Goal: Task Accomplishment & Management: Manage account settings

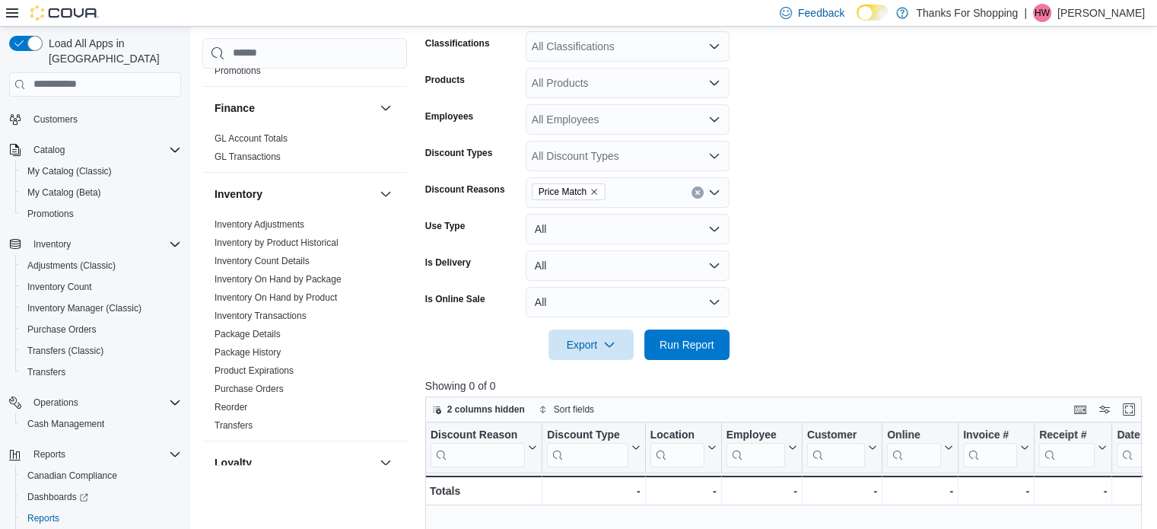
scroll to position [33, 0]
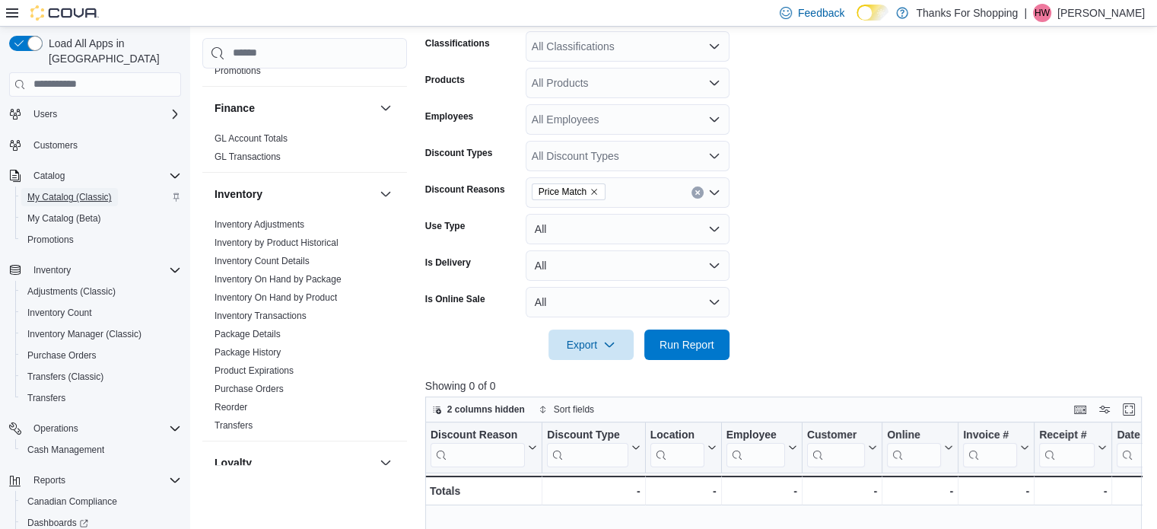
click at [75, 191] on span "My Catalog (Classic)" at bounding box center [69, 197] width 84 height 12
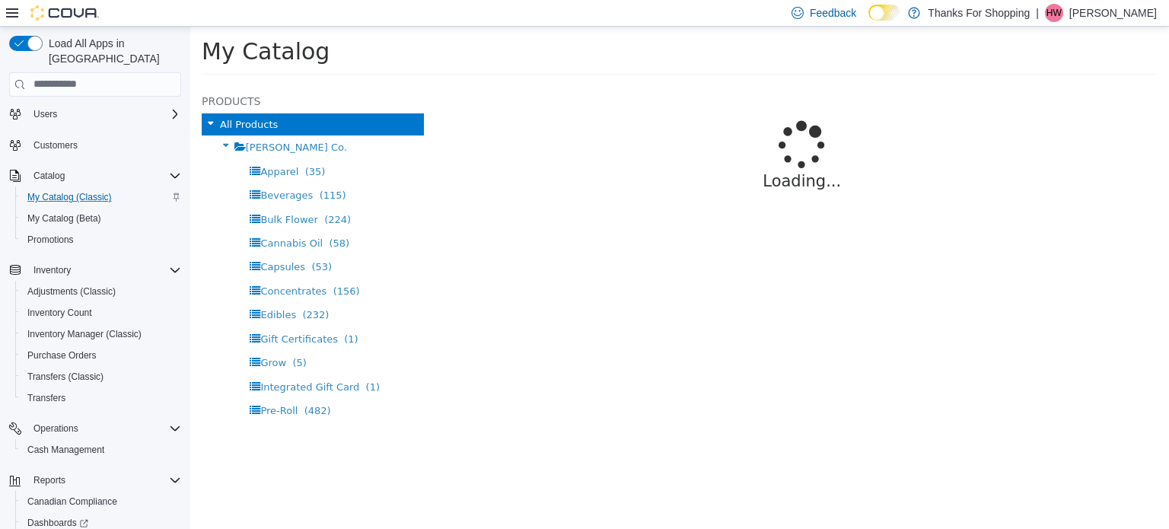
select select "**********"
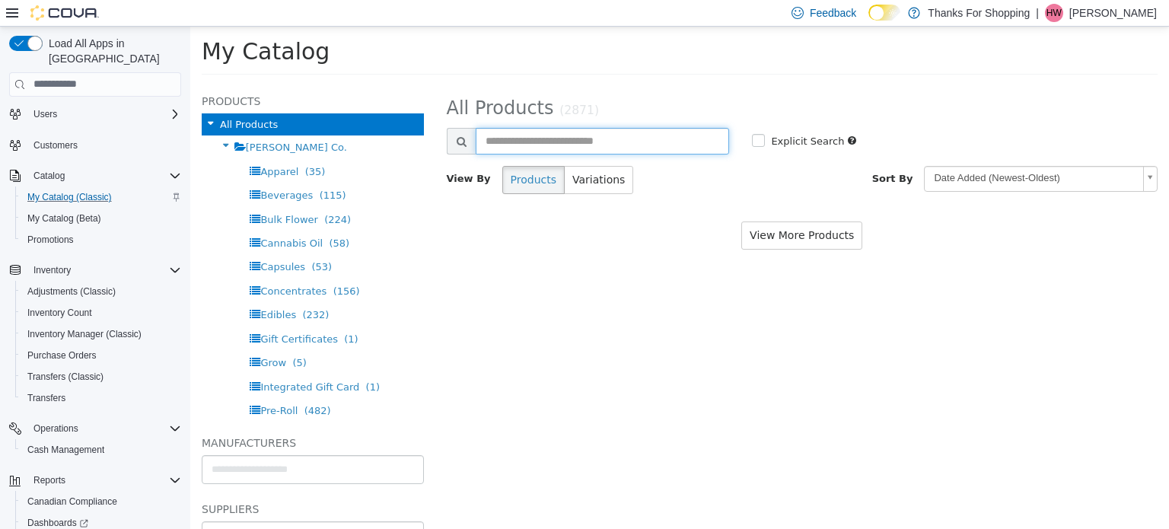
click at [574, 131] on input "text" at bounding box center [603, 140] width 254 height 27
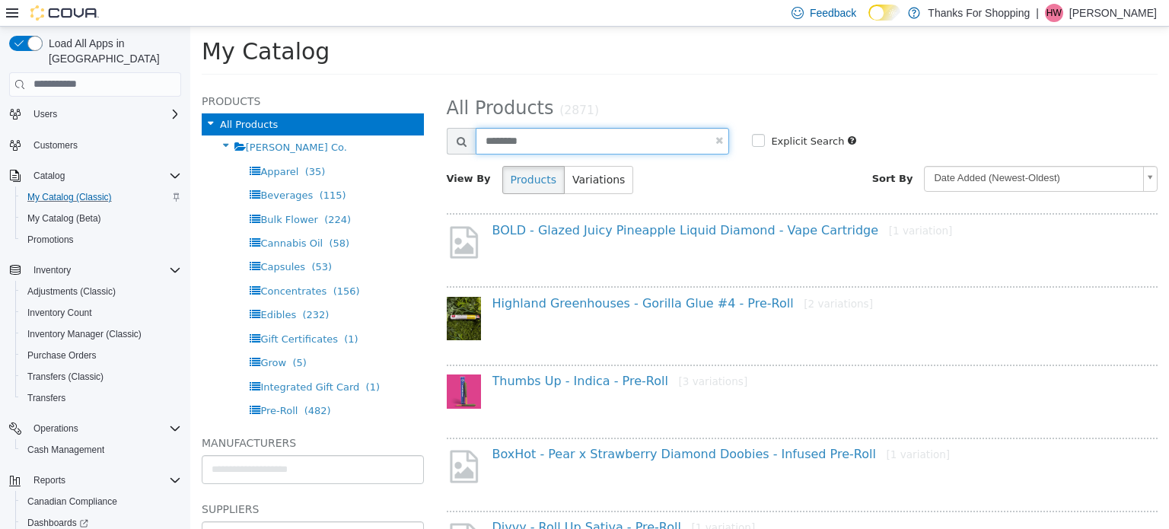
type input "********"
select select "**********"
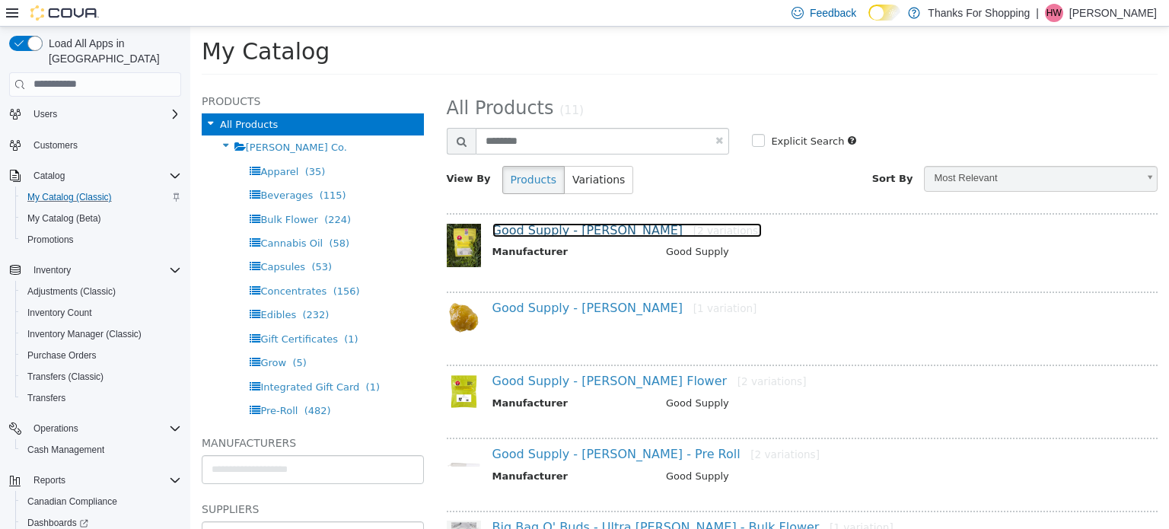
click at [613, 227] on link "Good Supply - Jean Guy - Flower [2 variations]" at bounding box center [627, 229] width 270 height 14
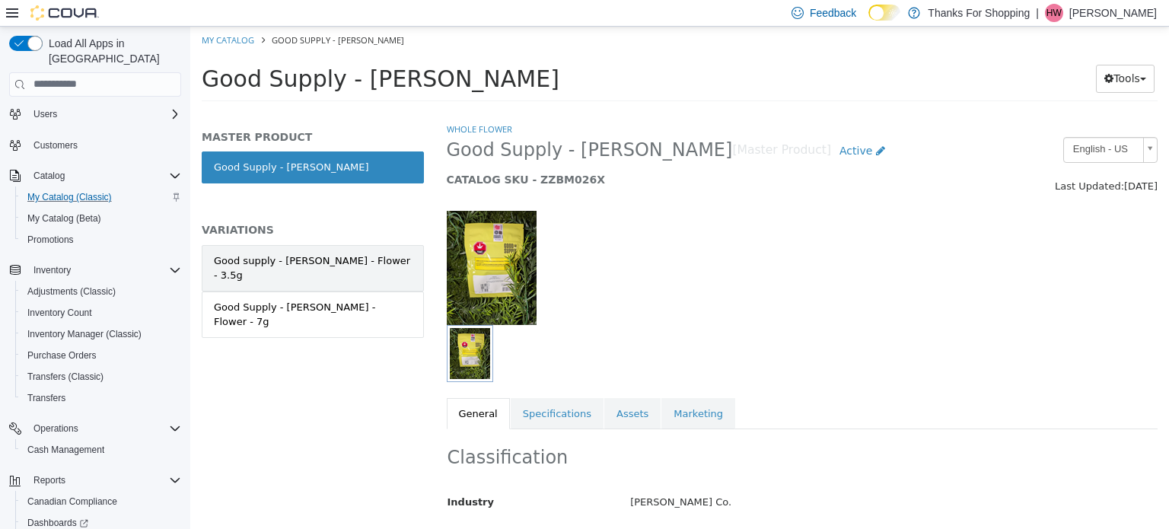
click at [326, 266] on div "Good supply - Jean Guy - Flower - 3.5g" at bounding box center [313, 268] width 198 height 30
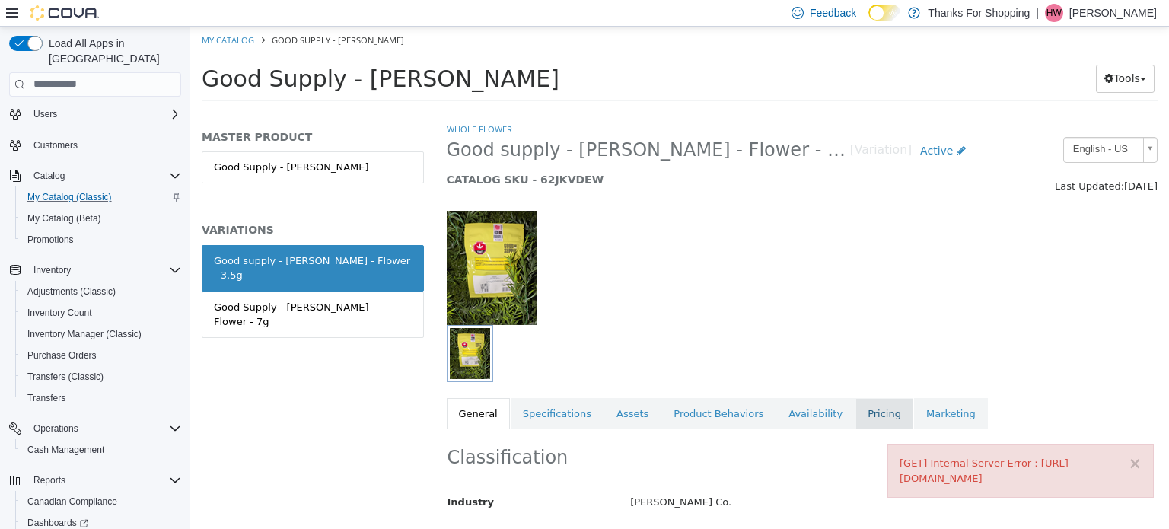
click at [855, 414] on link "Pricing" at bounding box center [884, 413] width 58 height 32
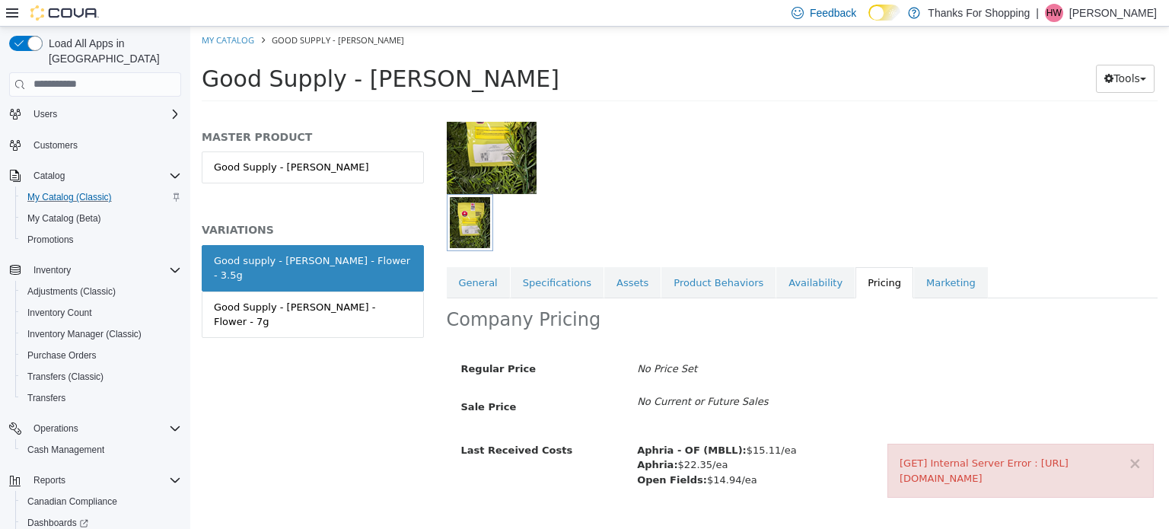
scroll to position [161, 0]
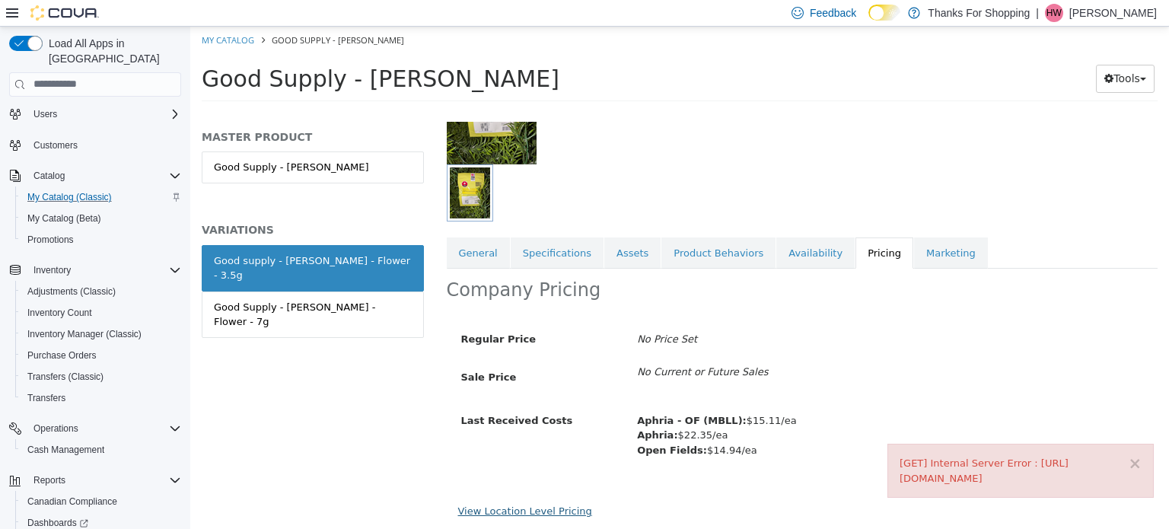
click at [536, 504] on link "View Location Level Pricing" at bounding box center [525, 509] width 134 height 11
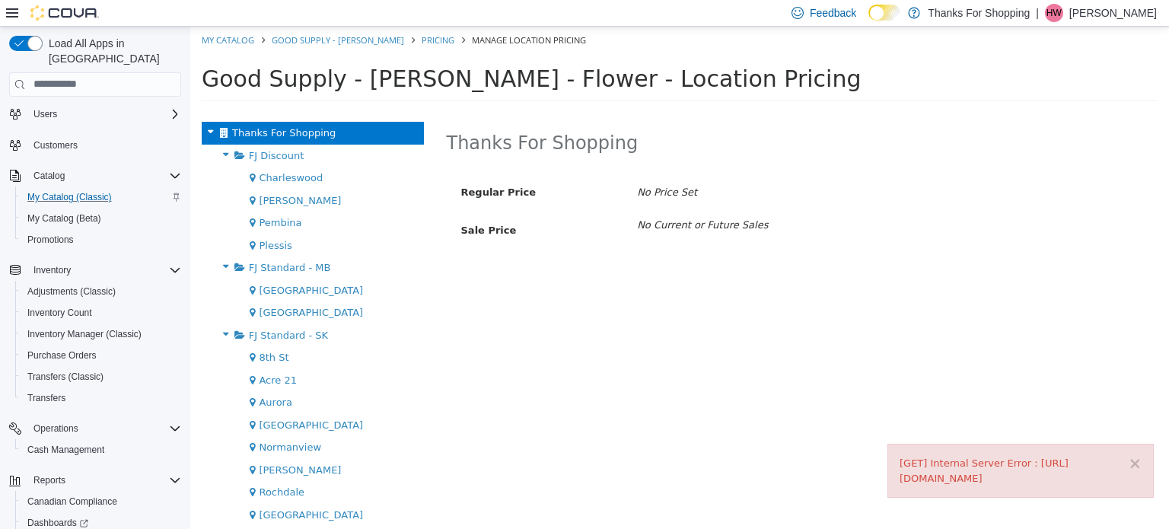
click at [307, 428] on span "[GEOGRAPHIC_DATA]" at bounding box center [311, 423] width 104 height 11
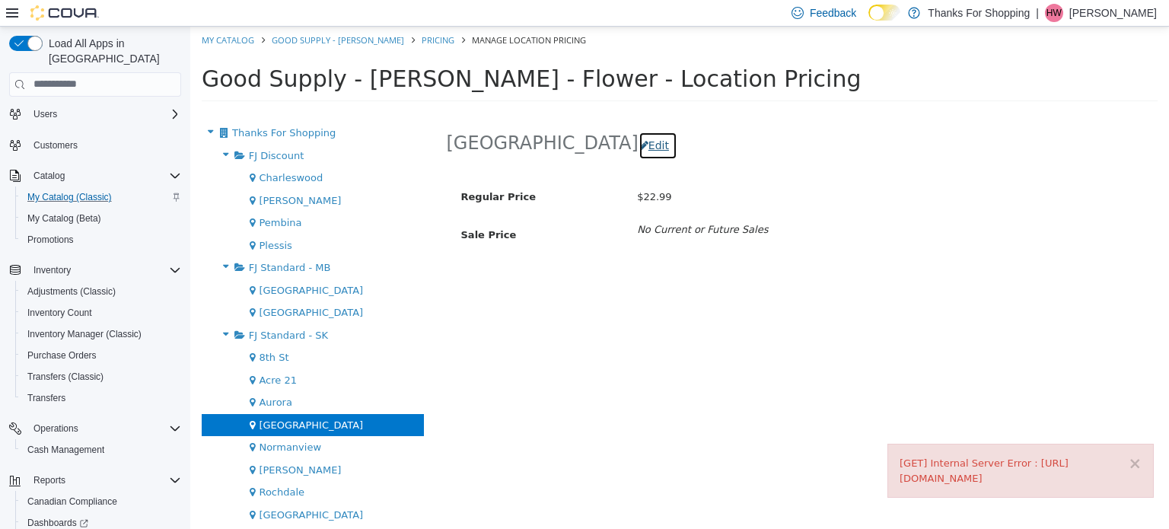
click at [638, 131] on button "Edit" at bounding box center [657, 145] width 39 height 28
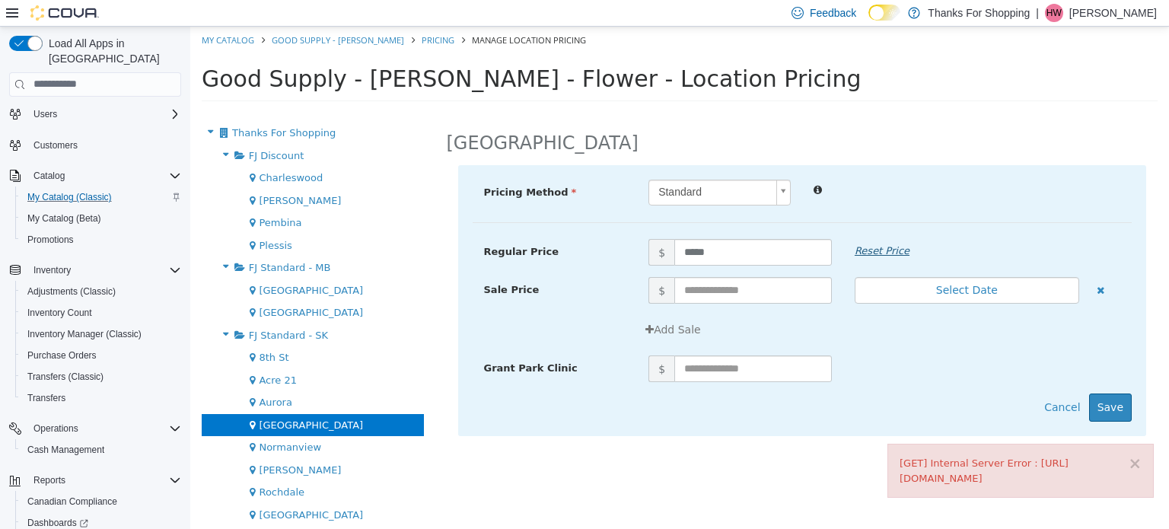
click at [889, 253] on em "Reset Price" at bounding box center [881, 249] width 55 height 11
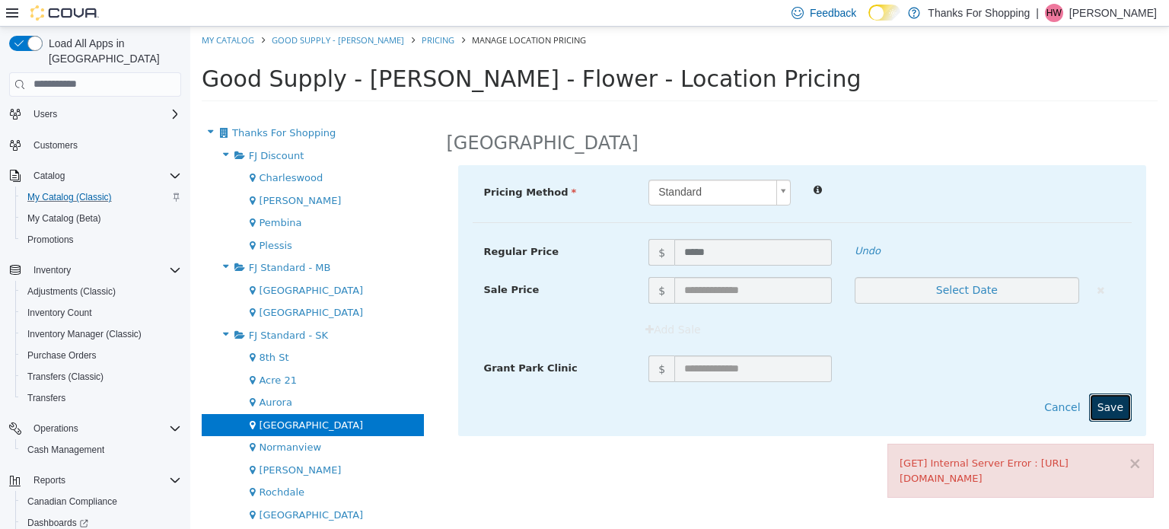
click at [1117, 406] on button "Save" at bounding box center [1110, 407] width 43 height 28
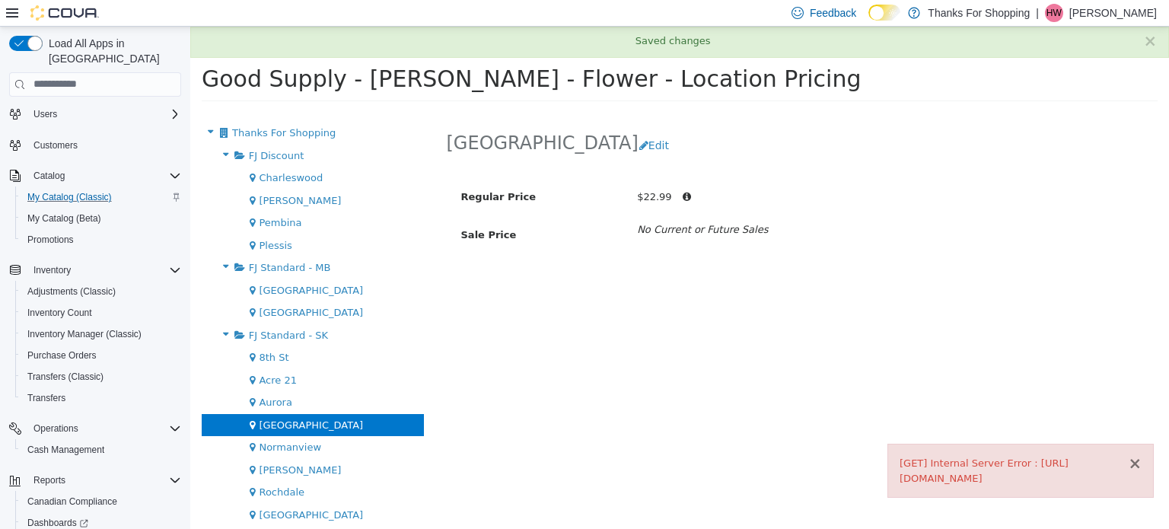
click at [1135, 455] on button "×" at bounding box center [1135, 463] width 14 height 16
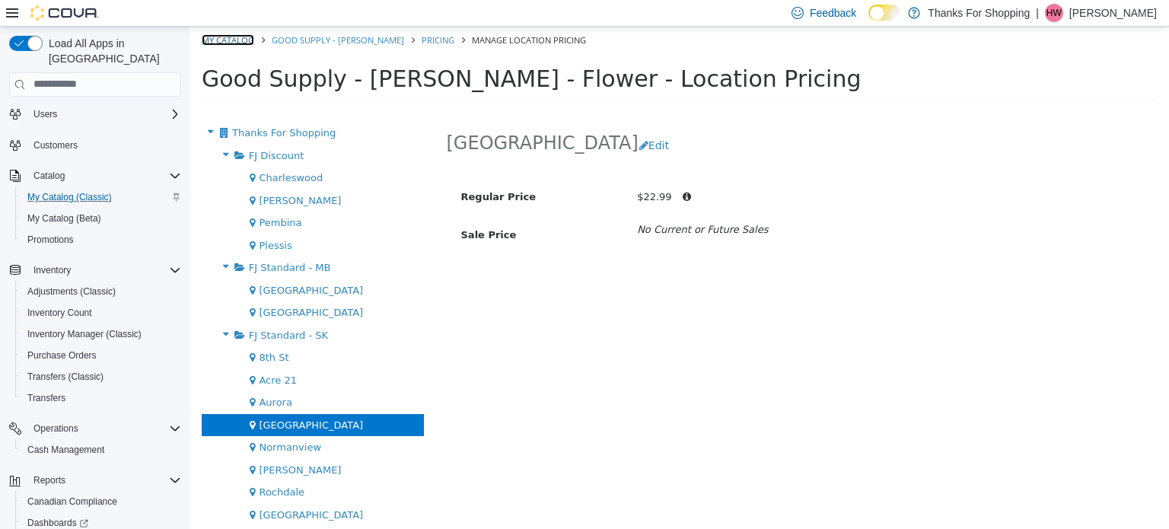
click at [223, 42] on link "My Catalog" at bounding box center [228, 38] width 52 height 11
select select "**********"
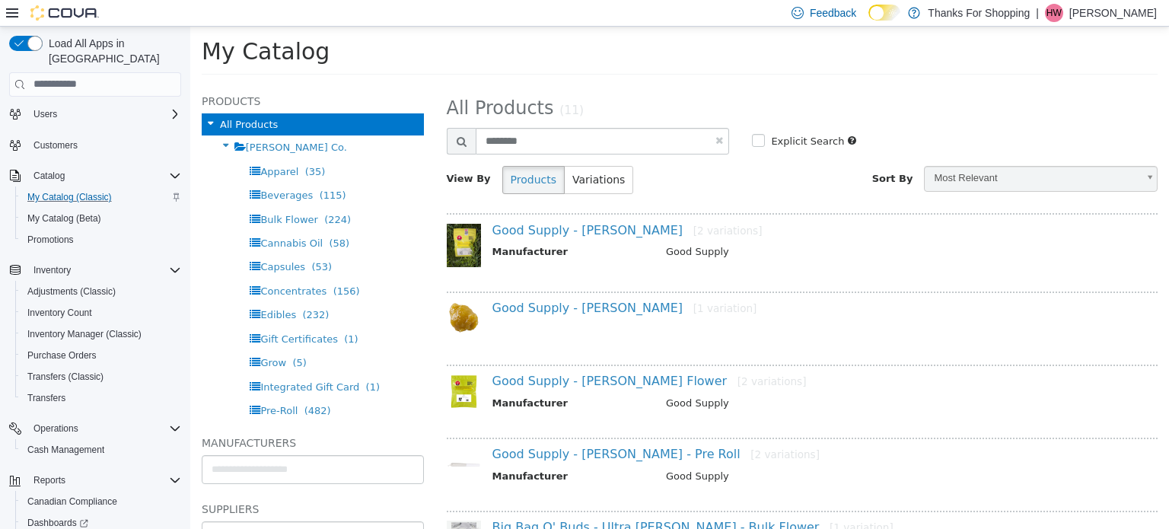
click at [715, 137] on link at bounding box center [719, 140] width 8 height 10
select select "**********"
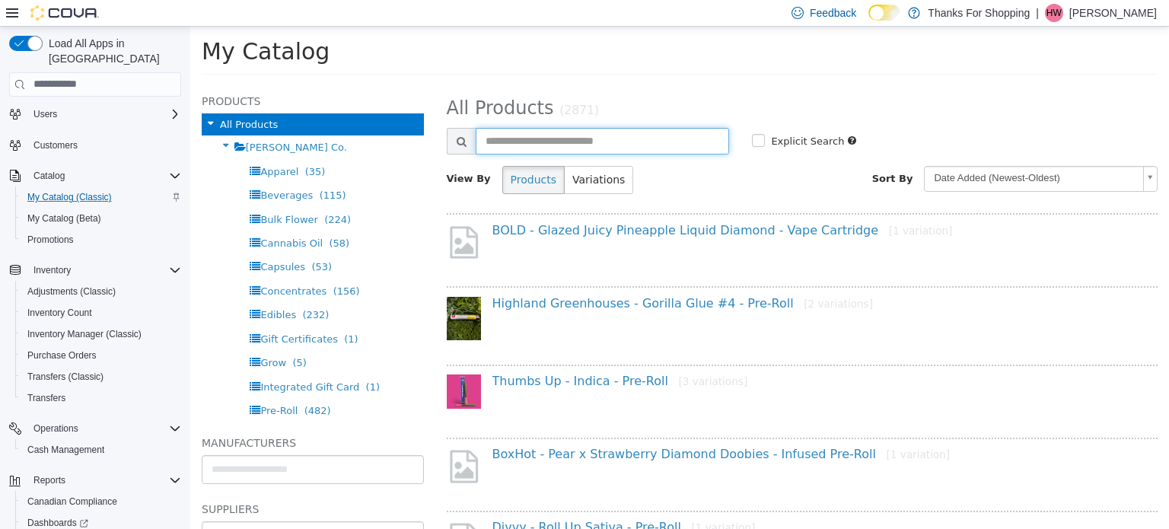
click at [576, 141] on input "text" at bounding box center [603, 140] width 254 height 27
type input "**********"
select select "**********"
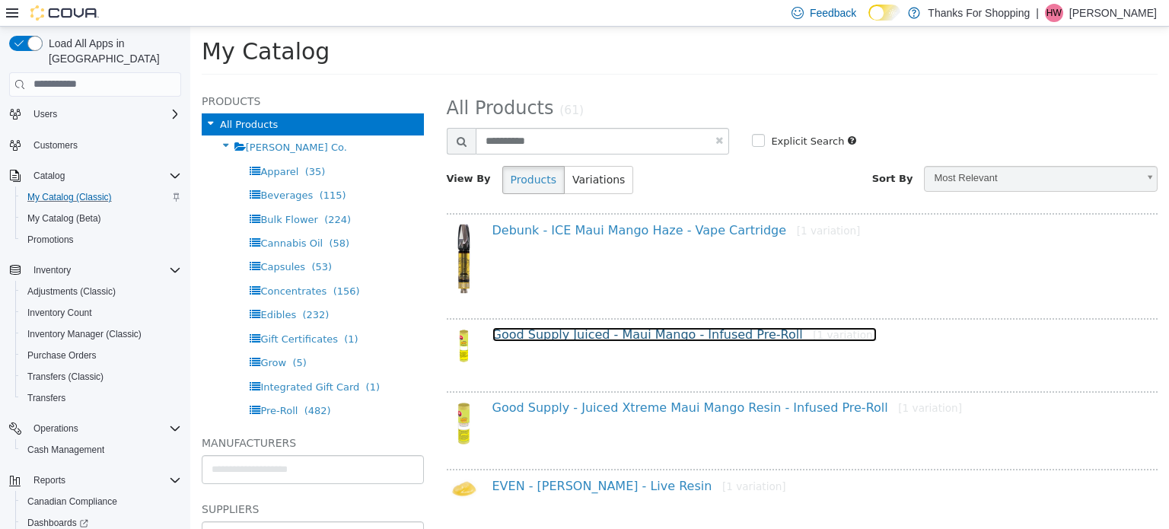
click at [636, 338] on link "Good Supply Juiced - Maui Mango - Infused Pre-Roll [1 variation]" at bounding box center [684, 333] width 384 height 14
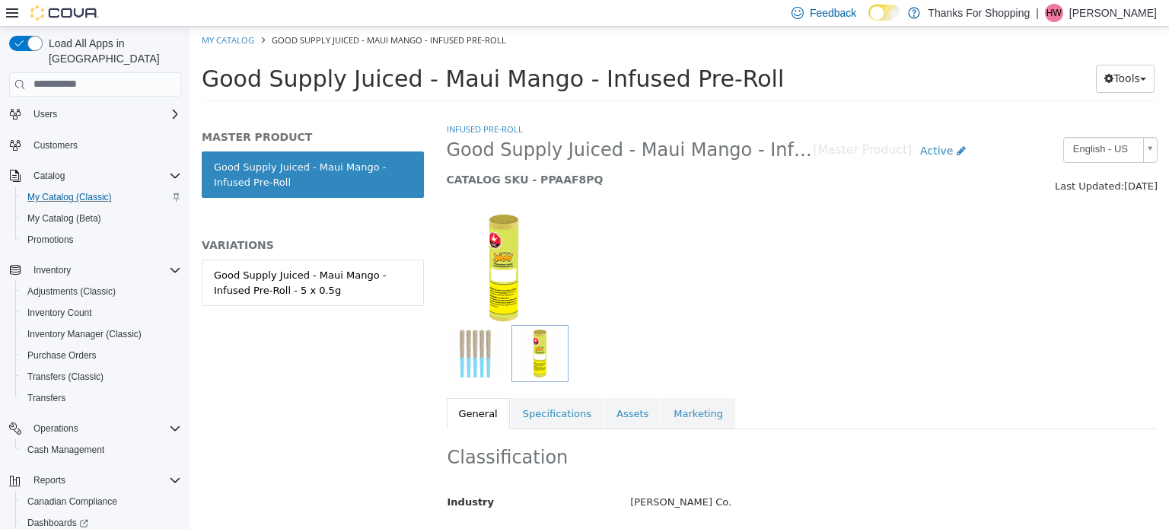
select select "**********"
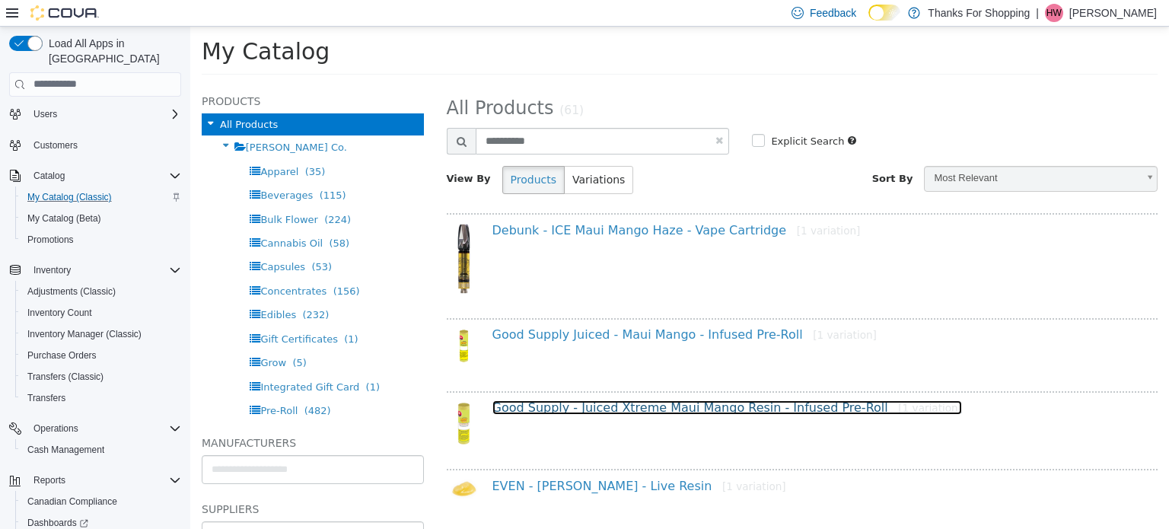
click at [596, 404] on link "Good Supply - Juiced Xtreme Maui Mango Resin - Infused Pre-Roll [1 variation]" at bounding box center [727, 406] width 470 height 14
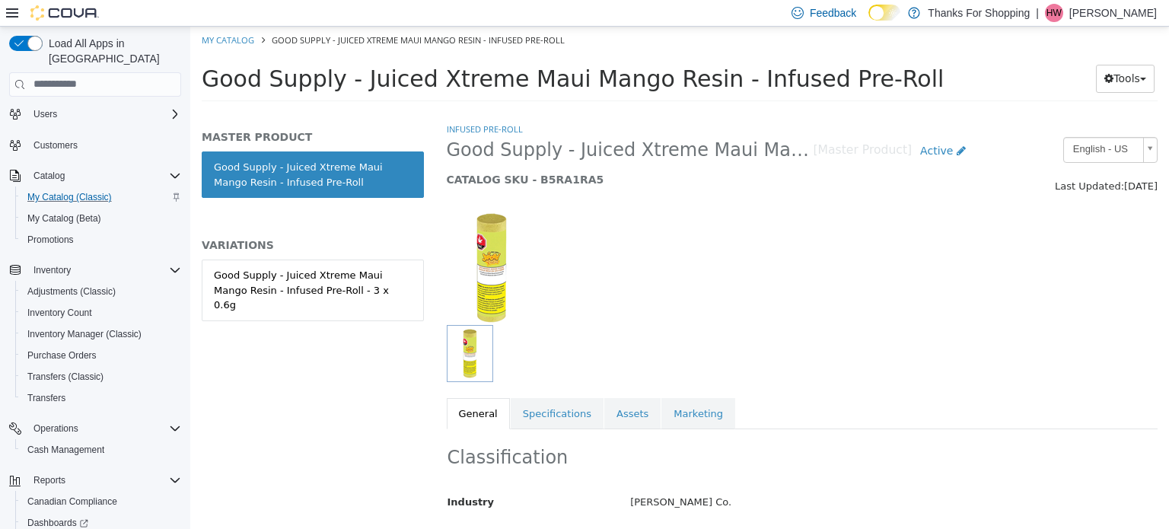
click at [386, 316] on div "Good Supply - Juiced Xtreme Maui Mango Resin - Infused Pre-Roll - 3 x 0.6g" at bounding box center [313, 306] width 222 height 94
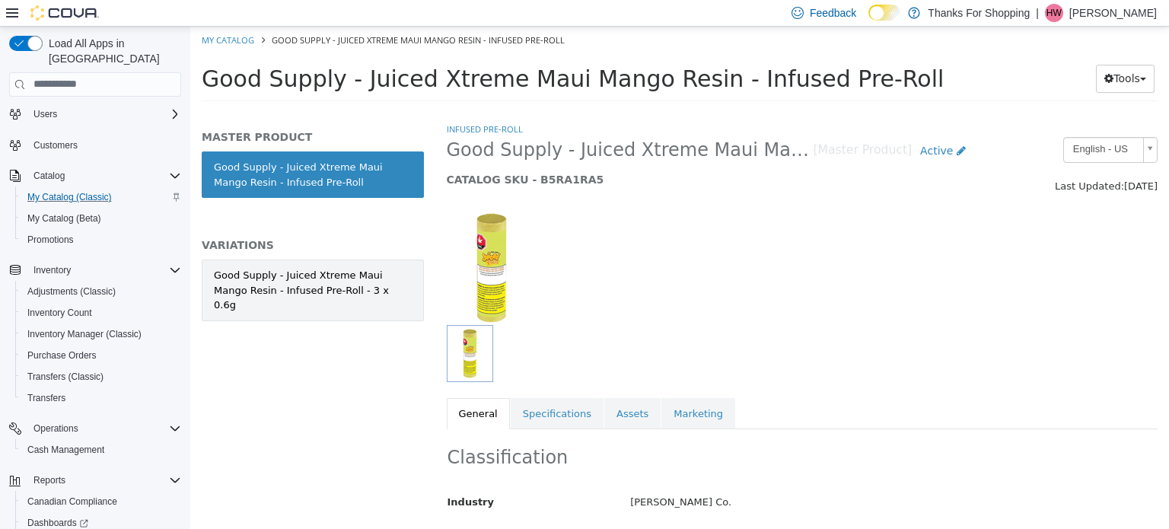
click at [365, 285] on div "Good Supply - Juiced Xtreme Maui Mango Resin - Infused Pre-Roll - 3 x 0.6g" at bounding box center [313, 289] width 198 height 45
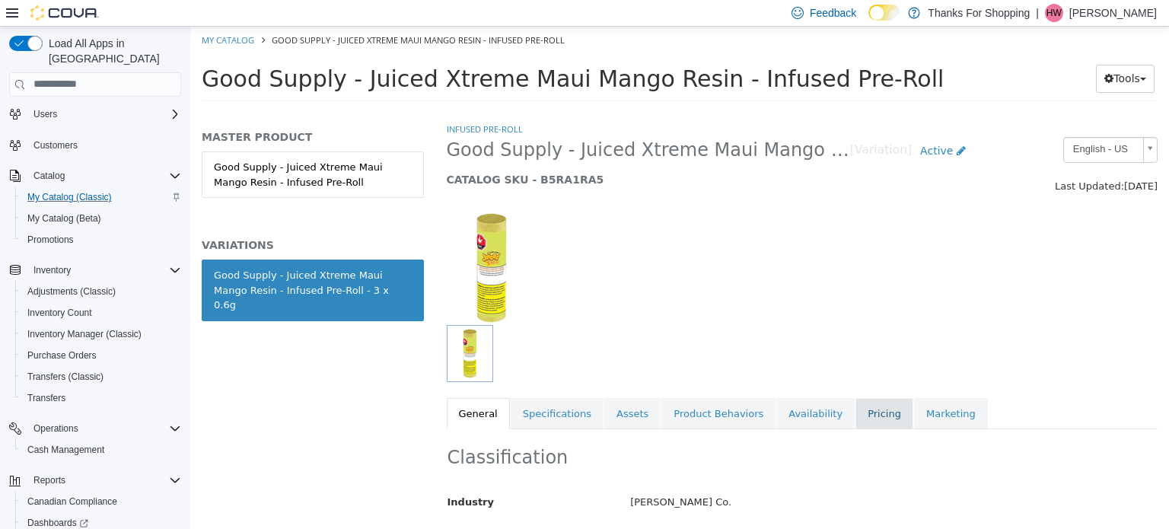
click at [855, 418] on link "Pricing" at bounding box center [884, 413] width 58 height 32
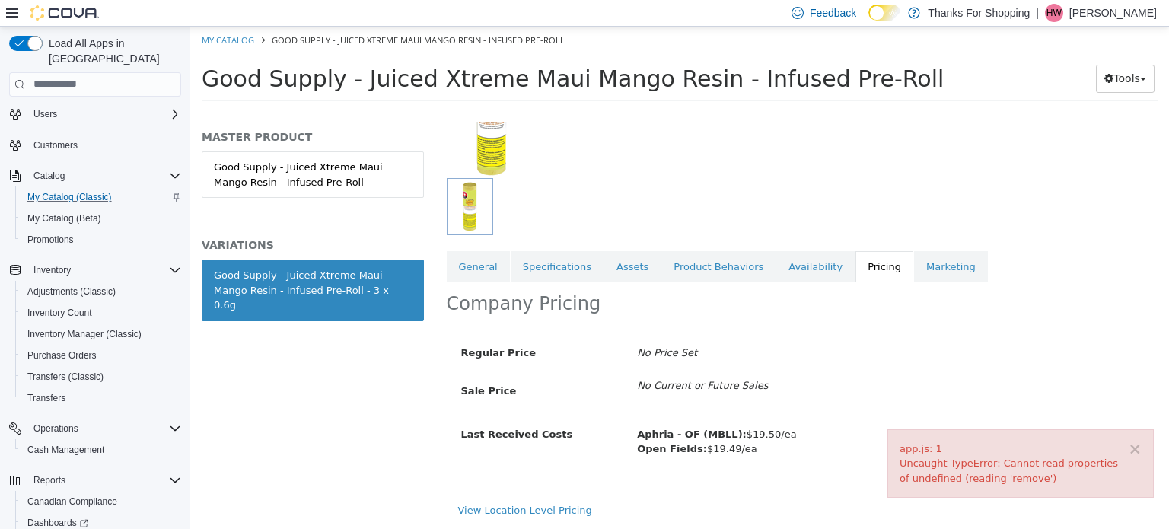
scroll to position [146, 0]
click at [546, 505] on link "View Location Level Pricing" at bounding box center [525, 509] width 134 height 11
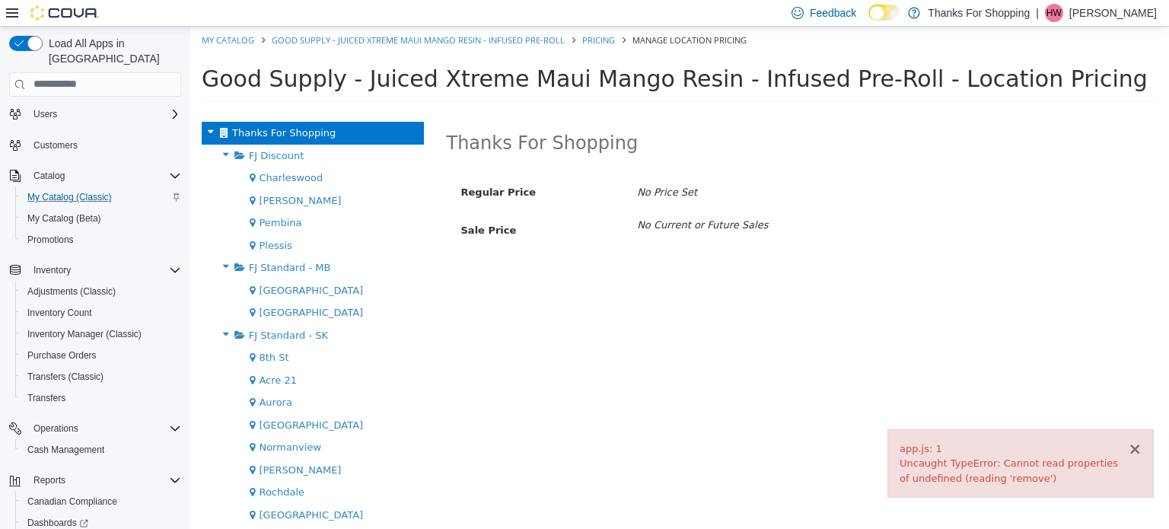
click at [1134, 449] on button "×" at bounding box center [1135, 449] width 14 height 16
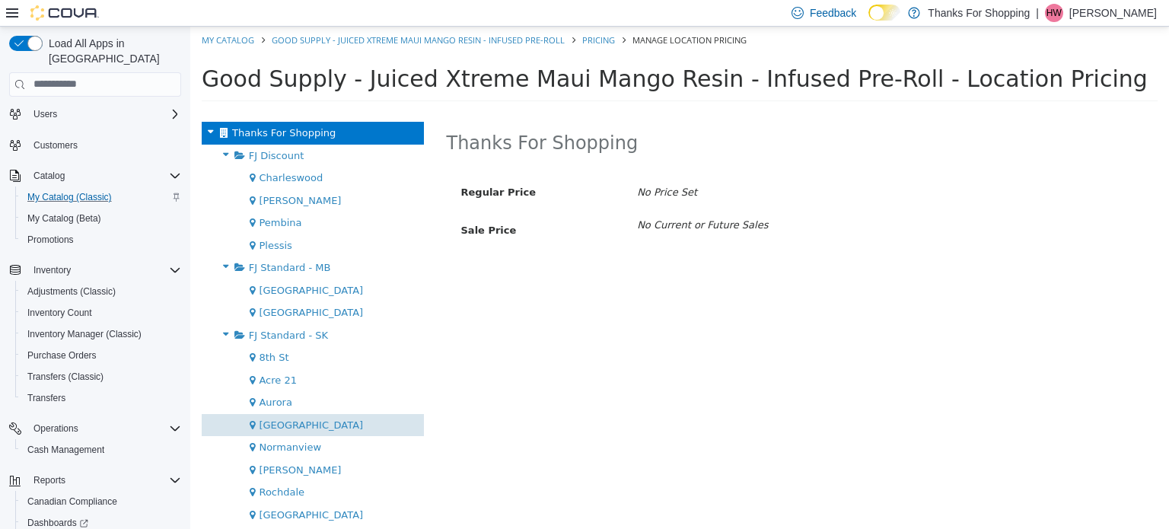
click at [324, 419] on span "[GEOGRAPHIC_DATA]" at bounding box center [311, 423] width 104 height 11
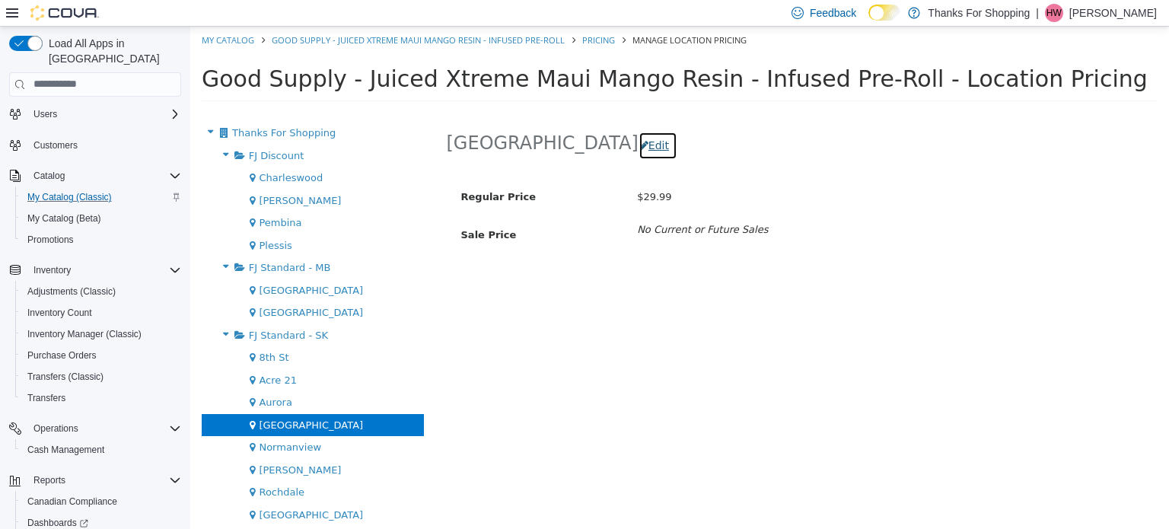
click at [638, 139] on button "Edit" at bounding box center [657, 145] width 39 height 28
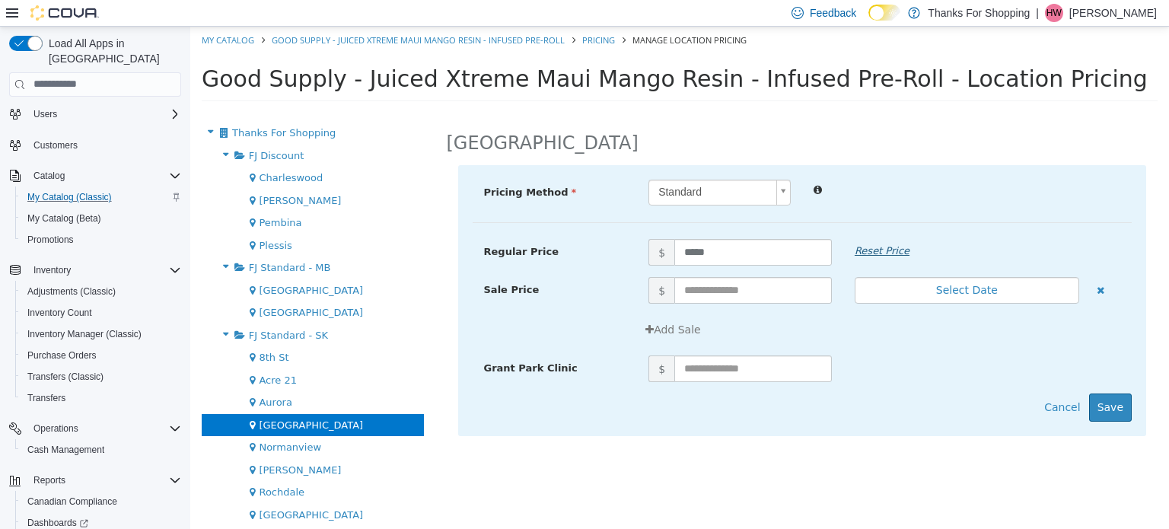
click at [864, 247] on em "Reset Price" at bounding box center [881, 249] width 55 height 11
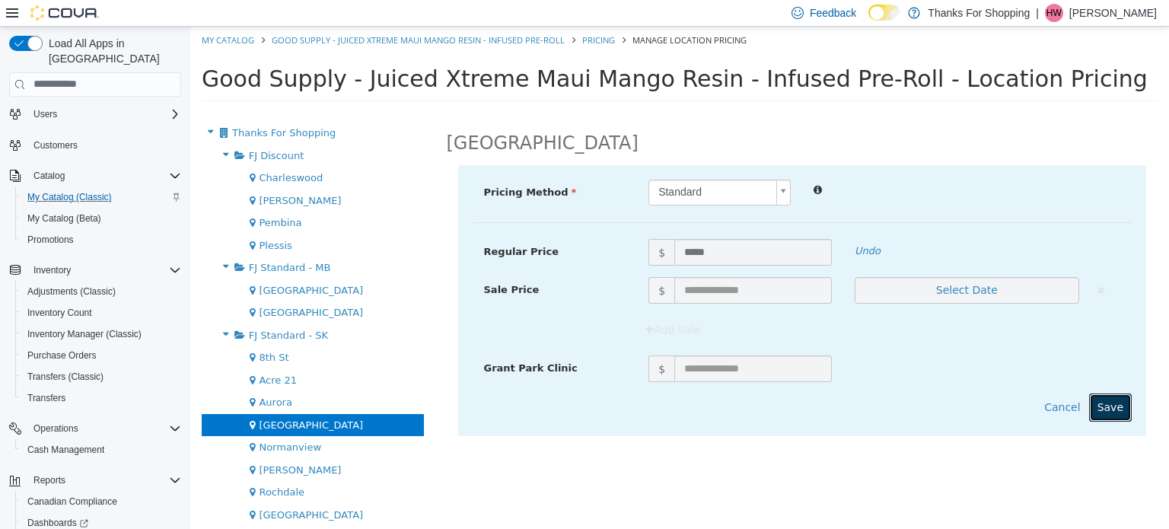
click at [1124, 412] on button "Save" at bounding box center [1110, 407] width 43 height 28
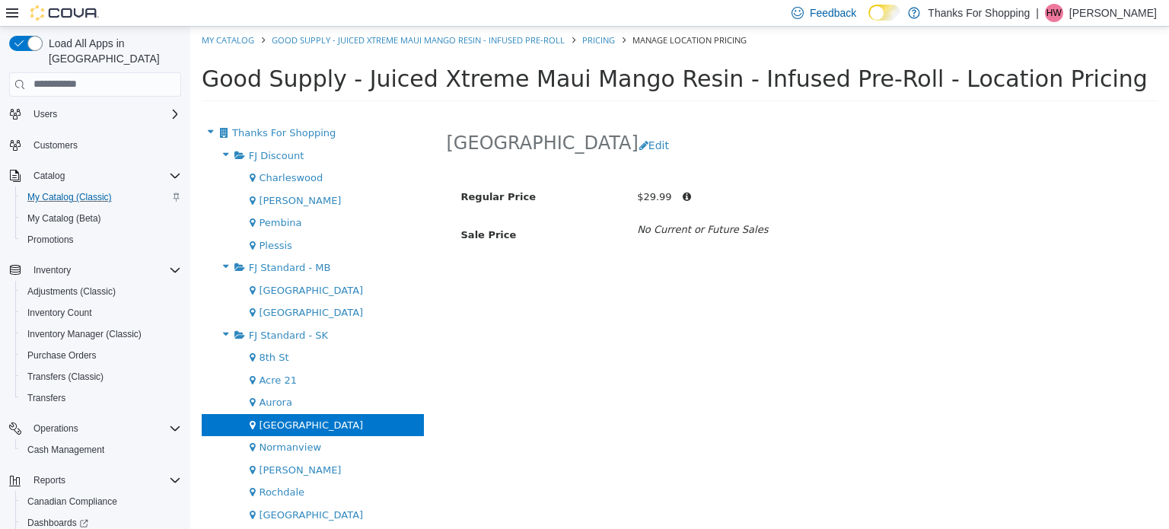
click at [247, 33] on li "My Catalog" at bounding box center [229, 39] width 55 height 14
click at [246, 38] on link "My Catalog" at bounding box center [228, 38] width 52 height 11
select select "**********"
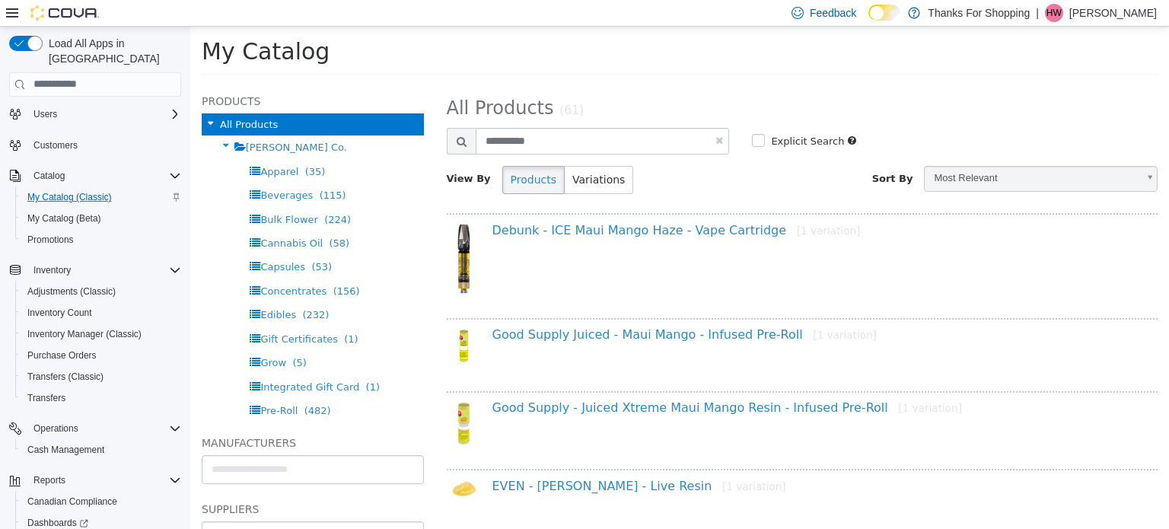
click at [715, 136] on link at bounding box center [719, 140] width 8 height 10
click at [647, 147] on input "text" at bounding box center [603, 140] width 254 height 27
select select "**********"
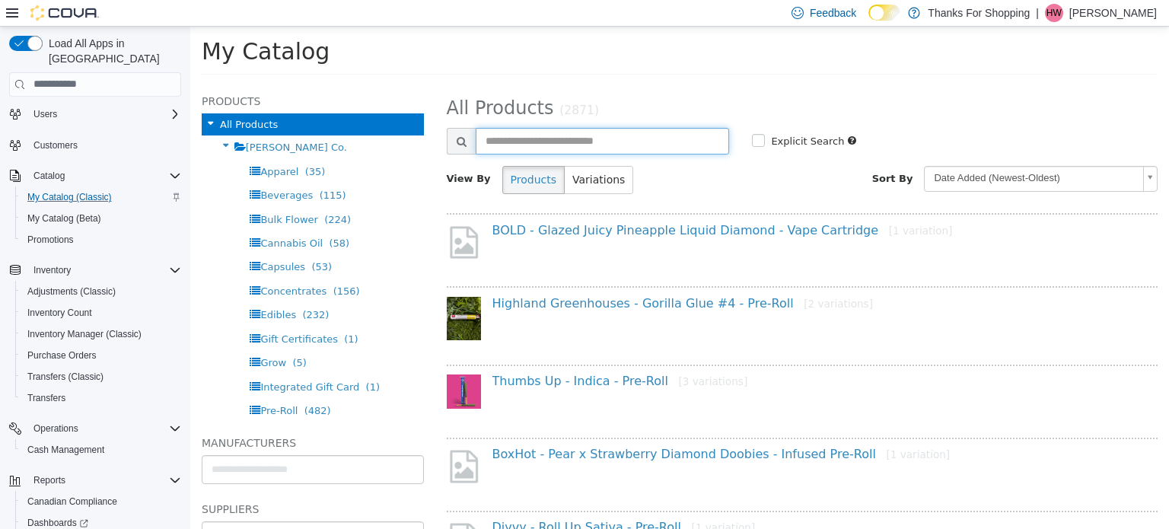
click at [670, 144] on input "text" at bounding box center [603, 140] width 254 height 27
type input "**********"
select select "**********"
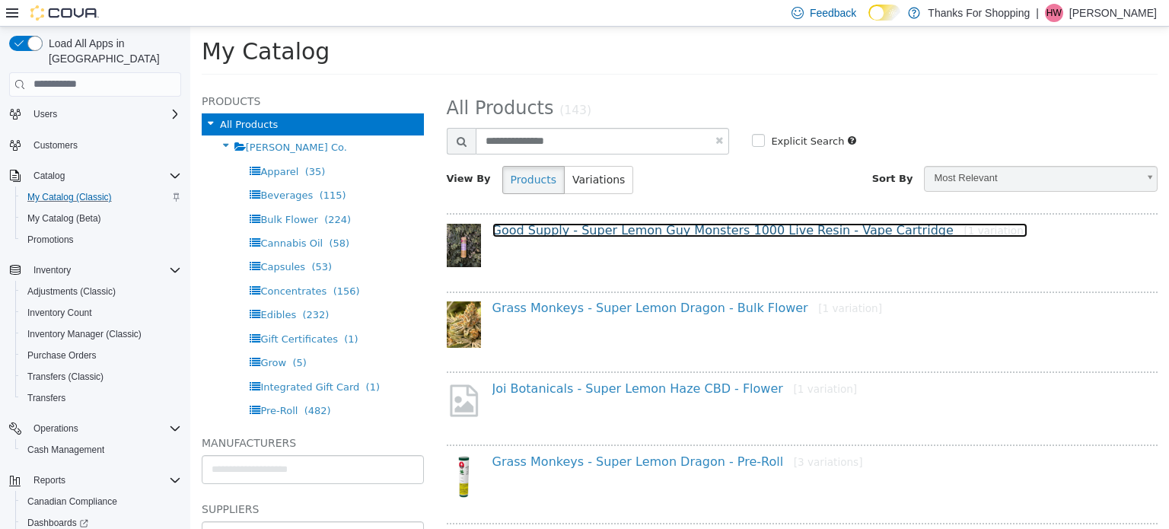
click at [581, 222] on link "Good Supply - Super Lemon Guy Monsters 1000 Live Resin - Vape Cartridge [1 vari…" at bounding box center [760, 229] width 536 height 14
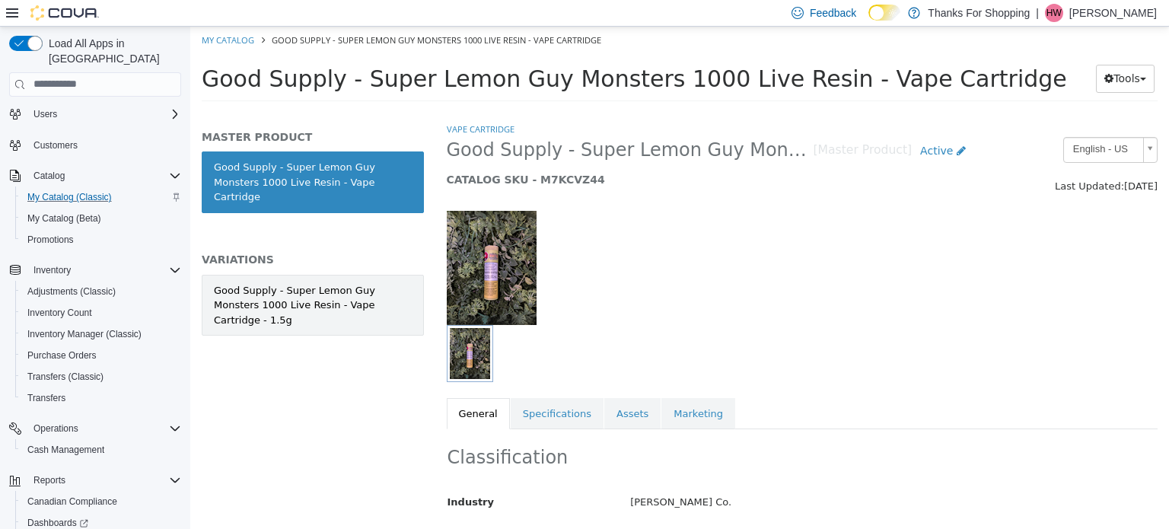
click at [272, 274] on link "Good Supply - Super Lemon Guy Monsters 1000 Live Resin - Vape Cartridge - 1.5g" at bounding box center [313, 305] width 222 height 62
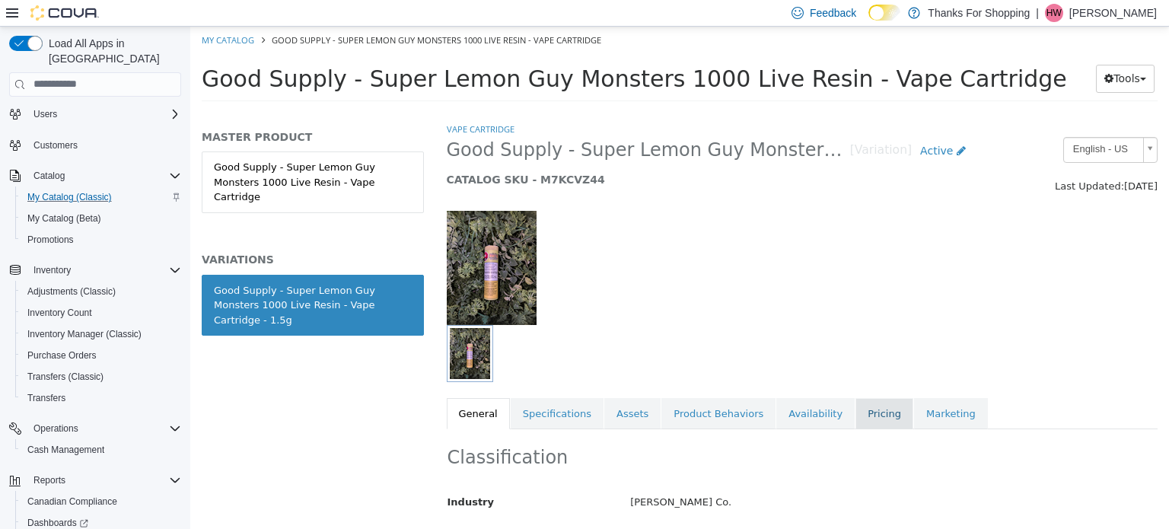
click at [855, 410] on link "Pricing" at bounding box center [884, 413] width 58 height 32
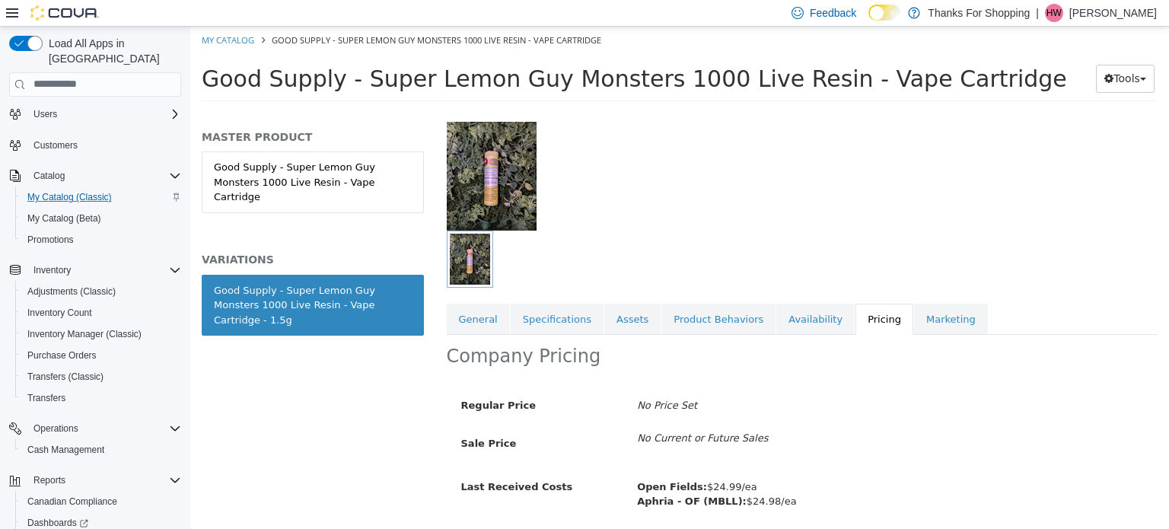
scroll to position [146, 0]
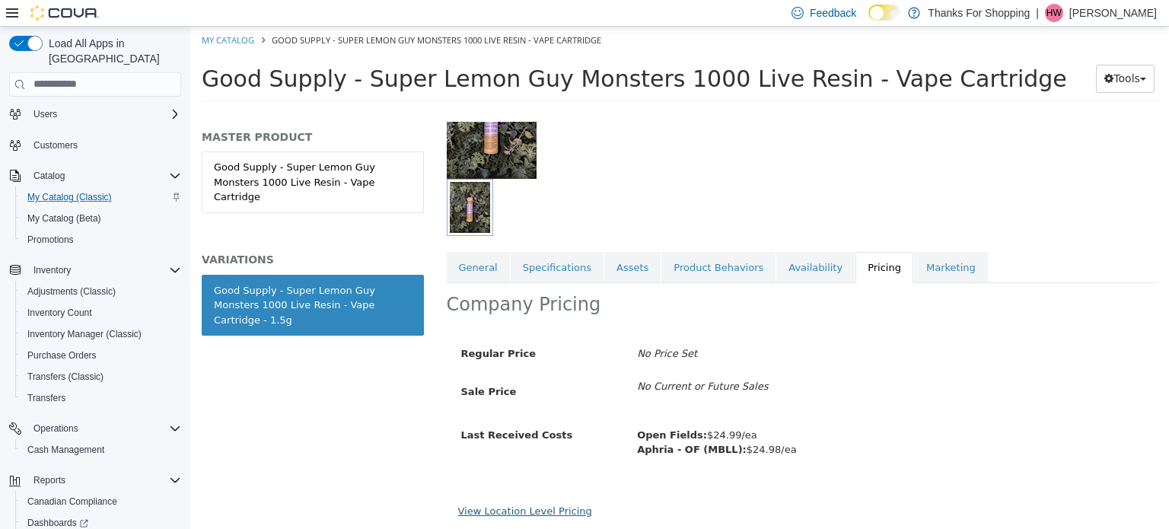
click at [539, 511] on link "View Location Level Pricing" at bounding box center [525, 509] width 134 height 11
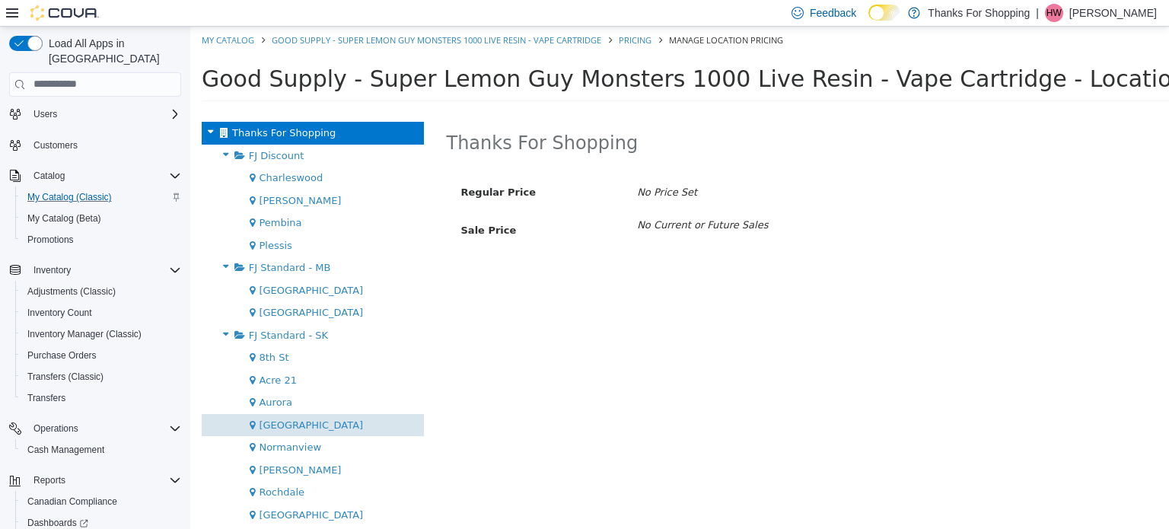
click at [325, 418] on span "[GEOGRAPHIC_DATA]" at bounding box center [311, 423] width 104 height 11
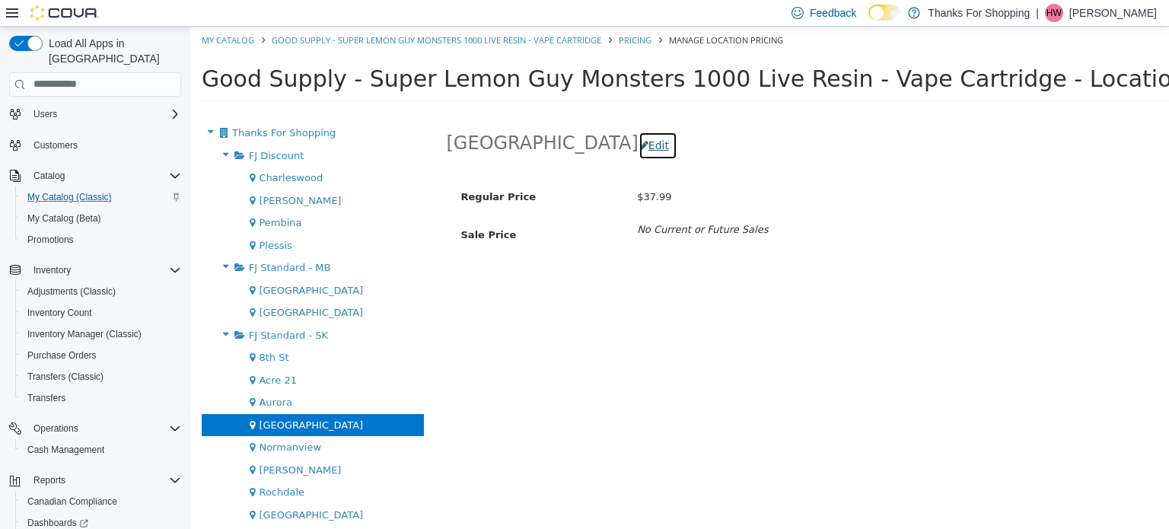
click at [638, 142] on button "Edit" at bounding box center [657, 145] width 39 height 28
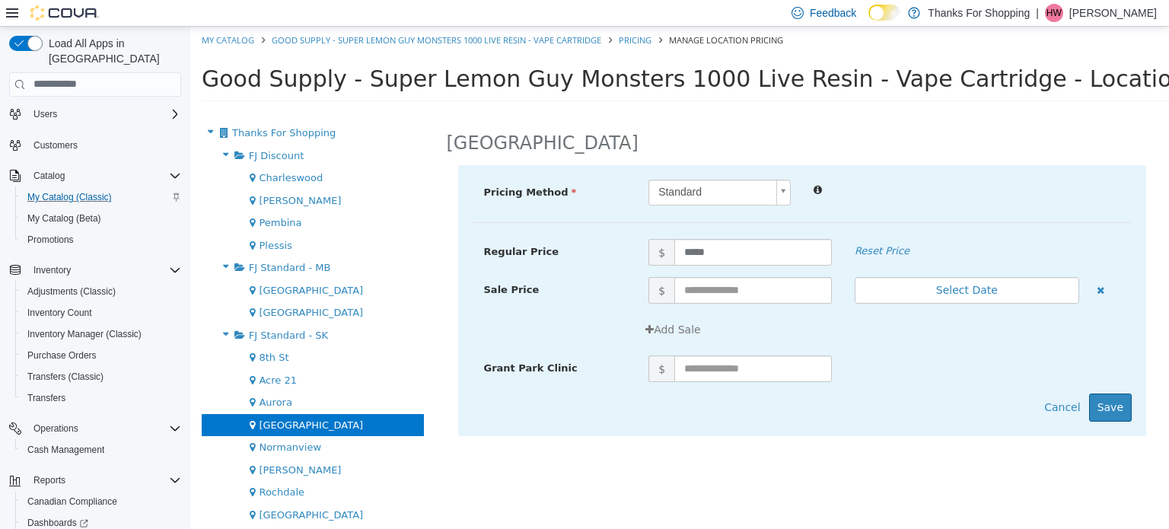
click at [873, 240] on span "Reset Price" at bounding box center [904, 248] width 123 height 20
click at [873, 245] on em "Reset Price" at bounding box center [881, 249] width 55 height 11
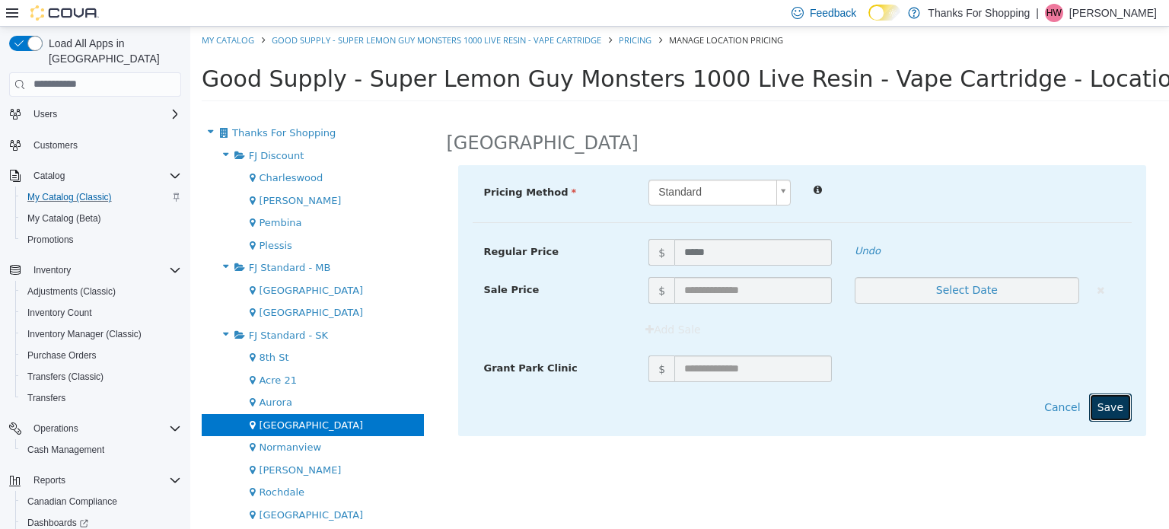
click at [1118, 404] on button "Save" at bounding box center [1110, 407] width 43 height 28
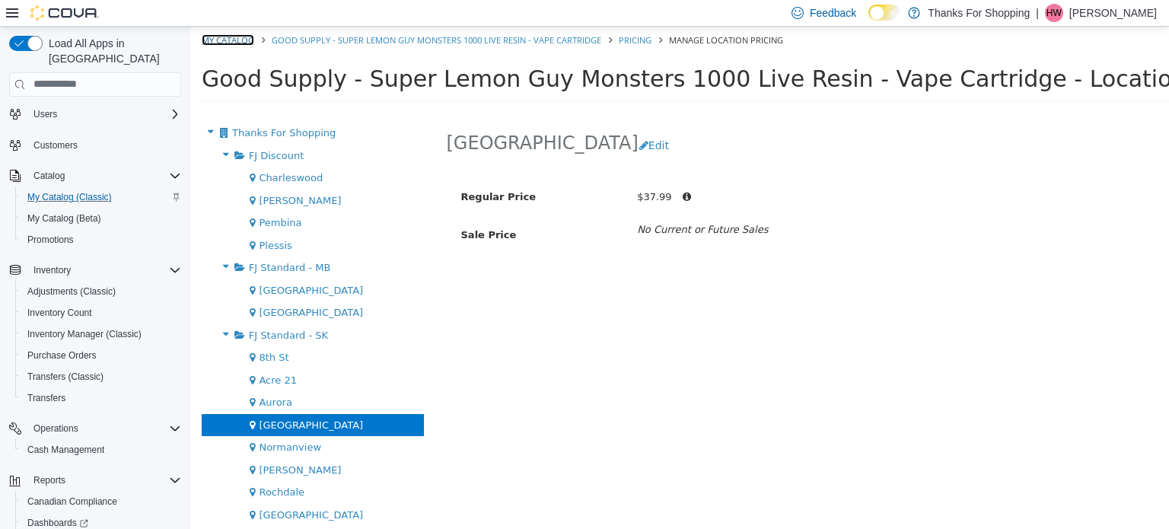
click at [225, 34] on link "My Catalog" at bounding box center [228, 38] width 52 height 11
select select "**********"
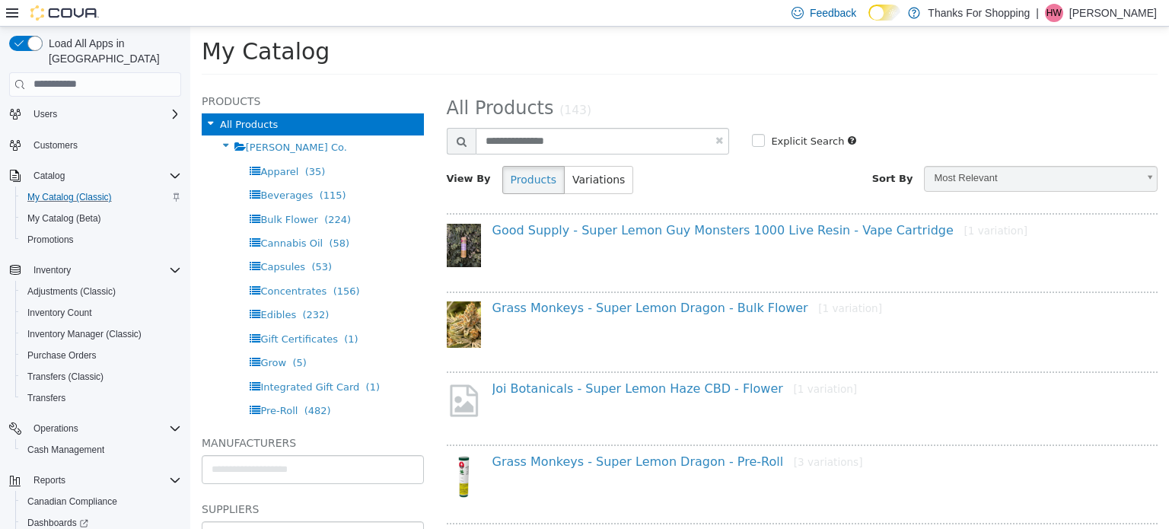
click at [715, 138] on link at bounding box center [719, 140] width 8 height 10
click at [654, 135] on input "text" at bounding box center [603, 140] width 254 height 27
select select "**********"
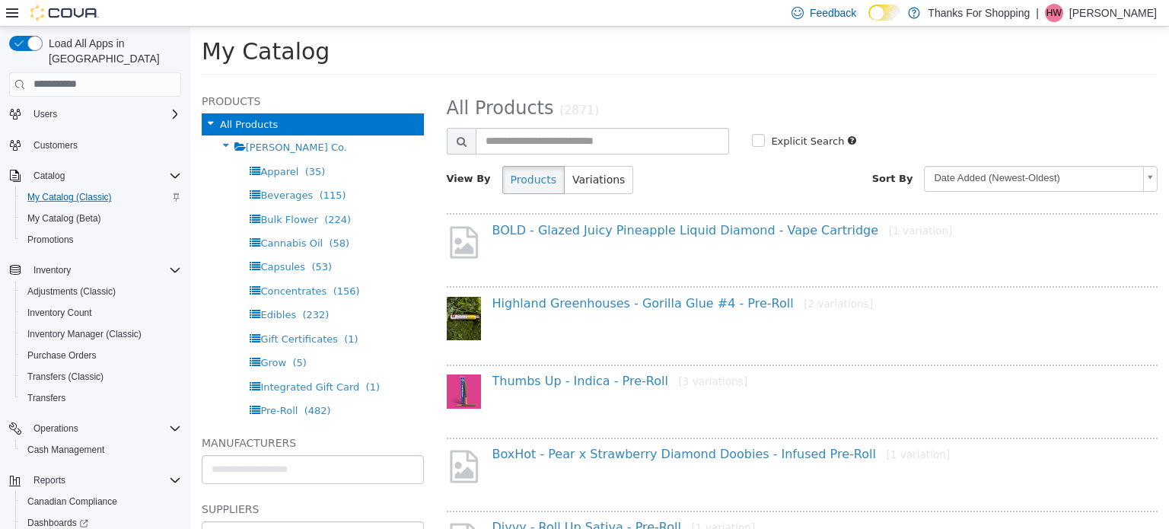
click at [654, 126] on div "**********" at bounding box center [802, 147] width 711 height 113
click at [653, 134] on input "text" at bounding box center [603, 140] width 254 height 27
type input "*"
type input "**********"
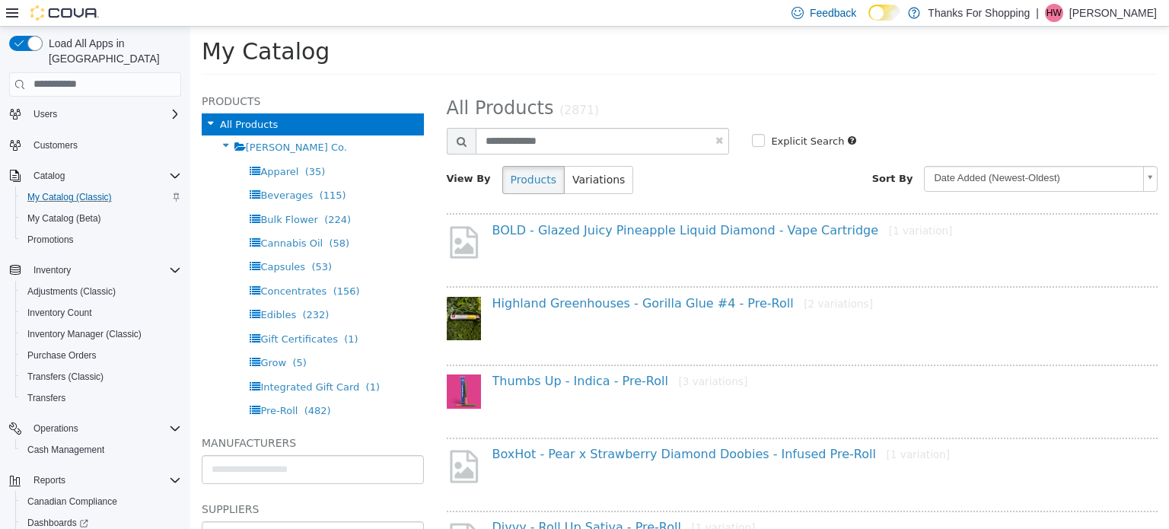
select select "**********"
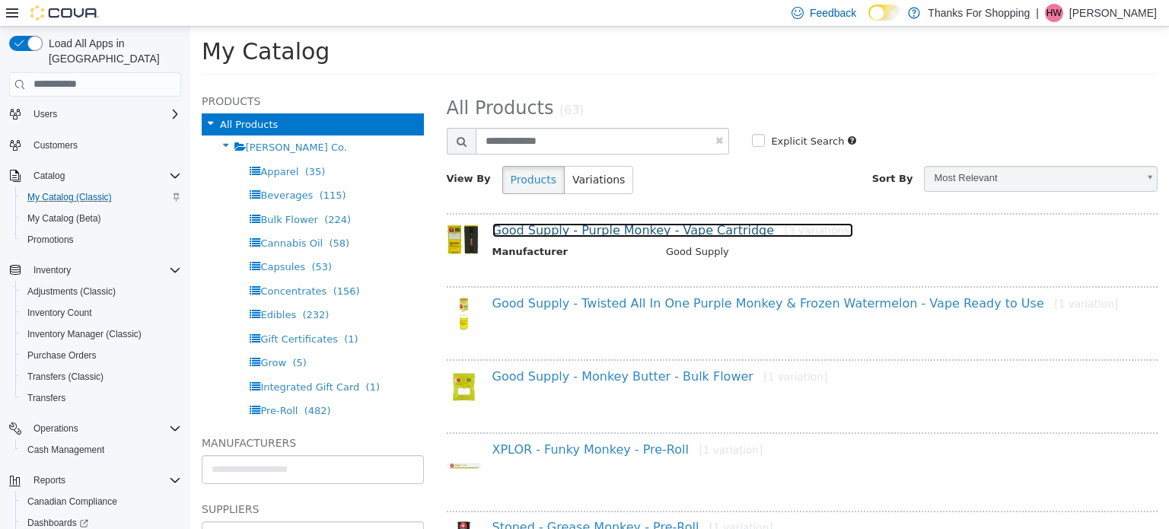
click at [662, 231] on link "Good Supply - Purple Monkey - Vape Cartridge [3 variations]" at bounding box center [672, 229] width 361 height 14
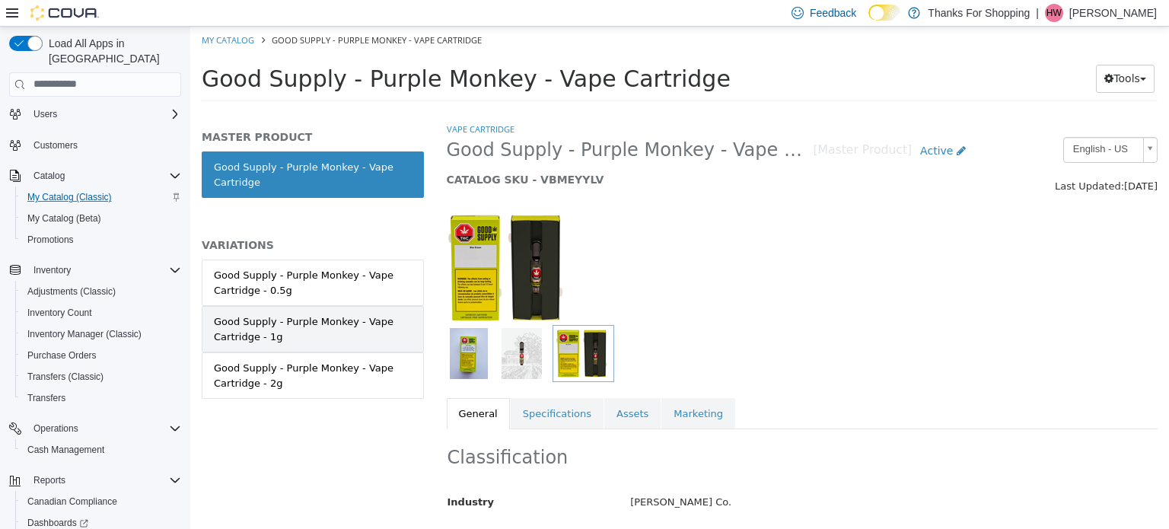
click at [318, 336] on div "Good Supply - Purple Monkey - Vape Cartridge - 1g" at bounding box center [313, 328] width 198 height 30
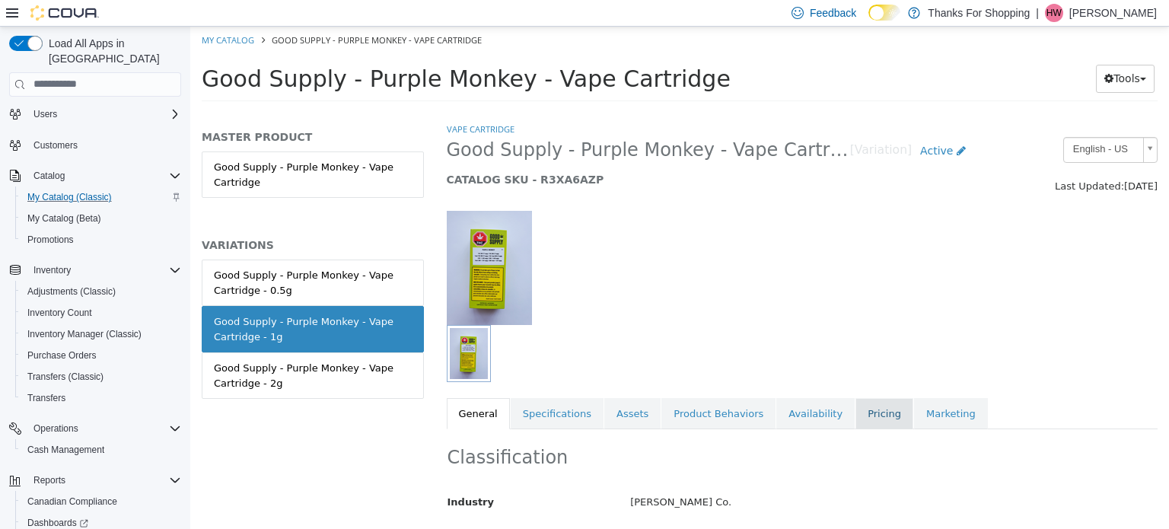
click at [855, 415] on link "Pricing" at bounding box center [884, 413] width 58 height 32
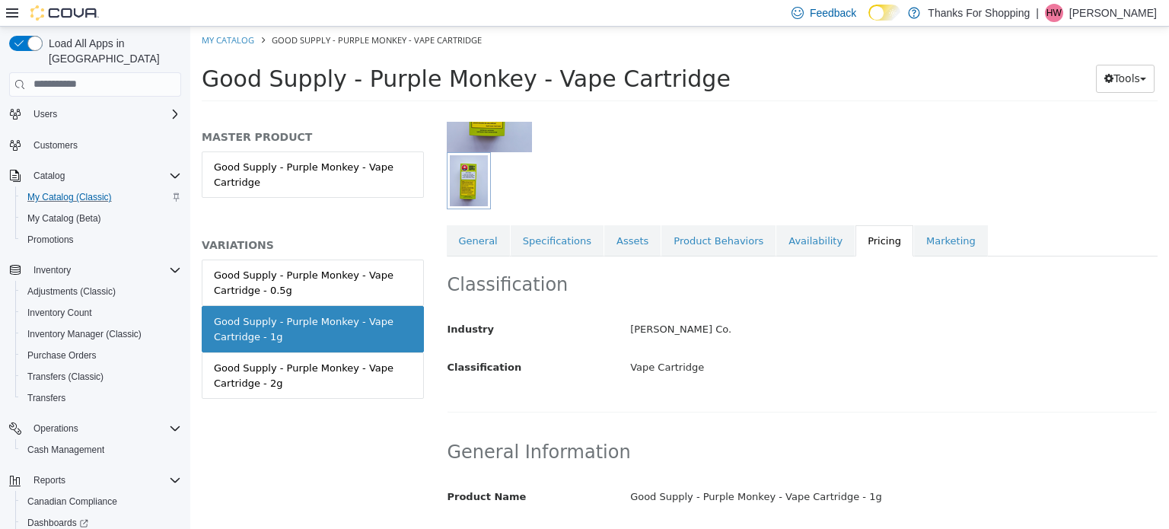
scroll to position [146, 0]
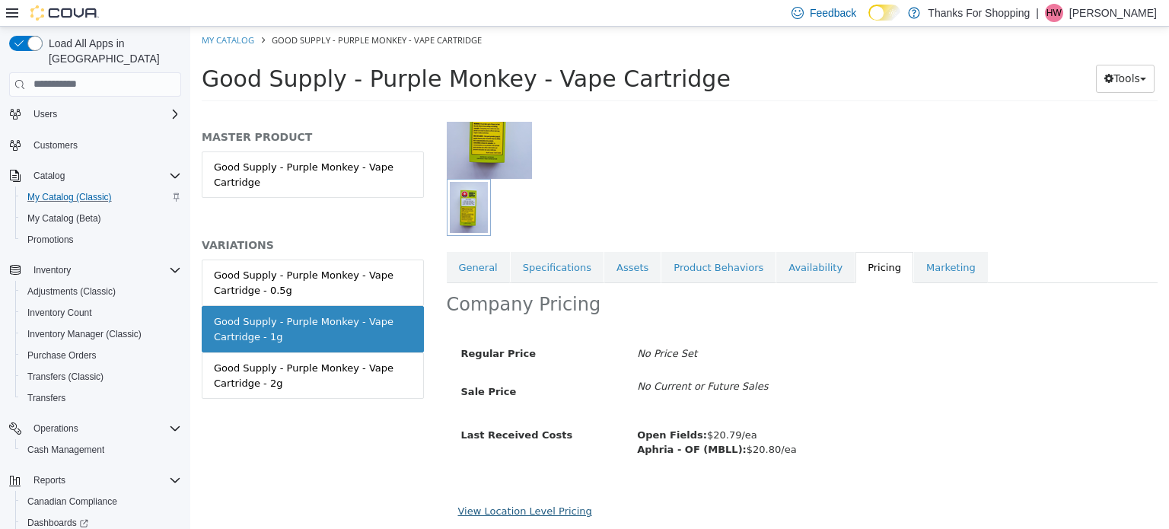
click at [538, 504] on link "View Location Level Pricing" at bounding box center [525, 509] width 134 height 11
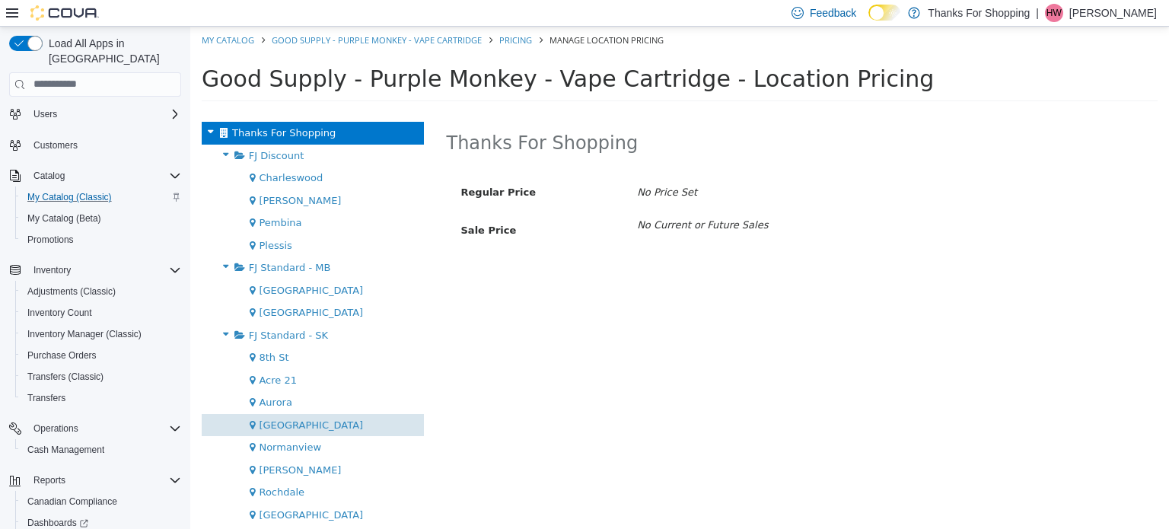
click at [332, 434] on div "[GEOGRAPHIC_DATA]" at bounding box center [313, 424] width 222 height 23
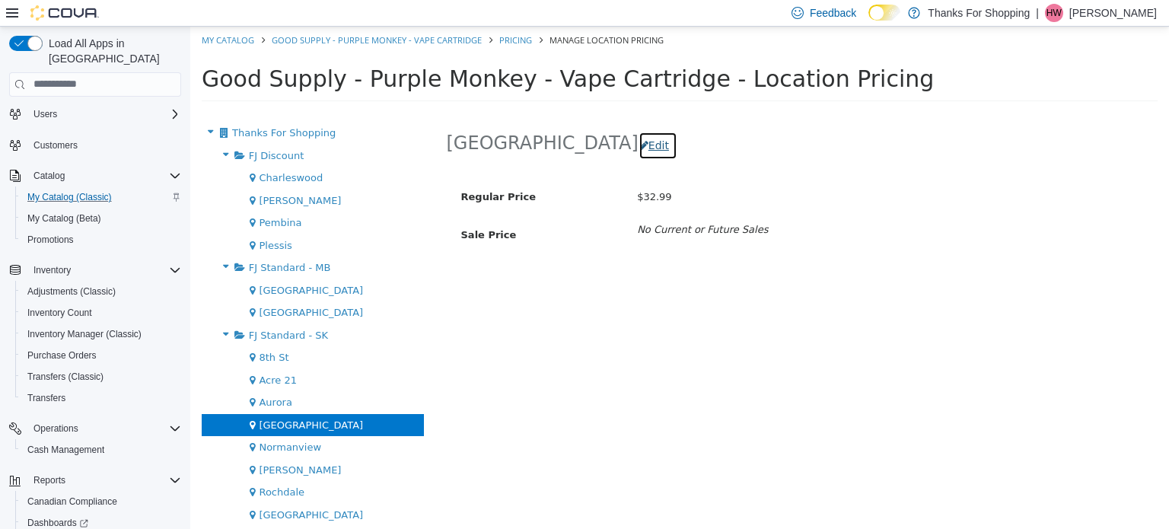
click at [638, 139] on button "Edit" at bounding box center [657, 145] width 39 height 28
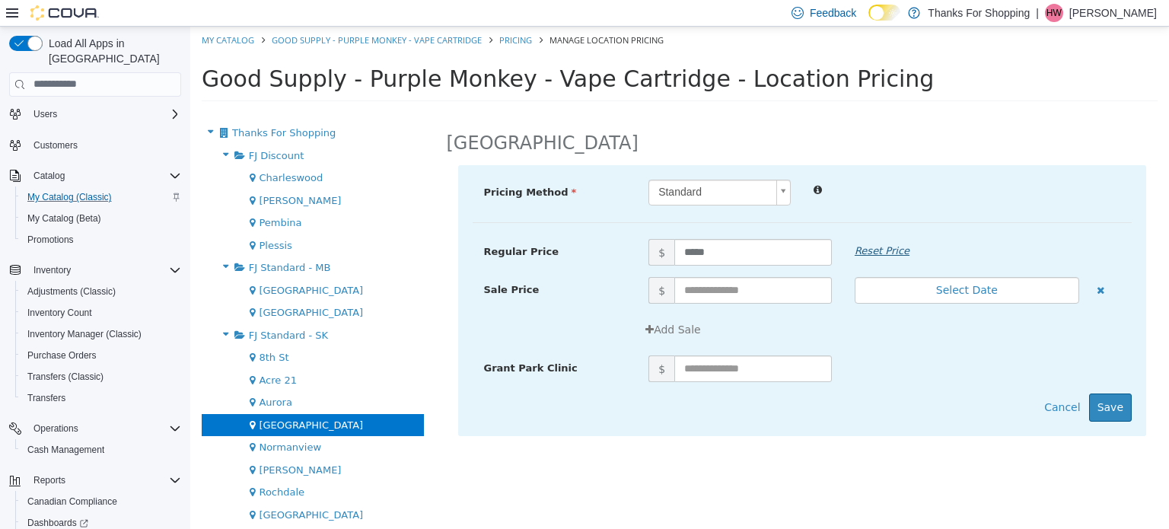
click at [870, 252] on em "Reset Price" at bounding box center [881, 249] width 55 height 11
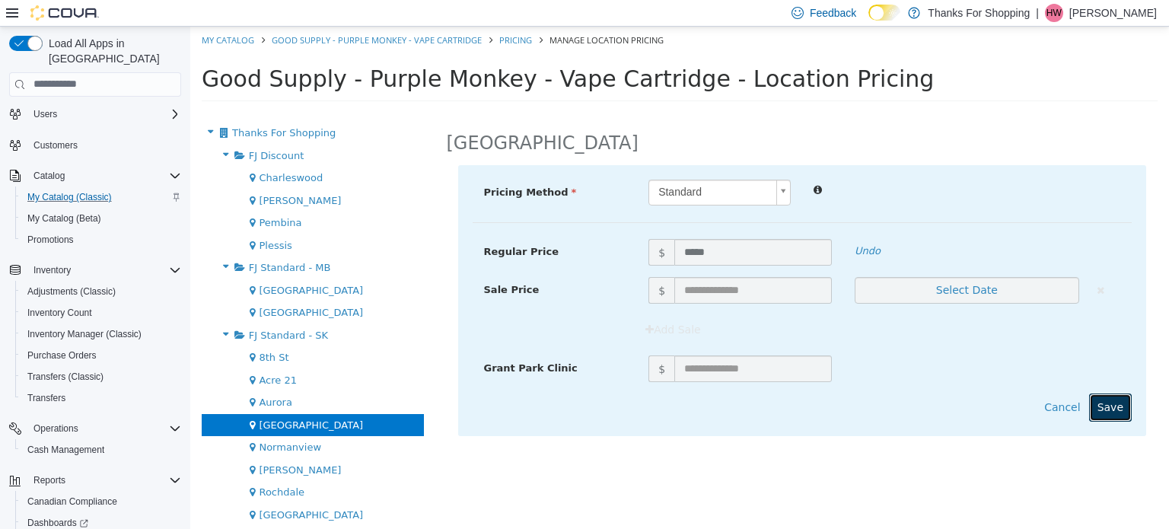
click at [1120, 408] on button "Save" at bounding box center [1110, 407] width 43 height 28
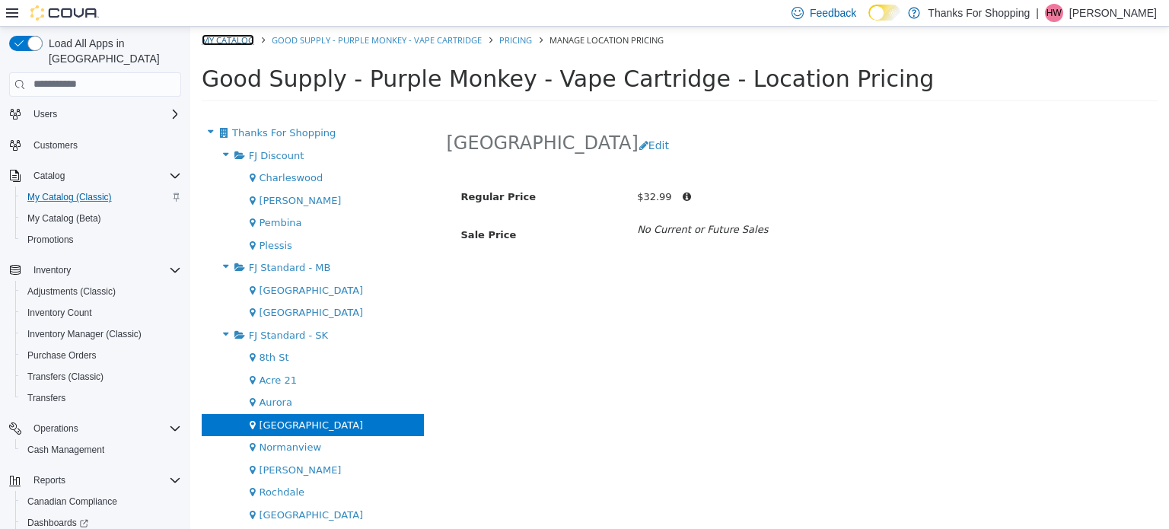
click at [228, 43] on link "My Catalog" at bounding box center [228, 38] width 52 height 11
select select "**********"
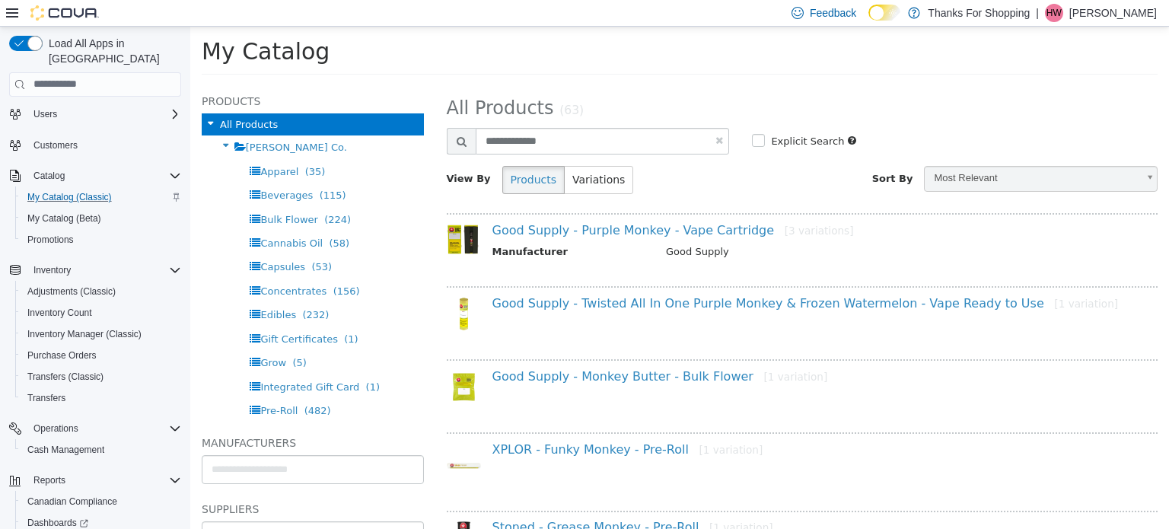
click at [715, 138] on link at bounding box center [719, 140] width 8 height 10
select select "**********"
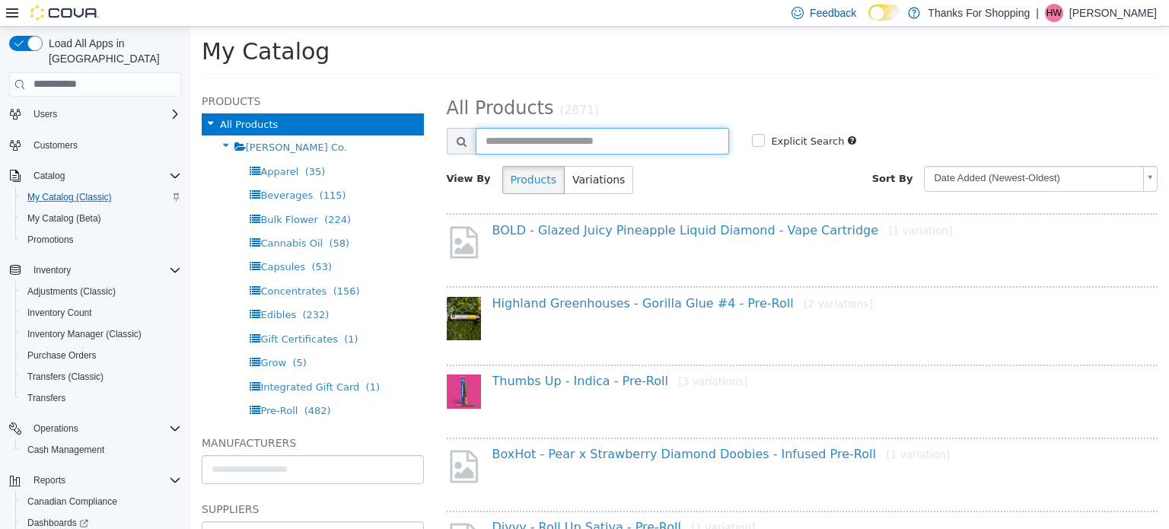
click at [574, 137] on input "text" at bounding box center [603, 140] width 254 height 27
type input "**********"
select select "**********"
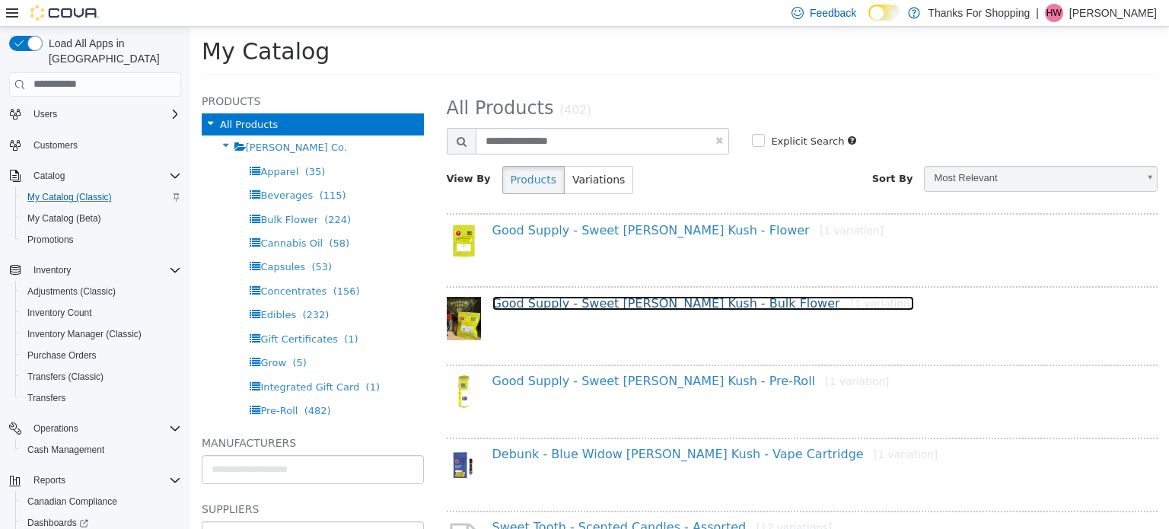
click at [587, 301] on link "Good Supply - Sweet Berry Kush - Bulk Flower [1 variation]" at bounding box center [702, 302] width 421 height 14
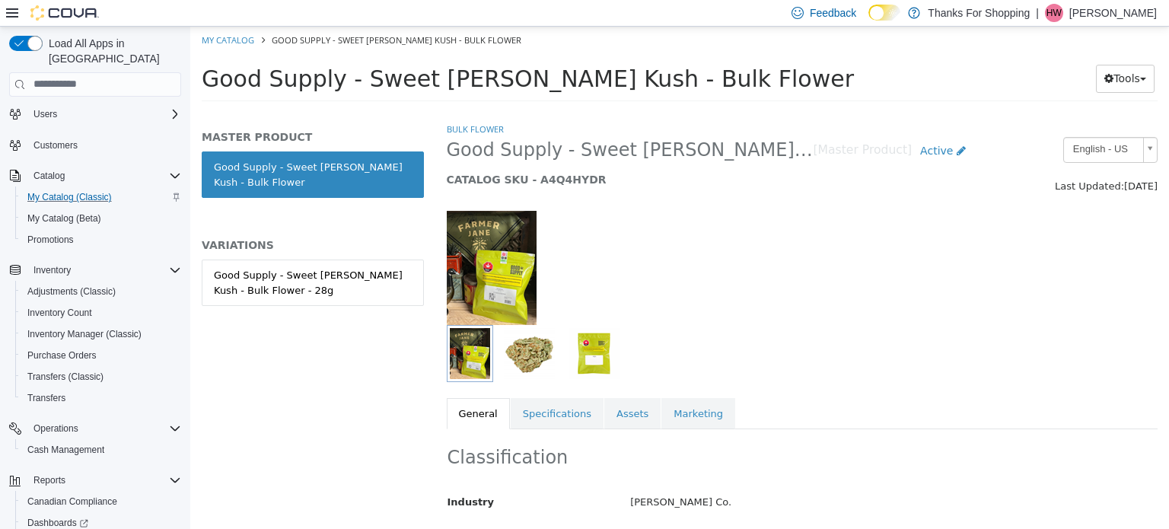
click at [329, 275] on div "Good Supply - Sweet Berry Kush - Bulk Flower - 28g" at bounding box center [313, 282] width 198 height 30
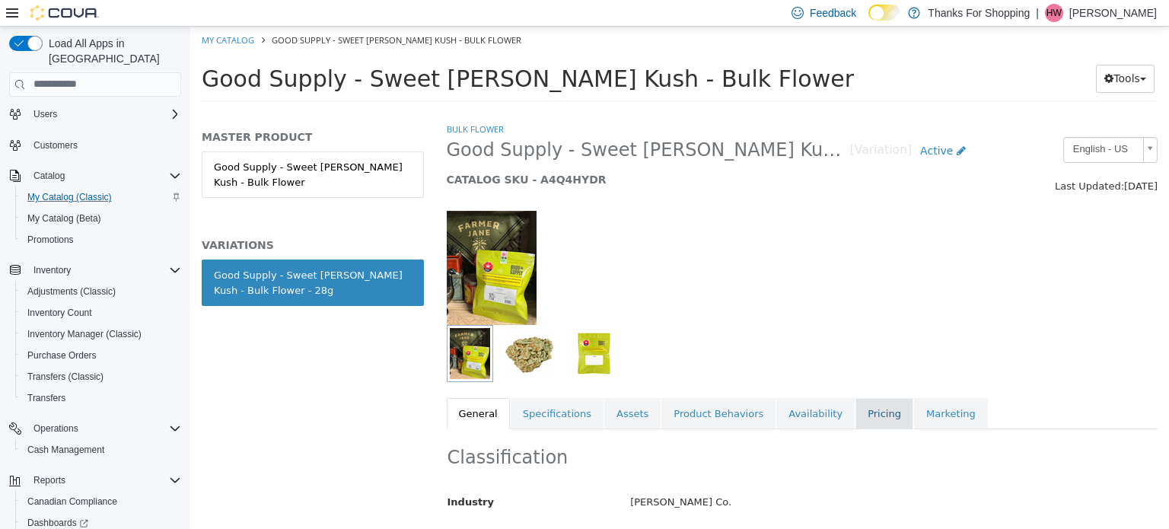
click at [855, 416] on link "Pricing" at bounding box center [884, 413] width 58 height 32
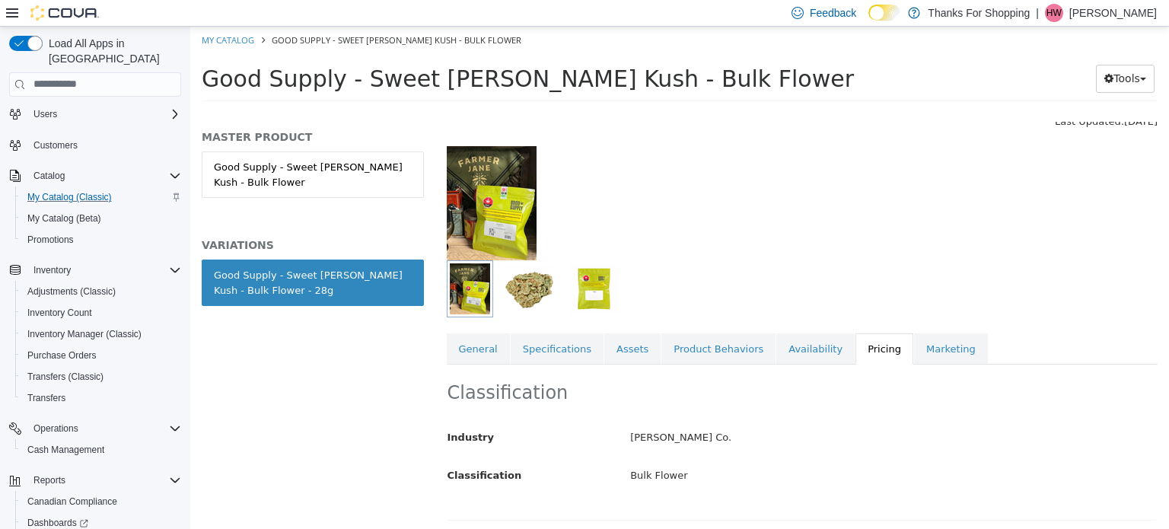
scroll to position [146, 0]
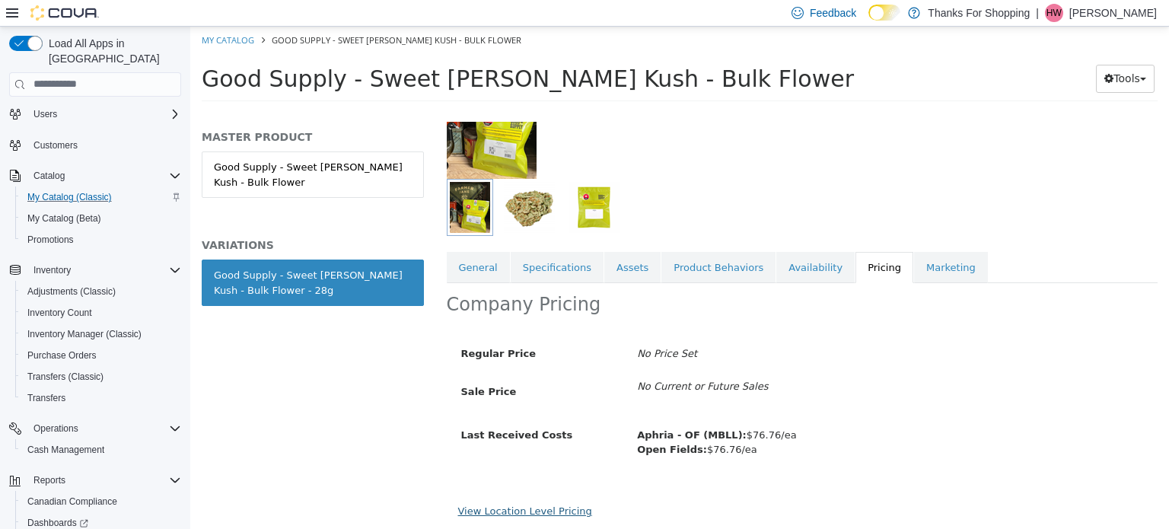
click at [514, 513] on link "View Location Level Pricing" at bounding box center [525, 509] width 134 height 11
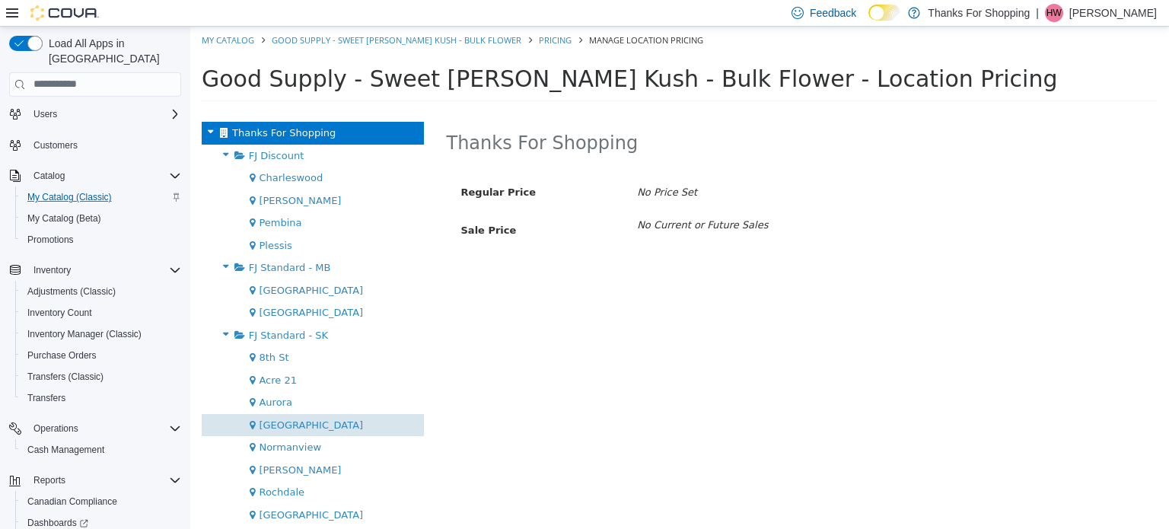
click at [341, 427] on div "[GEOGRAPHIC_DATA]" at bounding box center [313, 424] width 222 height 23
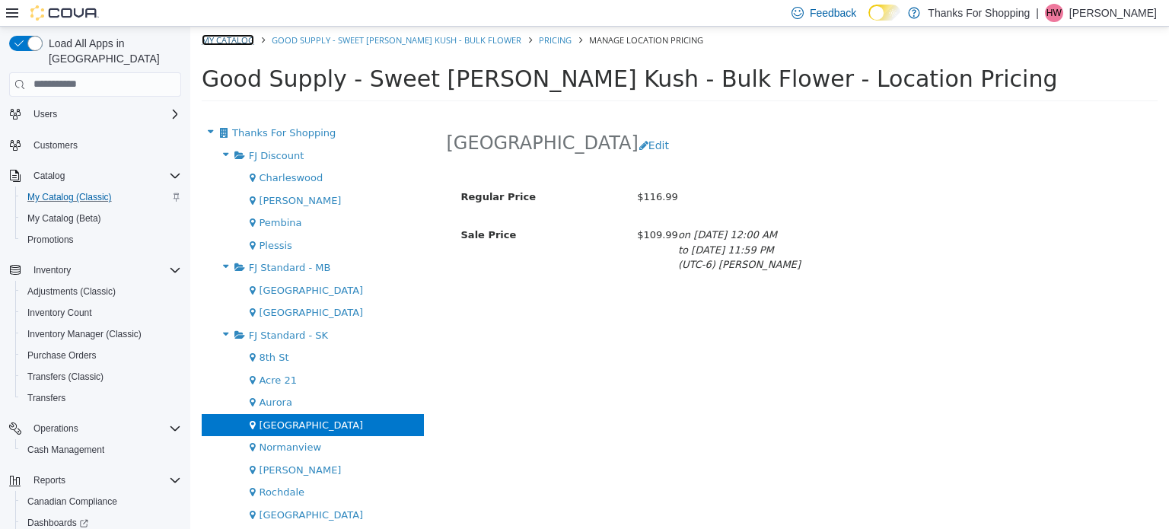
click at [243, 39] on link "My Catalog" at bounding box center [228, 38] width 52 height 11
select select "**********"
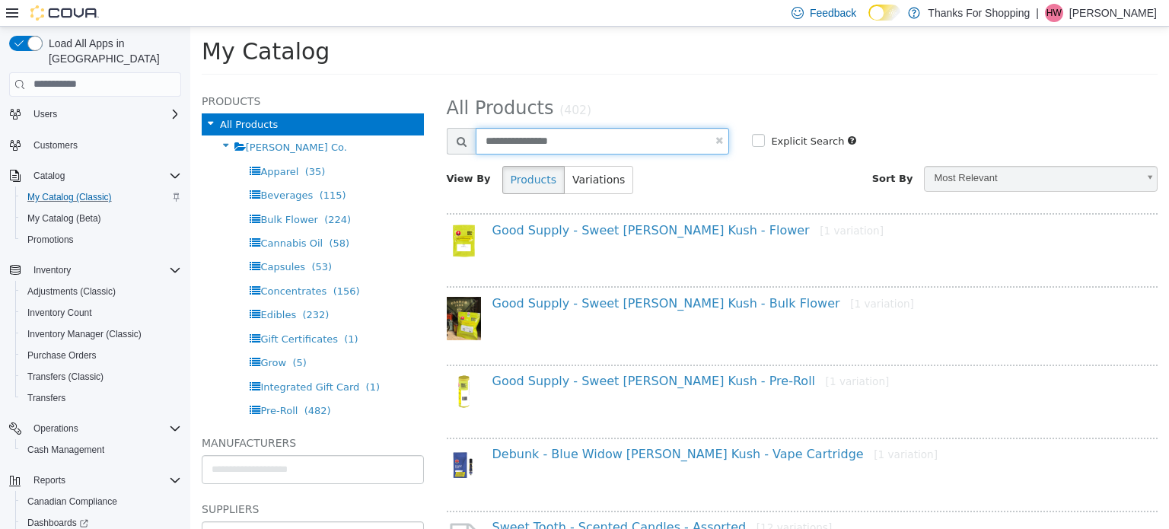
click at [720, 141] on input "**********" at bounding box center [603, 140] width 254 height 27
click at [715, 139] on link at bounding box center [719, 140] width 8 height 10
click at [663, 136] on input "text" at bounding box center [603, 140] width 254 height 27
select select "**********"
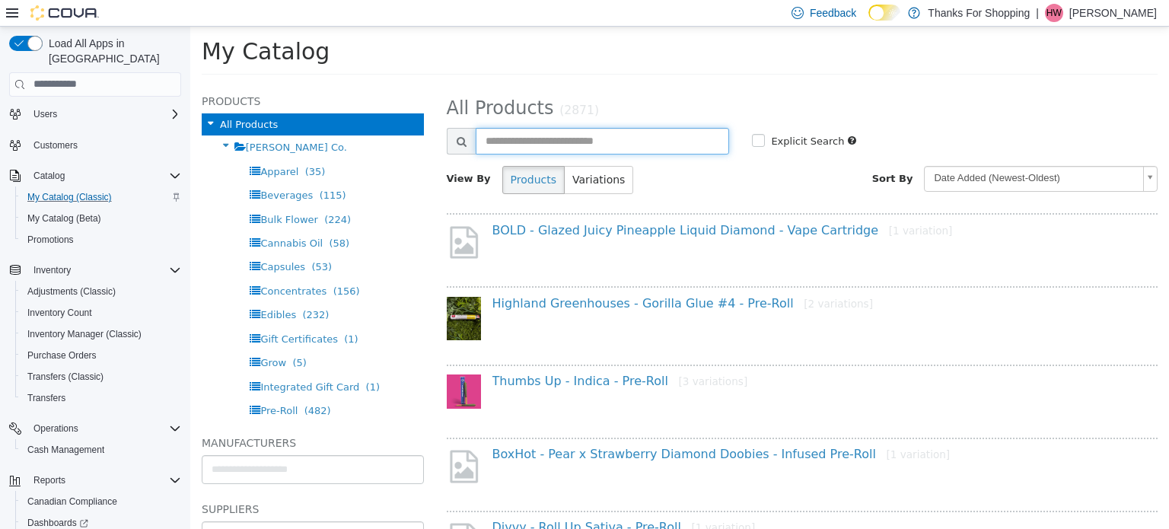
click at [645, 146] on input "text" at bounding box center [603, 140] width 254 height 27
type input "**********"
select select "**********"
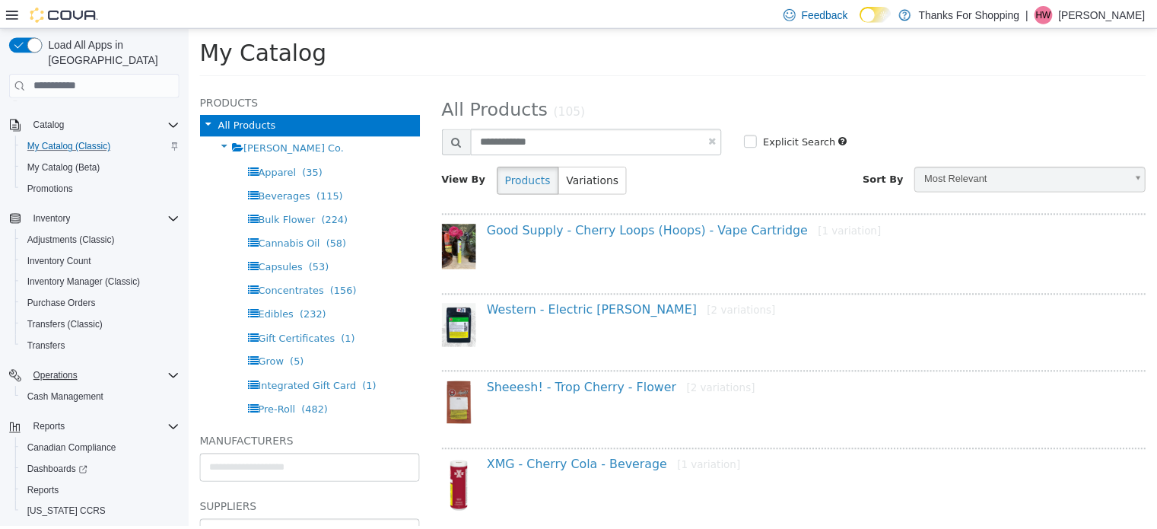
scroll to position [110, 0]
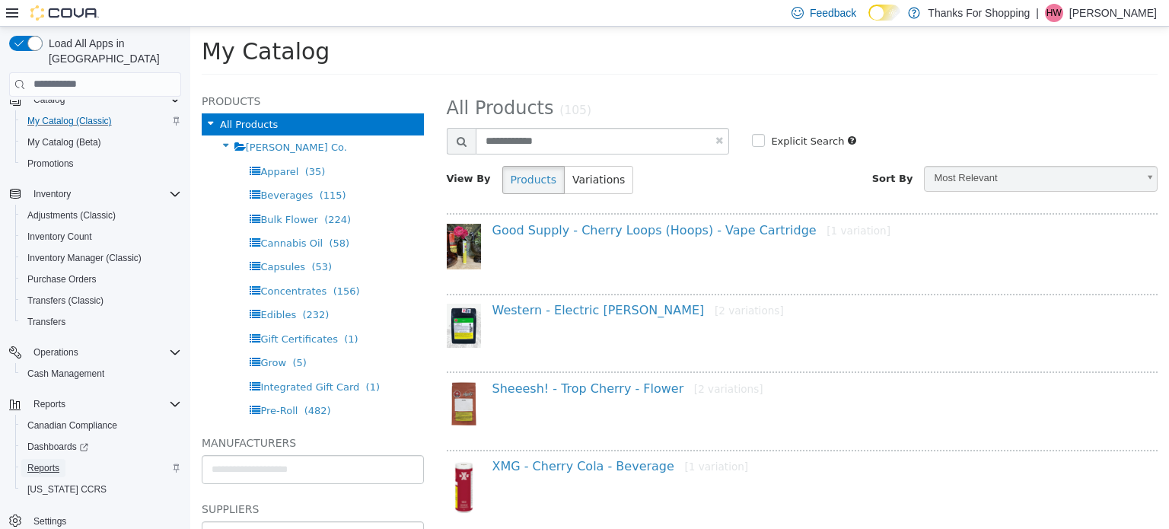
click at [62, 459] on link "Reports" at bounding box center [43, 468] width 44 height 18
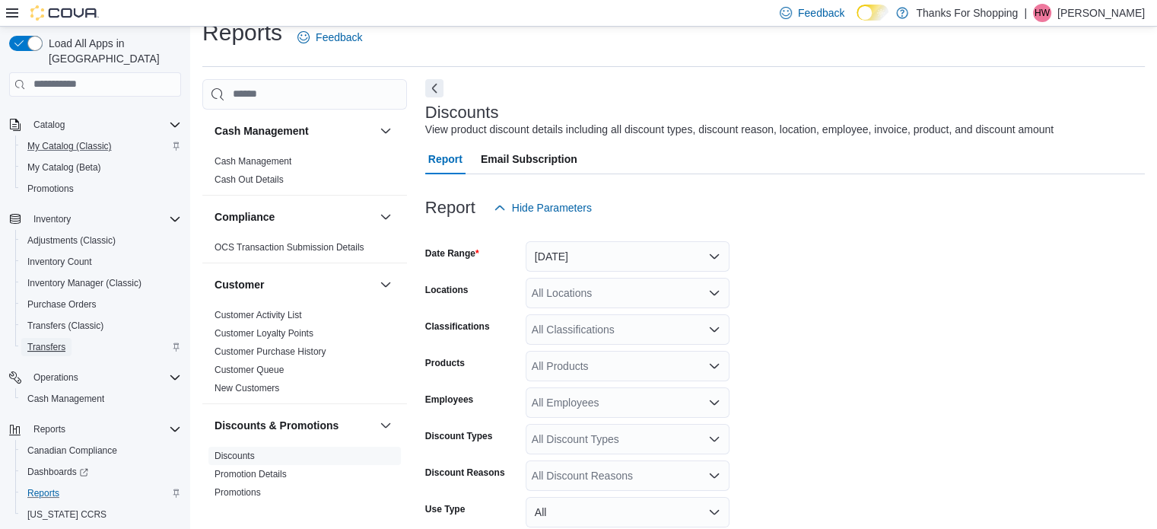
click at [68, 338] on link "Transfers" at bounding box center [46, 347] width 50 height 18
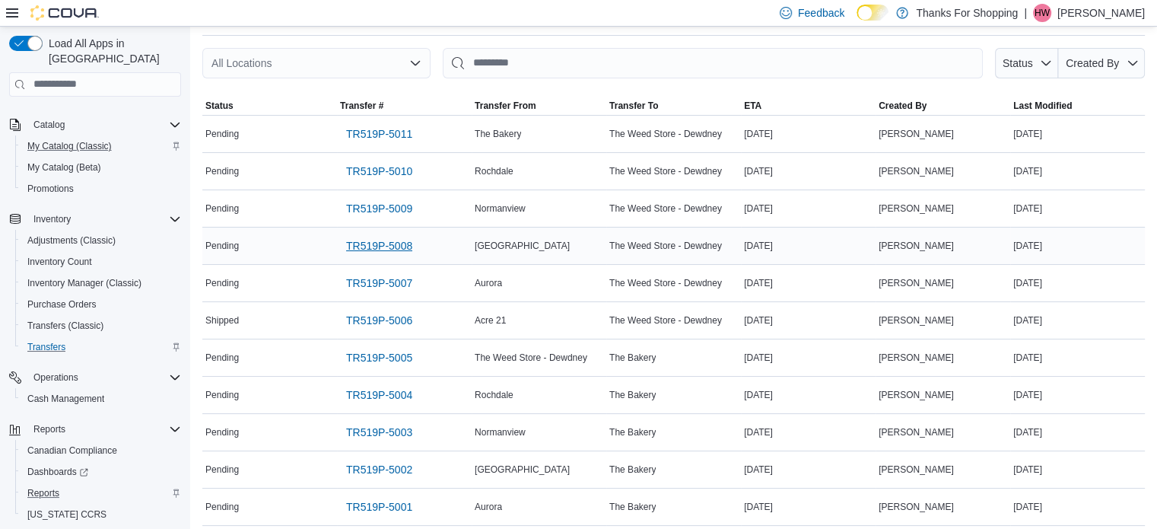
scroll to position [76, 0]
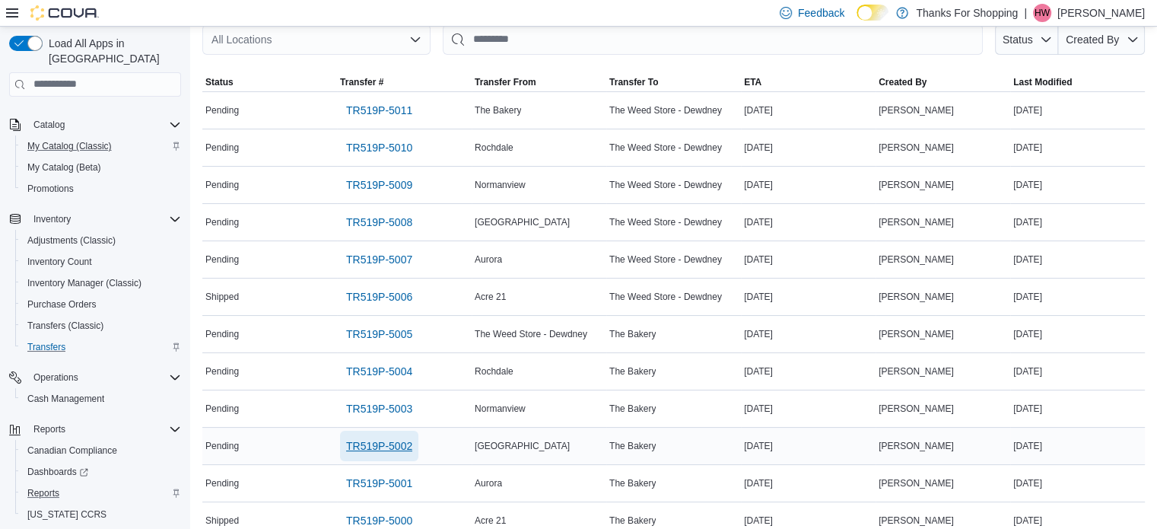
click at [363, 444] on span "TR519P-5002" at bounding box center [379, 445] width 66 height 15
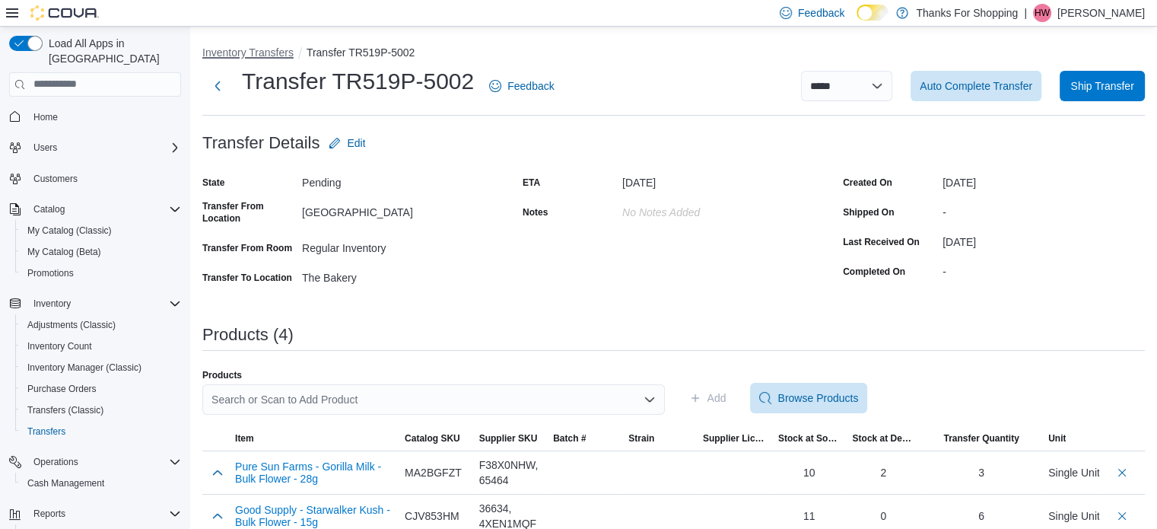
click at [230, 49] on button "Inventory Transfers" at bounding box center [247, 52] width 91 height 12
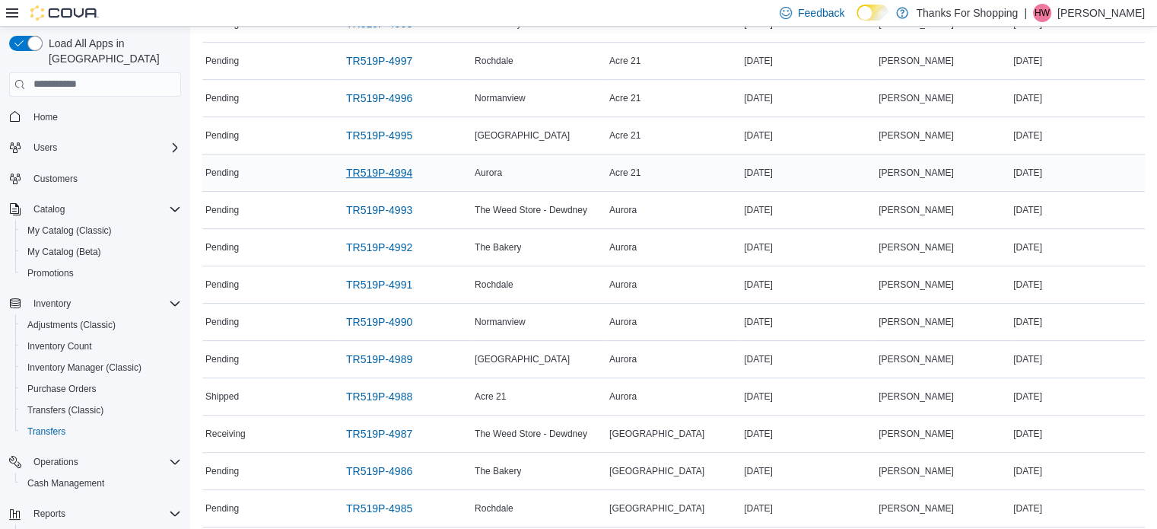
scroll to position [685, 0]
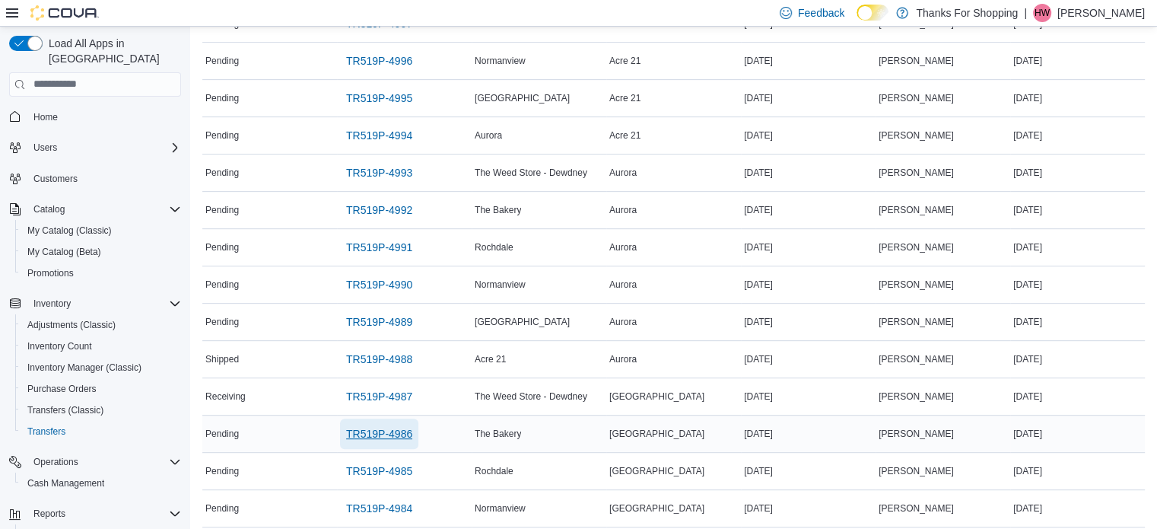
click at [380, 437] on span "TR519P-4986" at bounding box center [379, 433] width 66 height 30
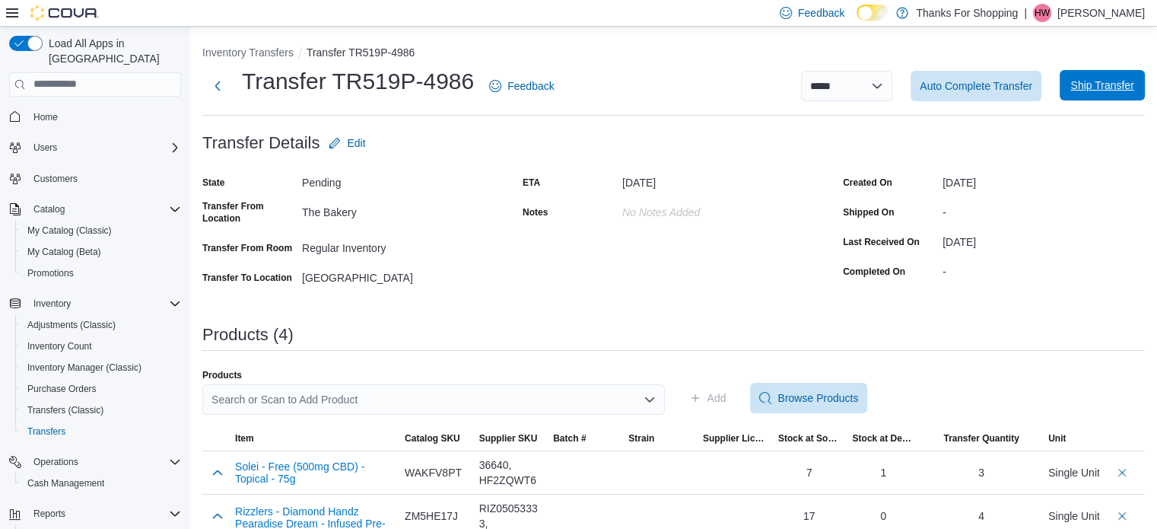
click at [1100, 81] on span "Ship Transfer" at bounding box center [1101, 85] width 63 height 15
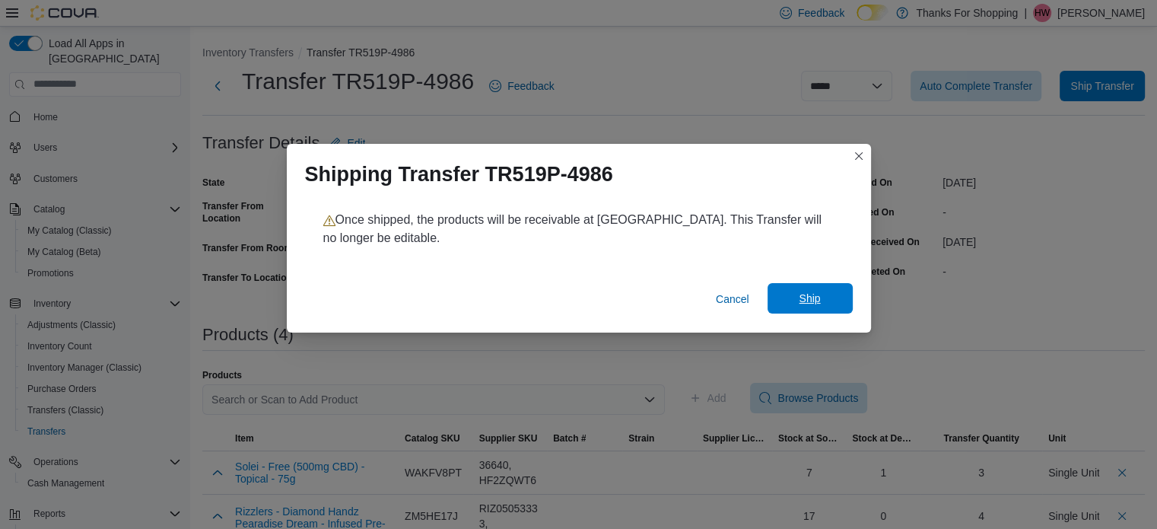
click at [817, 310] on span "Ship" at bounding box center [810, 298] width 67 height 30
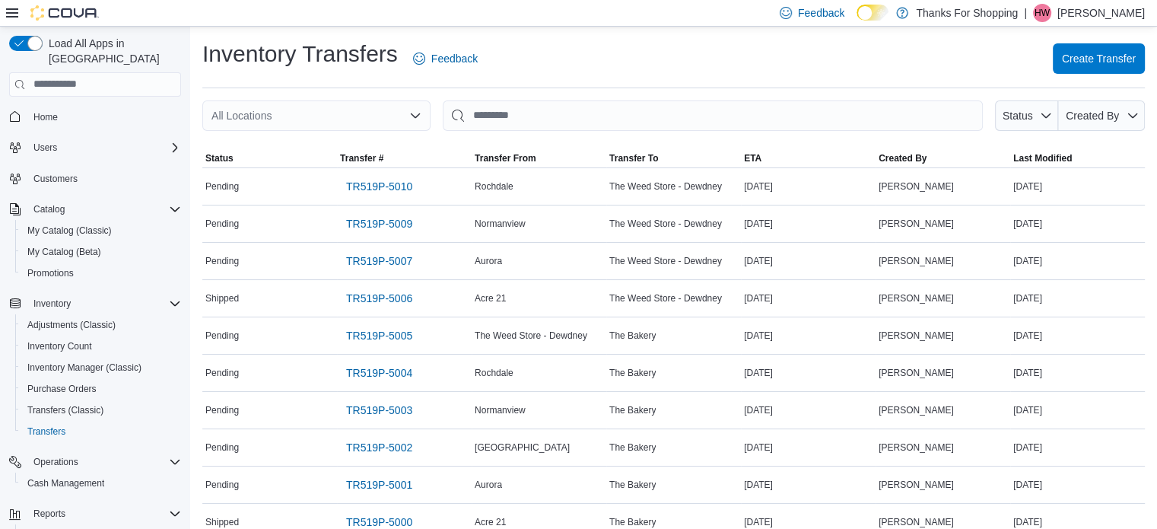
click at [348, 112] on div "All Locations" at bounding box center [316, 115] width 228 height 30
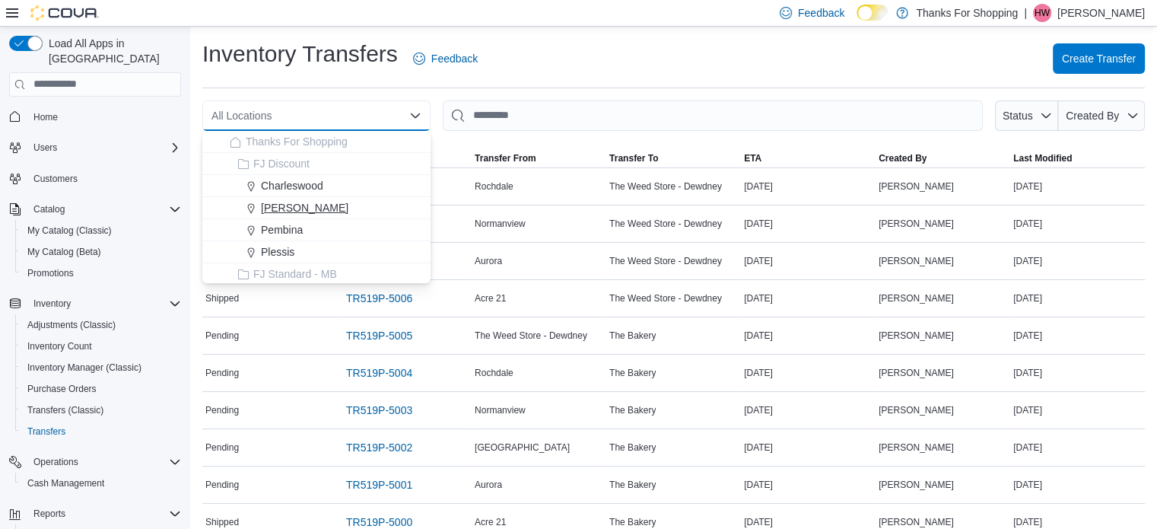
scroll to position [228, 0]
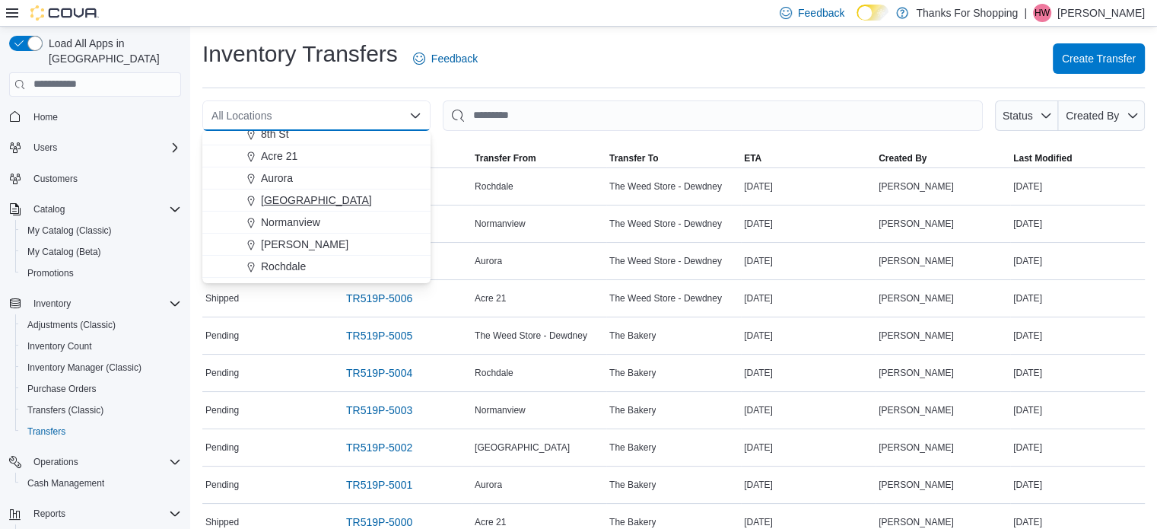
click at [339, 200] on span "[GEOGRAPHIC_DATA]" at bounding box center [316, 199] width 111 height 15
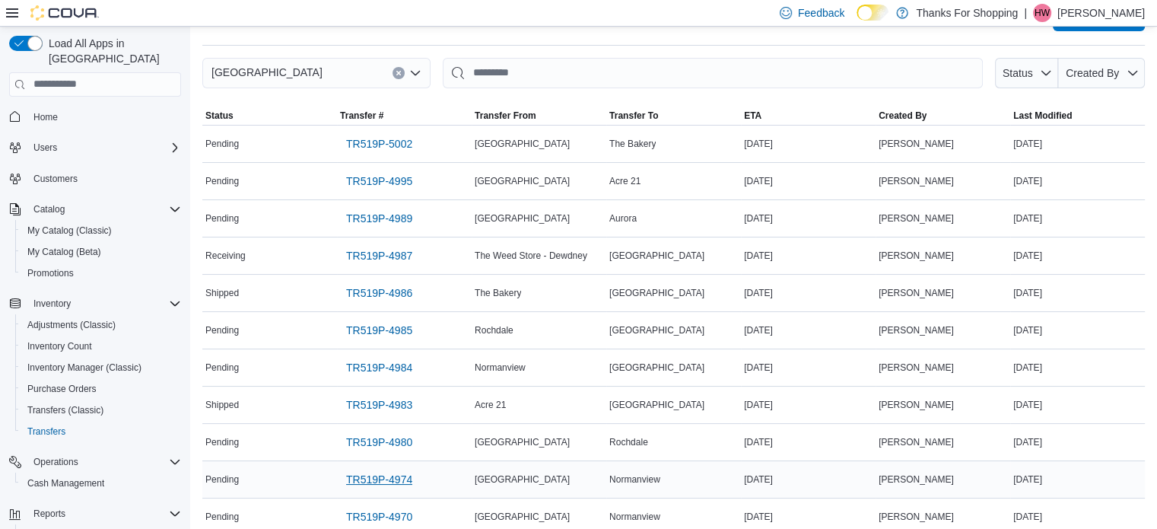
scroll to position [151, 0]
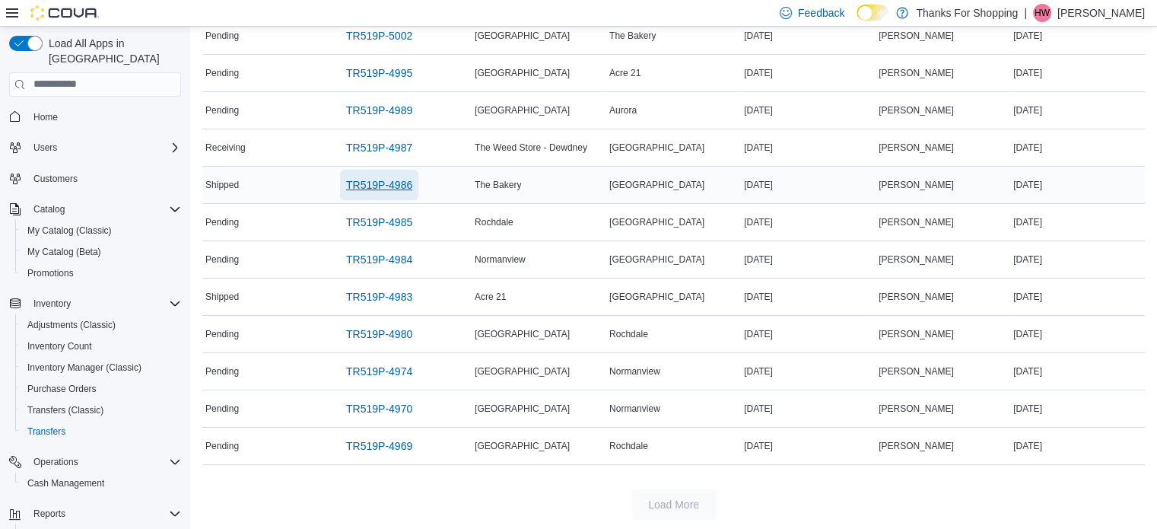
click at [366, 188] on span "TR519P-4986" at bounding box center [379, 184] width 66 height 15
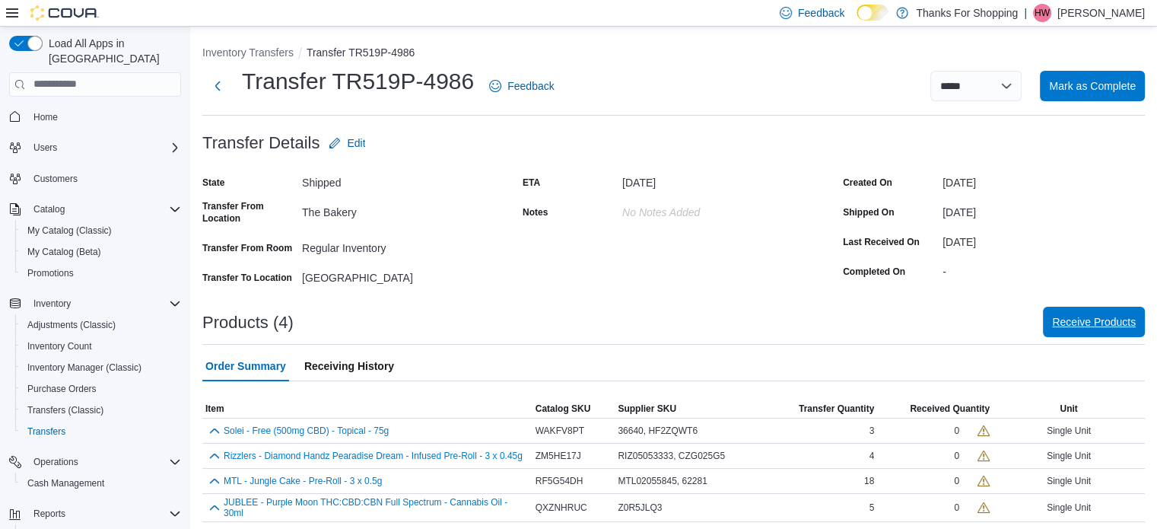
click at [1083, 327] on span "Receive Products" at bounding box center [1094, 321] width 84 height 15
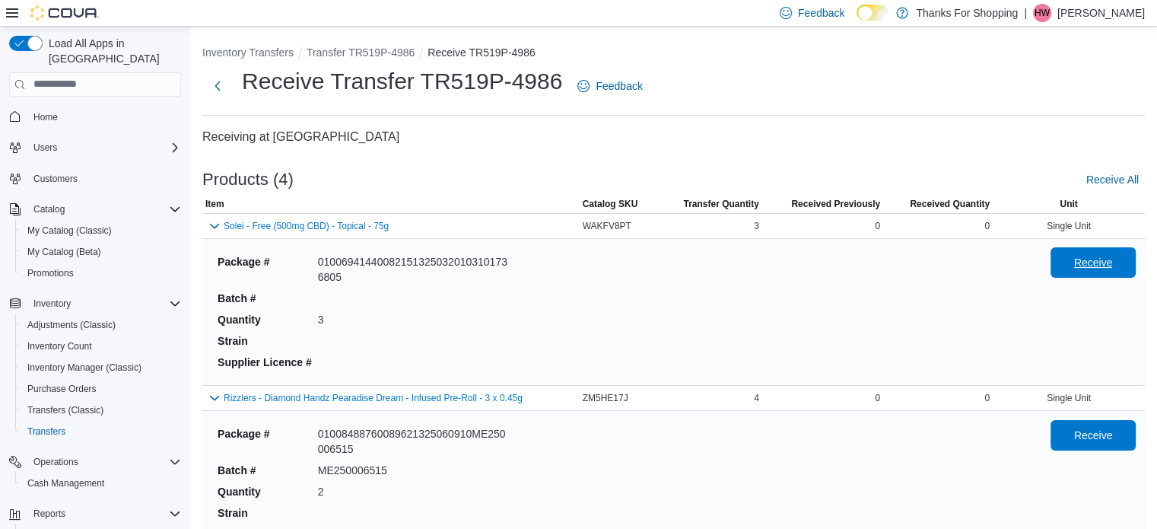
click at [1099, 257] on span "Receive" at bounding box center [1093, 262] width 39 height 15
click at [1086, 435] on span "Receive" at bounding box center [1093, 434] width 39 height 15
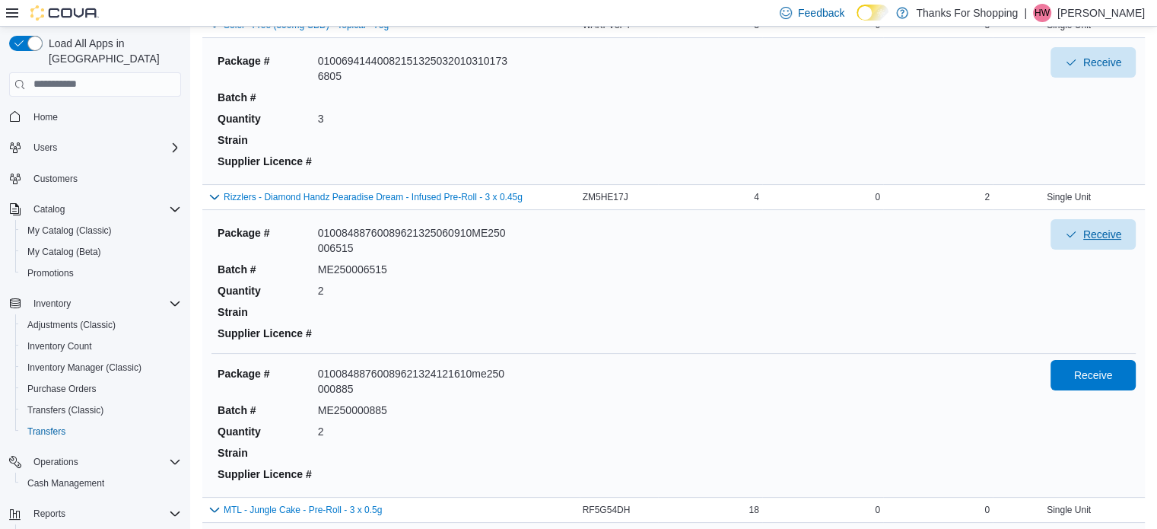
scroll to position [228, 0]
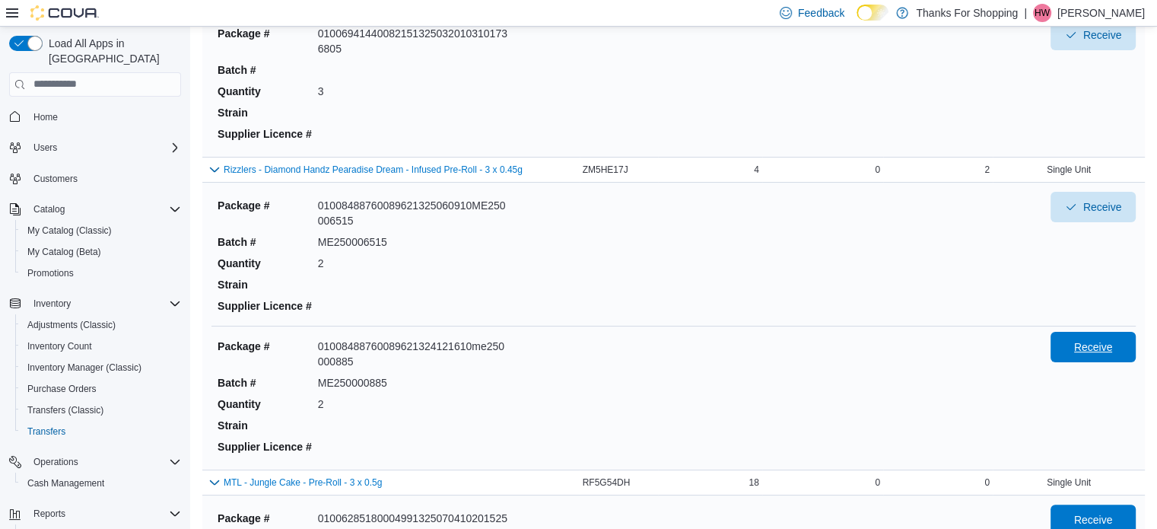
click at [1094, 352] on span "Receive" at bounding box center [1093, 346] width 39 height 15
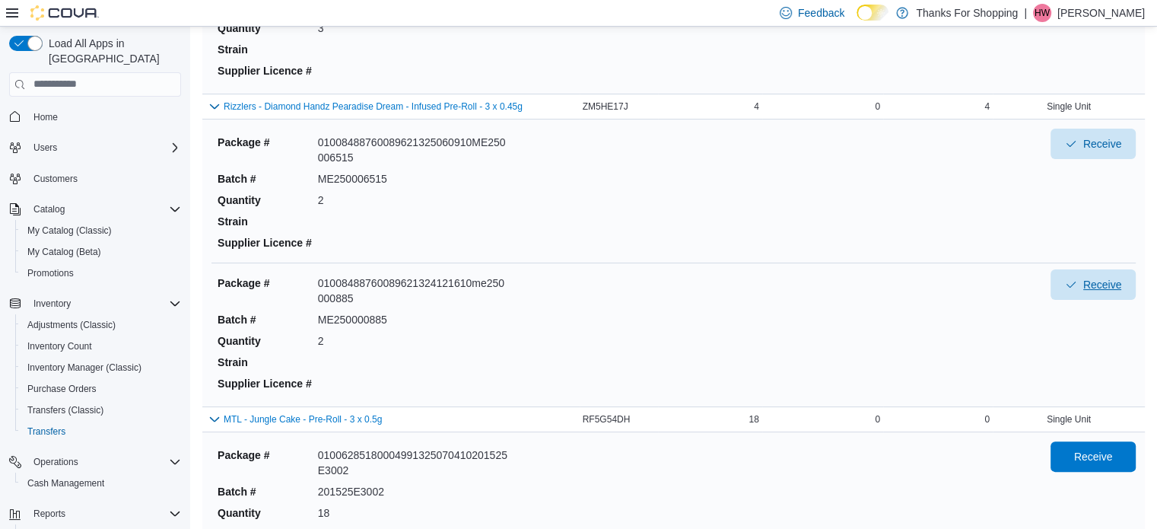
scroll to position [380, 0]
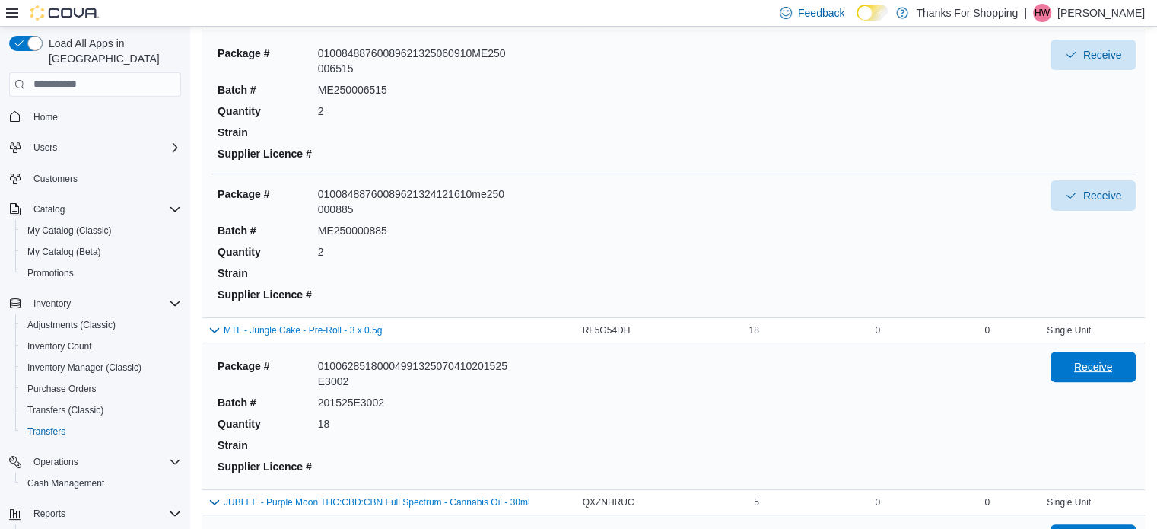
click at [1084, 373] on span "Receive" at bounding box center [1093, 366] width 67 height 30
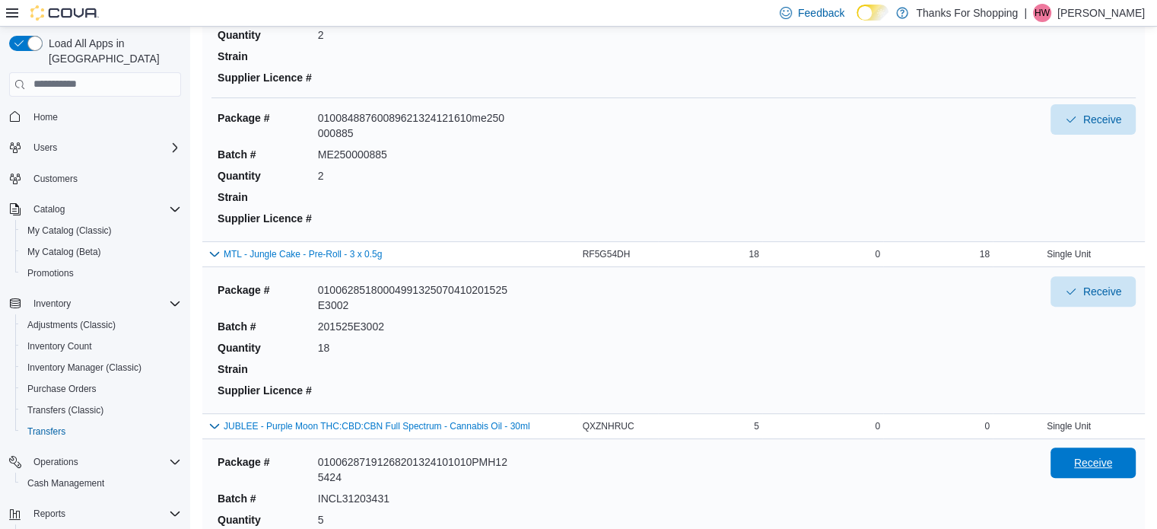
click at [1096, 469] on span "Receive" at bounding box center [1093, 462] width 67 height 30
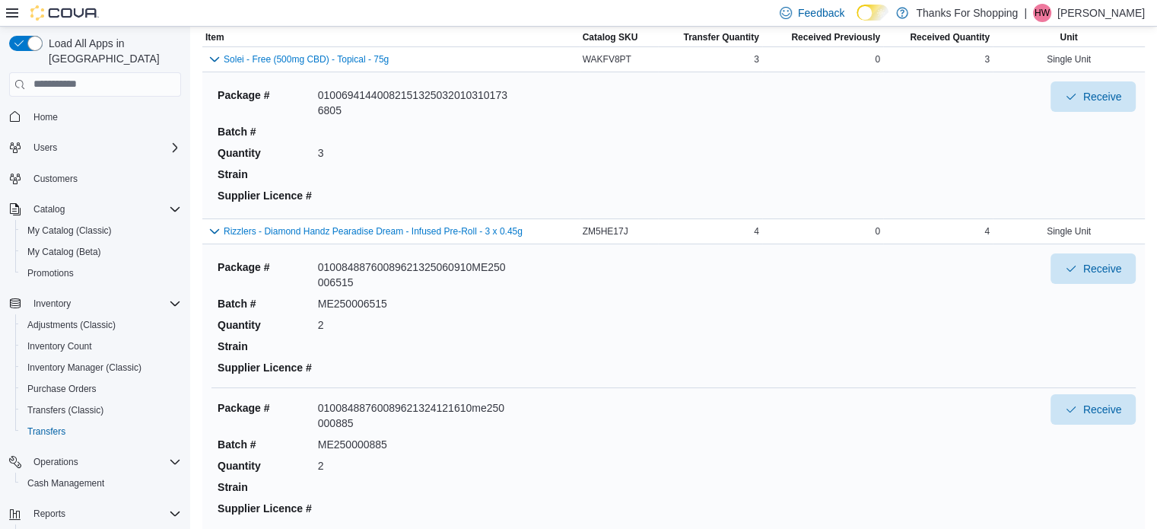
scroll to position [569, 0]
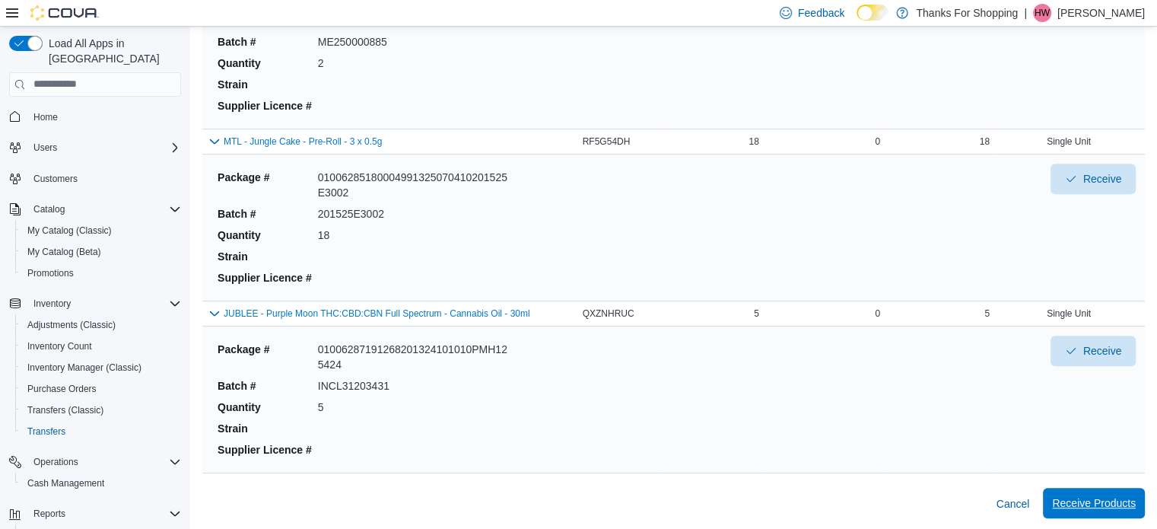
click at [1089, 492] on span "Receive Products" at bounding box center [1094, 503] width 84 height 30
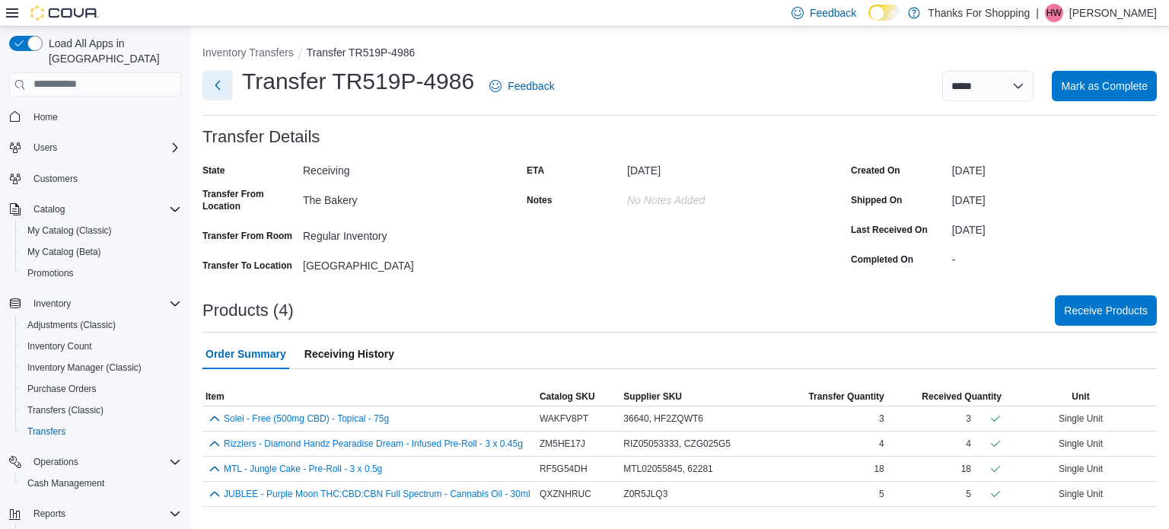
click at [221, 78] on button "Next" at bounding box center [217, 85] width 30 height 30
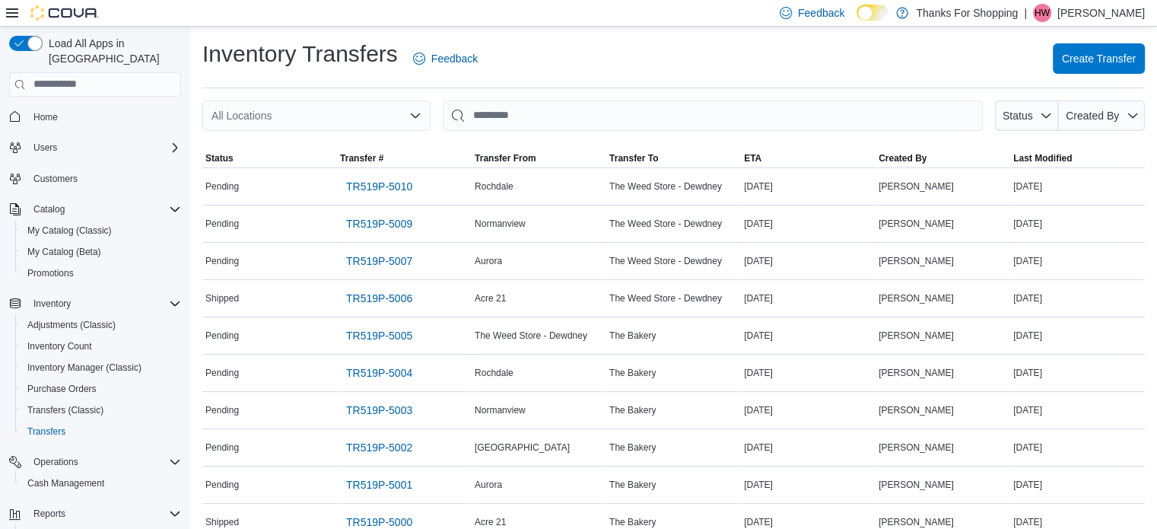
click at [319, 115] on div "All Locations" at bounding box center [316, 115] width 228 height 30
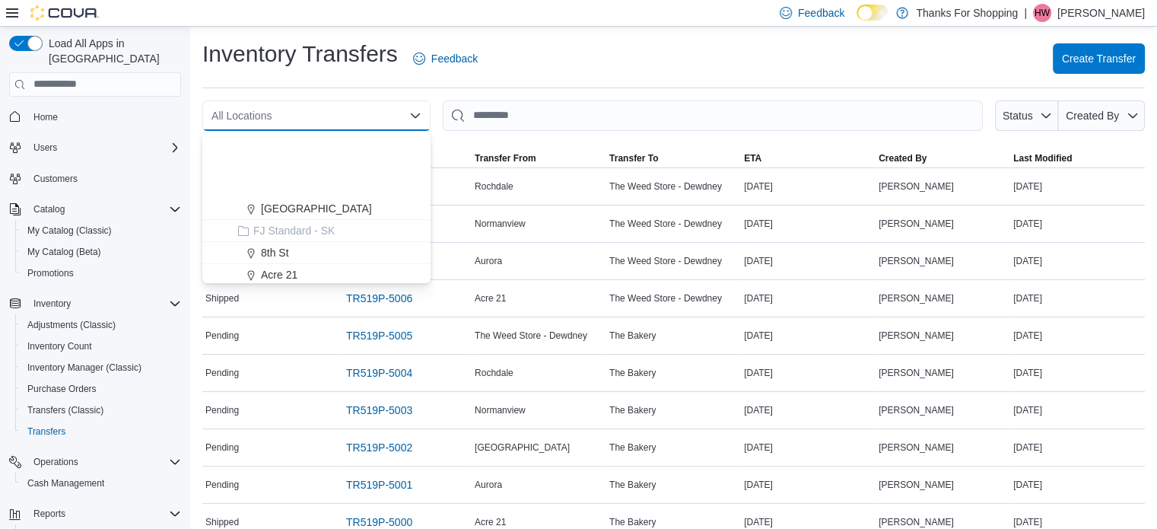
scroll to position [228, 0]
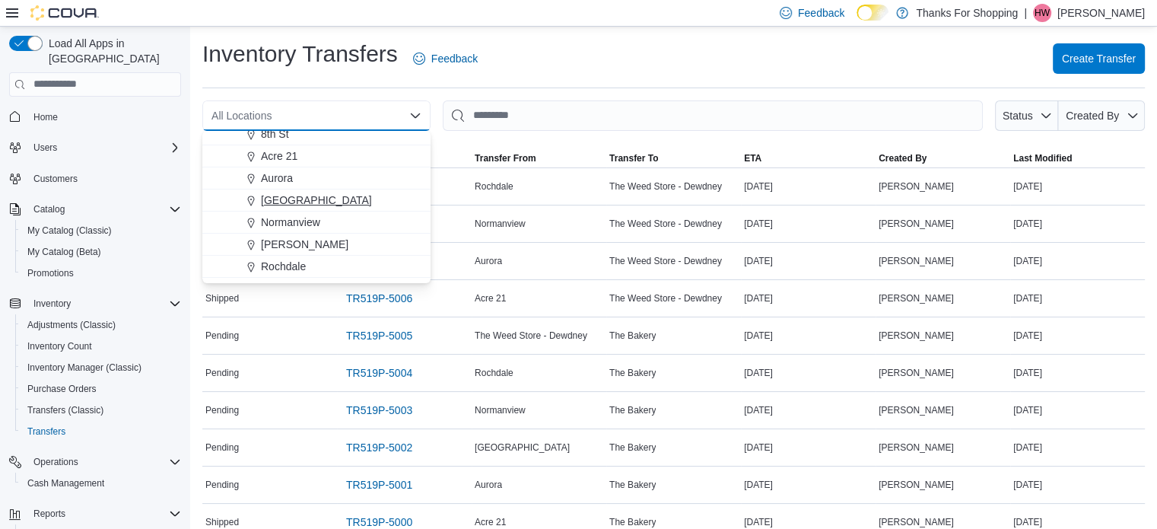
click at [325, 202] on span "[GEOGRAPHIC_DATA]" at bounding box center [316, 199] width 111 height 15
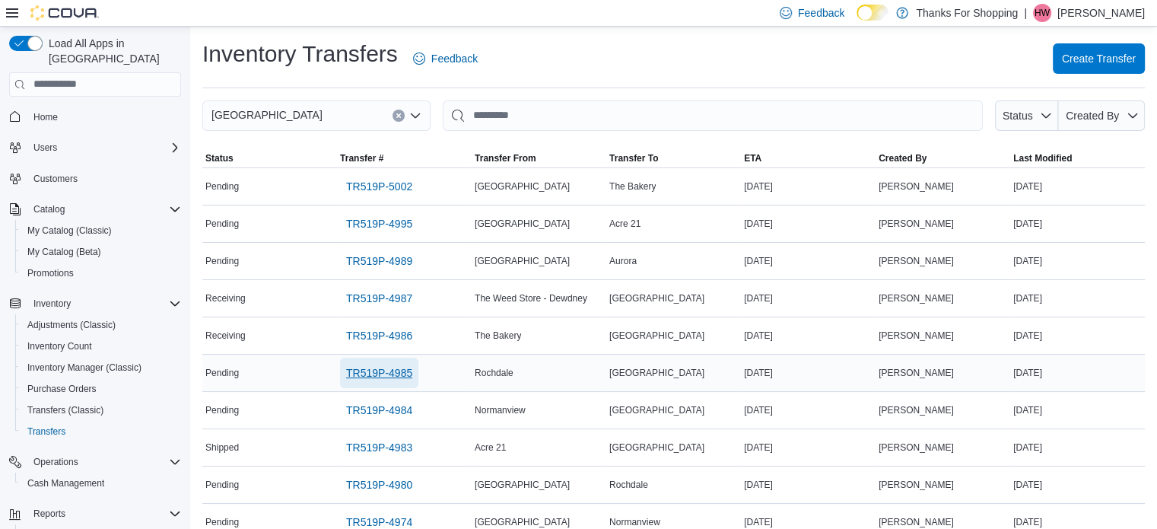
click at [380, 370] on span "TR519P-4985" at bounding box center [379, 372] width 66 height 15
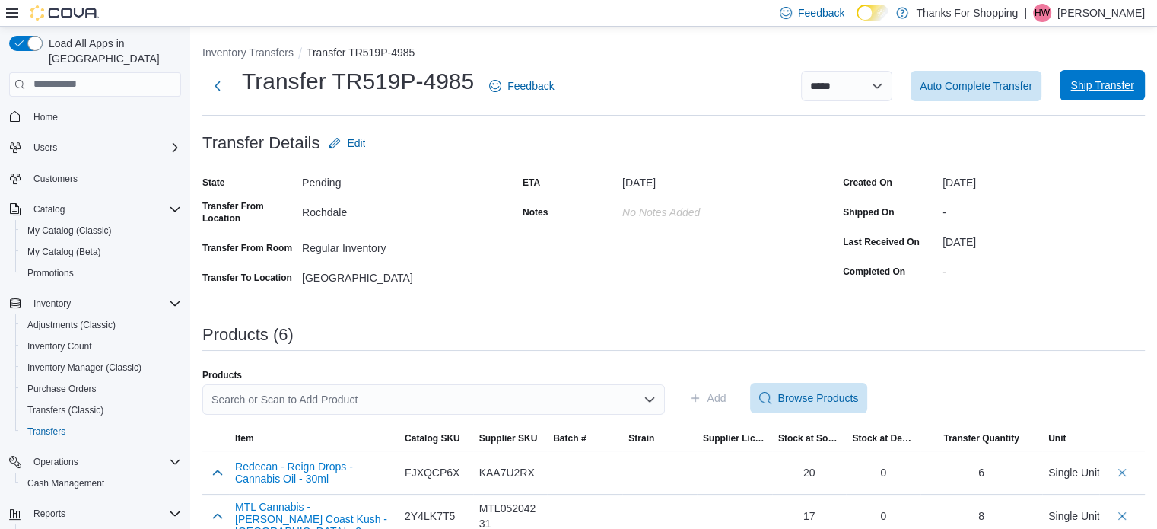
click at [1093, 84] on span "Ship Transfer" at bounding box center [1101, 85] width 63 height 15
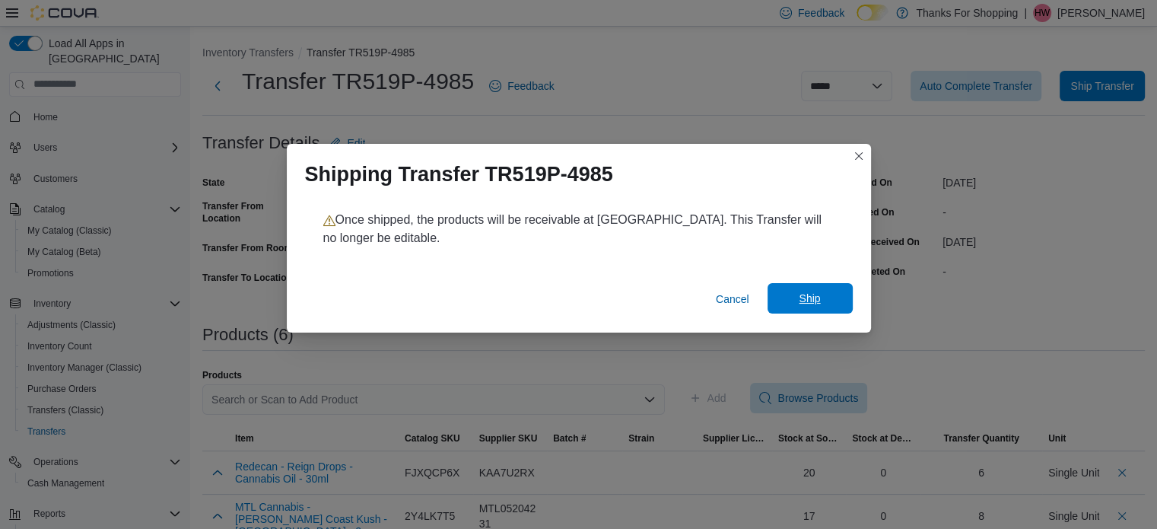
click at [816, 290] on span "Ship" at bounding box center [810, 298] width 67 height 30
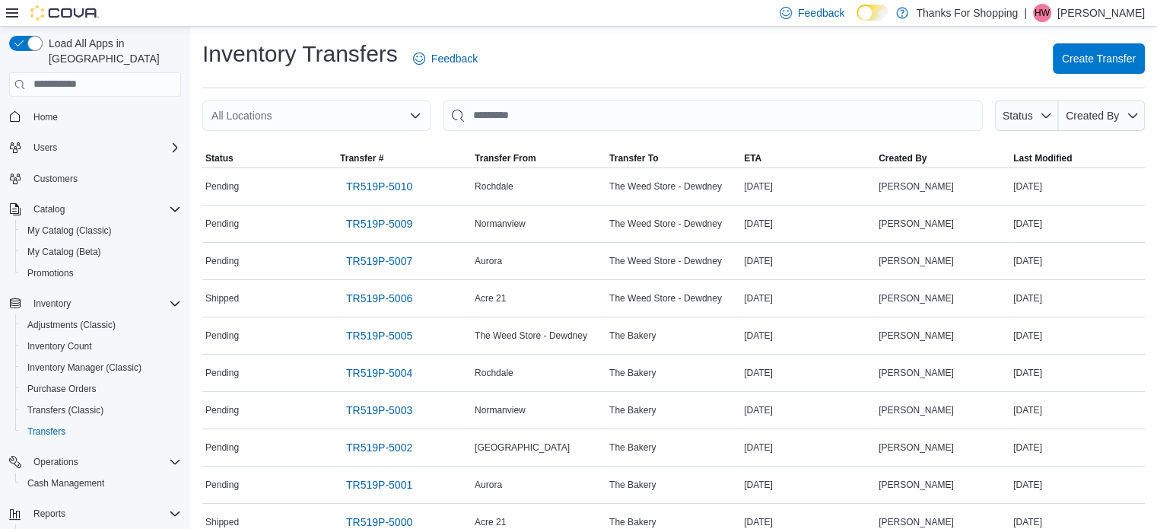
click at [346, 118] on div "All Locations" at bounding box center [316, 115] width 228 height 30
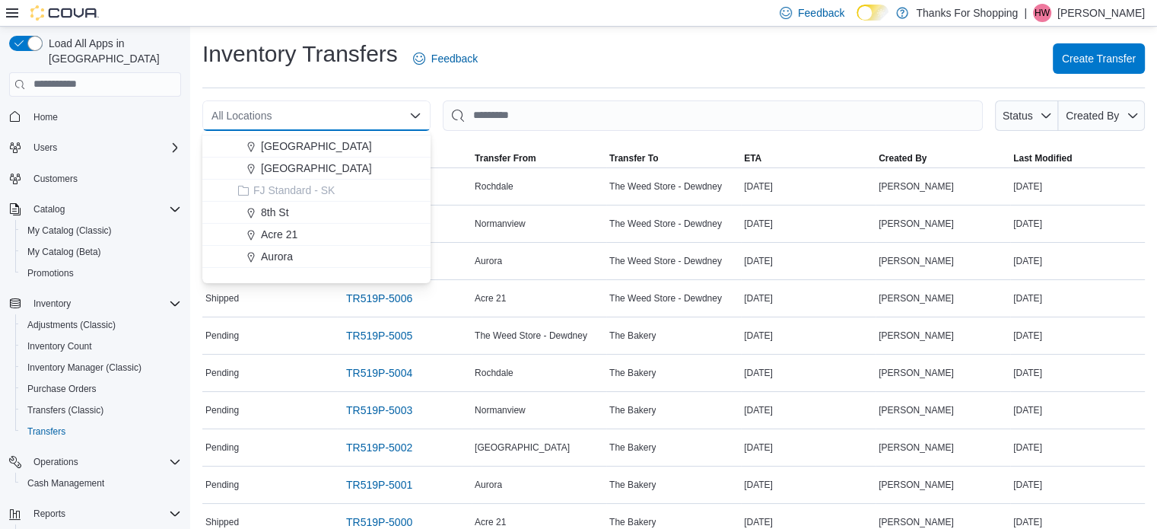
scroll to position [152, 0]
click at [324, 271] on span "[GEOGRAPHIC_DATA]" at bounding box center [316, 276] width 111 height 15
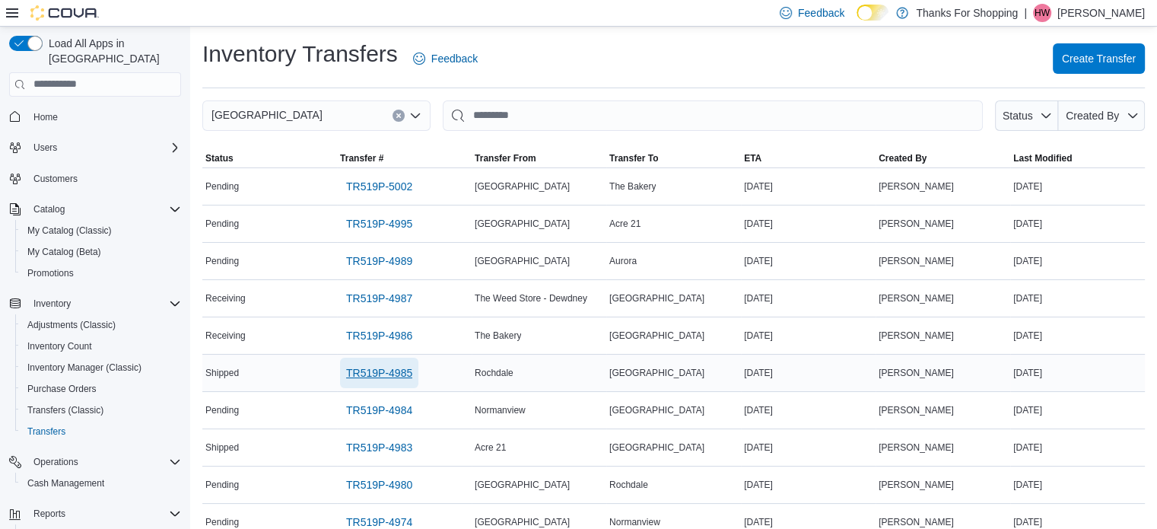
click at [384, 371] on span "TR519P-4985" at bounding box center [379, 372] width 66 height 15
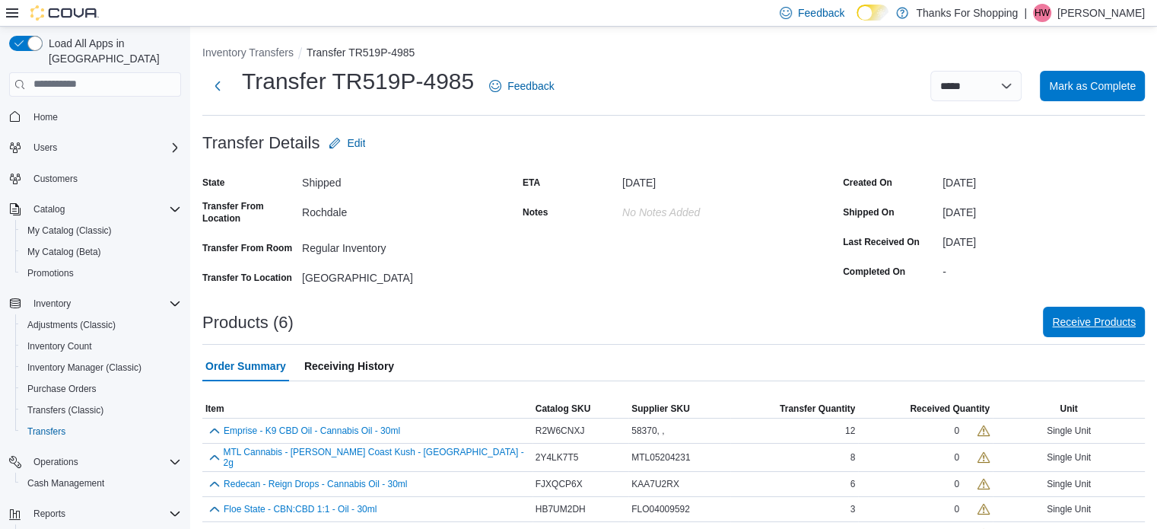
click at [1088, 315] on span "Receive Products" at bounding box center [1094, 321] width 84 height 15
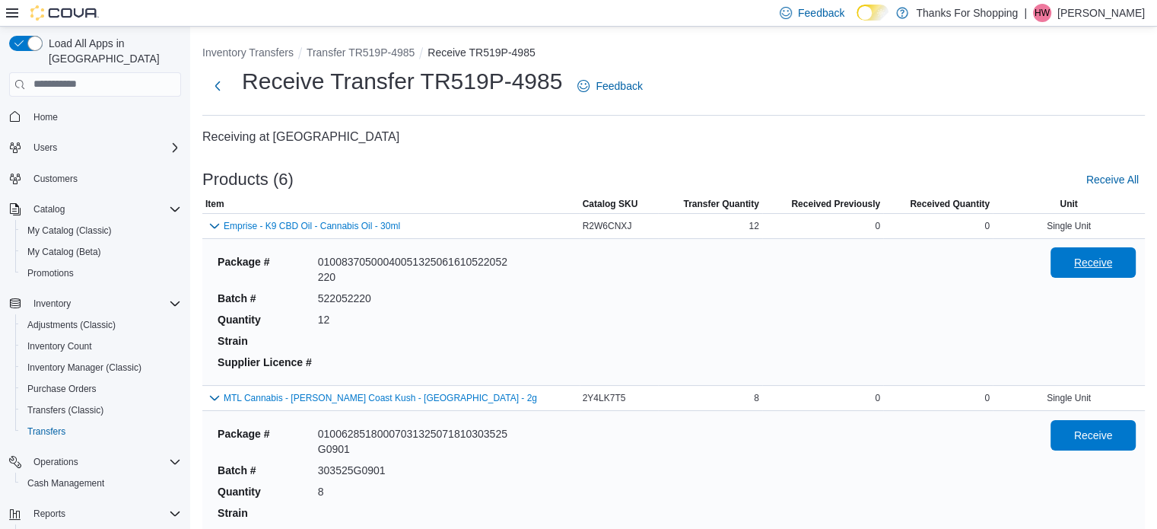
click at [1100, 258] on span "Receive" at bounding box center [1093, 262] width 39 height 15
click at [1102, 437] on span "Receive" at bounding box center [1093, 434] width 39 height 15
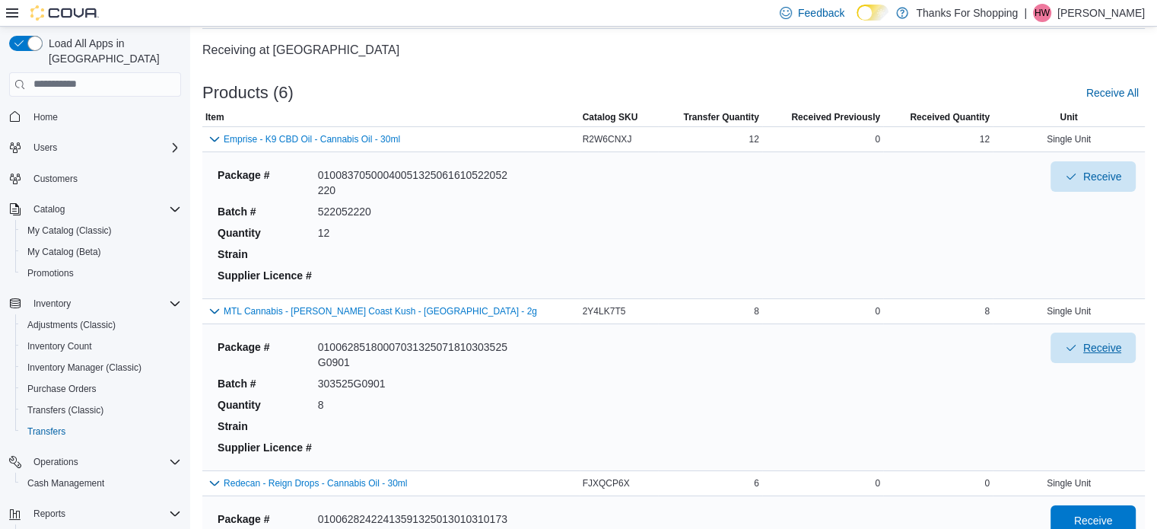
scroll to position [152, 0]
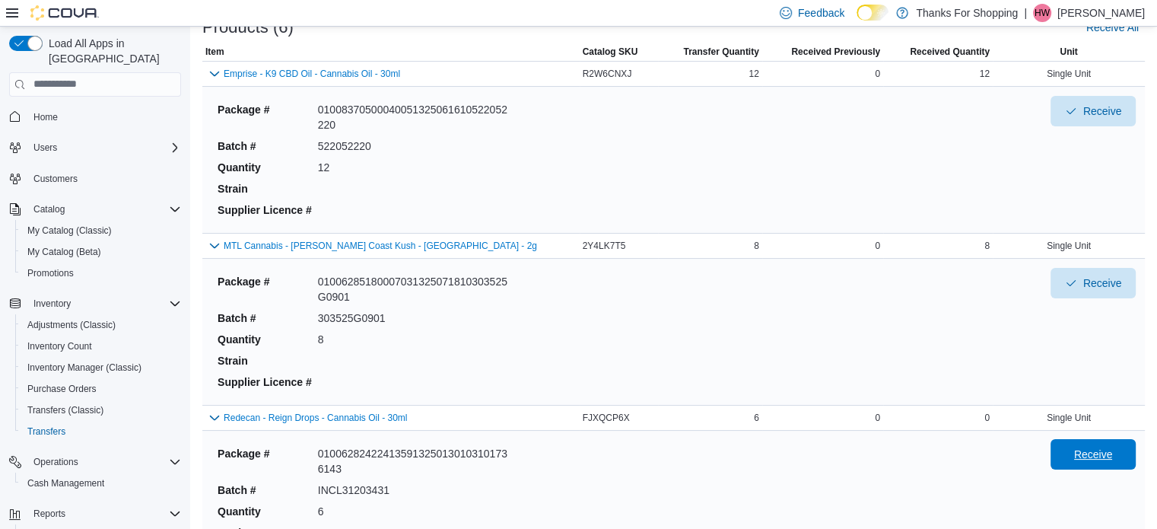
click at [1096, 446] on span "Receive" at bounding box center [1093, 454] width 67 height 30
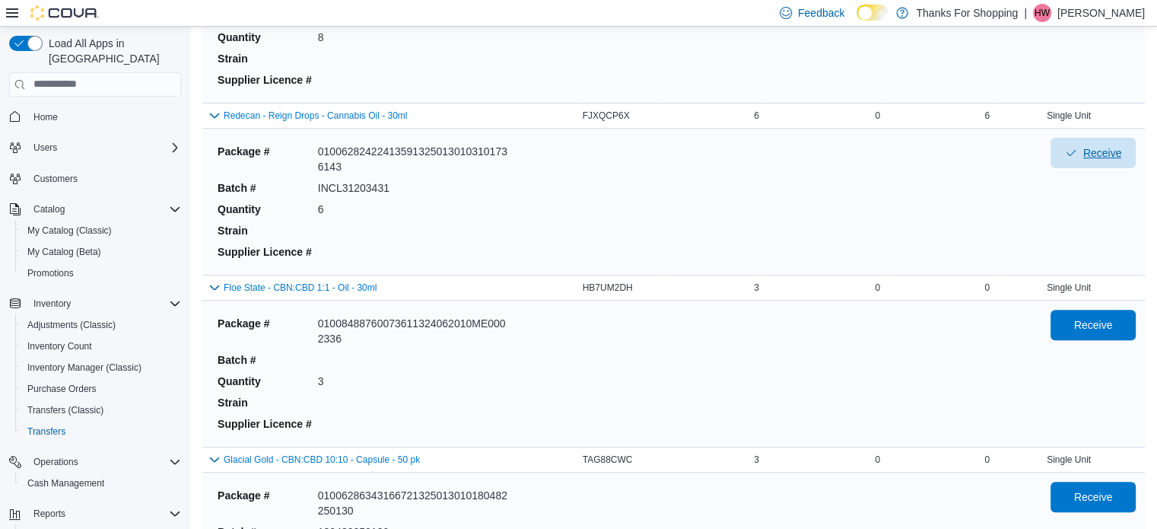
scroll to position [456, 0]
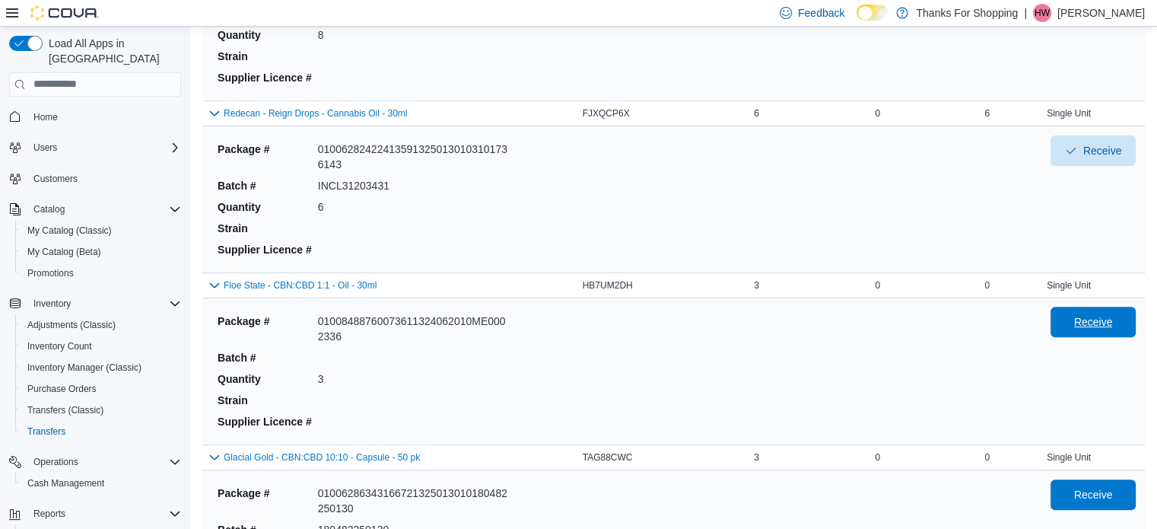
click at [1087, 316] on span "Receive" at bounding box center [1093, 321] width 39 height 15
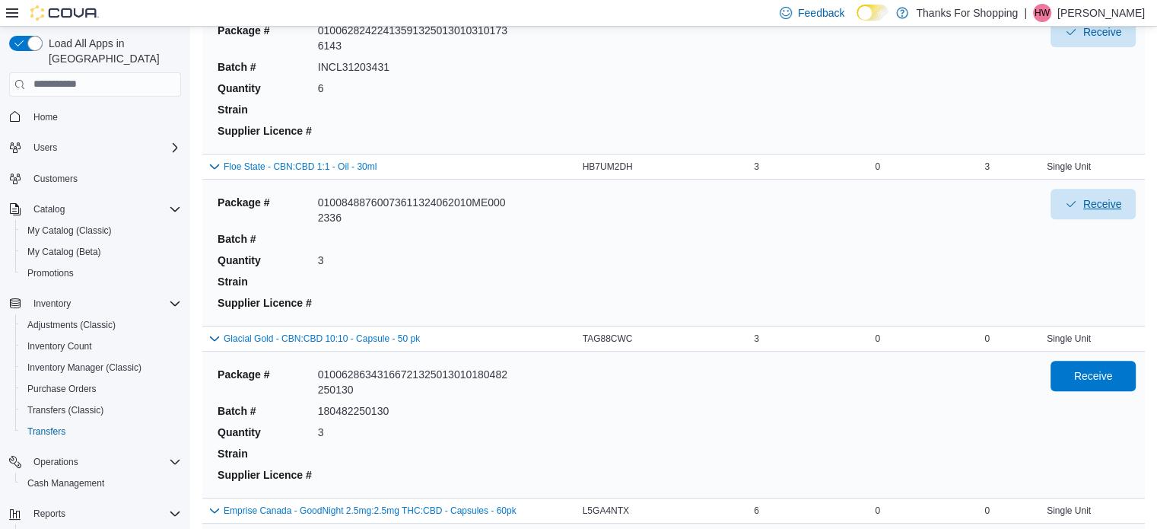
scroll to position [685, 0]
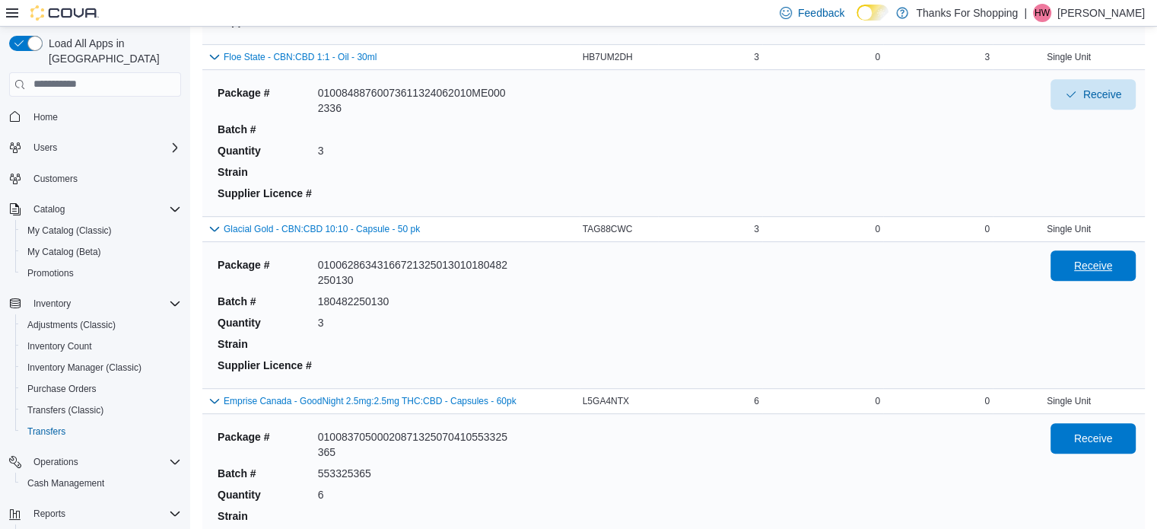
click at [1093, 262] on span "Receive" at bounding box center [1093, 265] width 39 height 15
click at [1090, 432] on span "Receive" at bounding box center [1093, 437] width 39 height 15
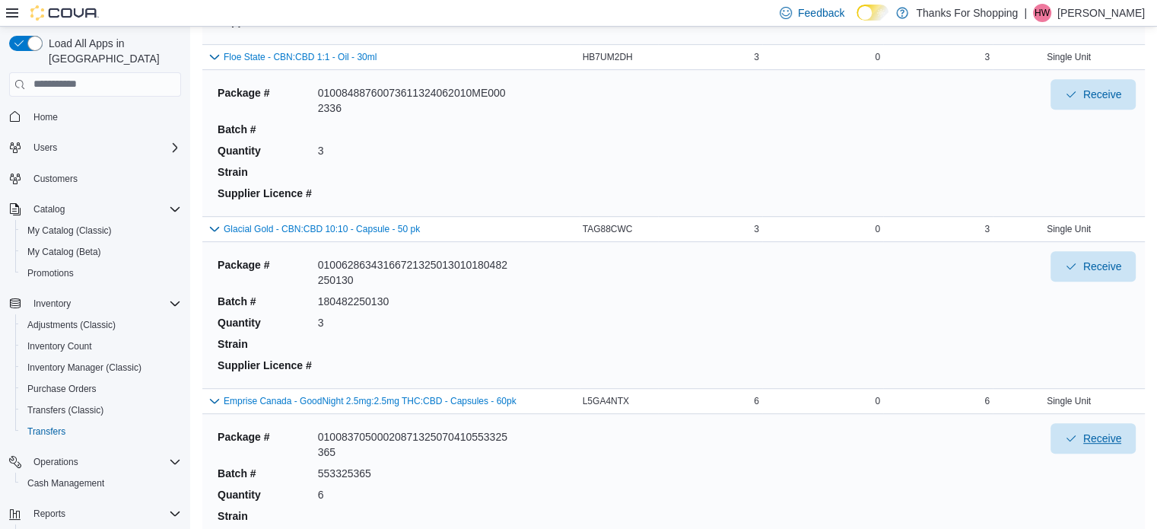
scroll to position [771, 0]
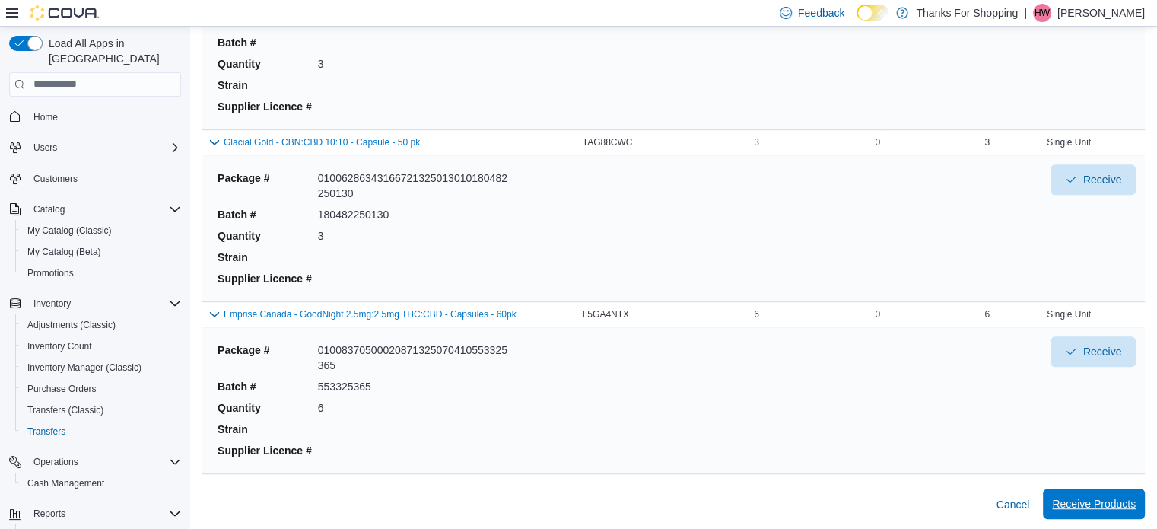
click at [1102, 498] on span "Receive Products" at bounding box center [1094, 503] width 84 height 15
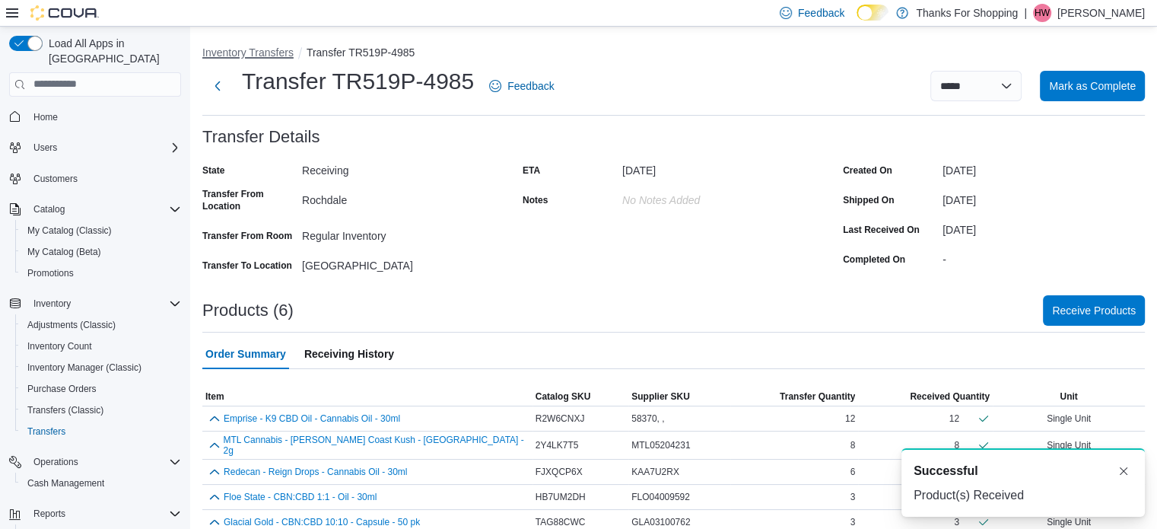
click at [245, 49] on button "Inventory Transfers" at bounding box center [247, 52] width 91 height 12
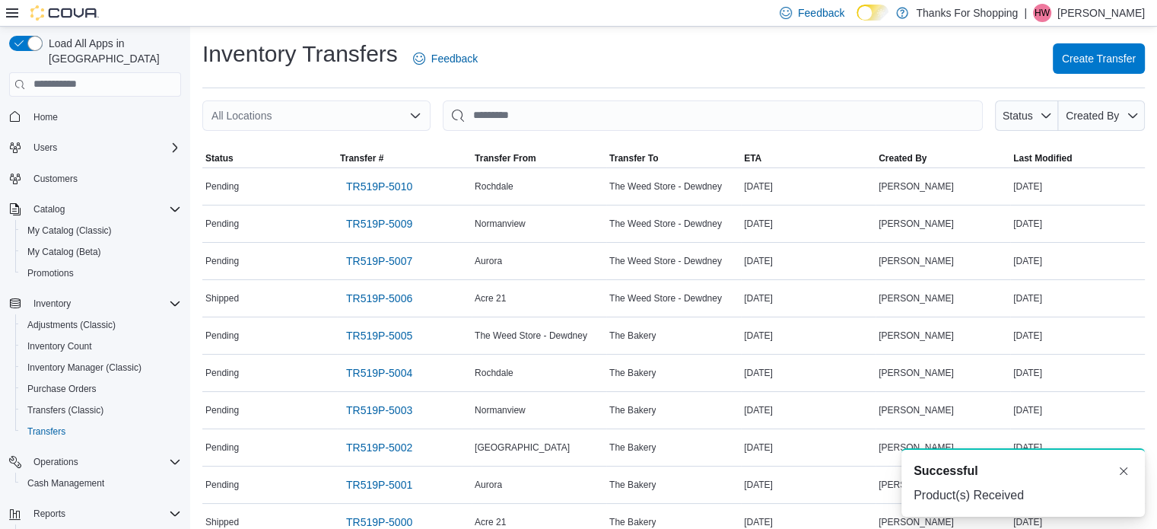
click at [320, 110] on div "All Locations" at bounding box center [316, 115] width 228 height 30
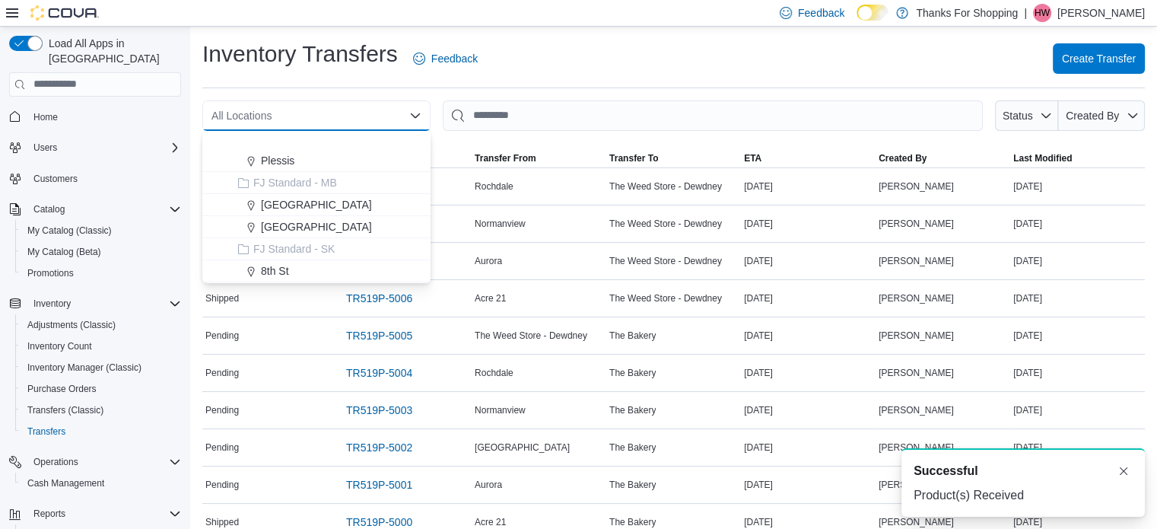
scroll to position [152, 0]
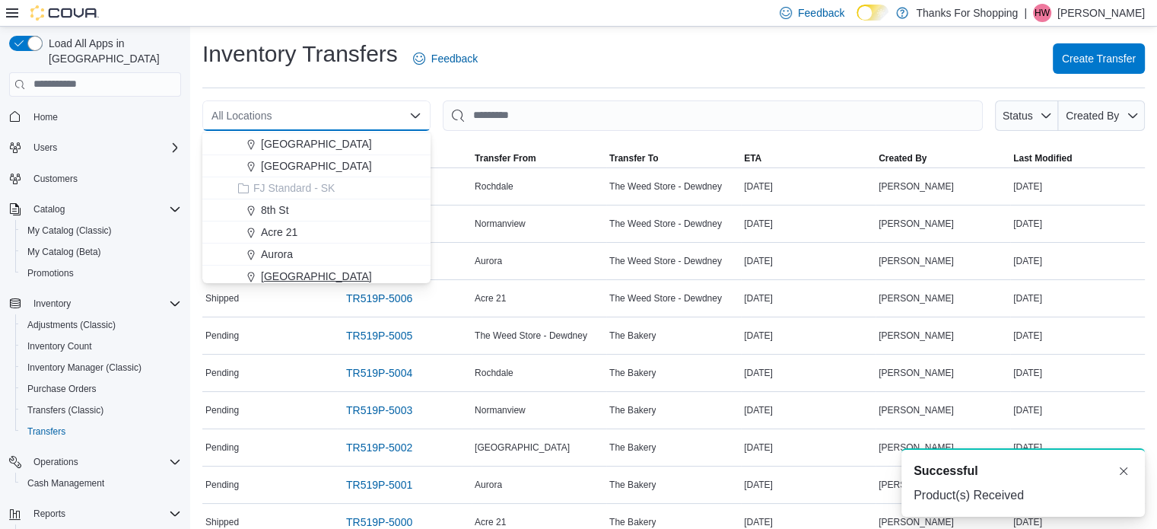
click at [327, 266] on button "[GEOGRAPHIC_DATA]" at bounding box center [316, 277] width 228 height 22
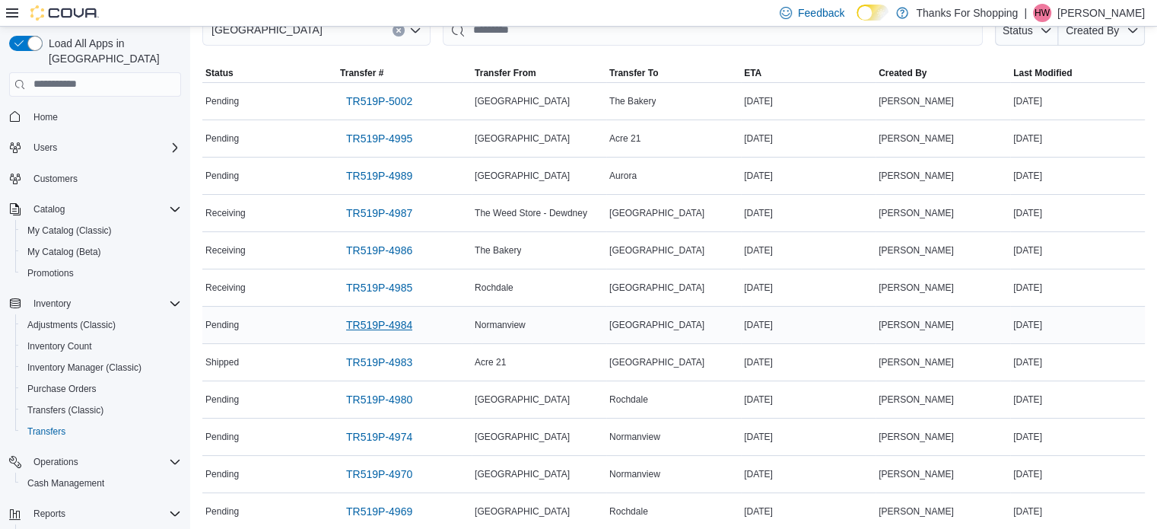
scroll to position [151, 0]
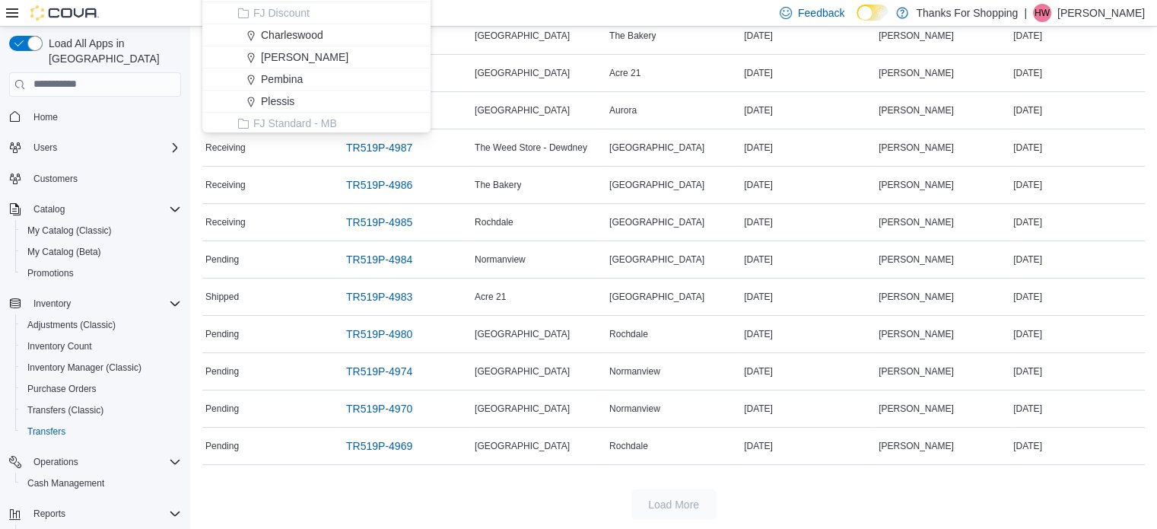
click at [518, 491] on div "Load More" at bounding box center [673, 504] width 943 height 30
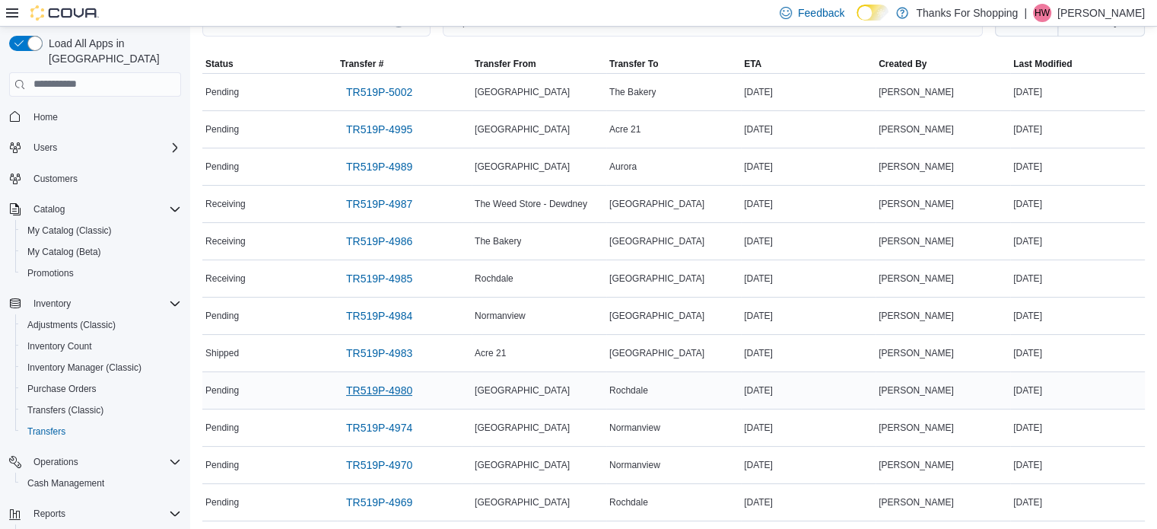
scroll to position [75, 0]
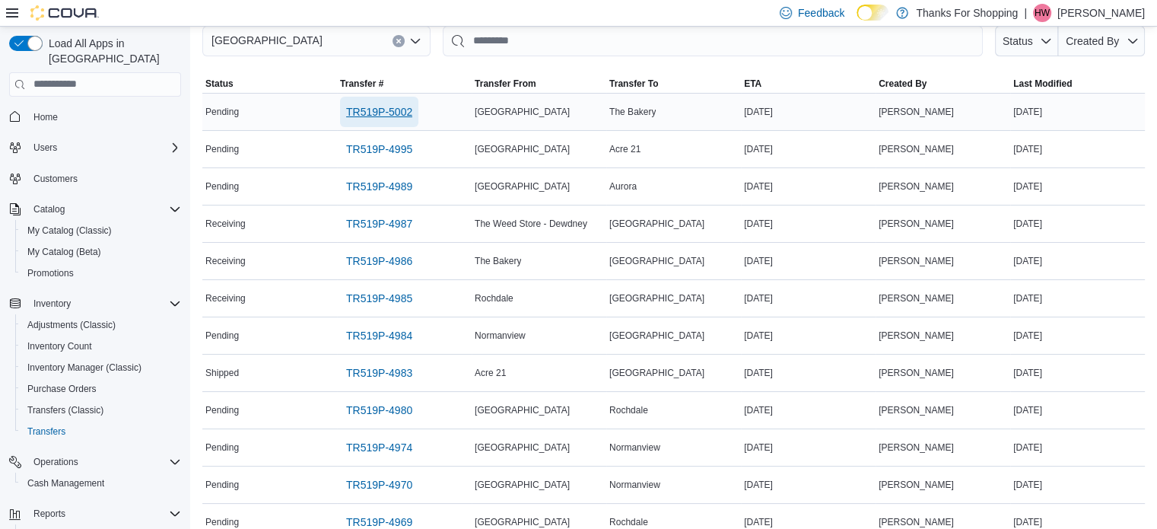
click at [383, 107] on span "TR519P-5002" at bounding box center [379, 111] width 66 height 15
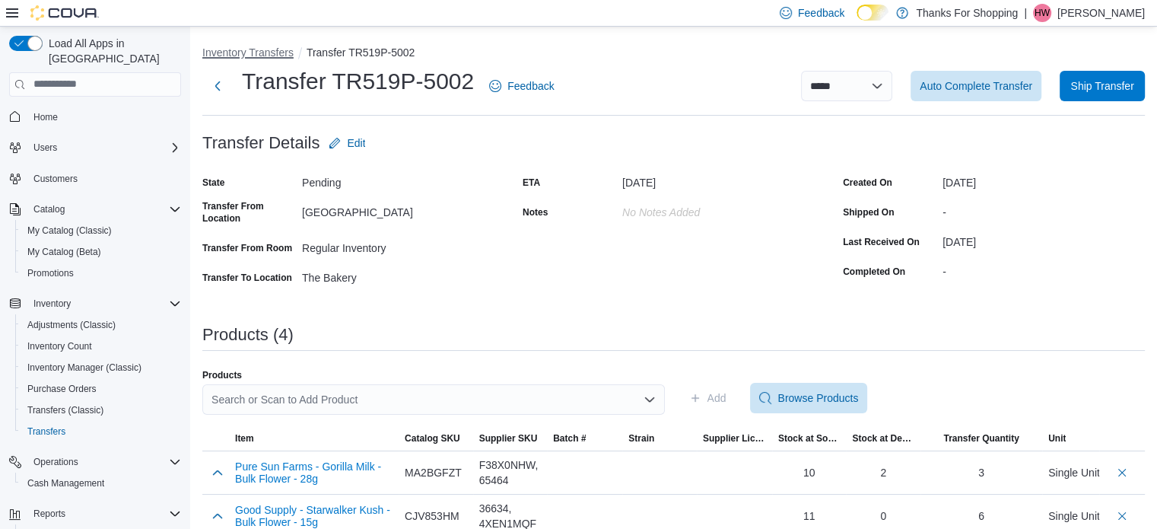
click at [247, 52] on button "Inventory Transfers" at bounding box center [247, 52] width 91 height 12
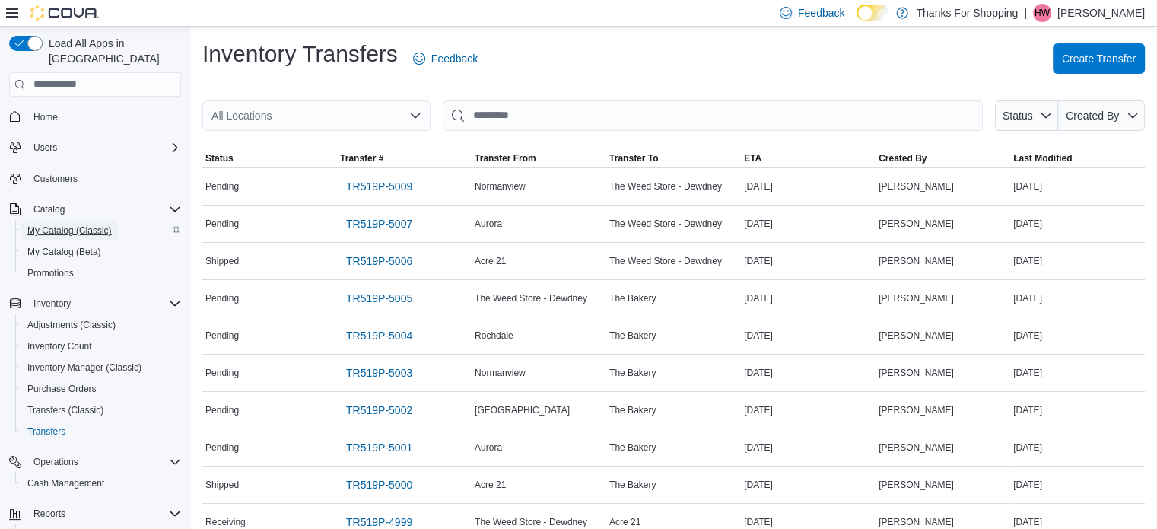
click at [88, 224] on span "My Catalog (Classic)" at bounding box center [69, 230] width 84 height 18
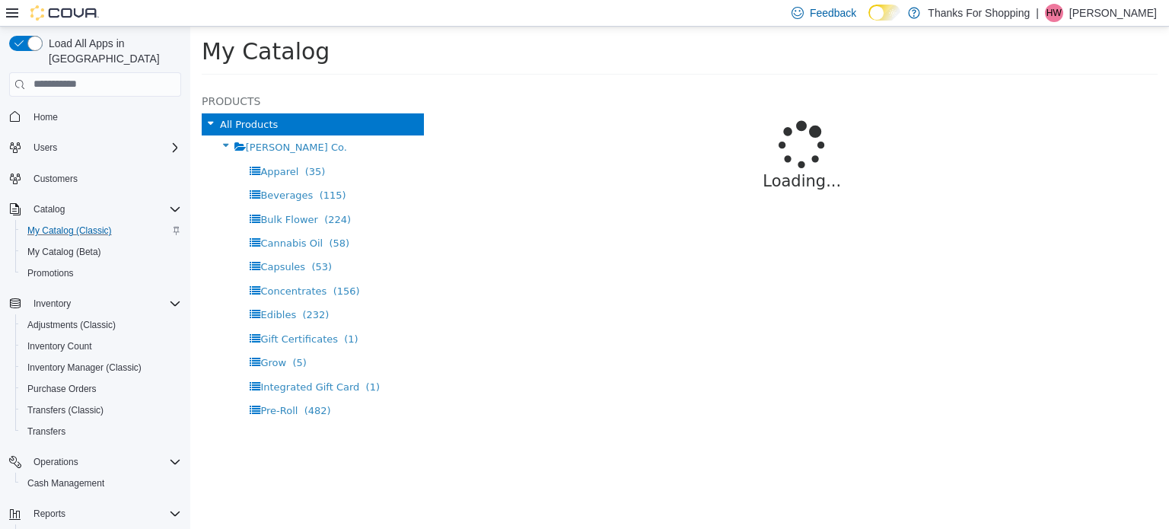
select select "**********"
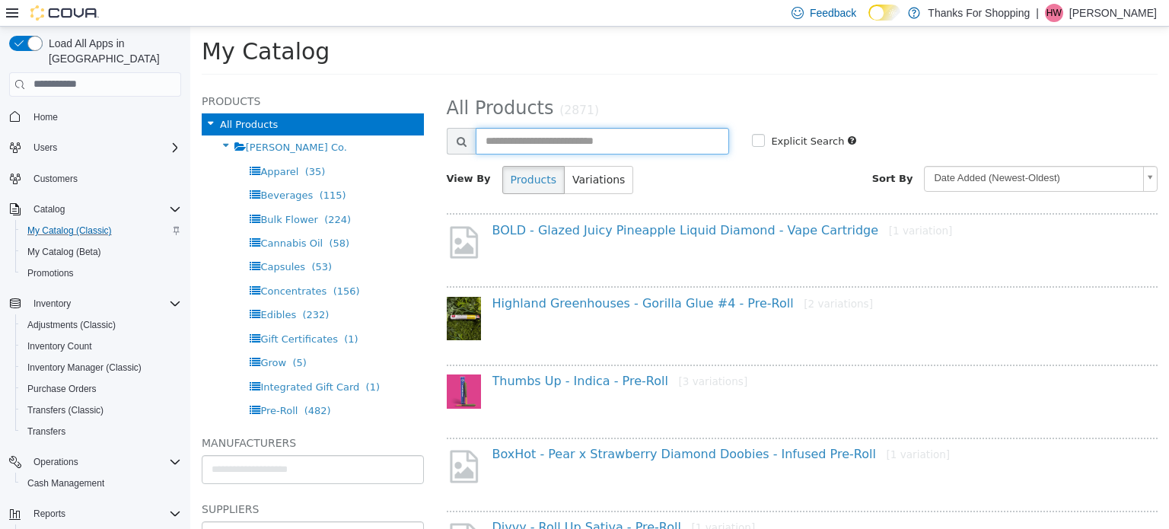
drag, startPoint x: 507, startPoint y: 130, endPoint x: 496, endPoint y: 130, distance: 10.7
click at [505, 130] on input "text" at bounding box center [603, 140] width 254 height 27
type input "********"
select select "**********"
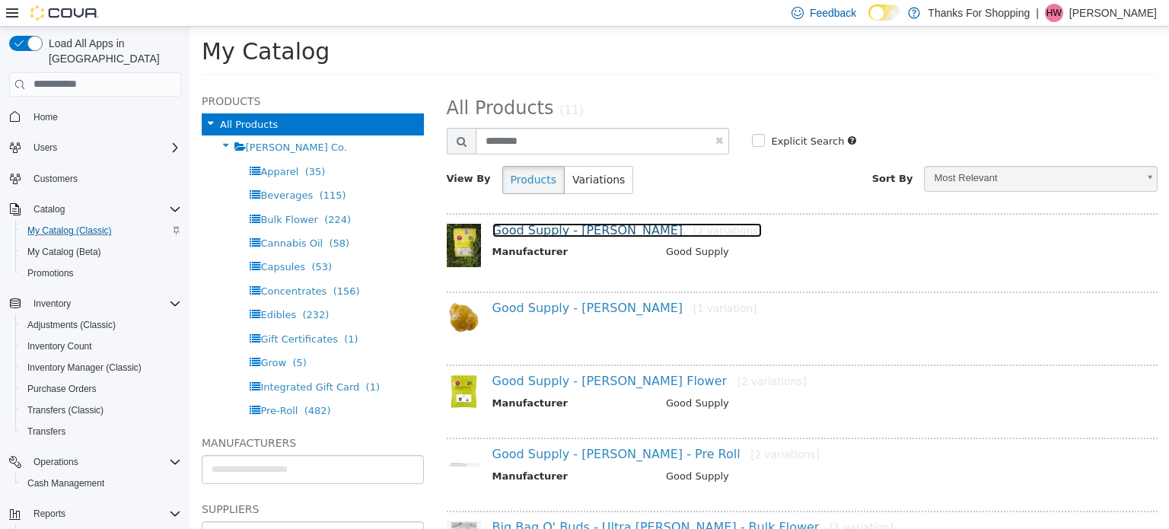
click at [587, 224] on link "Good Supply - [PERSON_NAME] - Flower [2 variations]" at bounding box center [627, 229] width 270 height 14
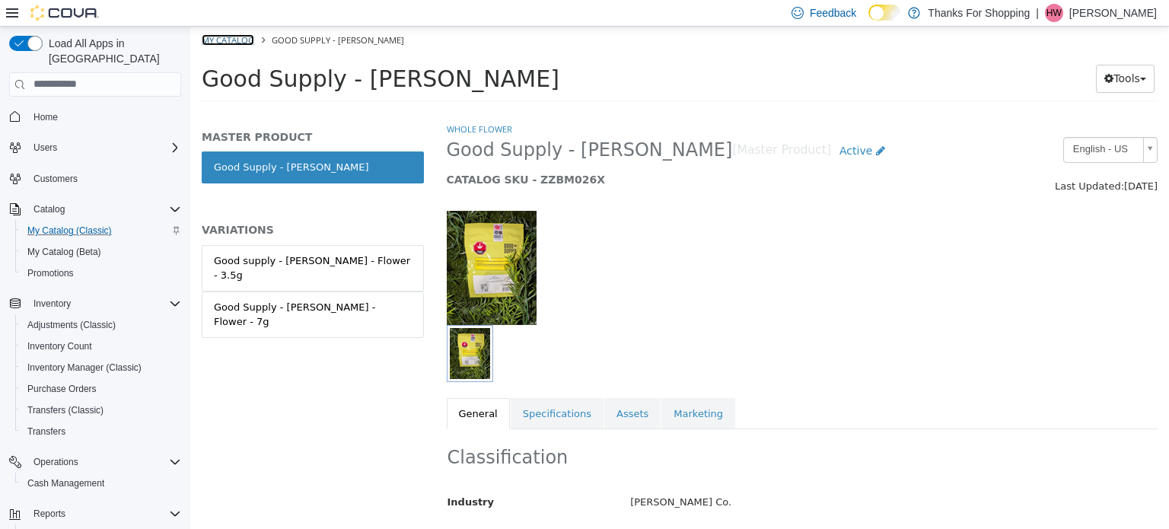
click at [233, 33] on link "My Catalog" at bounding box center [228, 38] width 52 height 11
select select "**********"
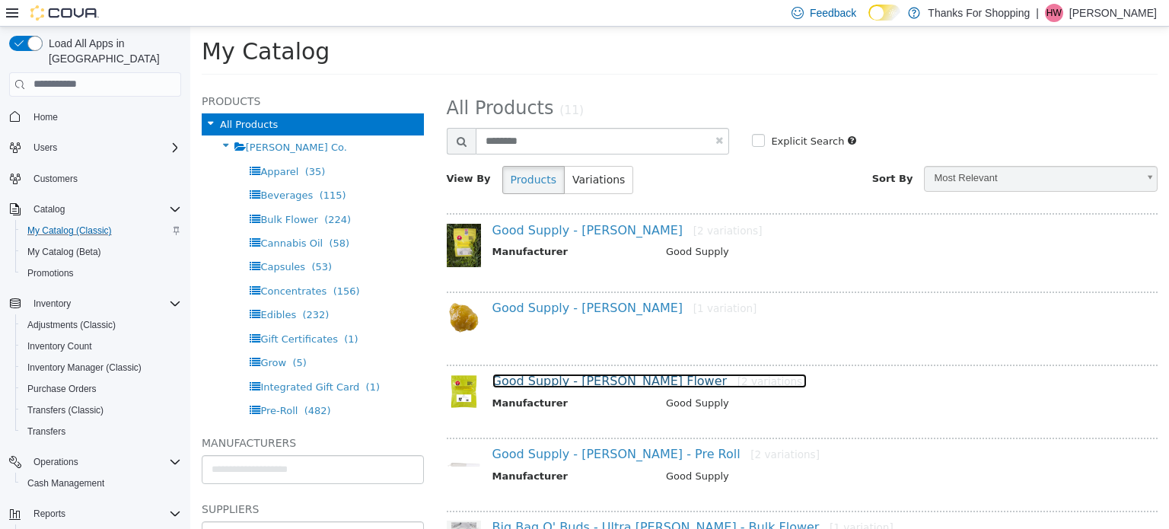
click at [617, 374] on link "Good Supply - Jean Guy - Bulk Flower [2 variations]" at bounding box center [649, 380] width 314 height 14
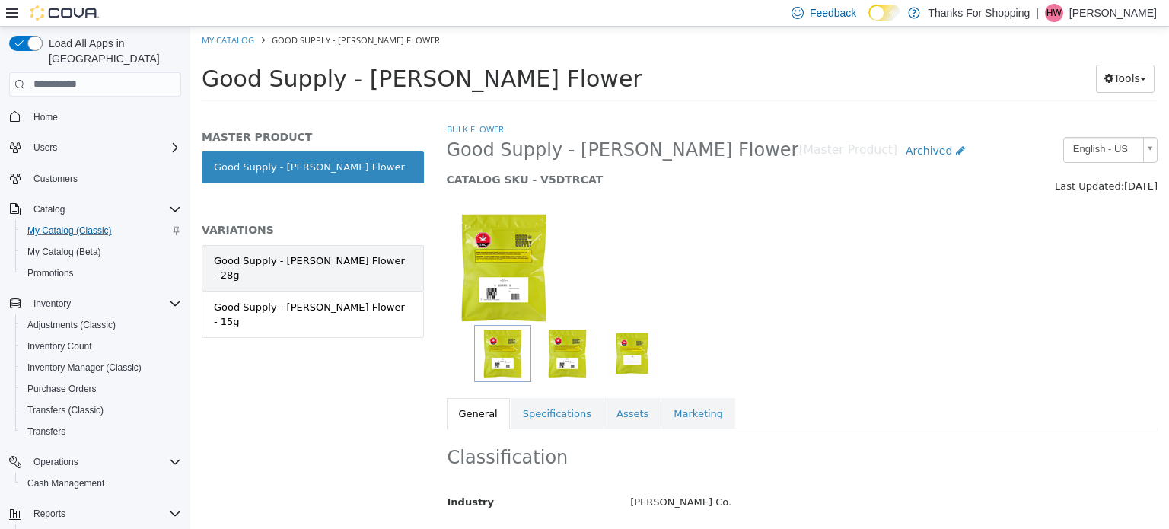
click at [374, 258] on div "Good Supply - Jean Guy - Bulk Flower - 28g" at bounding box center [313, 268] width 198 height 30
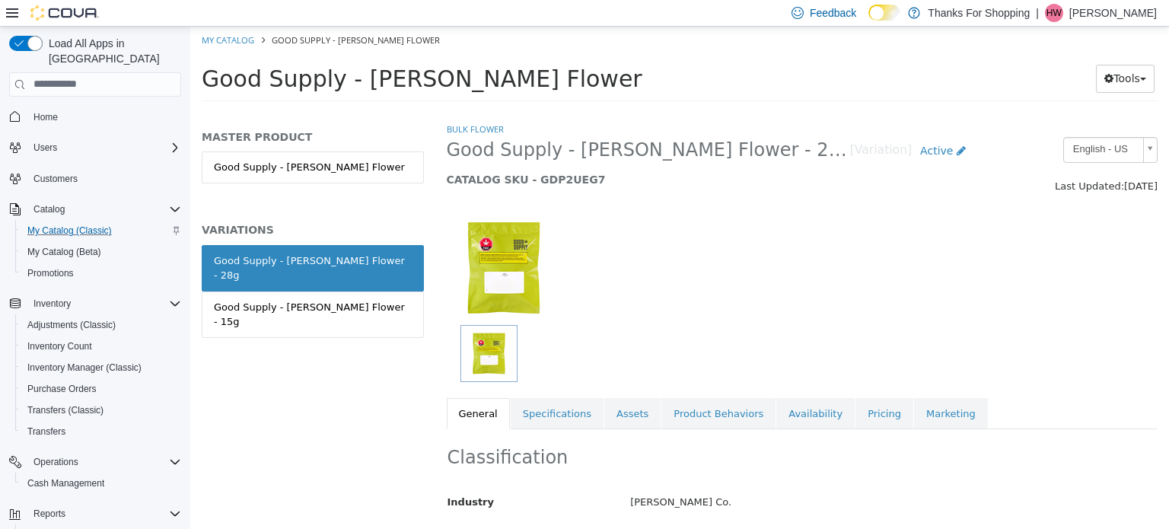
drag, startPoint x: 211, startPoint y: 257, endPoint x: 399, endPoint y: 261, distance: 188.0
click at [408, 259] on link "Good Supply - Jean Guy - Bulk Flower - 28g" at bounding box center [313, 267] width 222 height 46
drag, startPoint x: 394, startPoint y: 265, endPoint x: 224, endPoint y: 267, distance: 170.4
click at [224, 267] on link "Good Supply - Jean Guy - Bulk Flower - 28g" at bounding box center [313, 267] width 222 height 46
copy div "Good Supply - Jean Guy - Bulk Flower - 28g"
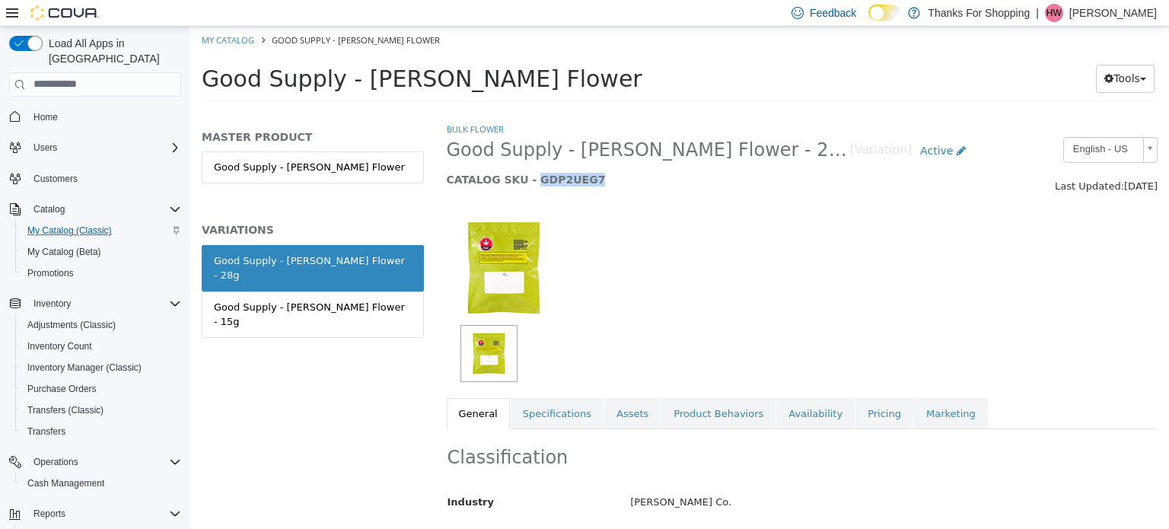
drag, startPoint x: 526, startPoint y: 174, endPoint x: 580, endPoint y: 173, distance: 54.0
click at [580, 173] on h5 "CATALOG SKU - GDP2UEG7" at bounding box center [710, 179] width 527 height 14
copy h5 "GDP2UEG7"
click at [855, 406] on link "Pricing" at bounding box center [884, 413] width 58 height 32
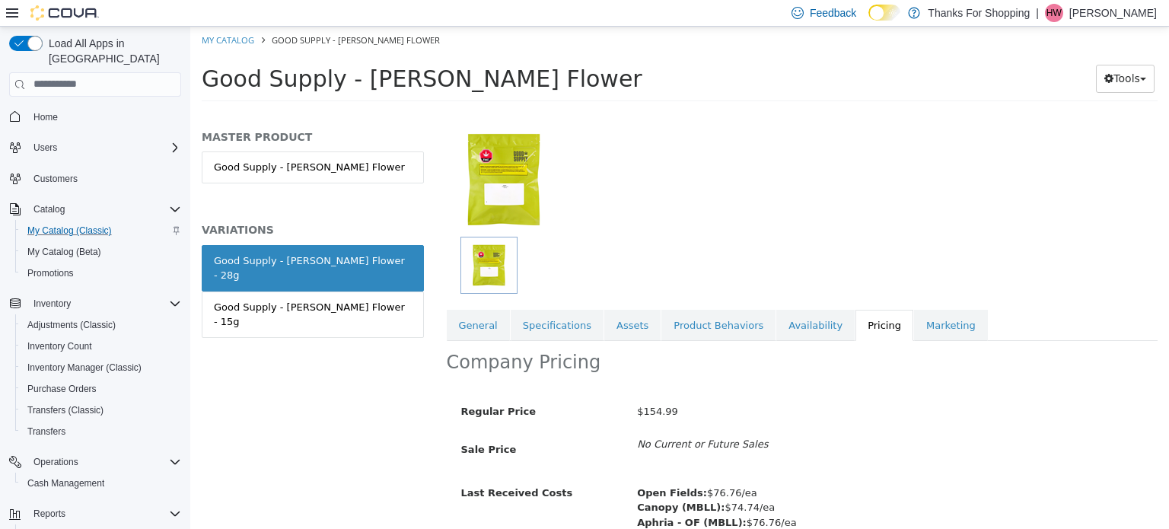
scroll to position [161, 0]
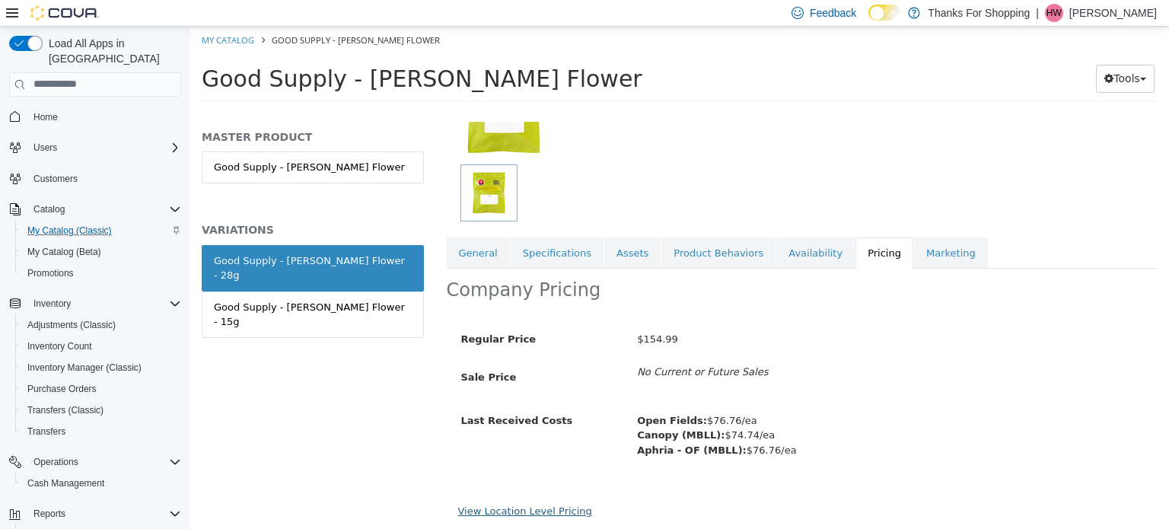
click at [491, 510] on link "View Location Level Pricing" at bounding box center [525, 509] width 134 height 11
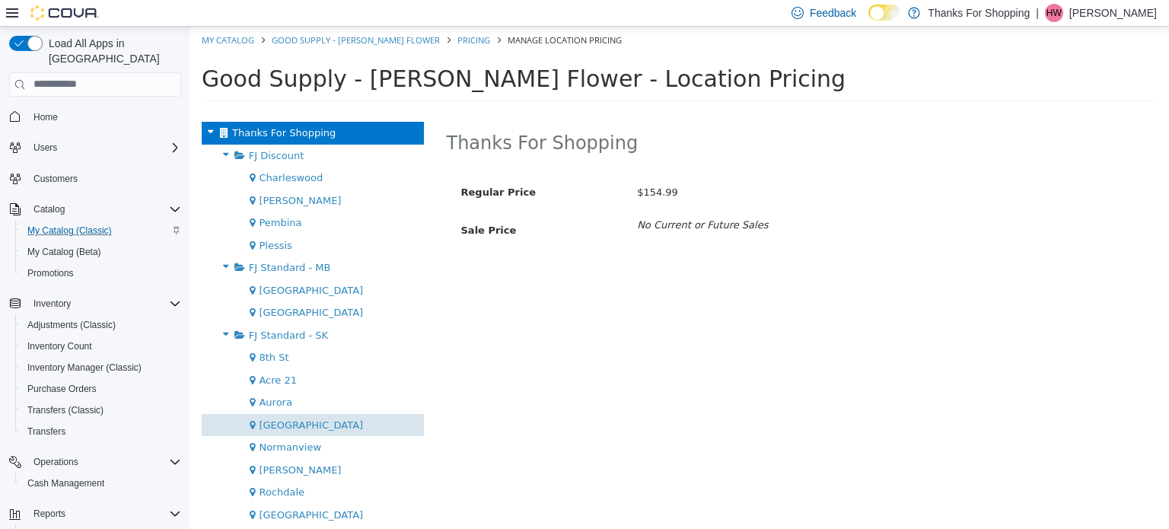
click at [347, 419] on div "[GEOGRAPHIC_DATA]" at bounding box center [313, 424] width 222 height 23
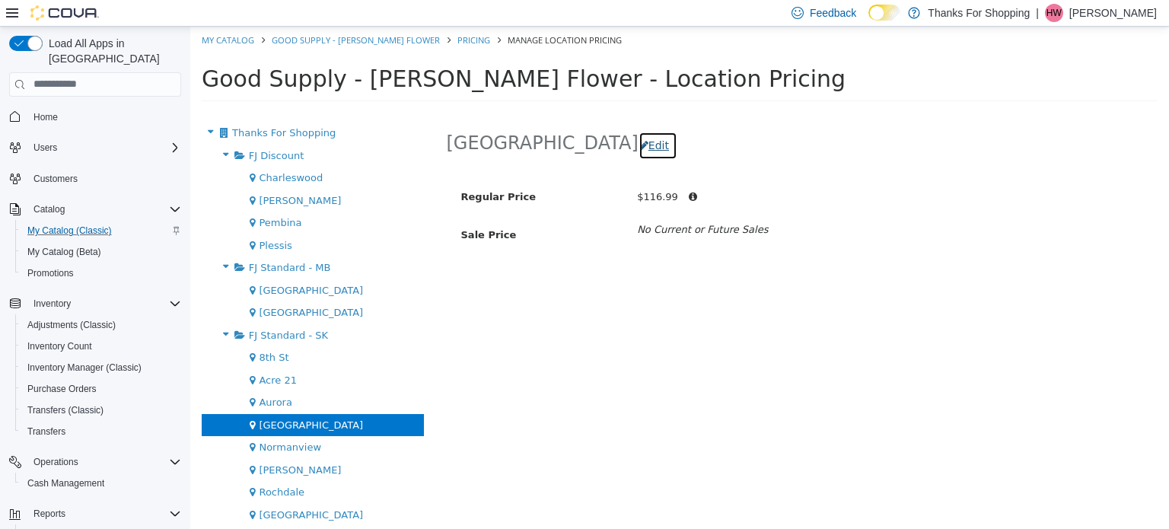
click at [638, 151] on button "Edit" at bounding box center [657, 145] width 39 height 28
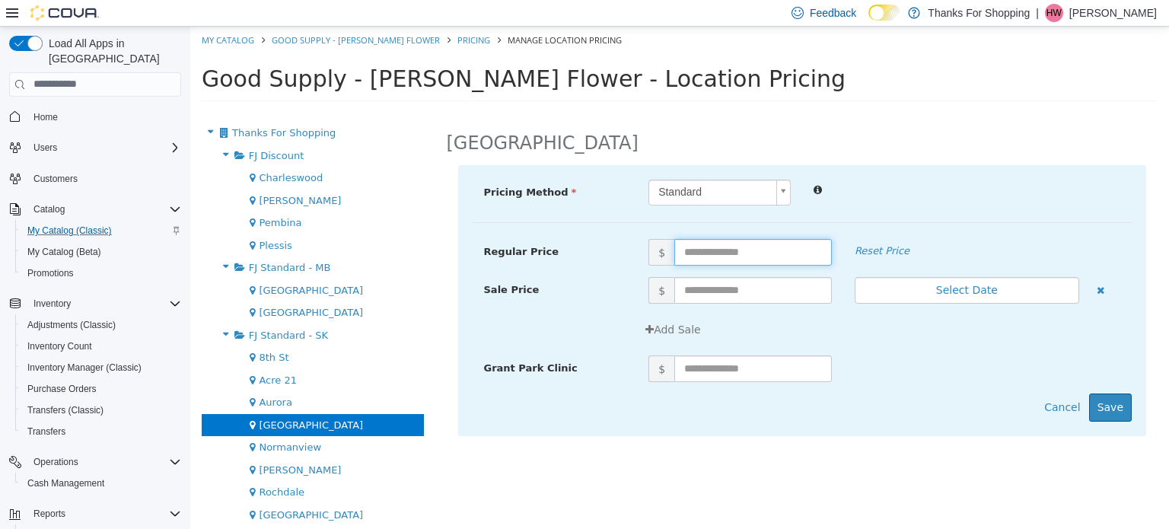
click at [684, 245] on input "text" at bounding box center [752, 251] width 157 height 27
type input "******"
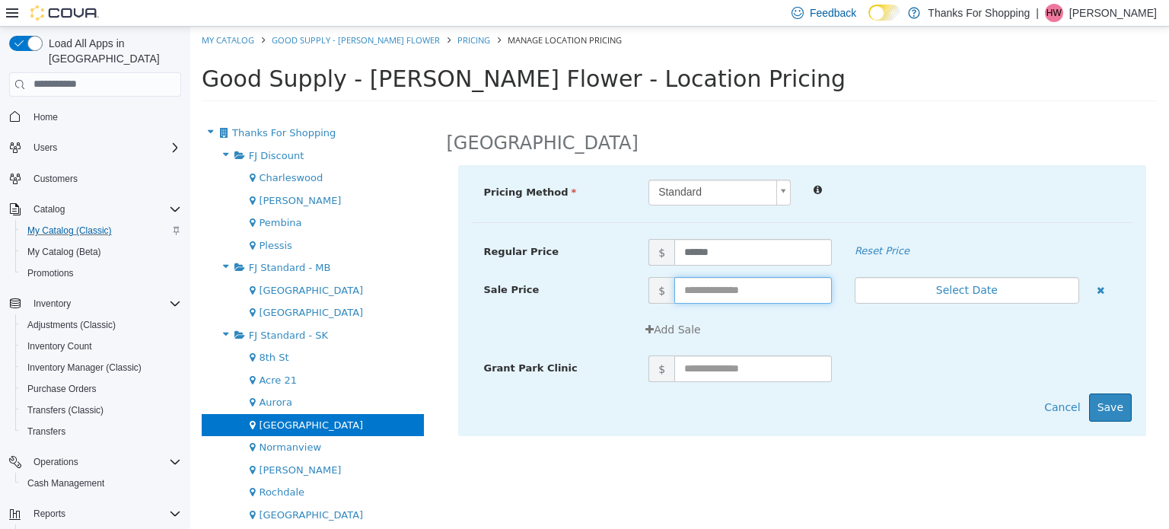
click at [708, 285] on input "text" at bounding box center [752, 289] width 157 height 27
type input "******"
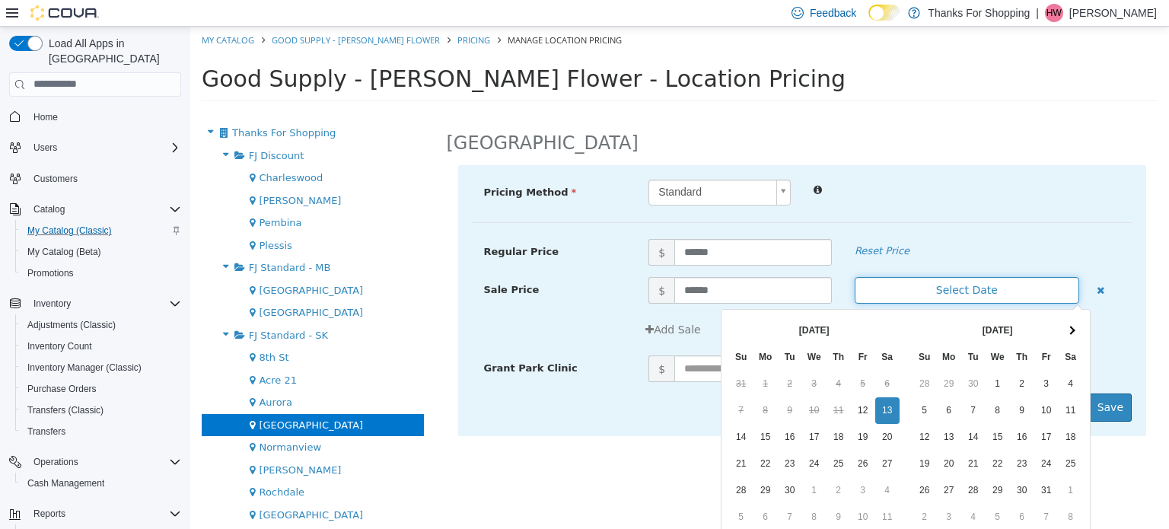
click at [931, 289] on button "Select Date" at bounding box center [966, 289] width 224 height 27
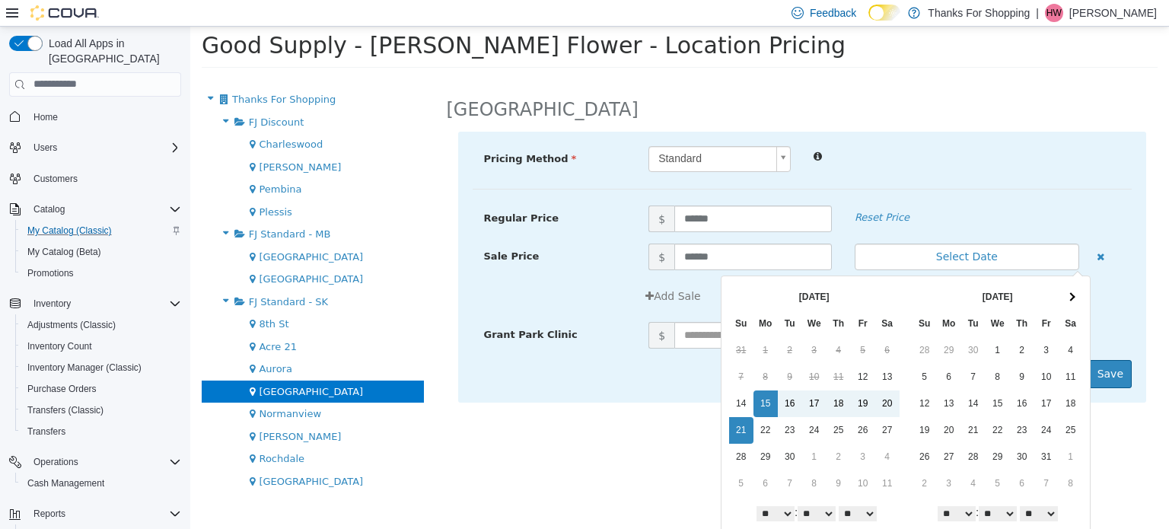
scroll to position [66, 0]
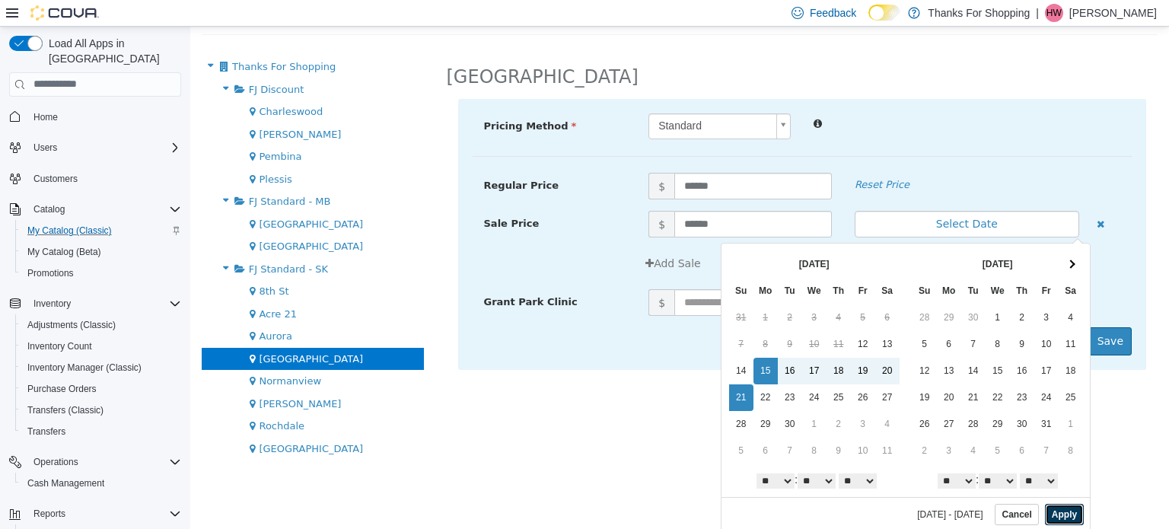
click at [1047, 514] on button "Apply" at bounding box center [1064, 513] width 39 height 21
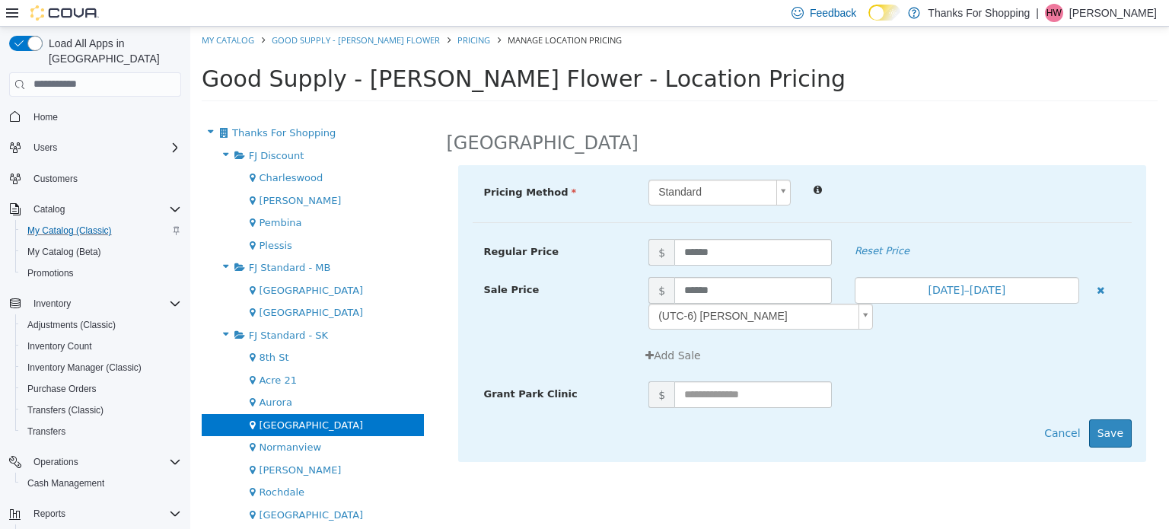
scroll to position [0, 0]
click at [1113, 448] on div "Pricing Method Standard * Regular Price $ ****** Reset Price Sale Price $ *****…" at bounding box center [802, 312] width 689 height 297
click at [1116, 438] on button "Save" at bounding box center [1110, 432] width 43 height 28
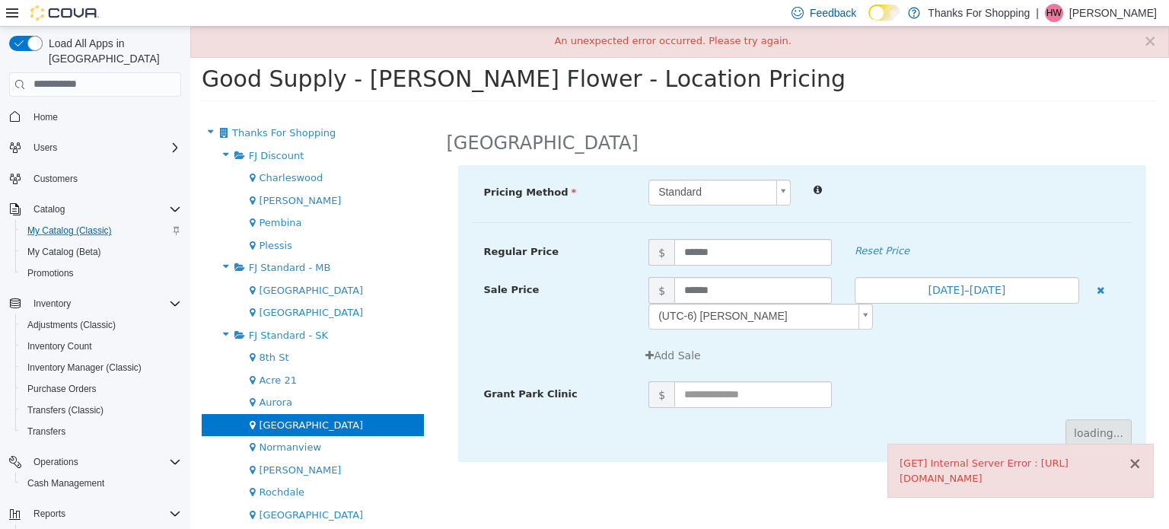
click at [1136, 465] on button "×" at bounding box center [1135, 463] width 14 height 16
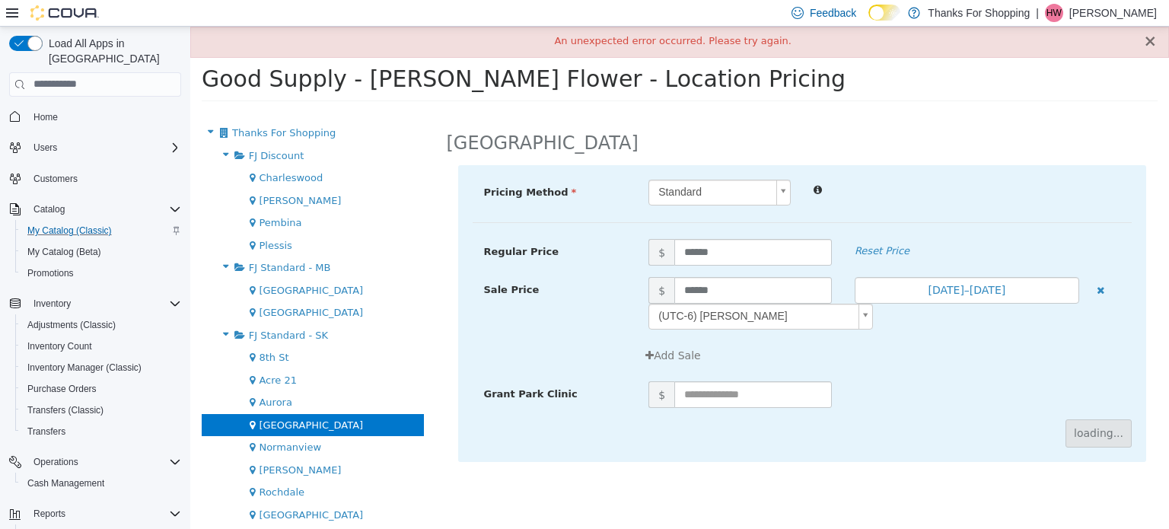
click at [1151, 40] on button "×" at bounding box center [1150, 41] width 14 height 16
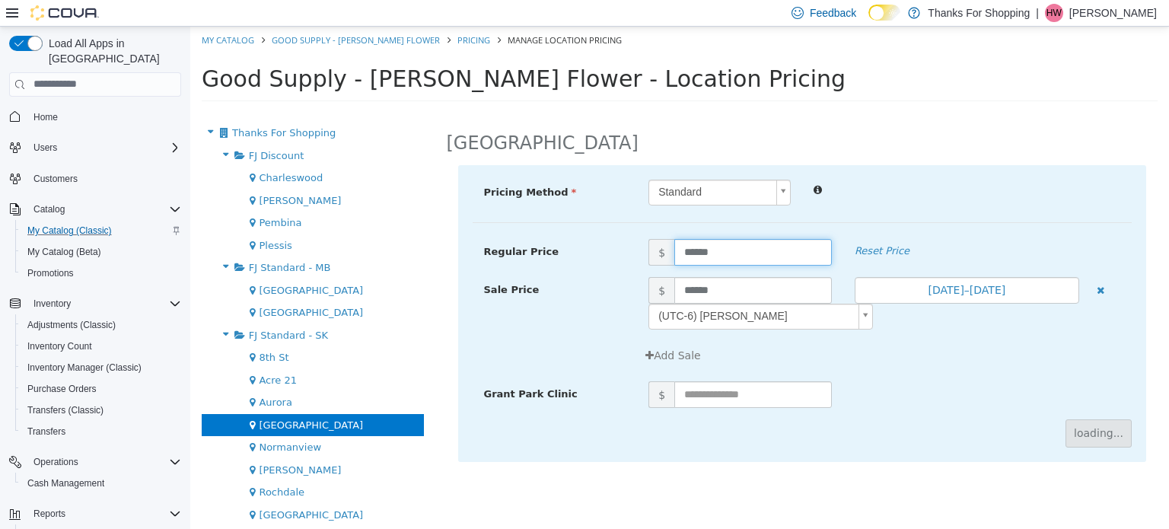
click at [789, 253] on input "******" at bounding box center [752, 251] width 157 height 27
click at [778, 288] on input "******" at bounding box center [752, 289] width 157 height 27
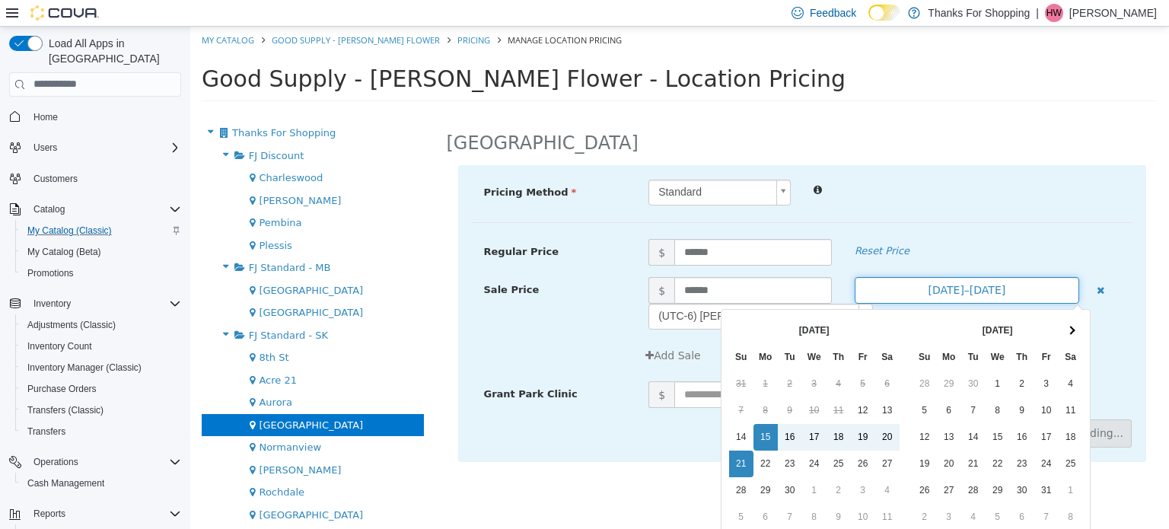
click at [895, 294] on button "[DATE]–[DATE]" at bounding box center [966, 289] width 224 height 27
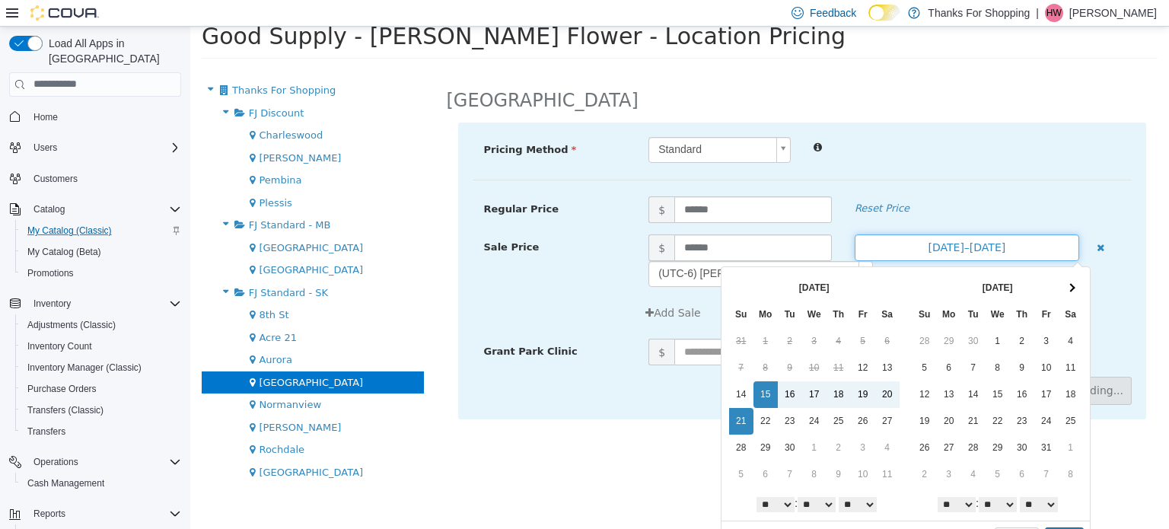
scroll to position [66, 0]
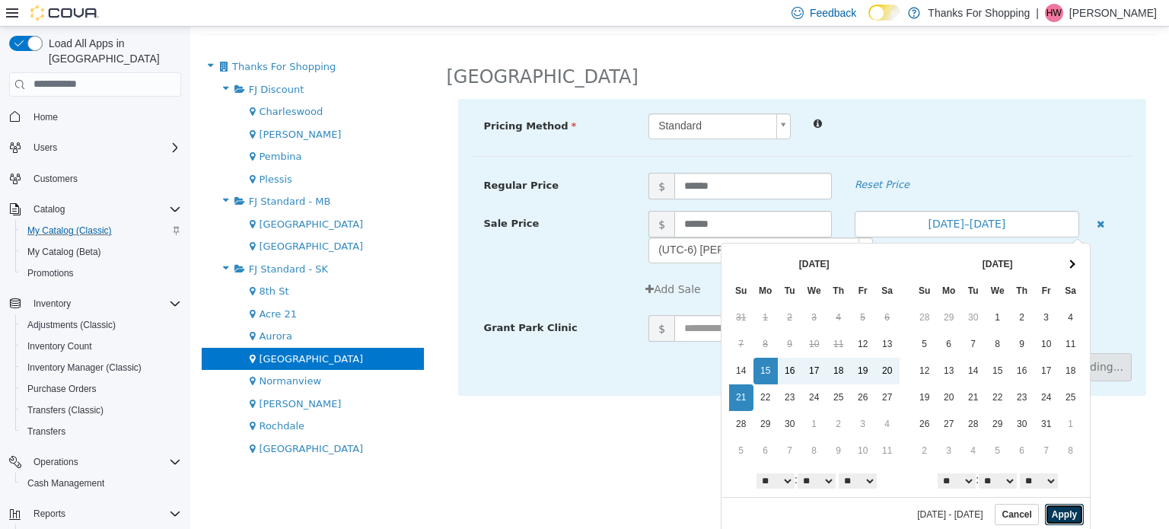
click at [1054, 514] on button "Apply" at bounding box center [1064, 513] width 39 height 21
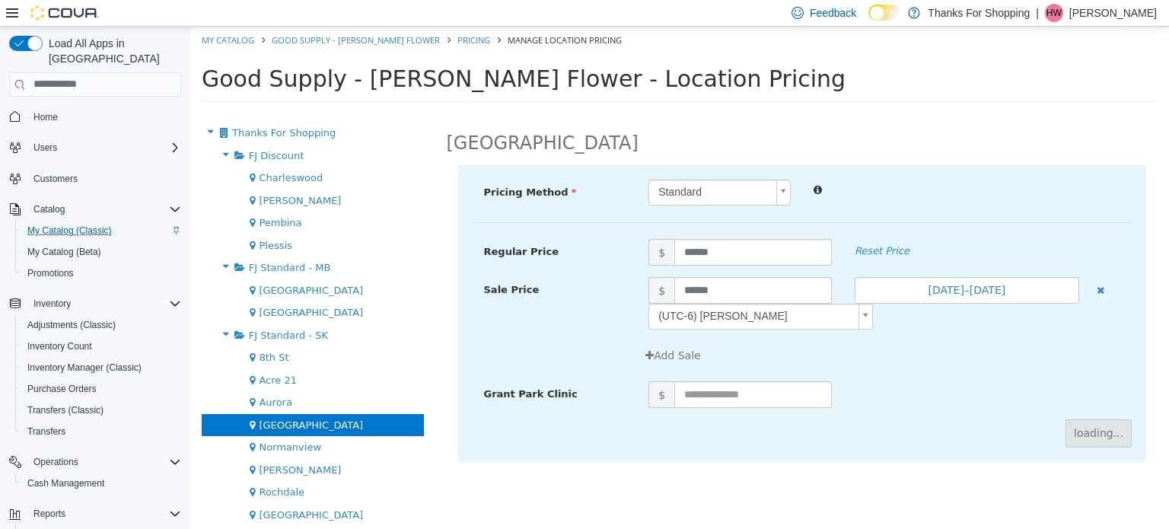
scroll to position [0, 0]
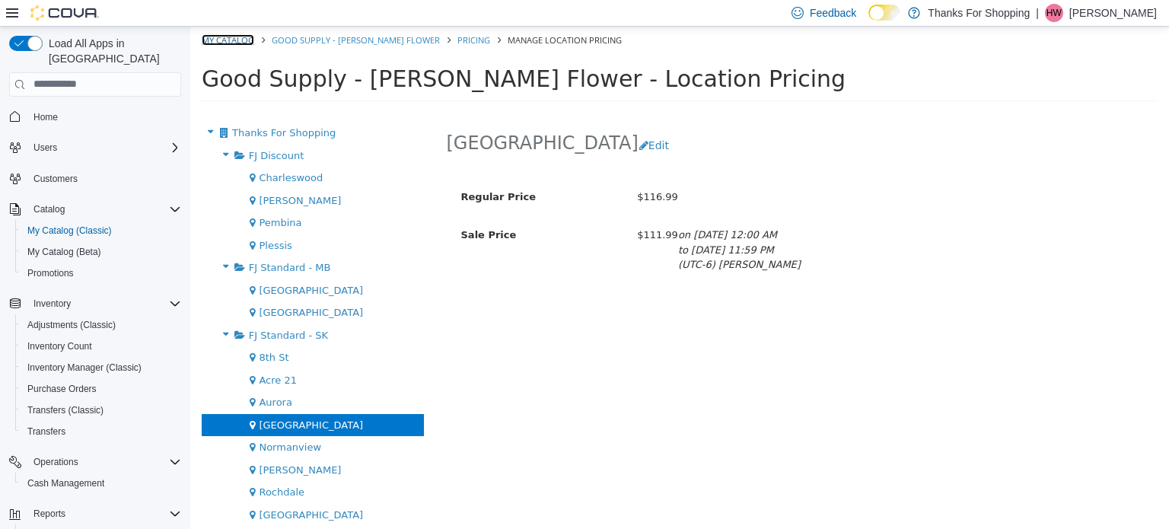
click at [227, 36] on link "My Catalog" at bounding box center [228, 38] width 52 height 11
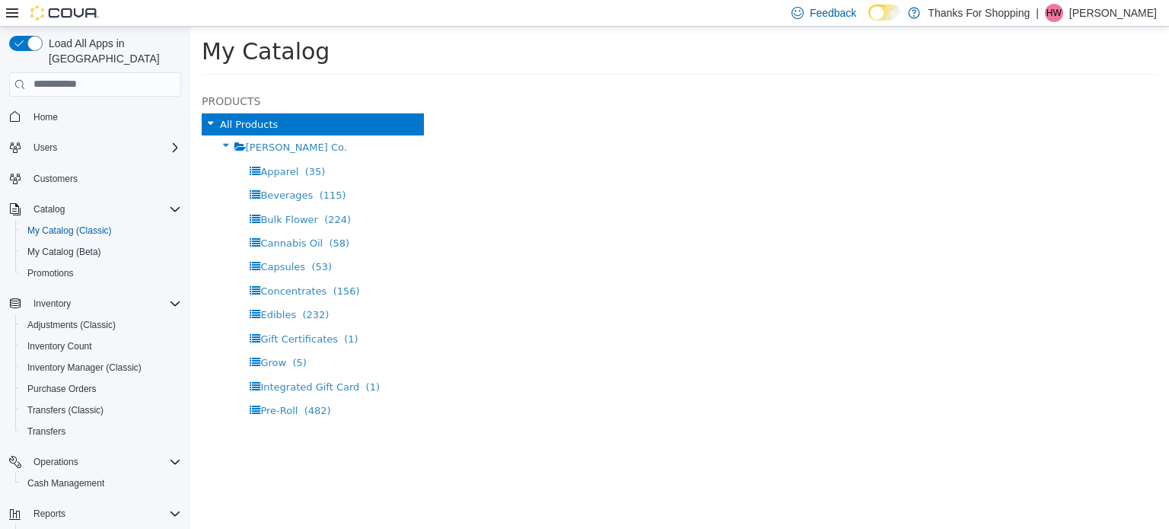
select select "**********"
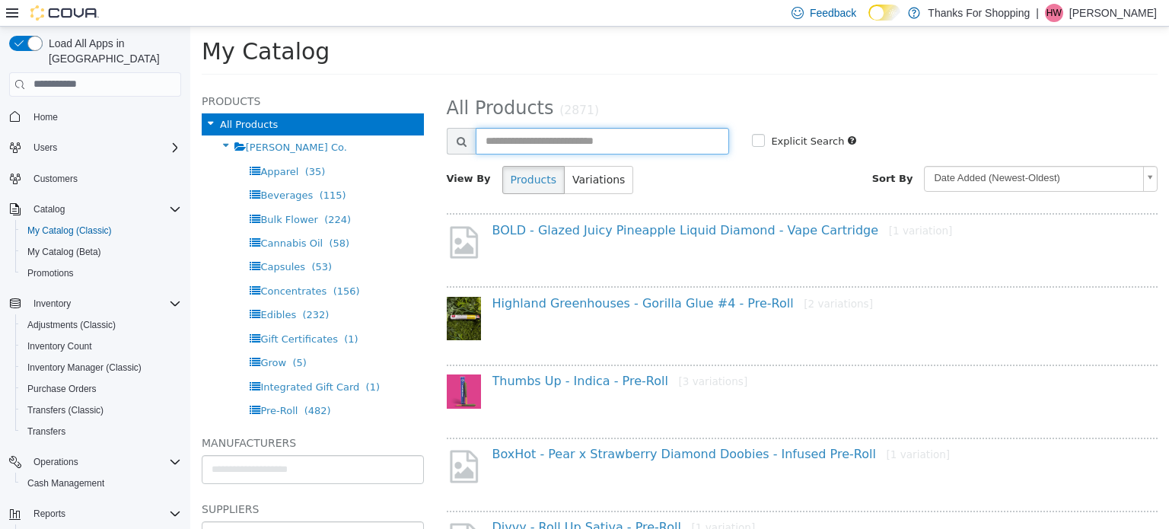
click at [609, 130] on input "text" at bounding box center [603, 140] width 254 height 27
type input "********"
select select "**********"
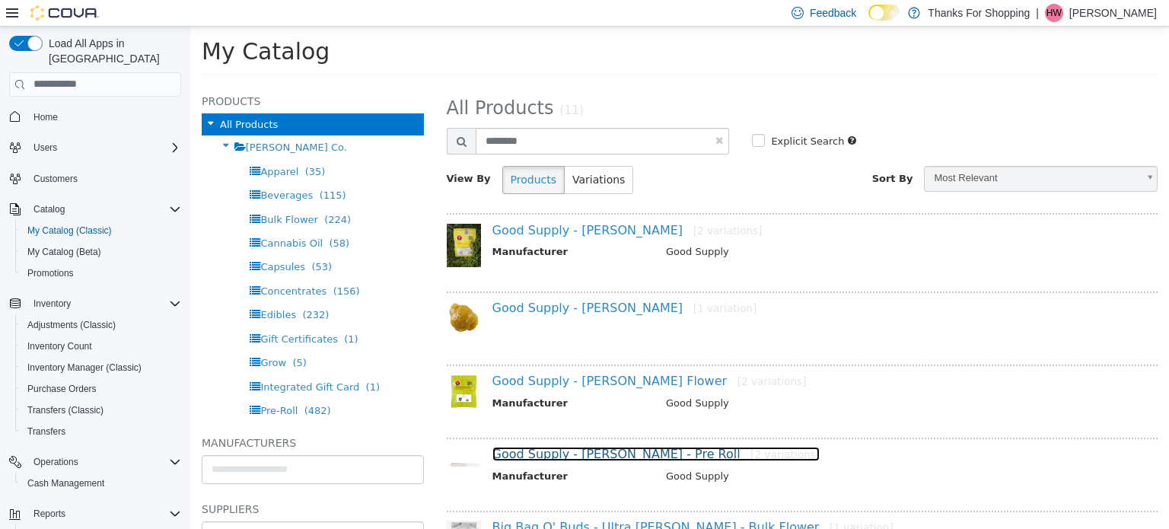
click at [628, 455] on link "Good Supply - [PERSON_NAME] - Pre Roll [2 variations]" at bounding box center [656, 453] width 328 height 14
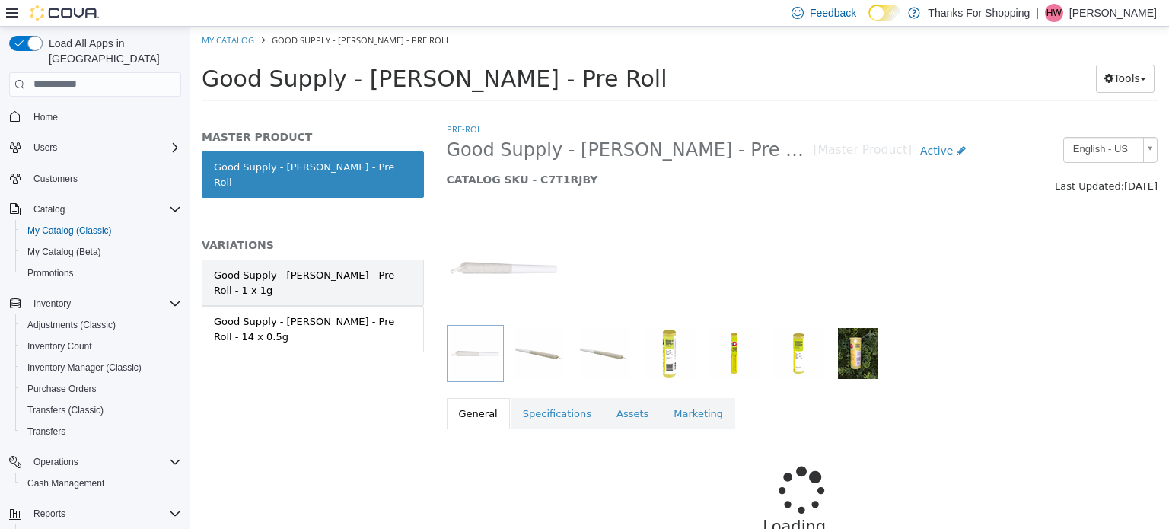
click at [353, 267] on div "Good Supply - [PERSON_NAME] - Pre Roll - 1 x 1g" at bounding box center [313, 282] width 198 height 30
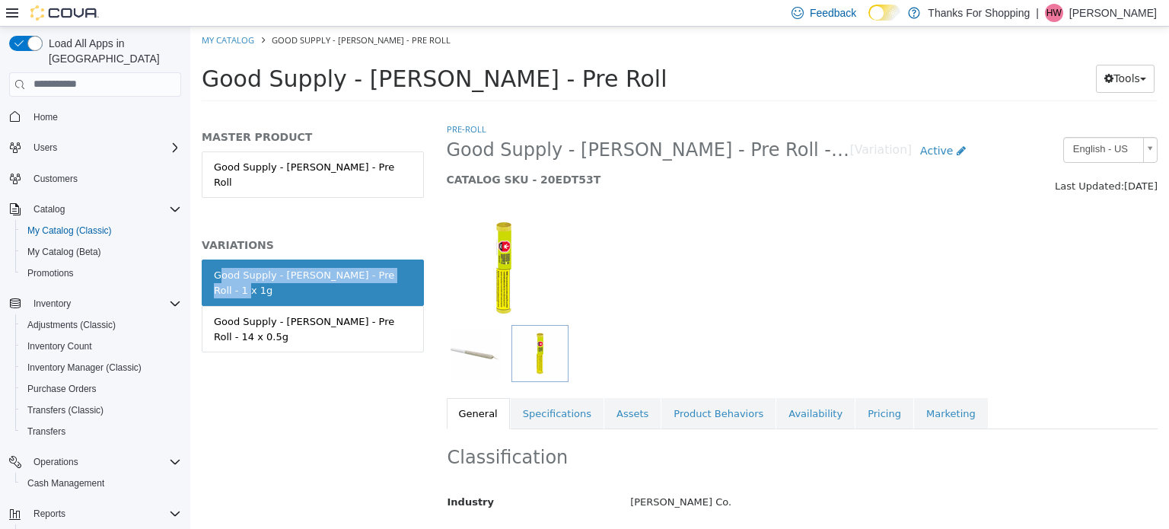
drag, startPoint x: 212, startPoint y: 256, endPoint x: 404, endPoint y: 256, distance: 191.7
click at [404, 259] on link "Good Supply - [PERSON_NAME] - Pre Roll - 1 x 1g" at bounding box center [313, 282] width 222 height 46
copy div "Good Supply - [PERSON_NAME] - Pre Roll - 1 x 1g"
drag, startPoint x: 525, startPoint y: 176, endPoint x: 577, endPoint y: 167, distance: 53.3
click at [577, 167] on div "Good Supply - [PERSON_NAME] - Pre Roll - 1 x 1g [Variation] Active CATALOG SKU …" at bounding box center [710, 165] width 550 height 58
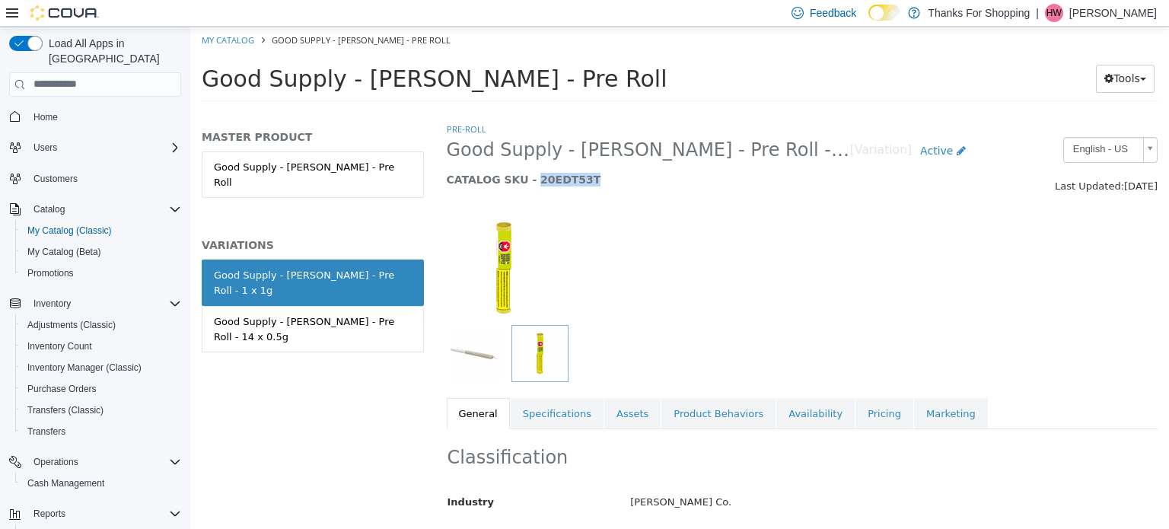
copy h5 "20EDT53T"
click at [855, 421] on link "Pricing" at bounding box center [884, 413] width 58 height 32
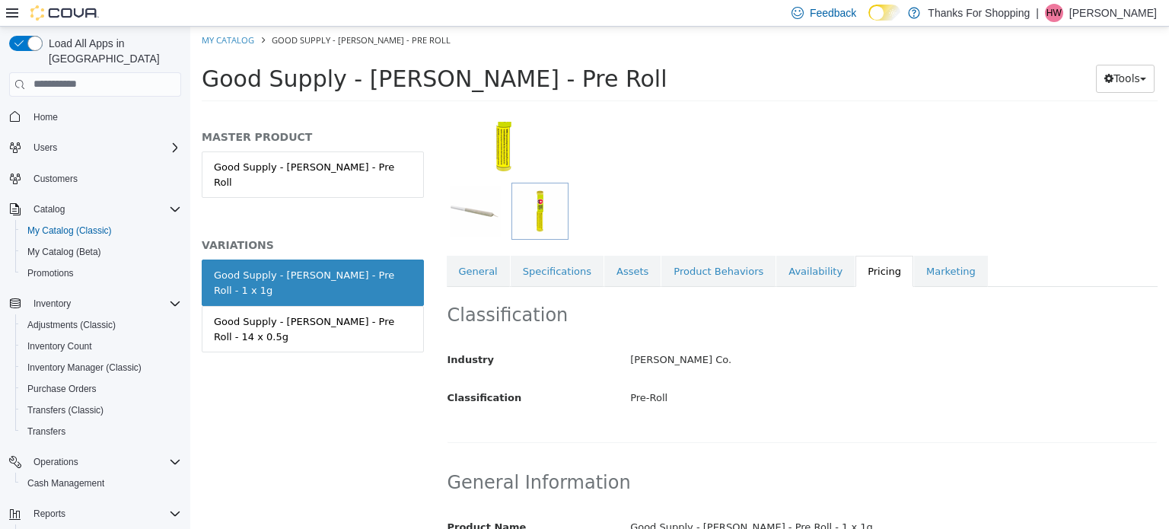
scroll to position [146, 0]
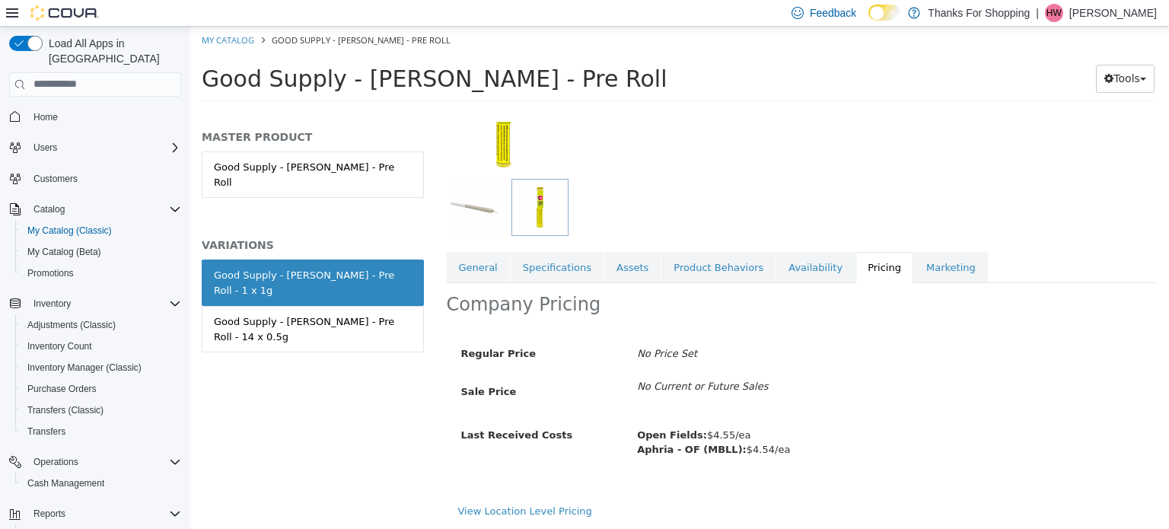
click at [539, 517] on div "View Location Level Pricing" at bounding box center [802, 516] width 711 height 27
click at [540, 513] on link "View Location Level Pricing" at bounding box center [525, 509] width 134 height 11
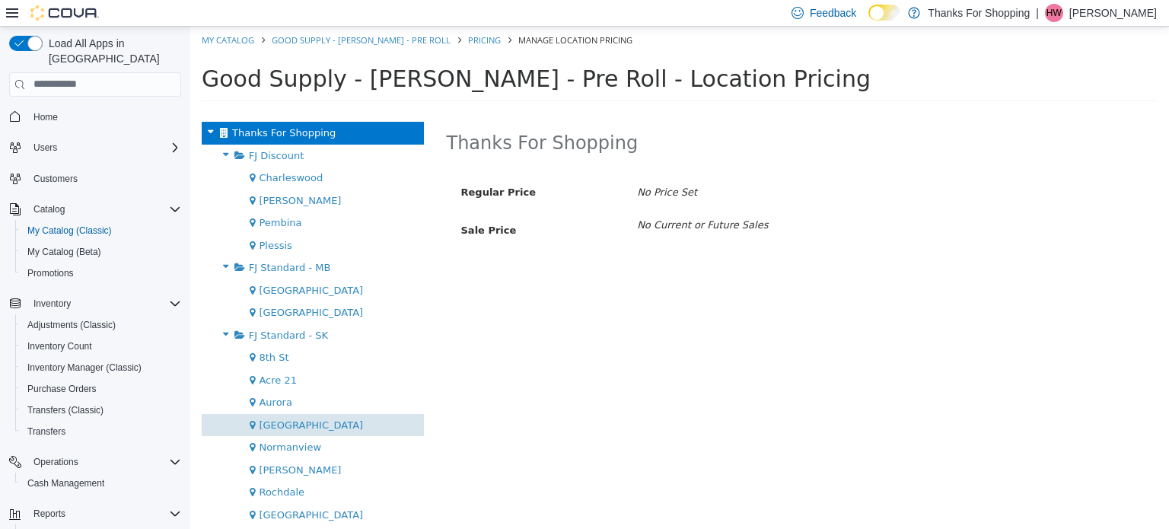
click at [311, 425] on span "[GEOGRAPHIC_DATA]" at bounding box center [311, 423] width 104 height 11
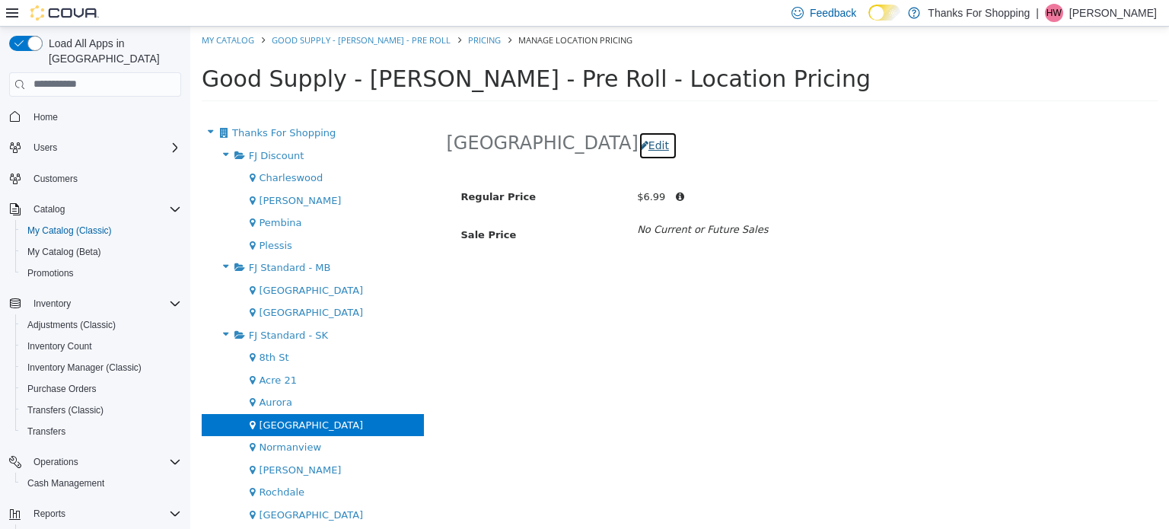
click at [638, 138] on button "Edit" at bounding box center [657, 145] width 39 height 28
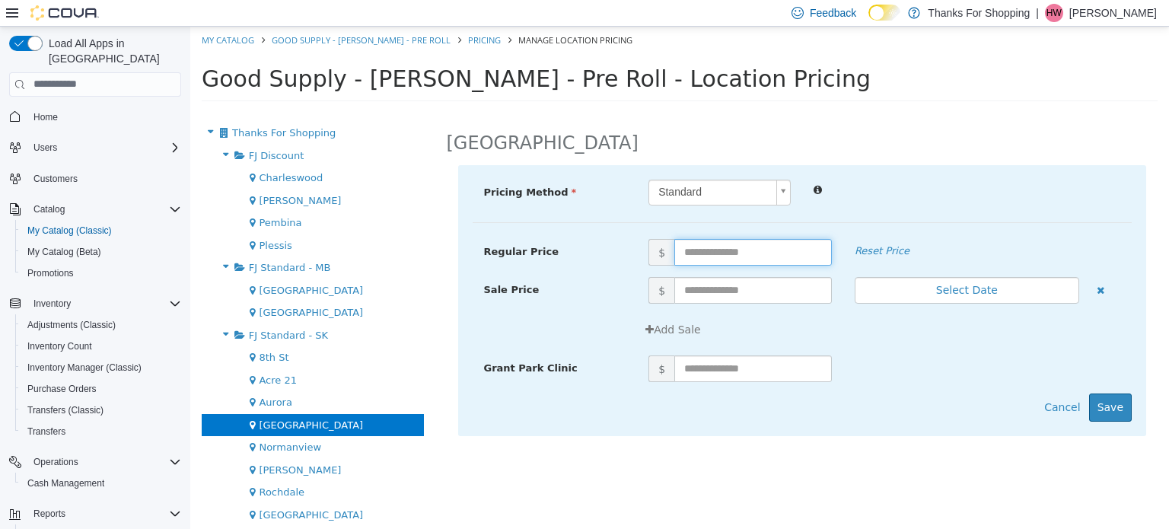
click at [749, 250] on input "text" at bounding box center [752, 251] width 157 height 27
type input "****"
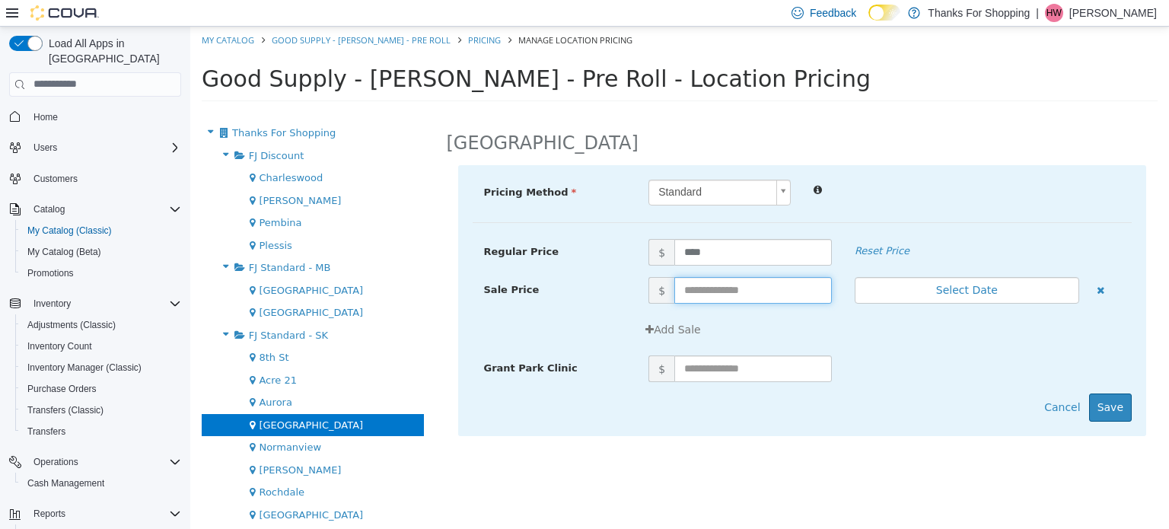
click at [771, 286] on input "text" at bounding box center [752, 289] width 157 height 27
type input "****"
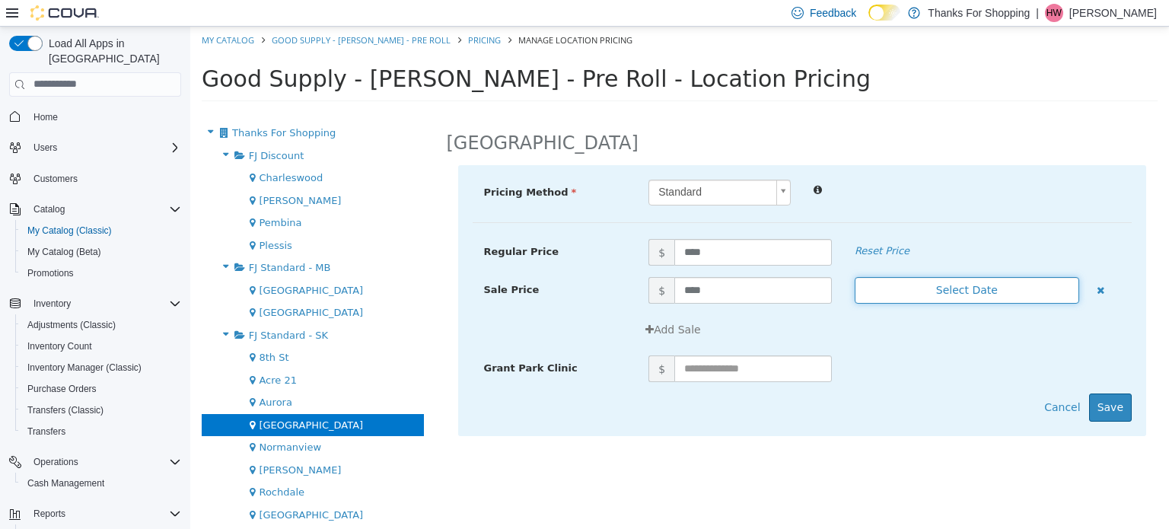
click at [878, 286] on button "Select Date" at bounding box center [966, 289] width 224 height 27
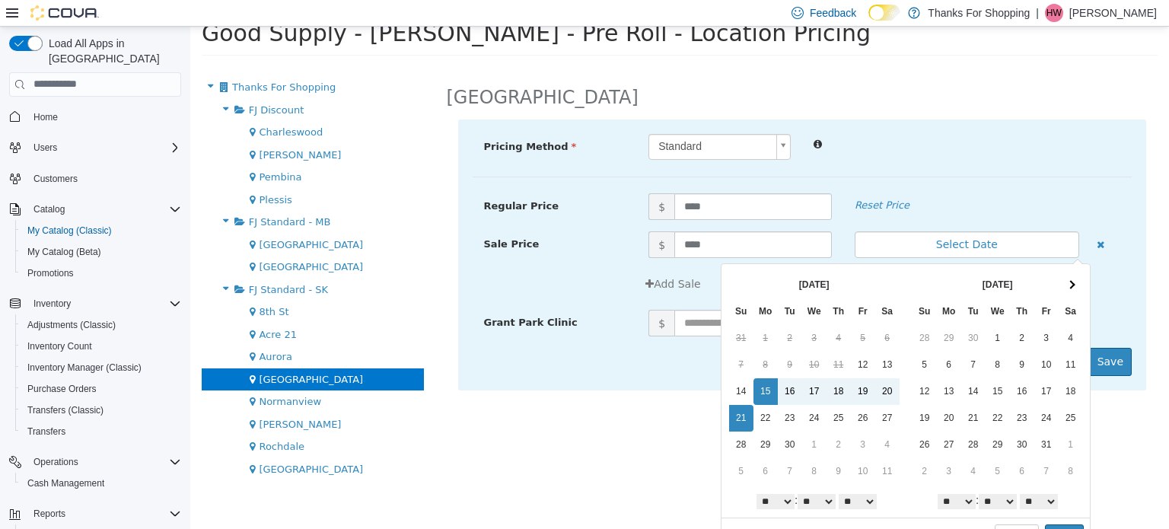
scroll to position [66, 0]
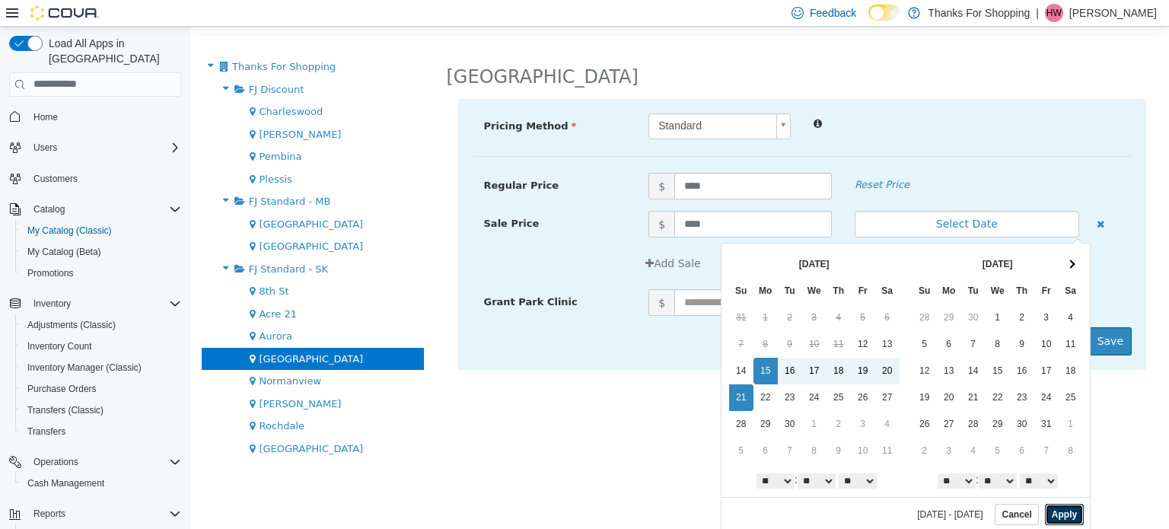
click at [1045, 508] on button "Apply" at bounding box center [1064, 513] width 39 height 21
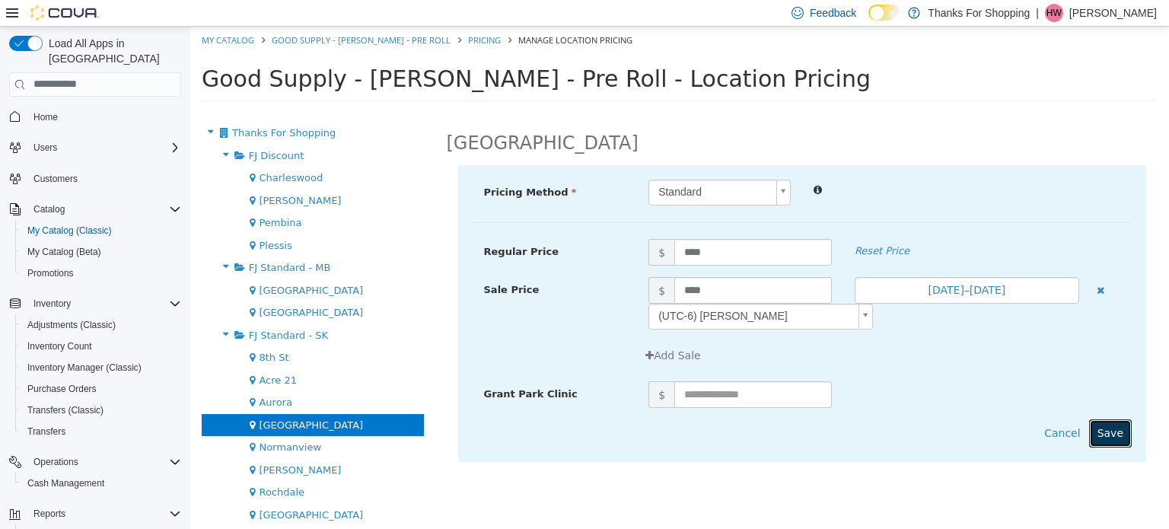
click at [1120, 441] on button "Save" at bounding box center [1110, 432] width 43 height 28
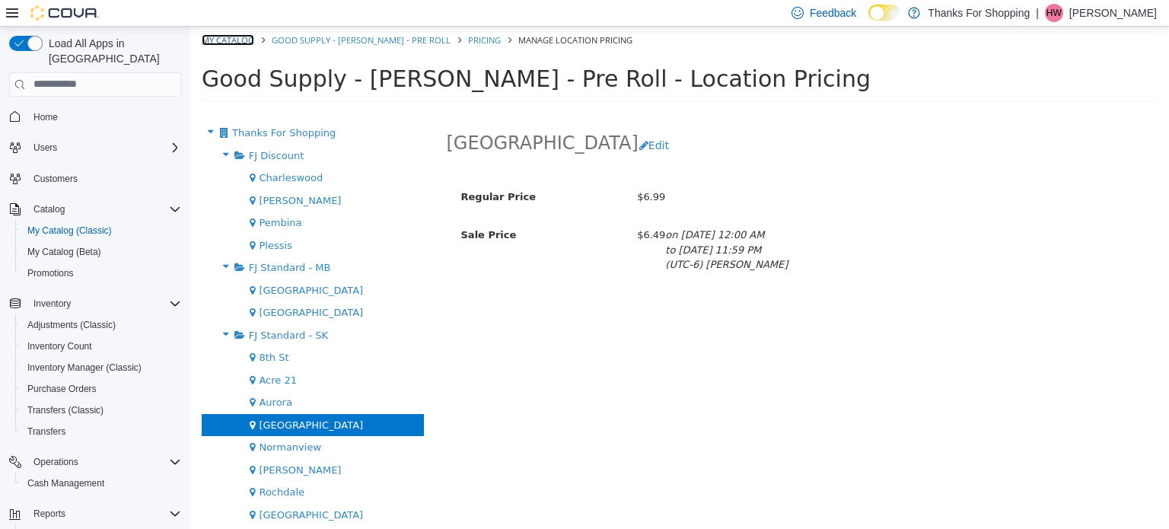
click at [219, 40] on link "My Catalog" at bounding box center [228, 38] width 52 height 11
select select "**********"
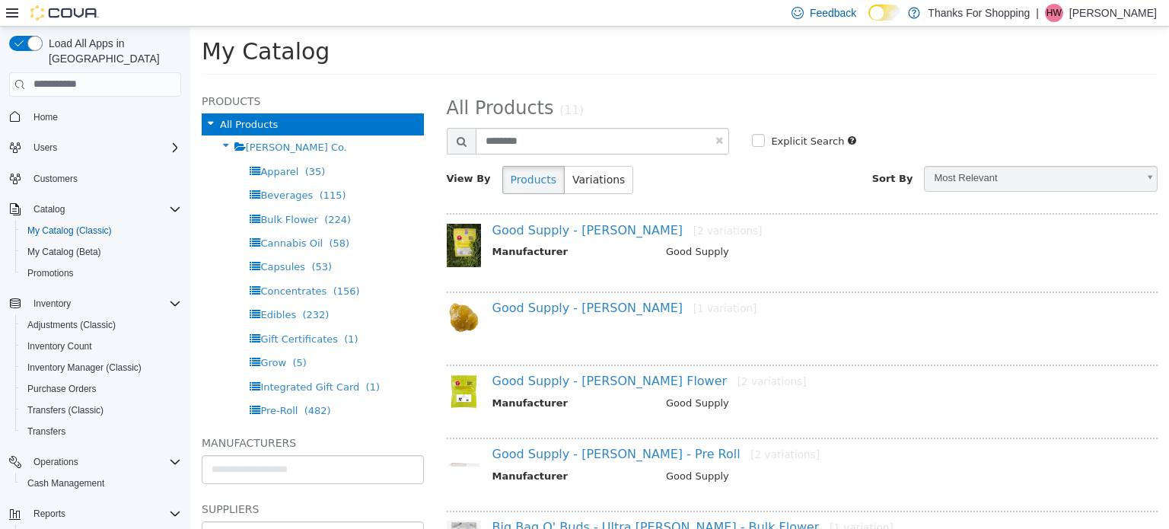
click at [715, 139] on link at bounding box center [719, 140] width 8 height 10
select select "**********"
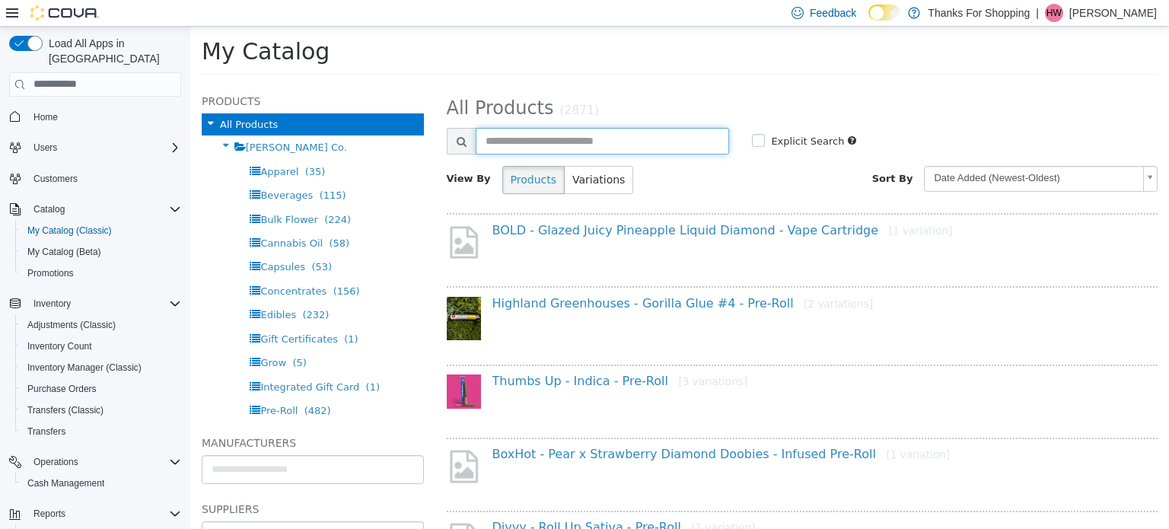
click at [654, 136] on input "text" at bounding box center [603, 140] width 254 height 27
type input "**********"
select select "**********"
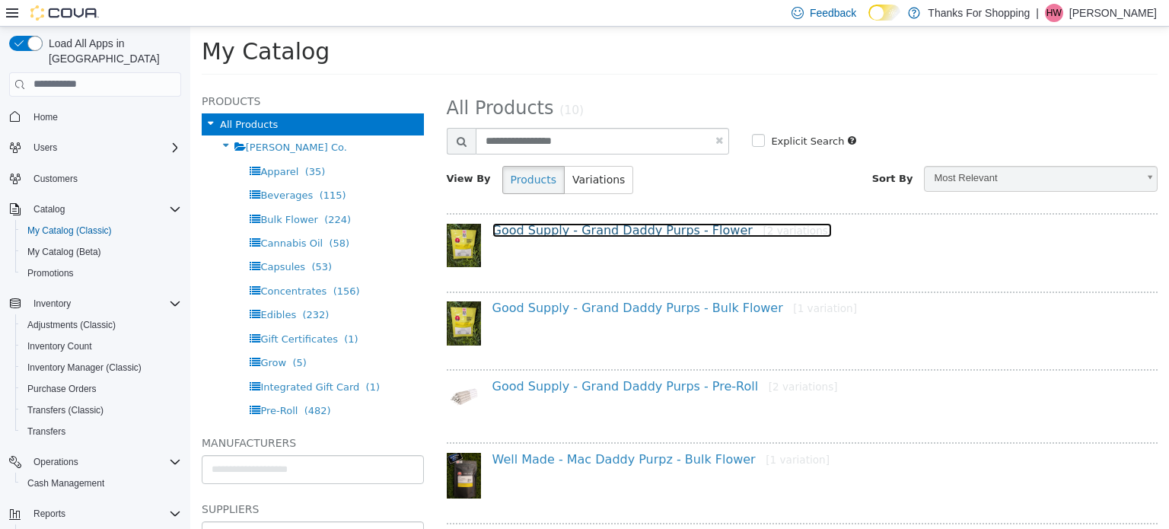
click at [637, 227] on link "Good Supply - Grand Daddy Purps - Flower [2 variations]" at bounding box center [662, 229] width 340 height 14
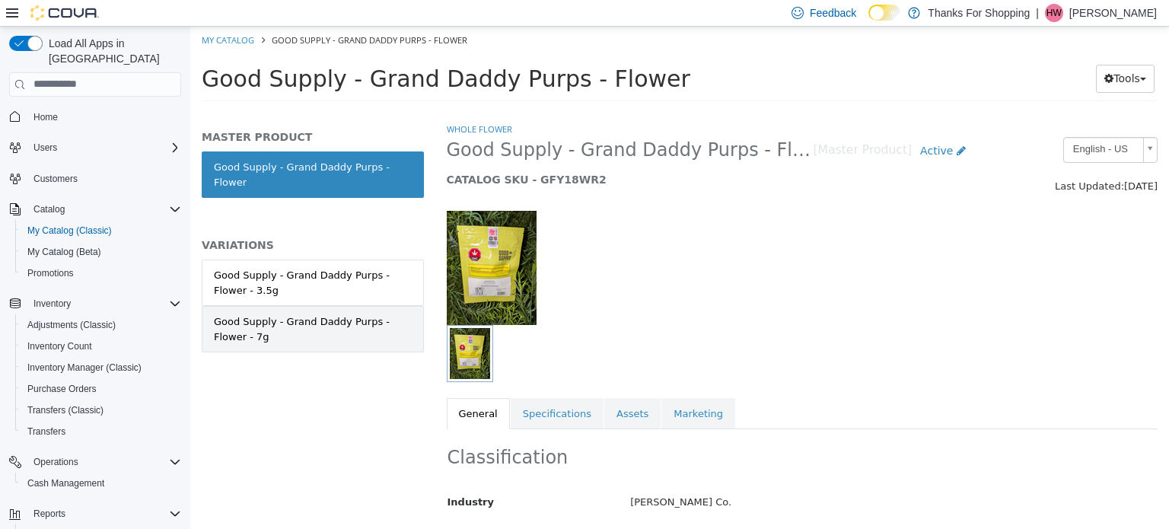
click at [355, 313] on div "Good Supply - Grand Daddy Purps - Flower - 7g" at bounding box center [313, 328] width 198 height 30
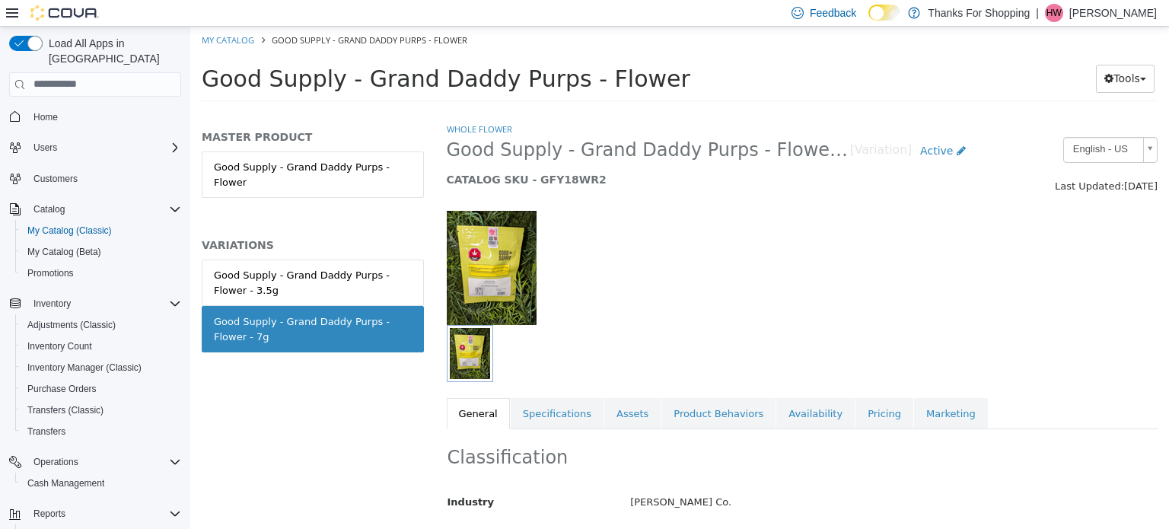
drag, startPoint x: 212, startPoint y: 304, endPoint x: 243, endPoint y: 327, distance: 39.1
click at [243, 327] on link "Good Supply - Grand Daddy Purps - Flower - 7g" at bounding box center [313, 328] width 222 height 46
copy div "Good Supply - Grand Daddy Purps - Flower - 7g"
drag, startPoint x: 526, startPoint y: 177, endPoint x: 597, endPoint y: 170, distance: 71.8
click at [597, 170] on div "Good Supply - Grand Daddy Purps - Flower - 7g [Variation] Active CATALOG SKU - …" at bounding box center [710, 165] width 550 height 58
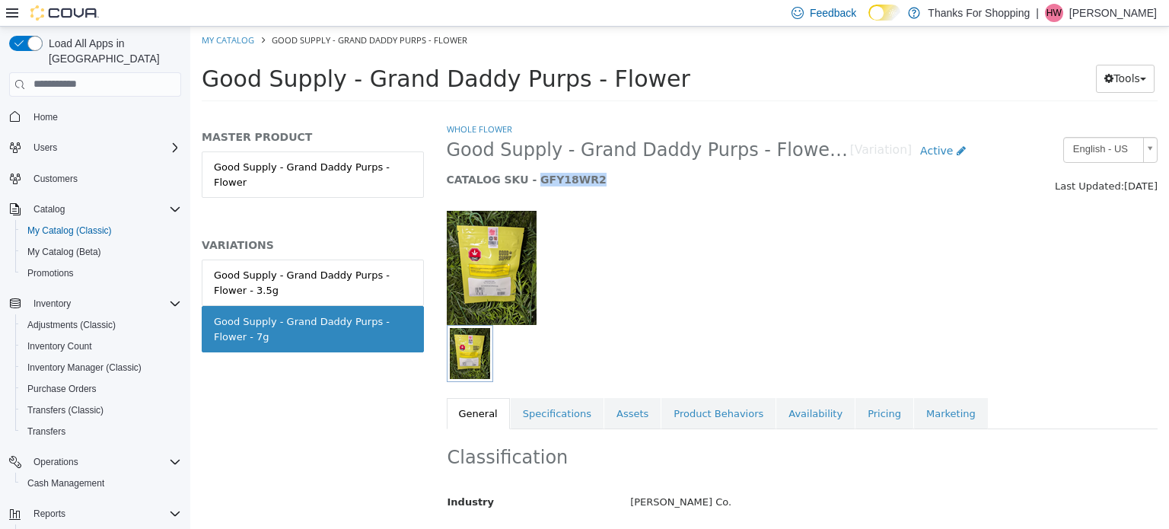
copy h5 "GFY18WR2"
click at [855, 410] on link "Pricing" at bounding box center [884, 413] width 58 height 32
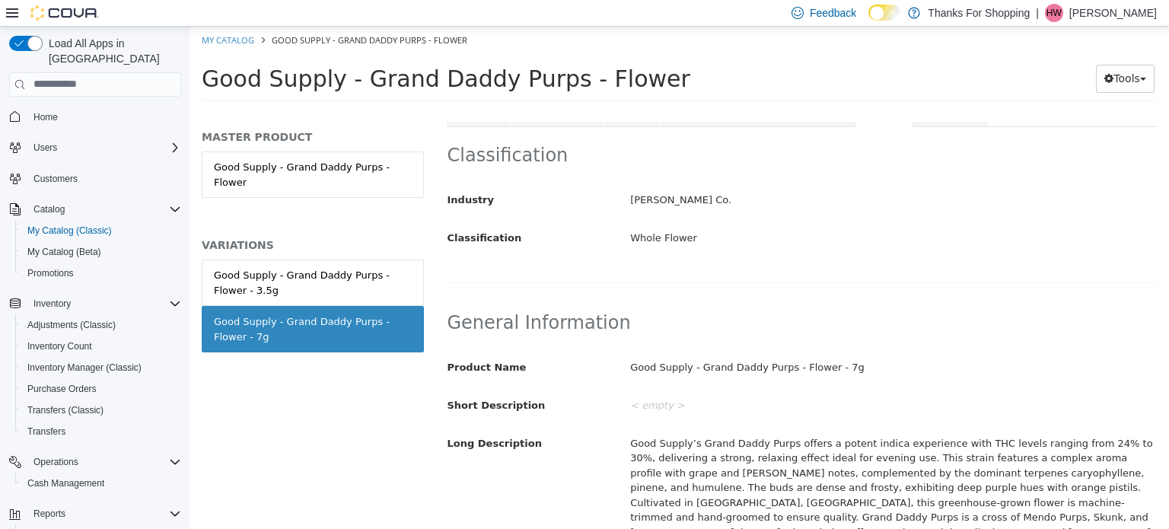
scroll to position [146, 0]
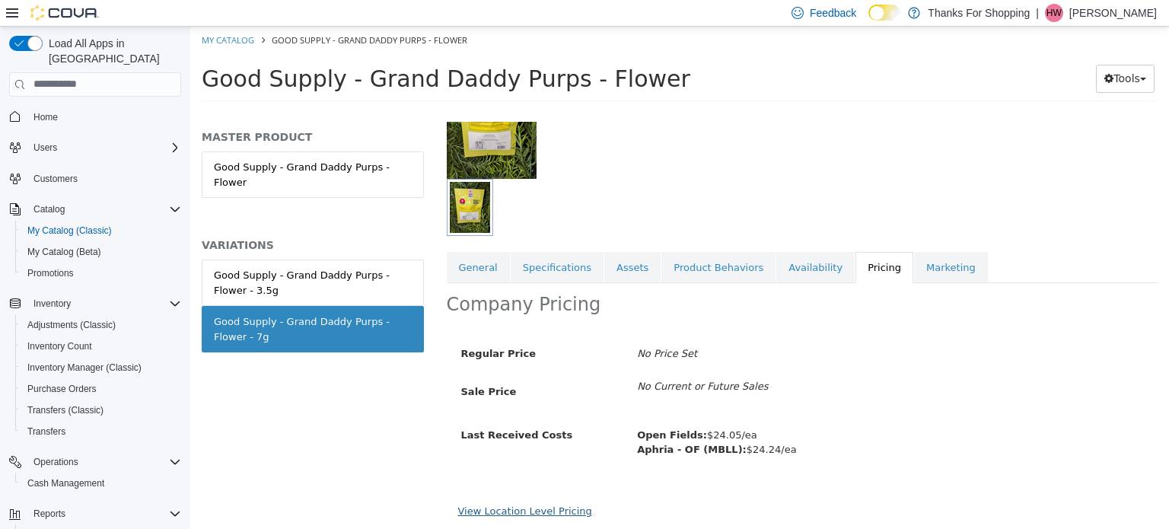
click at [539, 514] on link "View Location Level Pricing" at bounding box center [525, 509] width 134 height 11
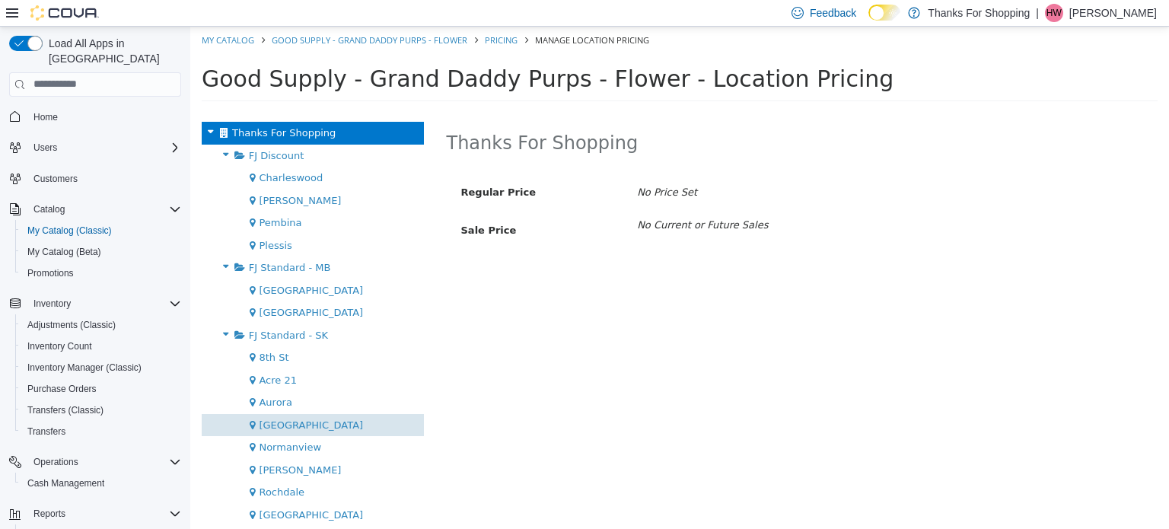
click at [344, 428] on div "[GEOGRAPHIC_DATA]" at bounding box center [313, 424] width 222 height 23
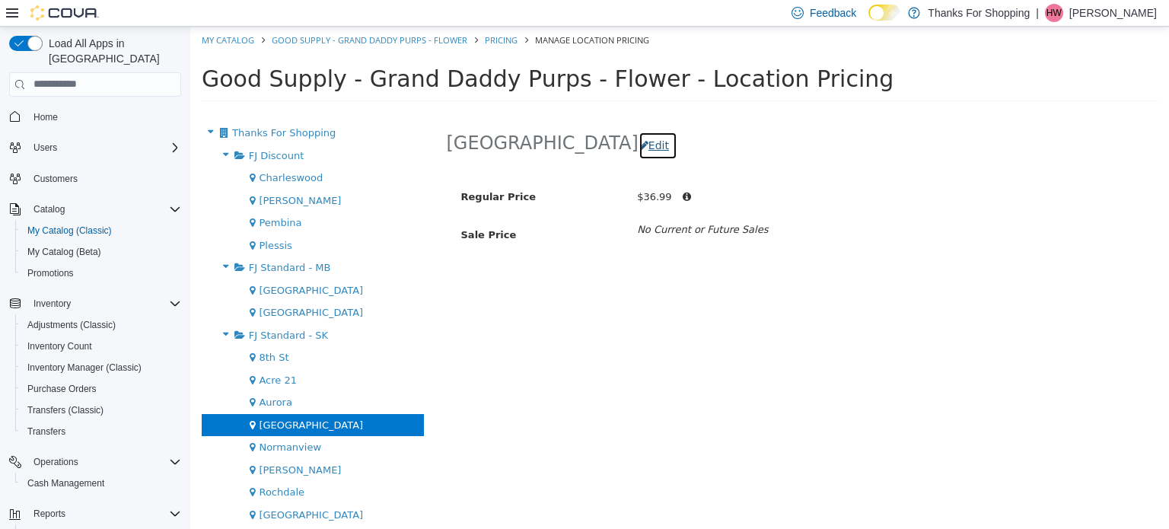
click at [638, 150] on button "Edit" at bounding box center [657, 145] width 39 height 28
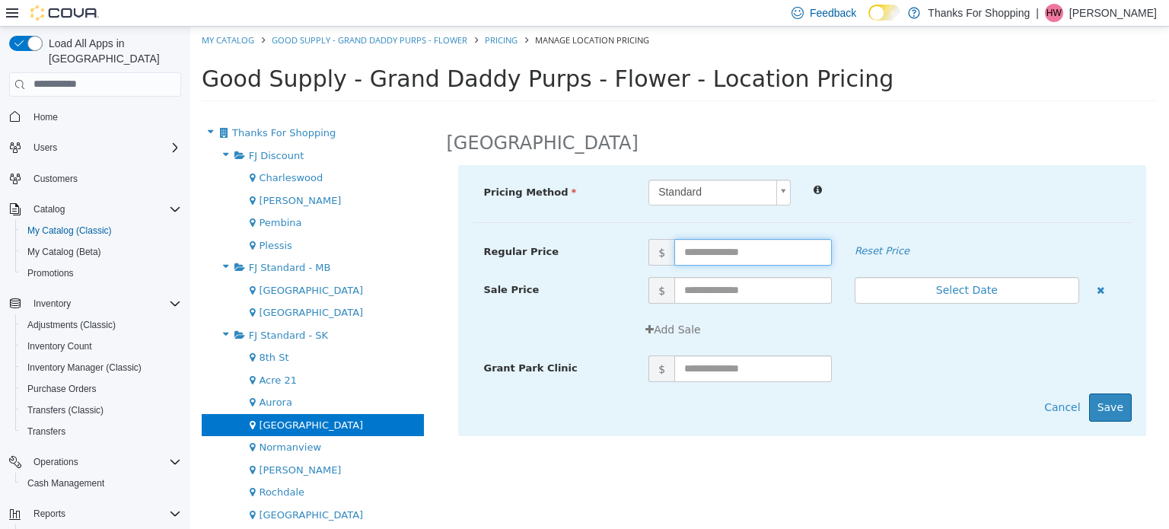
click at [694, 250] on input "text" at bounding box center [752, 251] width 157 height 27
type input "*****"
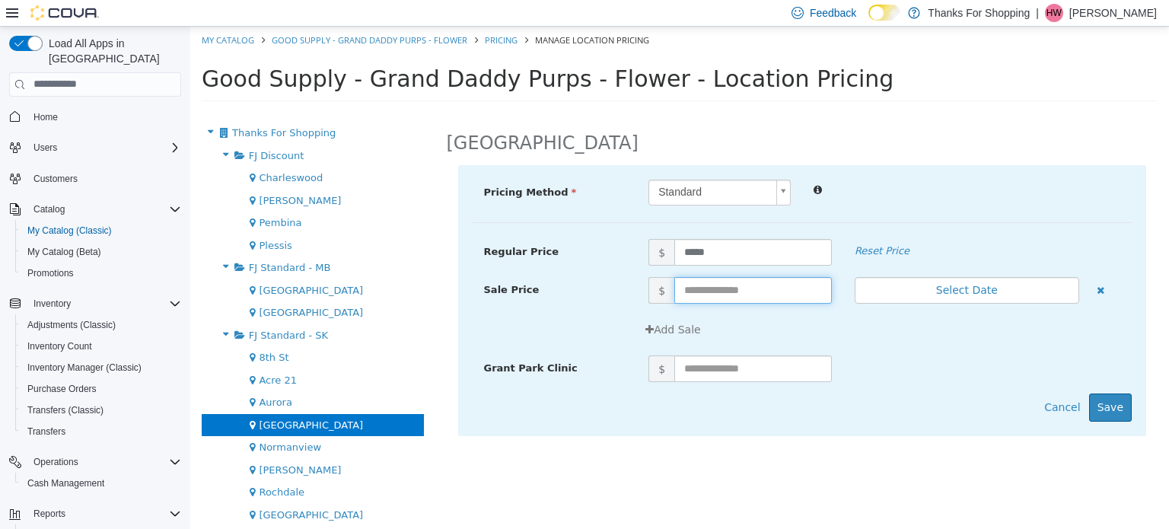
click at [768, 301] on input "text" at bounding box center [752, 289] width 157 height 27
type input "*****"
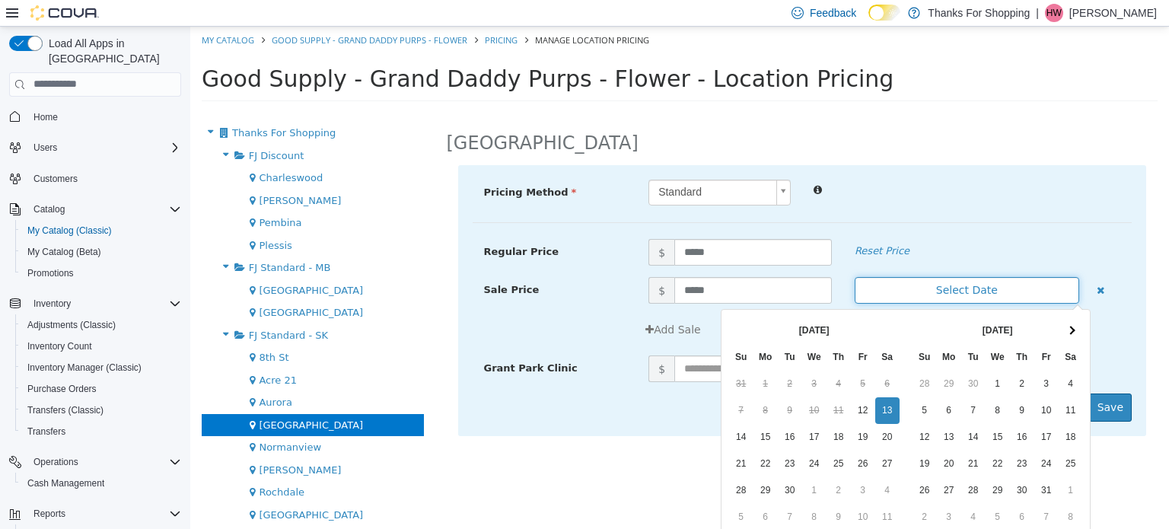
click at [870, 286] on button "Select Date" at bounding box center [966, 289] width 224 height 27
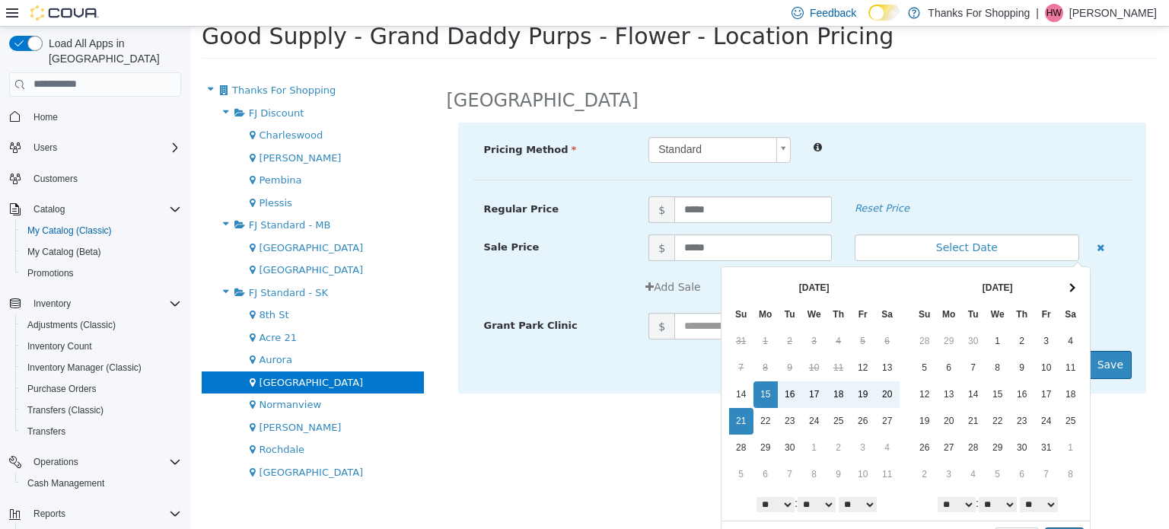
scroll to position [66, 0]
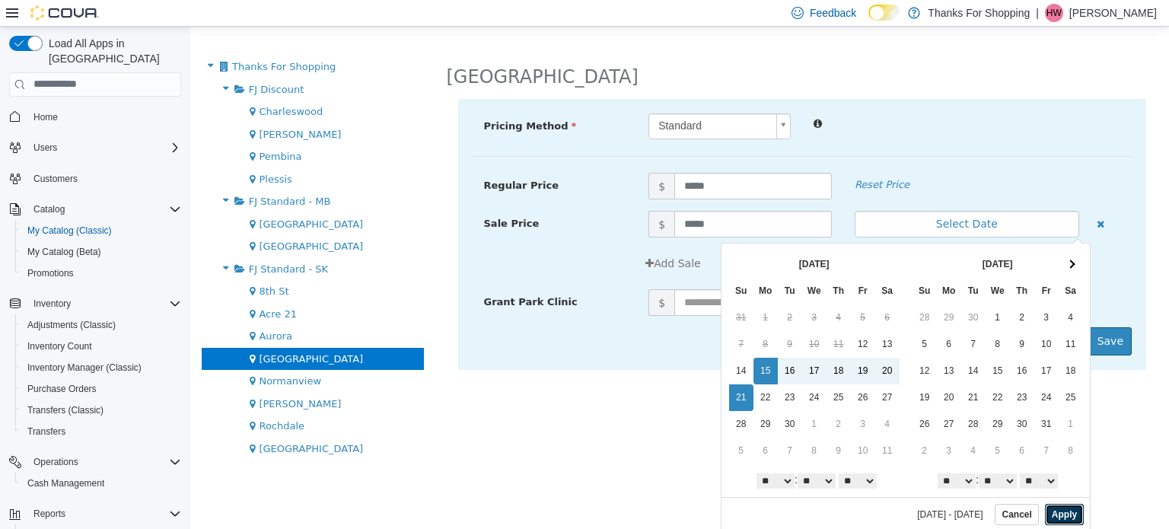
click at [1061, 507] on button "Apply" at bounding box center [1064, 513] width 39 height 21
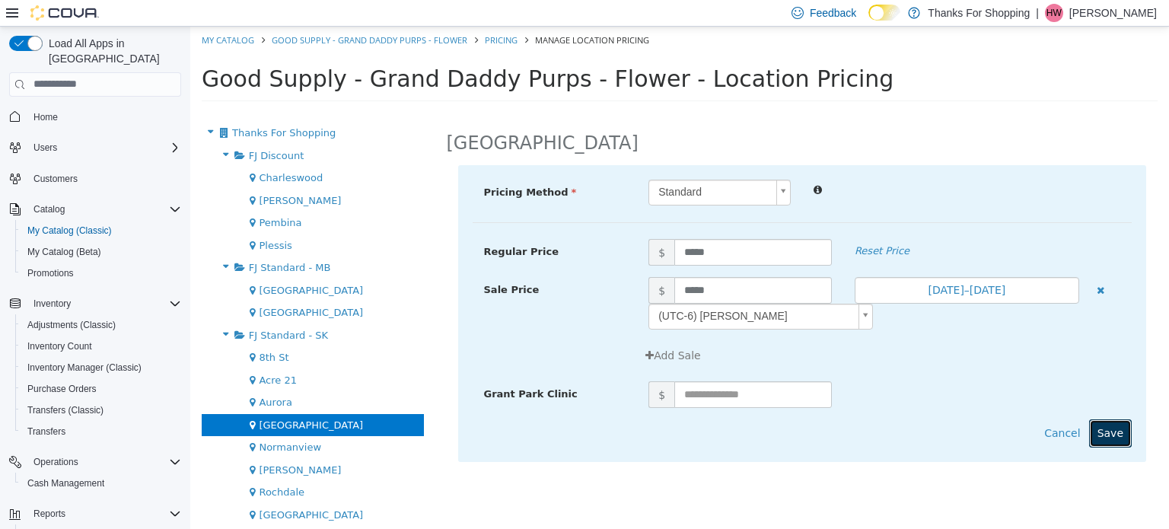
click at [1118, 428] on button "Save" at bounding box center [1110, 432] width 43 height 28
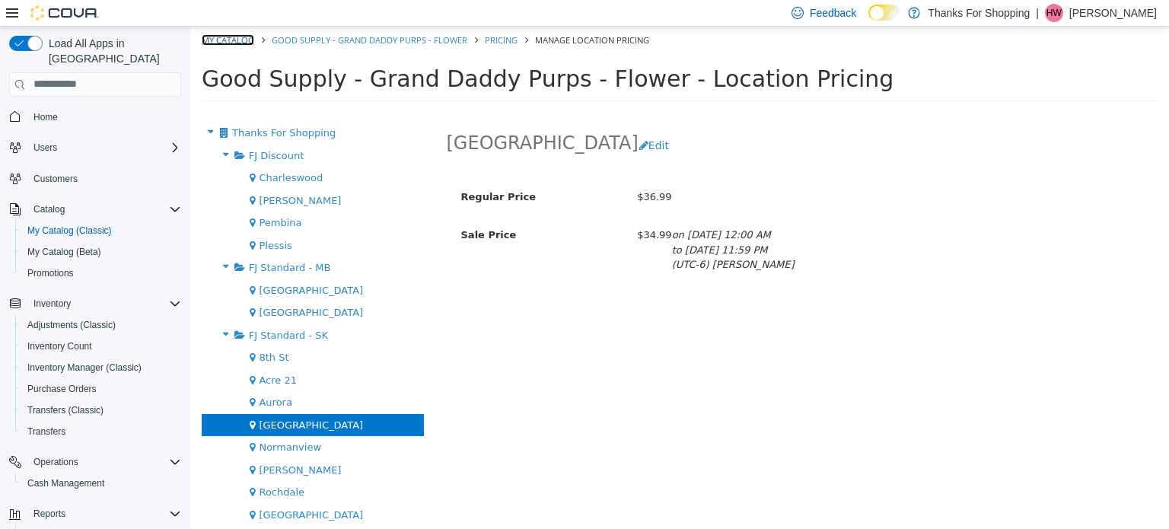
click at [233, 38] on link "My Catalog" at bounding box center [228, 38] width 52 height 11
select select "**********"
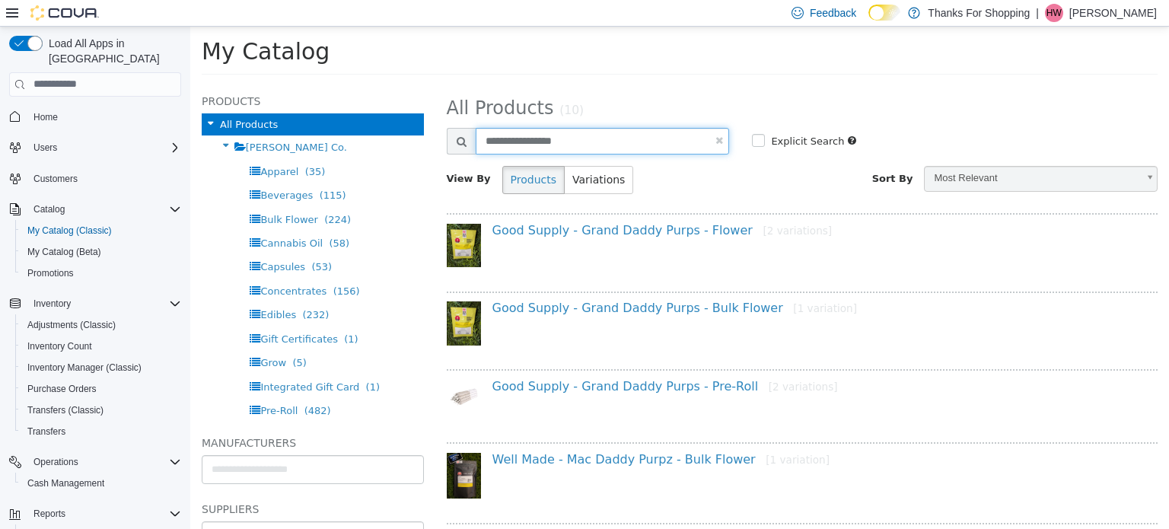
click at [718, 139] on input "**********" at bounding box center [603, 140] width 254 height 27
click at [715, 142] on link at bounding box center [719, 140] width 8 height 10
select select "**********"
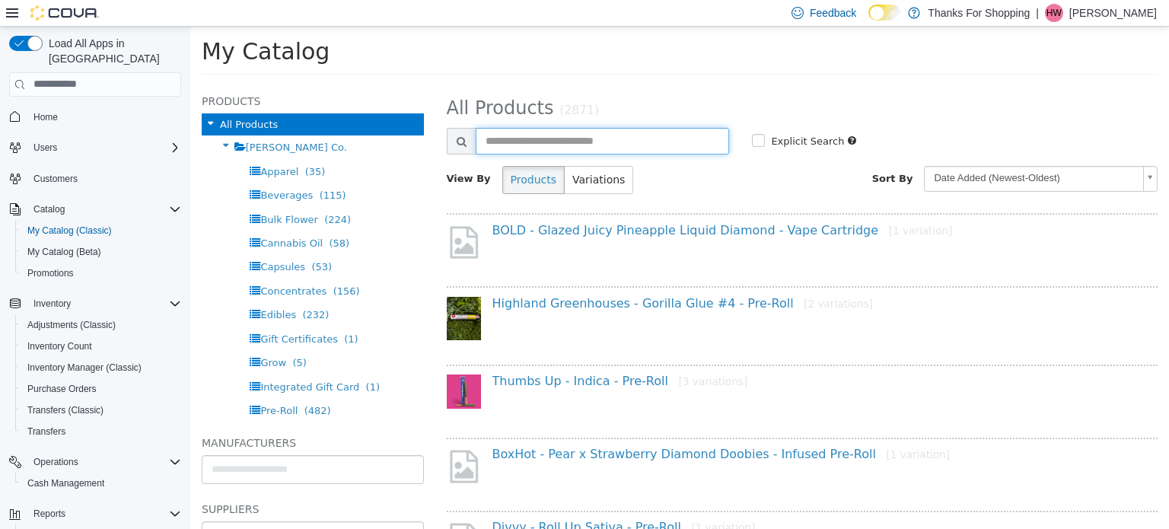
click at [676, 142] on input "text" at bounding box center [603, 140] width 254 height 27
type input "**********"
select select "**********"
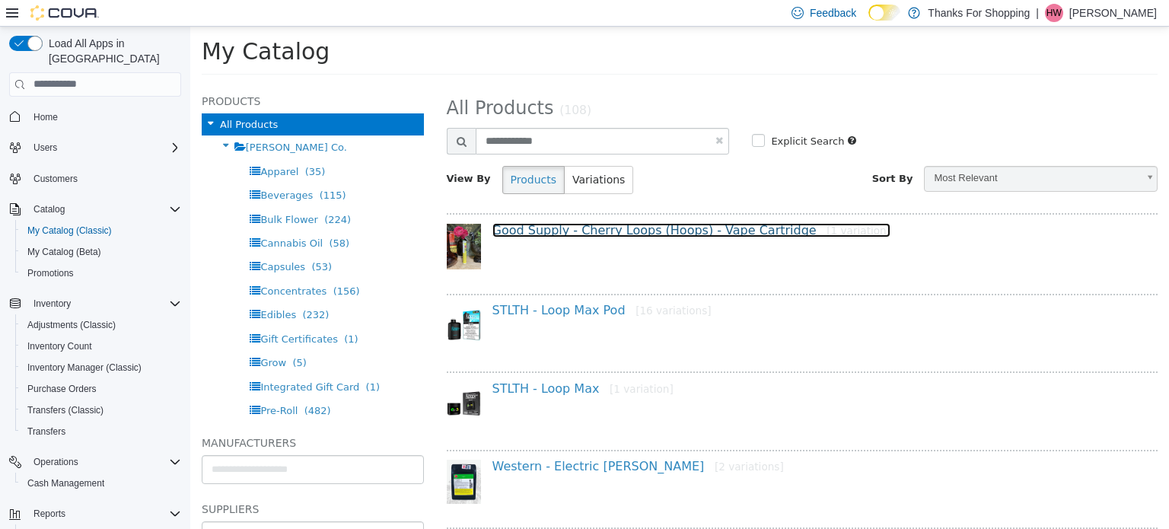
click at [641, 224] on link "Good Supply - Cherry Loops (Hoops) - Vape Cartridge [1 variation]" at bounding box center [691, 229] width 398 height 14
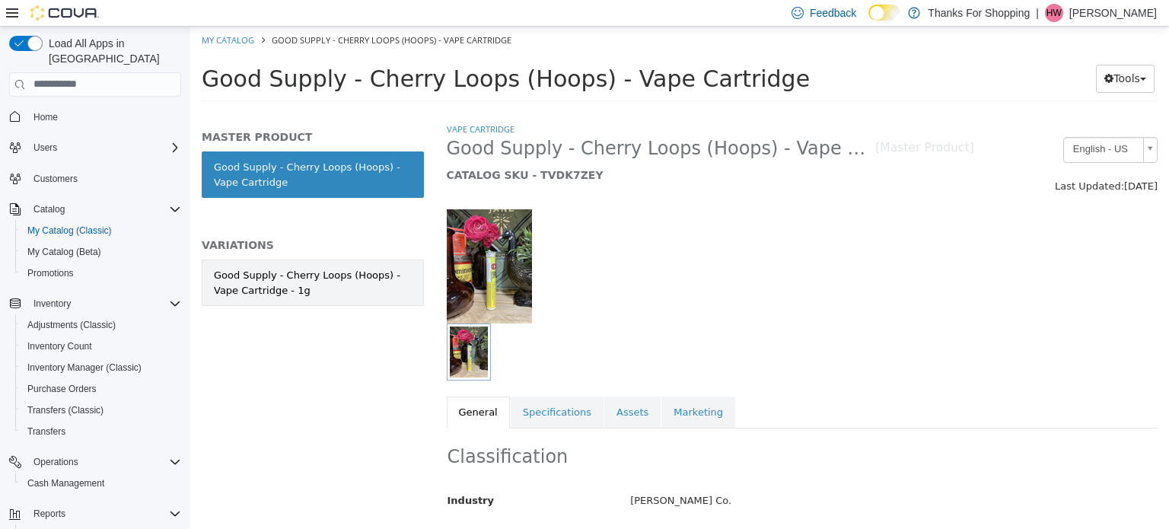
click at [321, 276] on div "Good Supply - Cherry Loops (Hoops) - Vape Cartridge - 1g" at bounding box center [313, 282] width 198 height 30
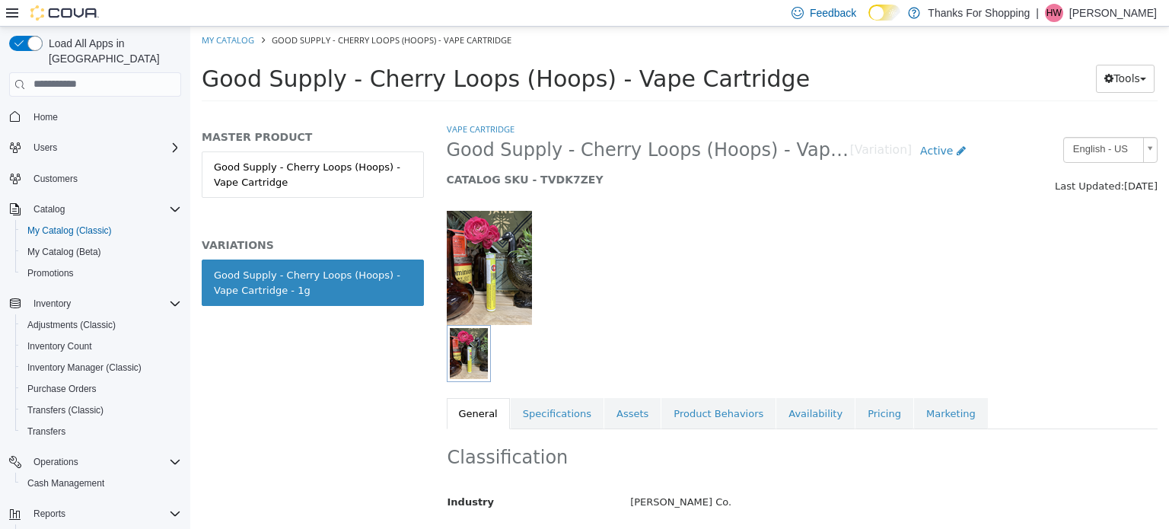
drag, startPoint x: 213, startPoint y: 270, endPoint x: 297, endPoint y: 301, distance: 89.3
click at [297, 301] on link "Good Supply - Cherry Loops (Hoops) - Vape Cartridge - 1g" at bounding box center [313, 282] width 222 height 46
copy div "Good Supply - Cherry Loops (Hoops) - Vape Cartridge - 1g"
drag, startPoint x: 524, startPoint y: 176, endPoint x: 579, endPoint y: 180, distance: 55.0
click at [579, 180] on h5 "CATALOG SKU - TVDK7ZEY" at bounding box center [710, 179] width 527 height 14
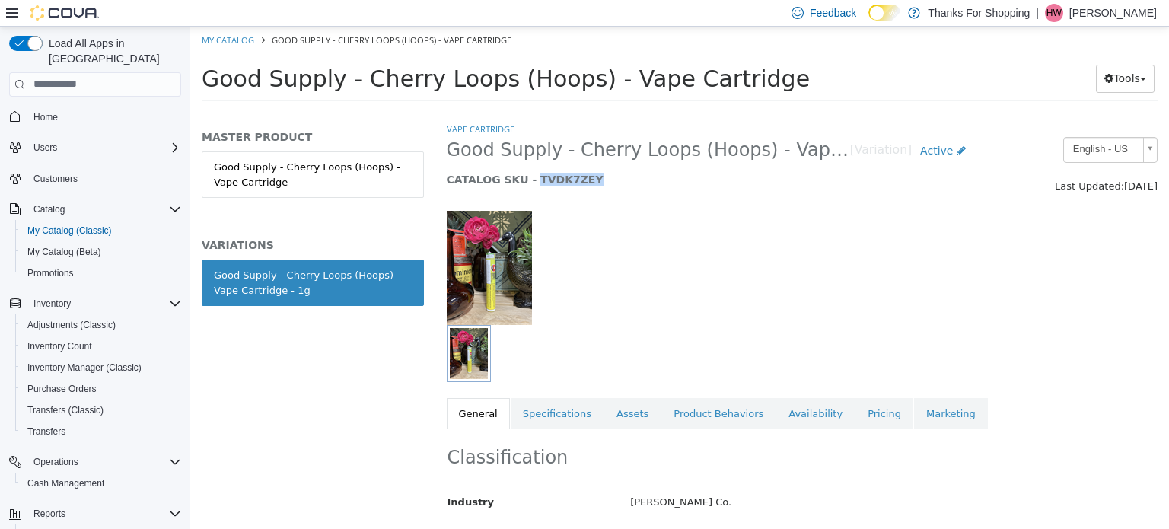
copy h5 "TVDK7ZEY"
click at [855, 417] on link "Pricing" at bounding box center [884, 413] width 58 height 32
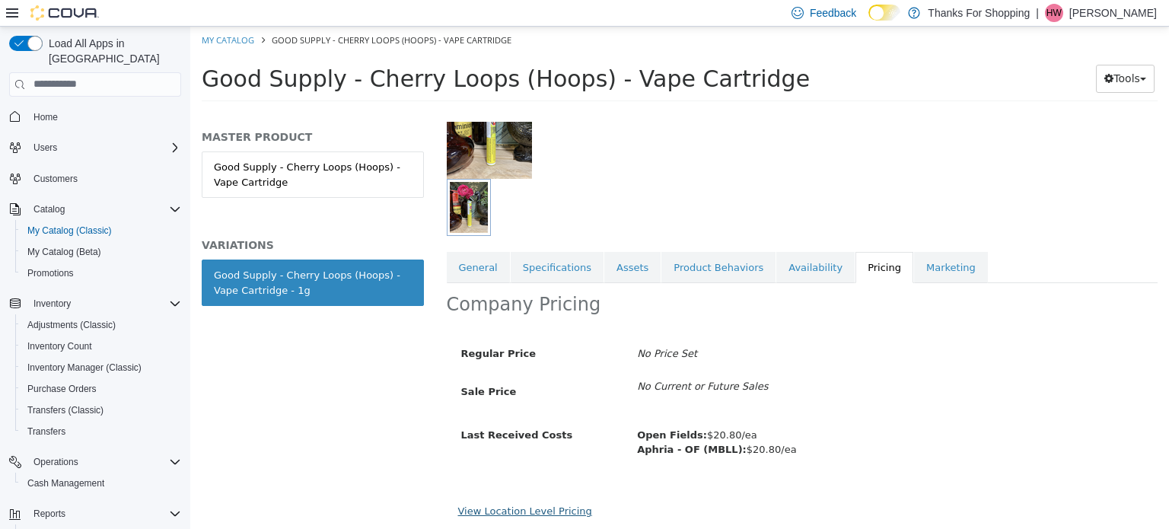
click at [463, 506] on link "View Location Level Pricing" at bounding box center [525, 509] width 134 height 11
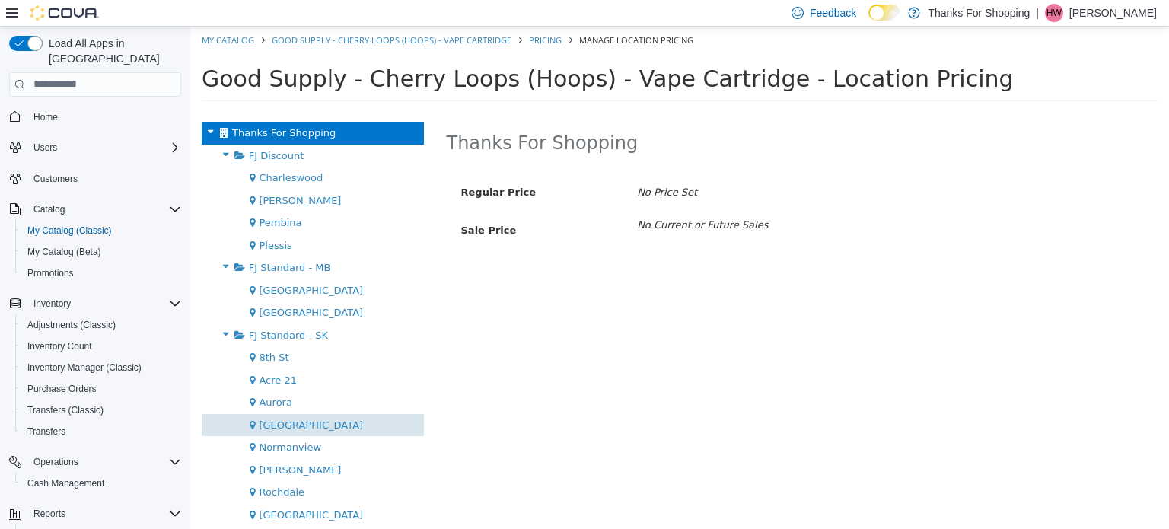
click at [321, 432] on div "[GEOGRAPHIC_DATA]" at bounding box center [313, 424] width 222 height 23
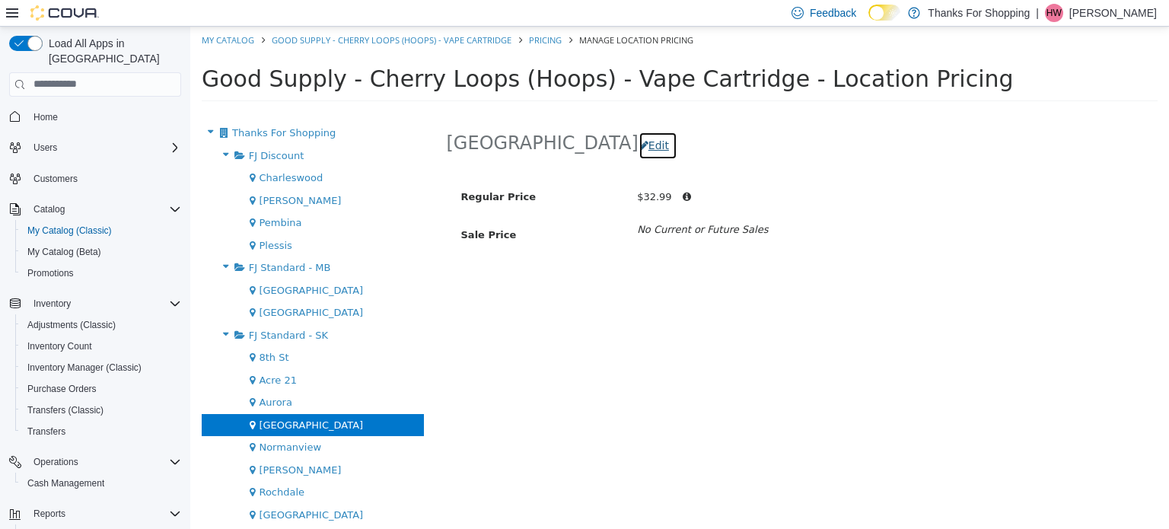
click at [638, 143] on button "Edit" at bounding box center [657, 145] width 39 height 28
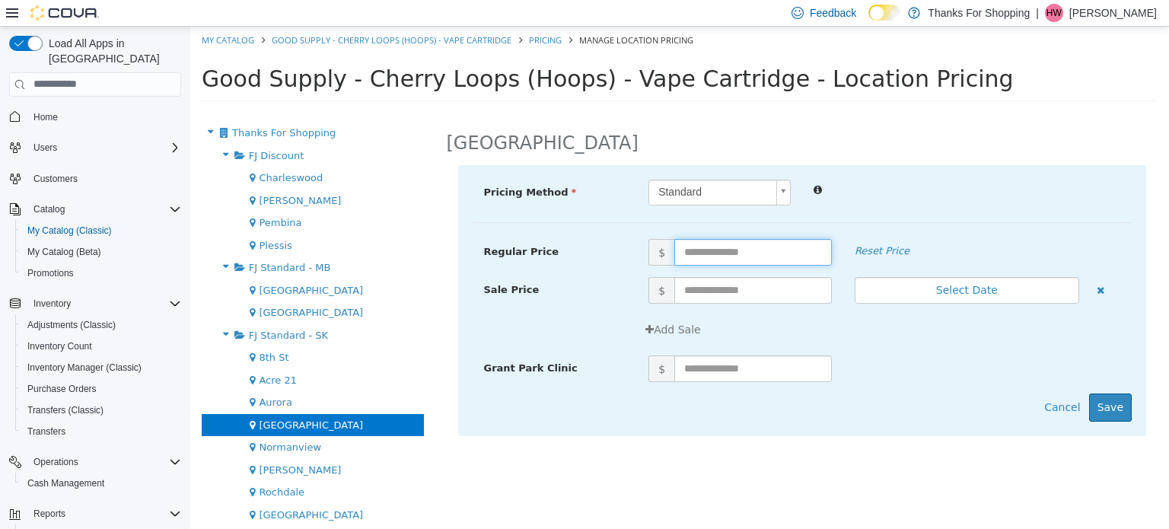
click at [709, 247] on input "text" at bounding box center [752, 251] width 157 height 27
type input "*****"
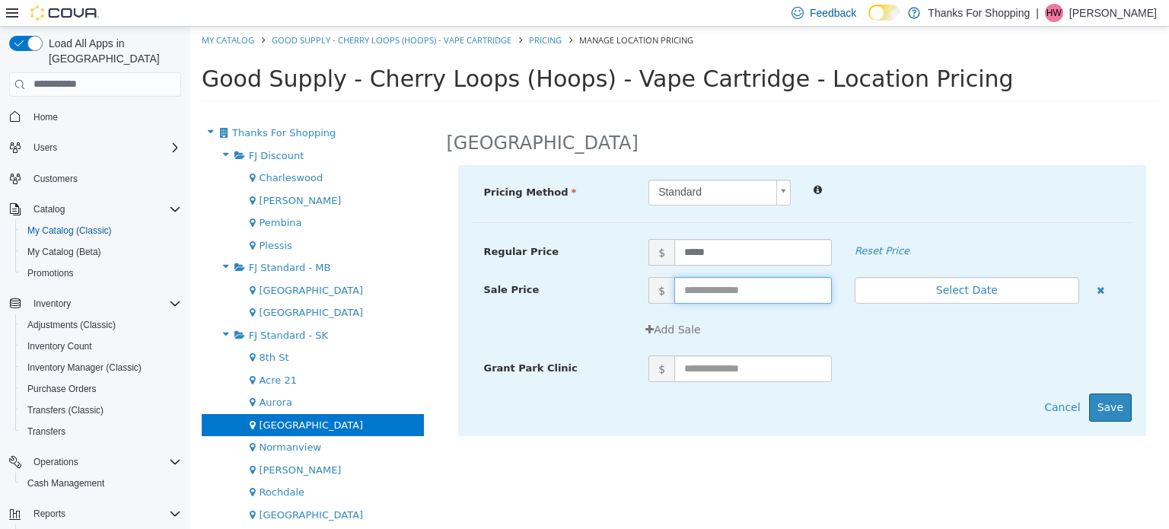
click at [691, 299] on input "text" at bounding box center [752, 289] width 157 height 27
type input "*****"
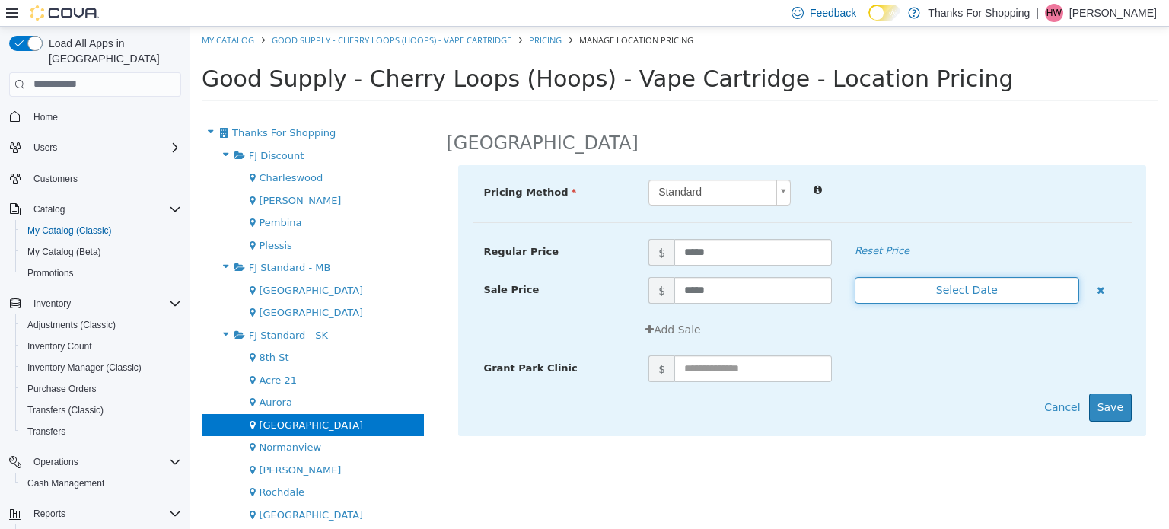
click at [872, 288] on button "Select Date" at bounding box center [966, 289] width 224 height 27
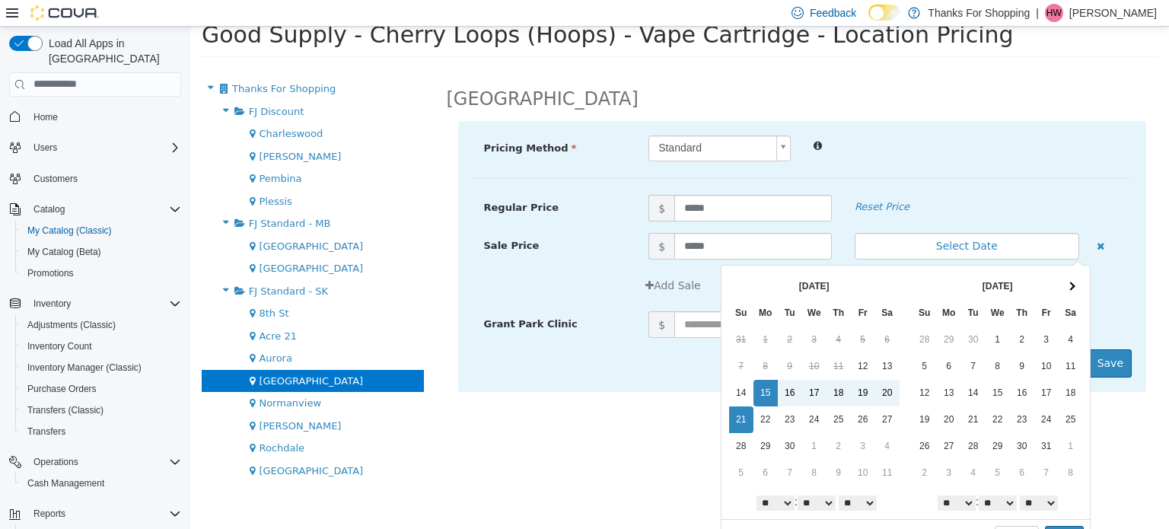
scroll to position [66, 0]
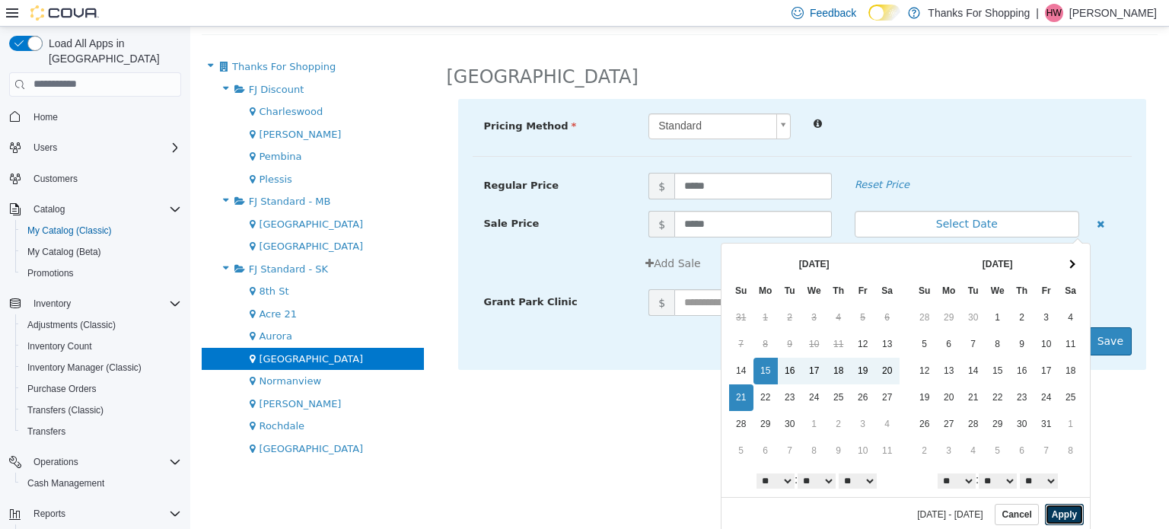
click at [1045, 510] on button "Apply" at bounding box center [1064, 513] width 39 height 21
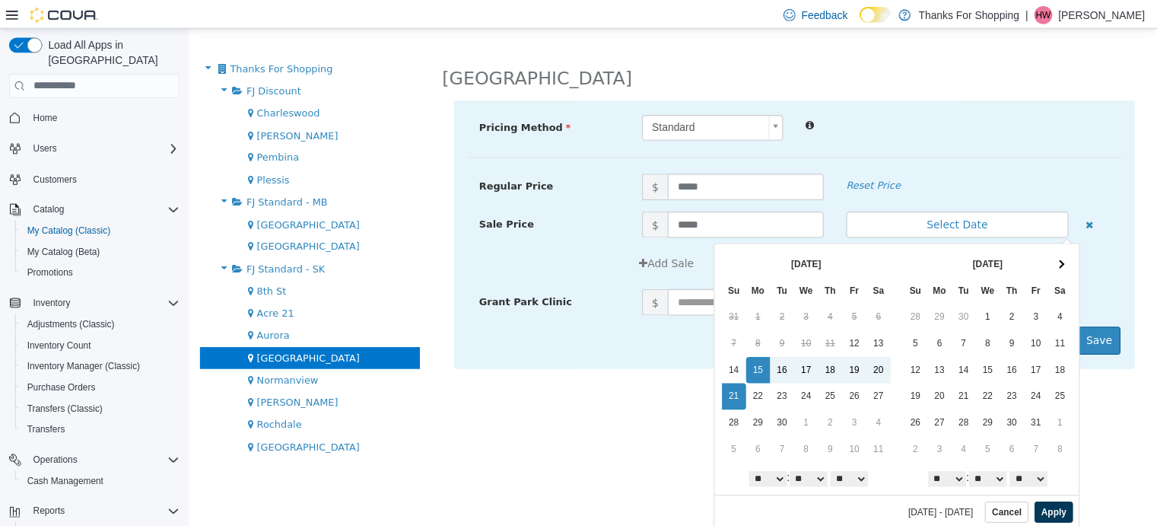
scroll to position [0, 0]
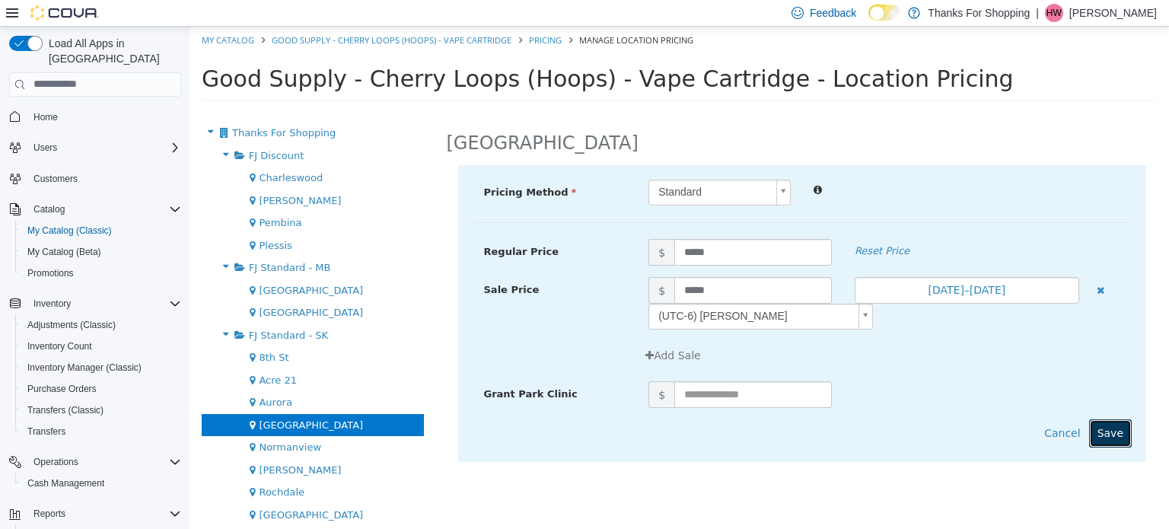
click at [1111, 436] on button "Save" at bounding box center [1110, 432] width 43 height 28
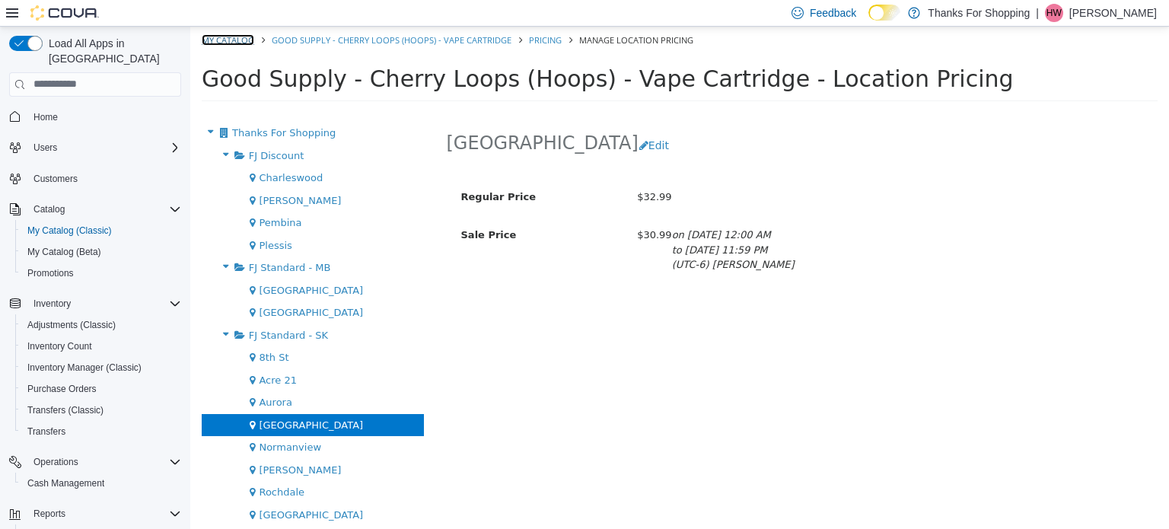
click at [222, 33] on link "My Catalog" at bounding box center [228, 38] width 52 height 11
select select "**********"
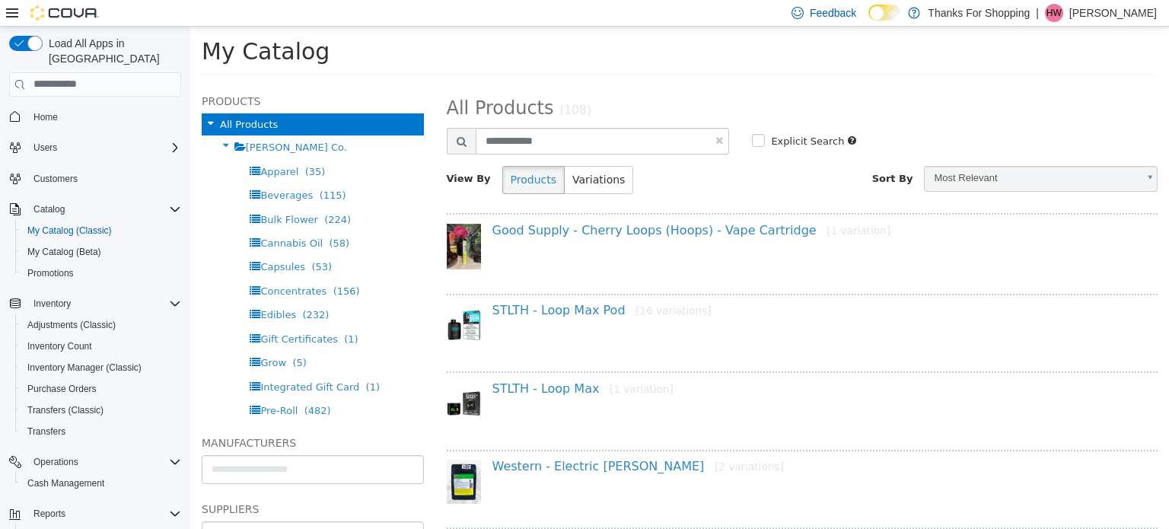
click at [715, 136] on link at bounding box center [719, 140] width 8 height 10
select select "**********"
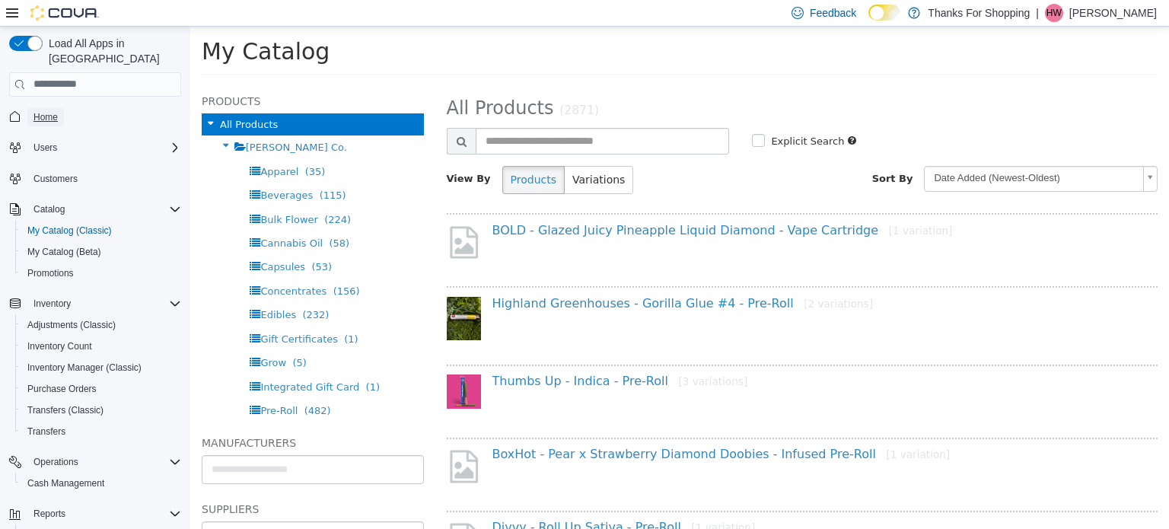
click at [47, 111] on span "Home" at bounding box center [45, 117] width 24 height 12
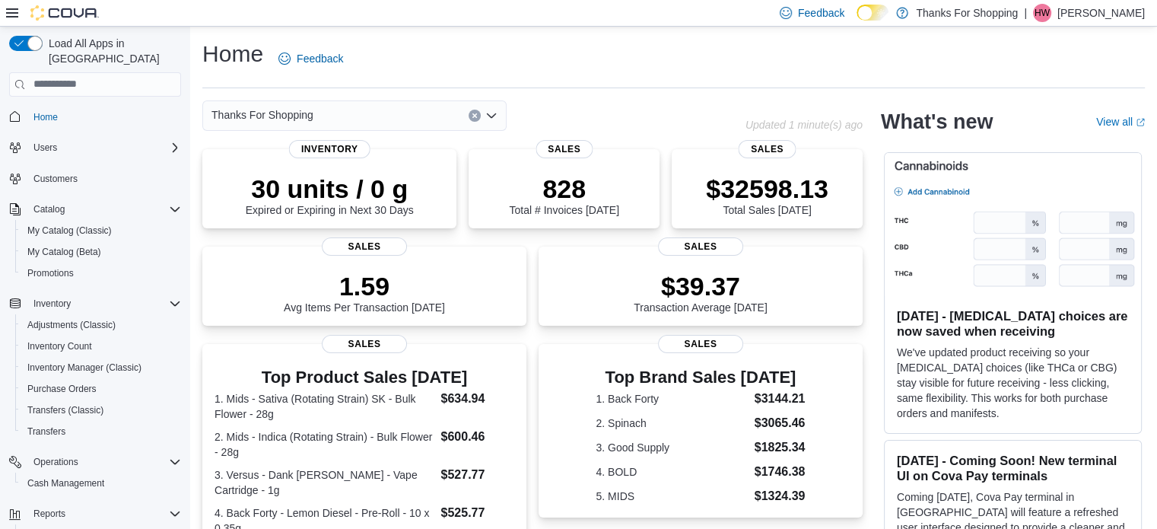
click at [315, 116] on div "Thanks For Shopping" at bounding box center [354, 115] width 304 height 30
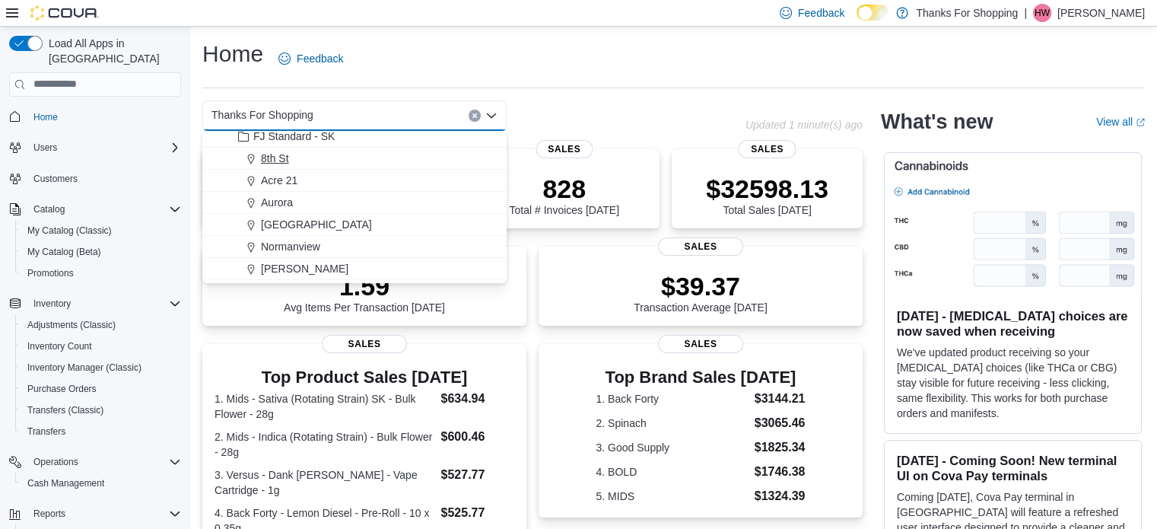
scroll to position [228, 0]
click at [334, 203] on span "[GEOGRAPHIC_DATA]" at bounding box center [316, 199] width 111 height 15
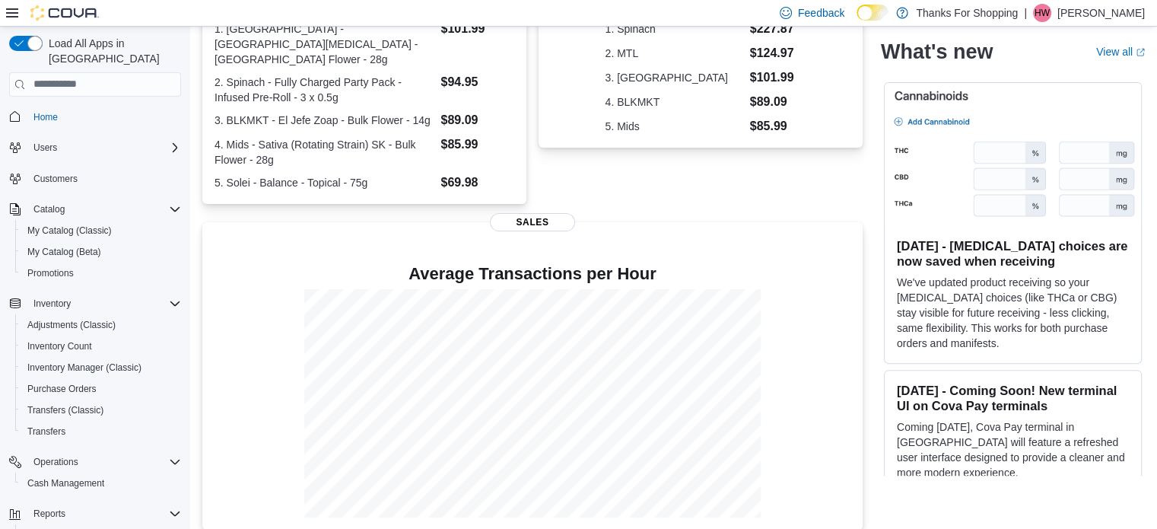
scroll to position [0, 0]
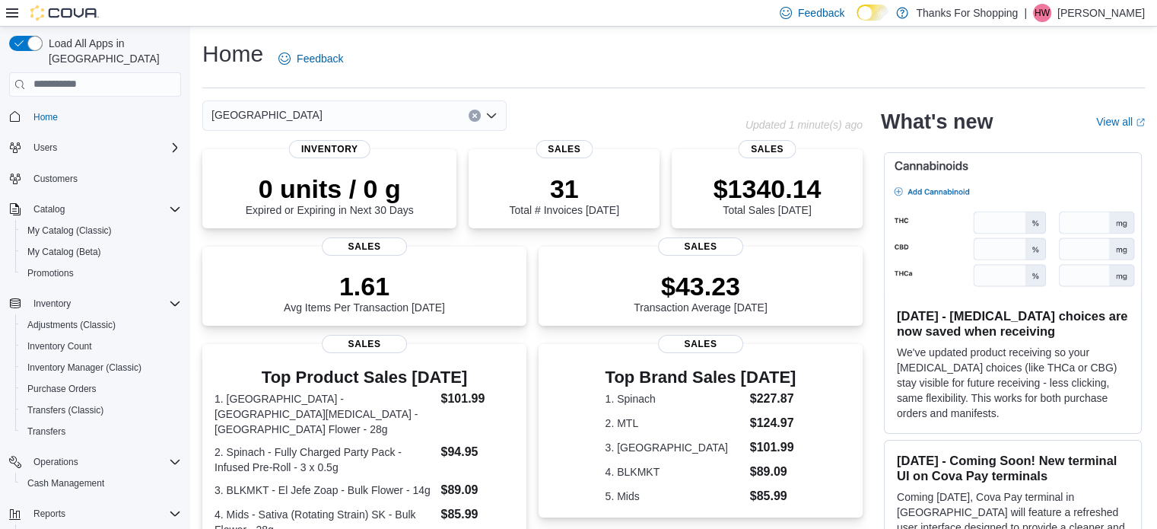
click at [478, 115] on button "Clear input" at bounding box center [475, 116] width 12 height 12
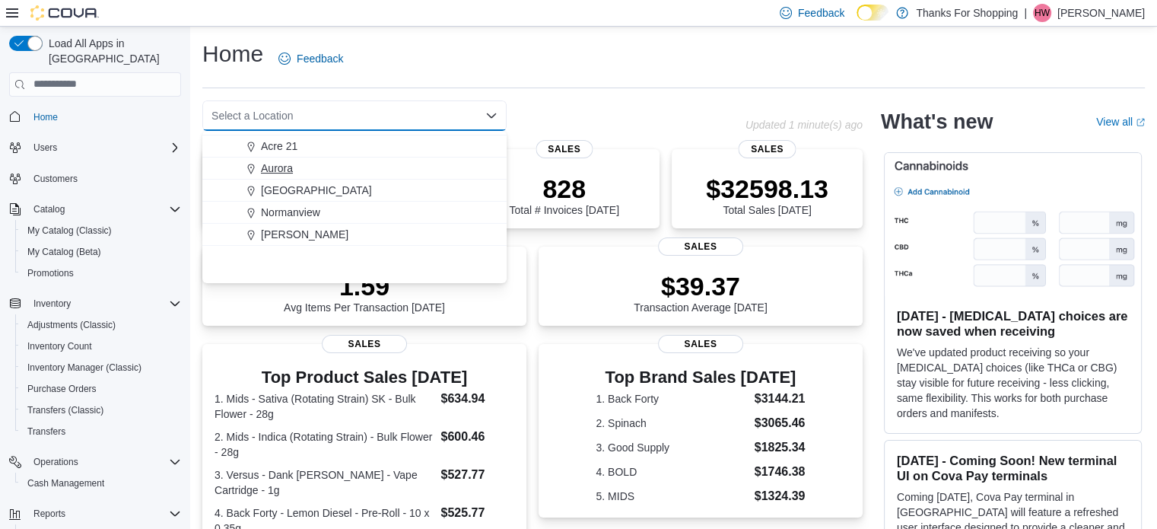
scroll to position [304, 0]
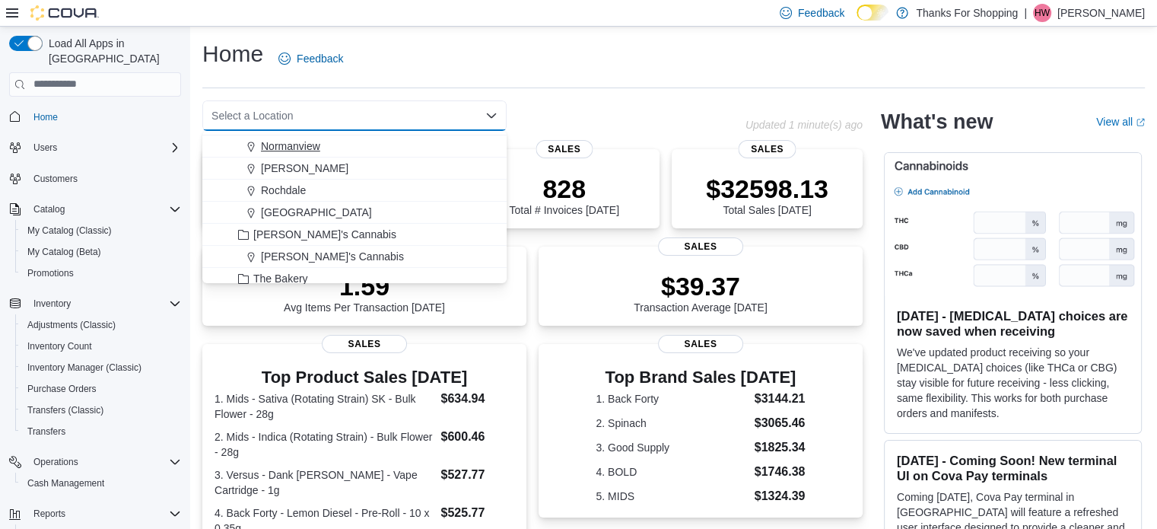
click at [321, 151] on div "Normanview" at bounding box center [364, 145] width 268 height 15
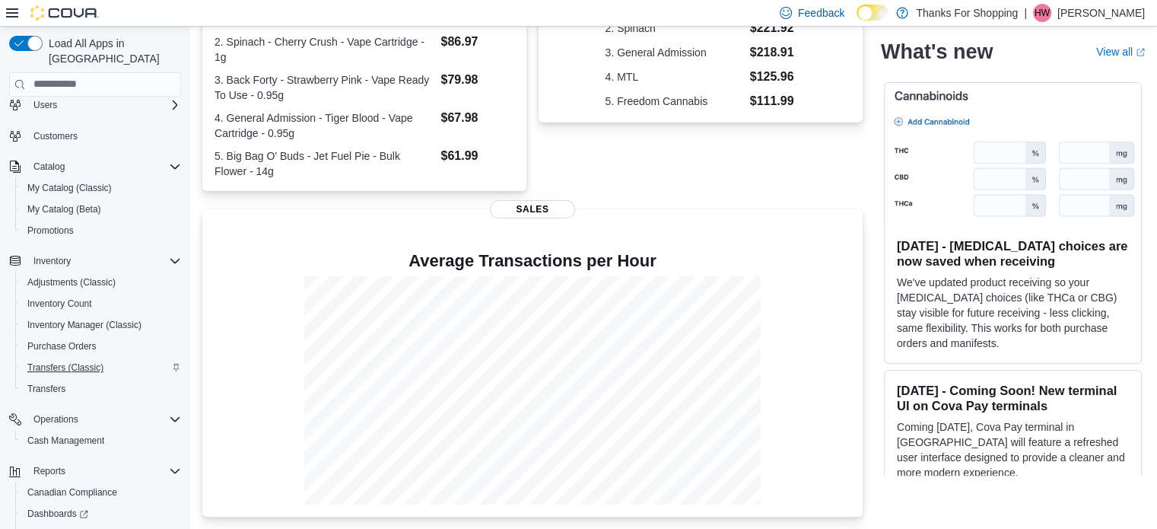
scroll to position [110, 0]
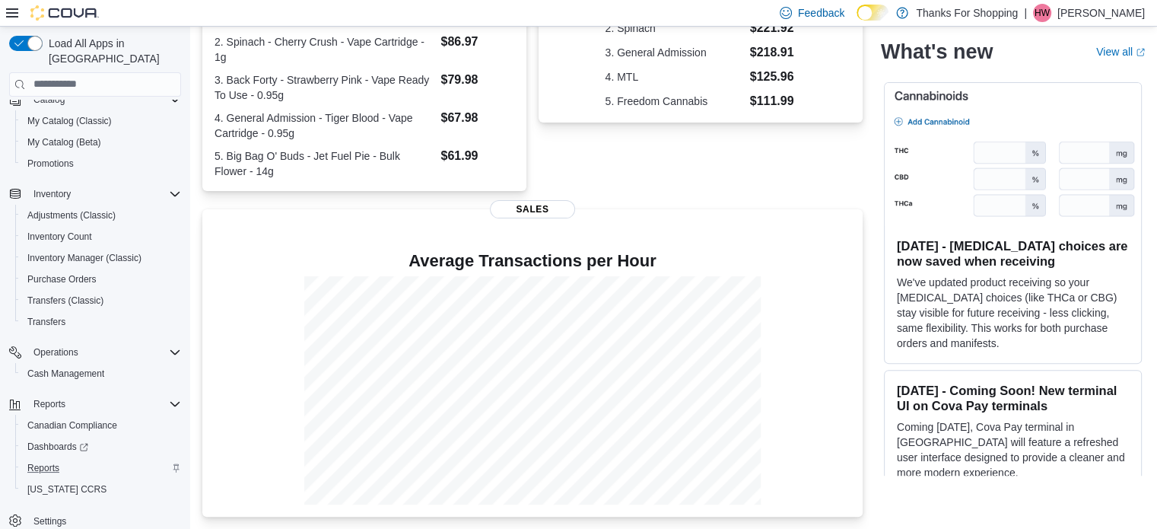
click at [70, 459] on div "Reports" at bounding box center [101, 468] width 160 height 18
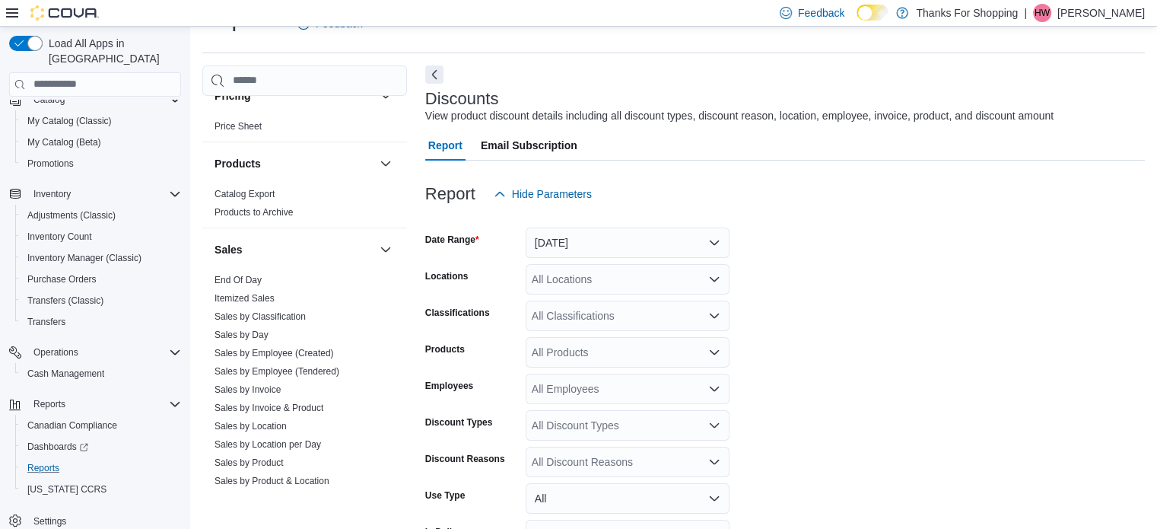
scroll to position [989, 0]
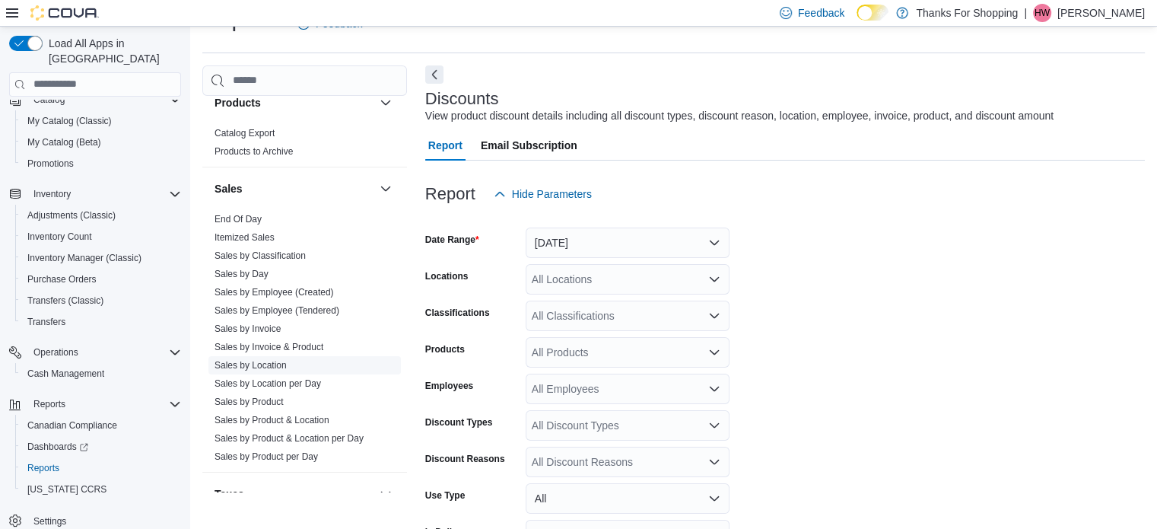
click at [290, 363] on span "Sales by Location" at bounding box center [304, 365] width 192 height 18
click at [227, 366] on link "Sales by Location" at bounding box center [251, 365] width 72 height 11
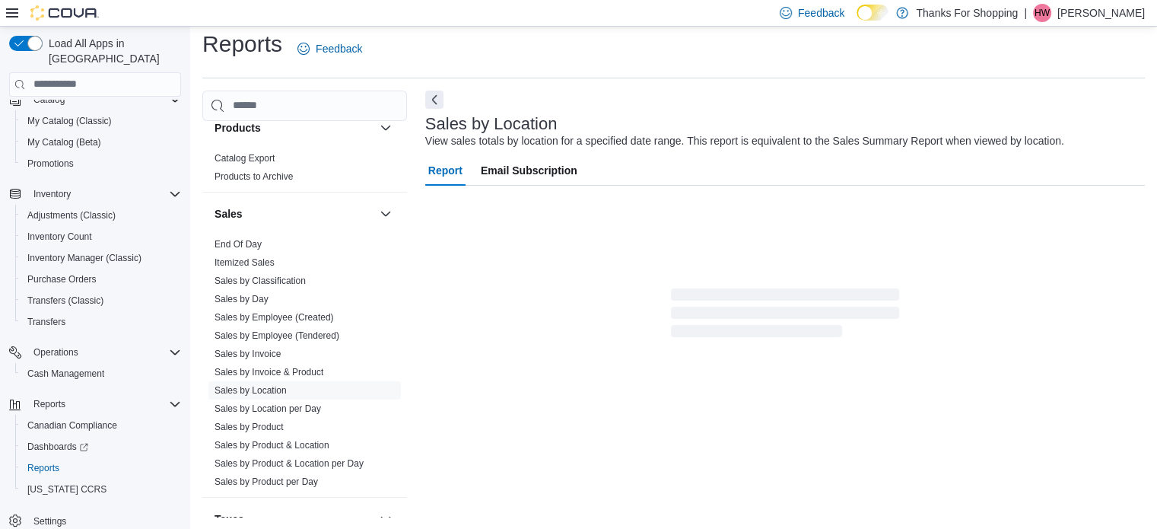
scroll to position [35, 0]
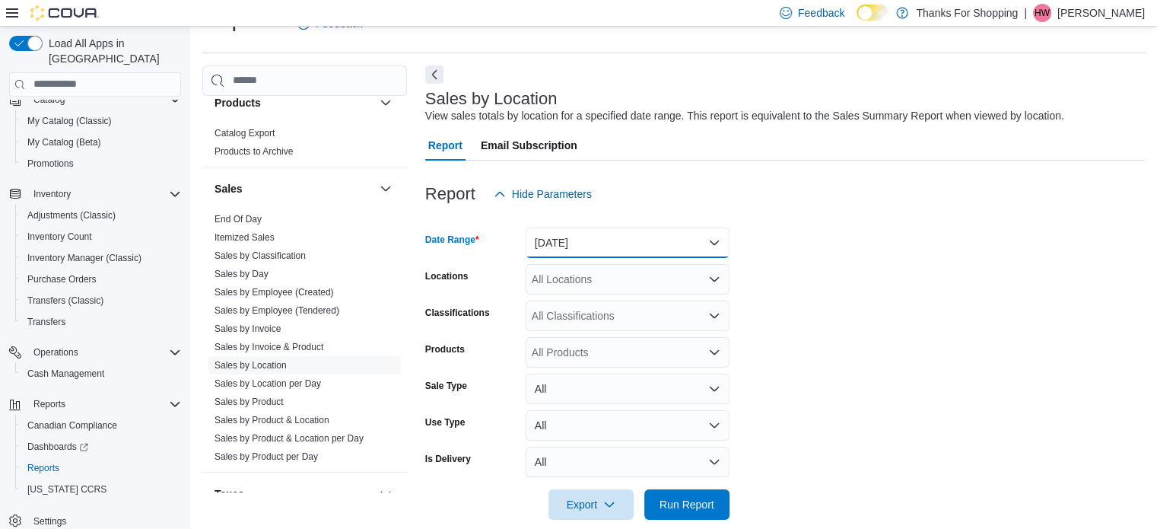
click at [586, 252] on button "Yesterday" at bounding box center [628, 242] width 204 height 30
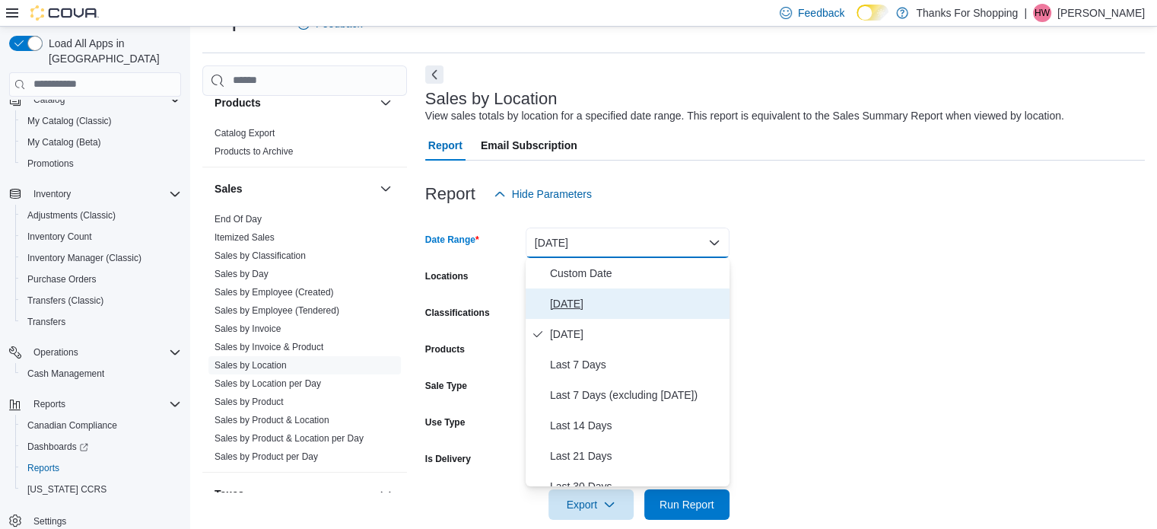
click at [578, 297] on span "Today" at bounding box center [636, 303] width 173 height 18
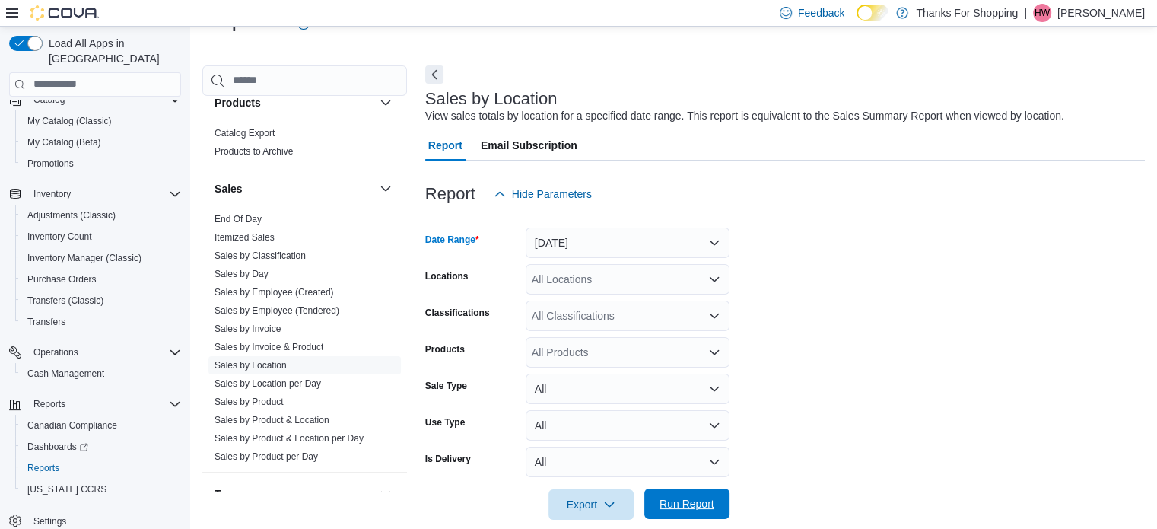
click at [690, 498] on span "Run Report" at bounding box center [687, 503] width 55 height 15
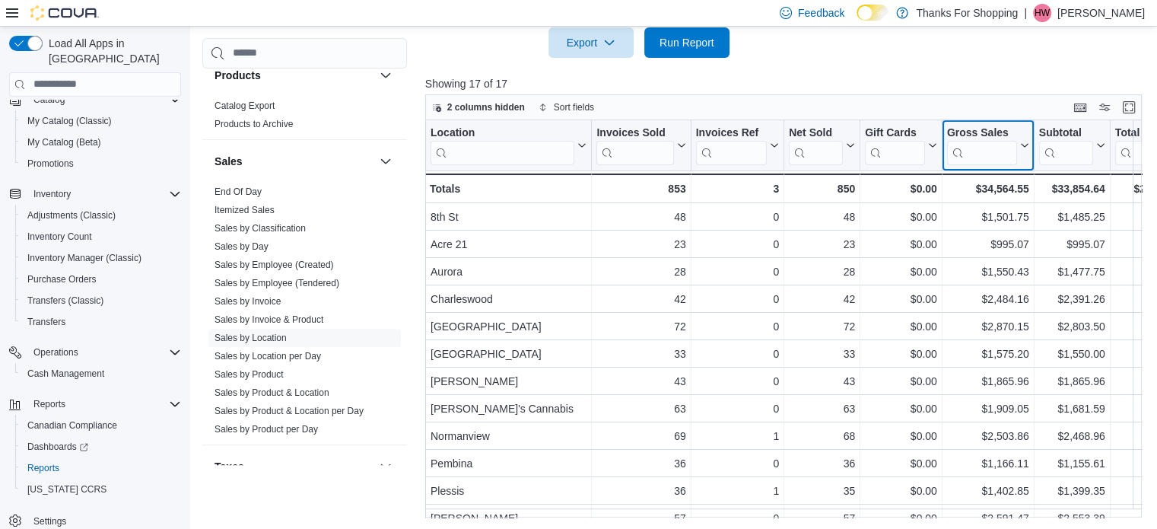
click at [1025, 142] on icon at bounding box center [1023, 145] width 12 height 9
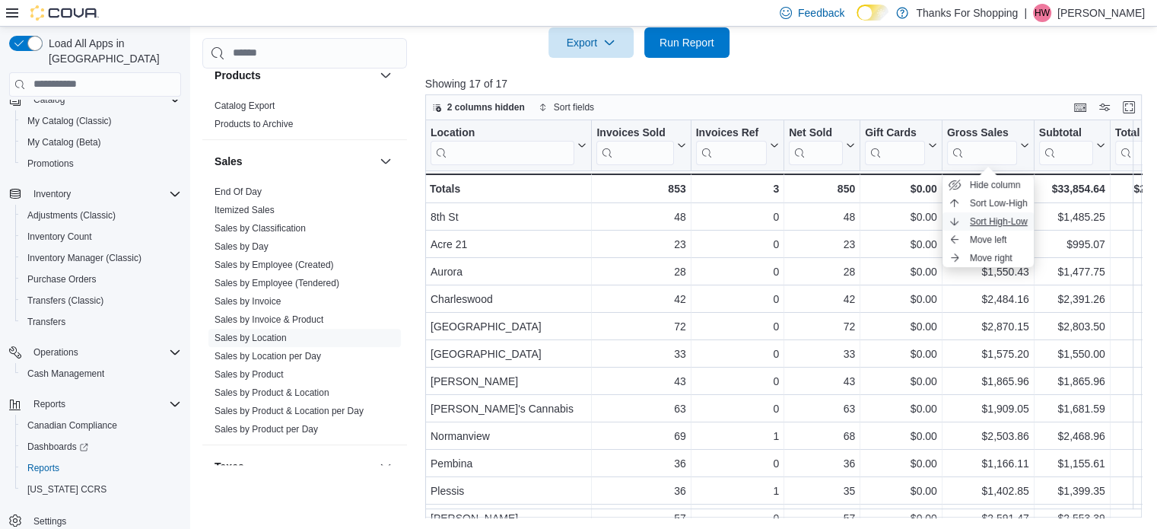
click at [1012, 218] on span "Sort High-Low" at bounding box center [999, 221] width 58 height 12
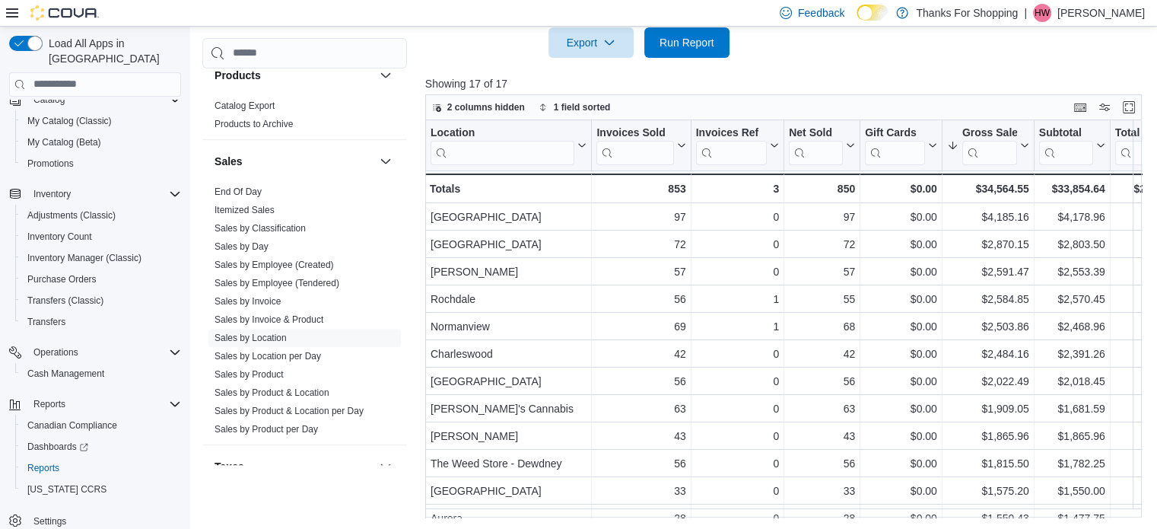
click at [922, 65] on div at bounding box center [787, 67] width 724 height 18
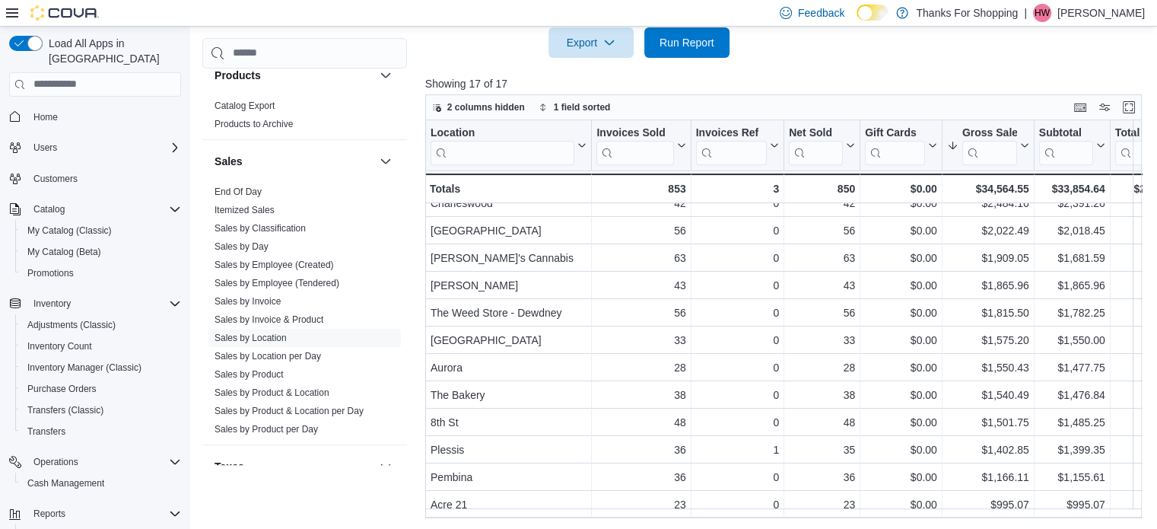
click at [66, 107] on span "Home" at bounding box center [104, 116] width 154 height 19
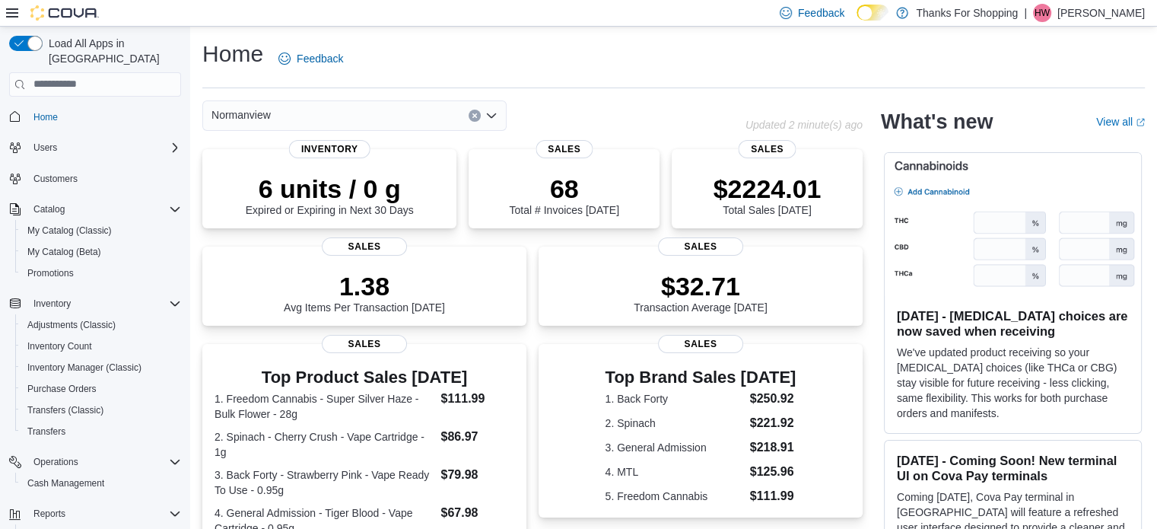
click at [472, 113] on icon "Clear input" at bounding box center [475, 116] width 6 height 6
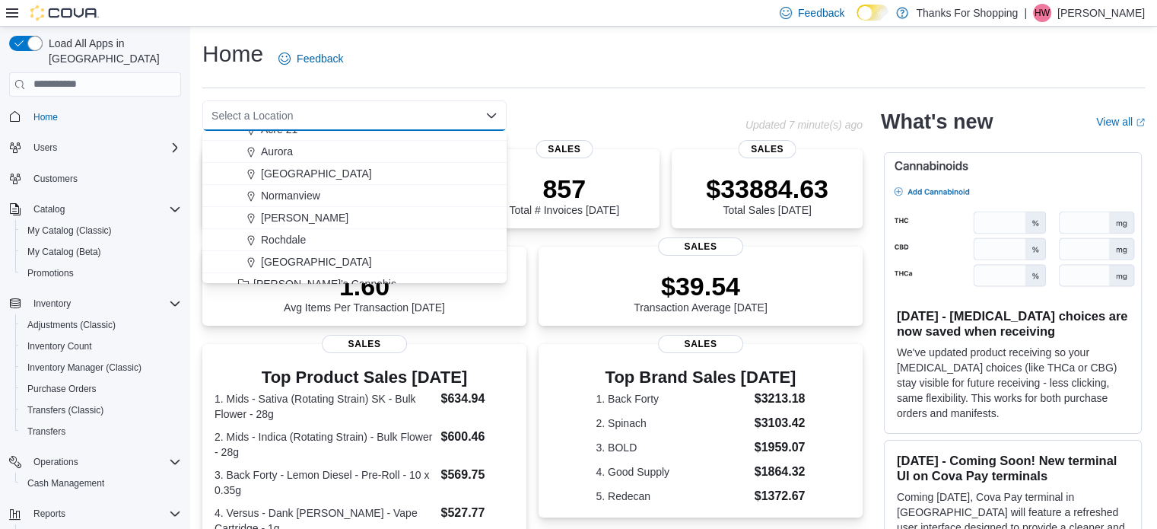
scroll to position [228, 0]
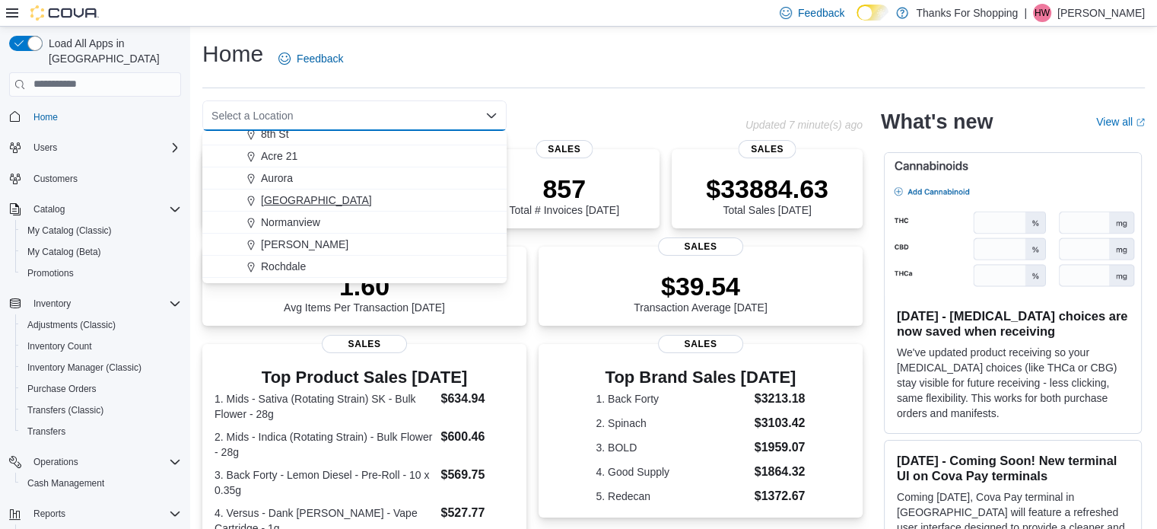
click at [366, 197] on div "[GEOGRAPHIC_DATA]" at bounding box center [364, 199] width 268 height 15
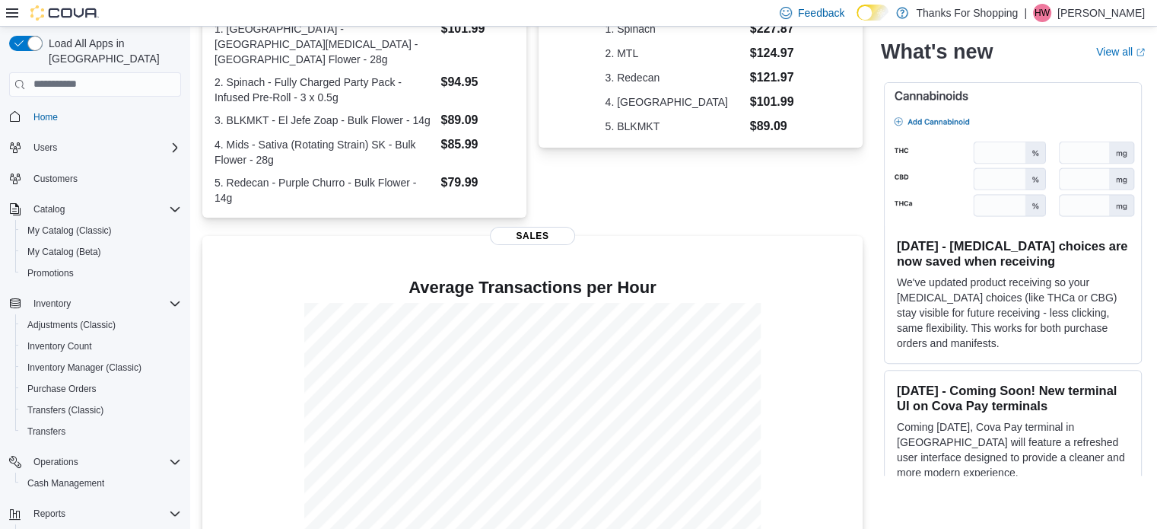
scroll to position [0, 0]
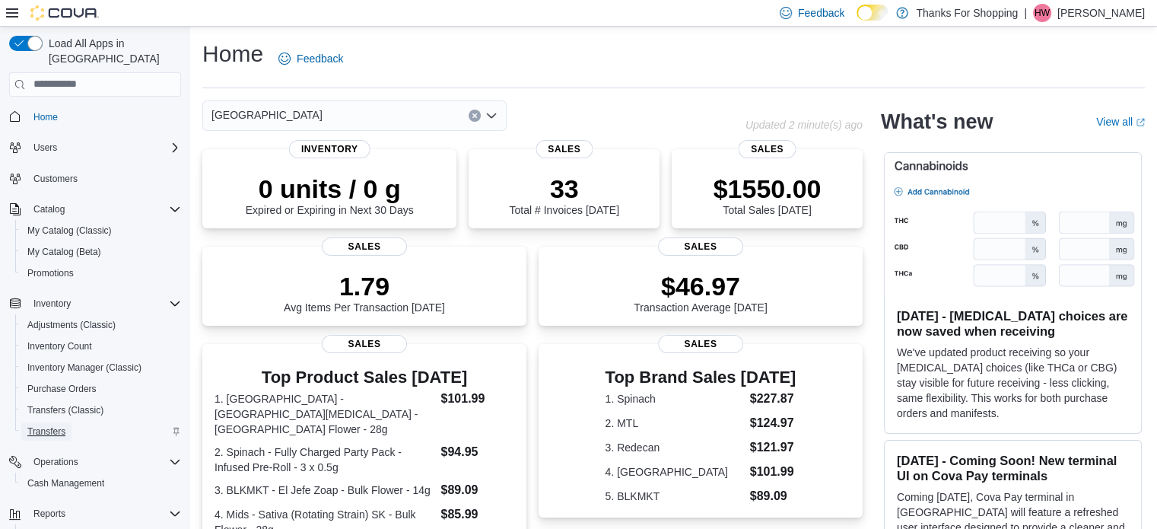
click at [55, 425] on span "Transfers" at bounding box center [46, 431] width 38 height 12
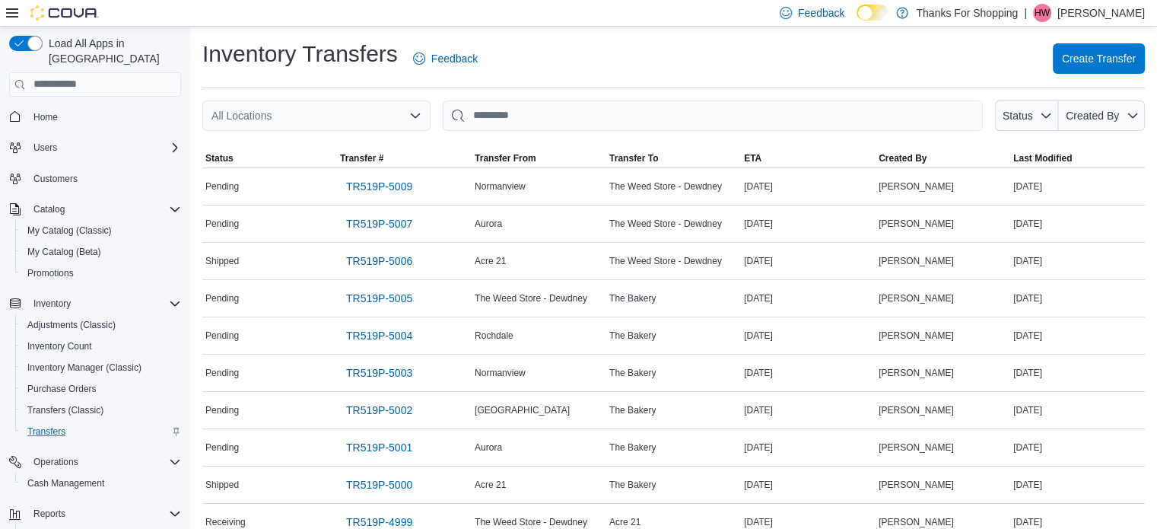
click at [326, 110] on div "All Locations" at bounding box center [316, 115] width 228 height 30
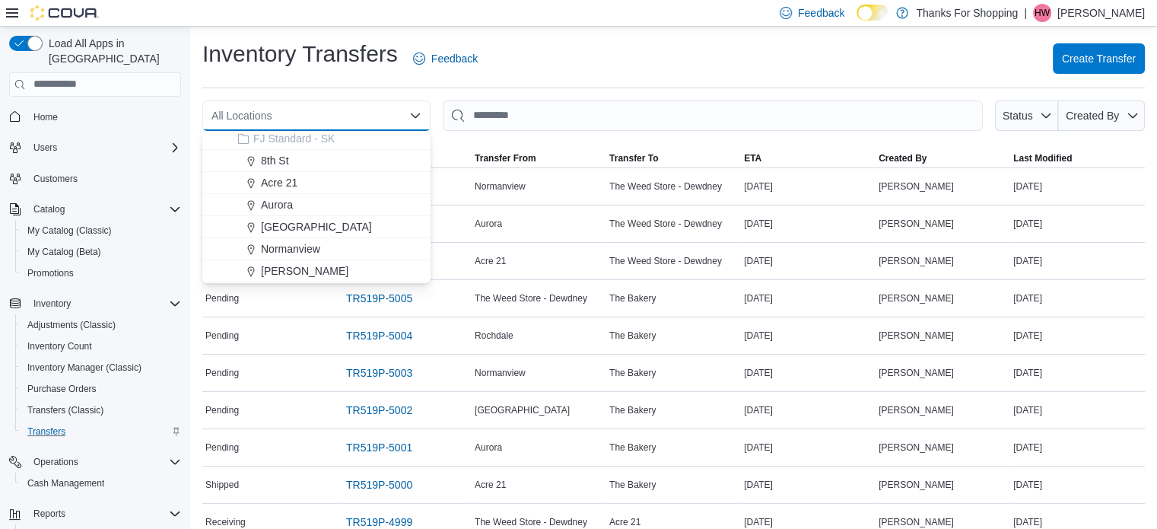
scroll to position [228, 0]
click at [319, 202] on span "[GEOGRAPHIC_DATA]" at bounding box center [316, 199] width 111 height 15
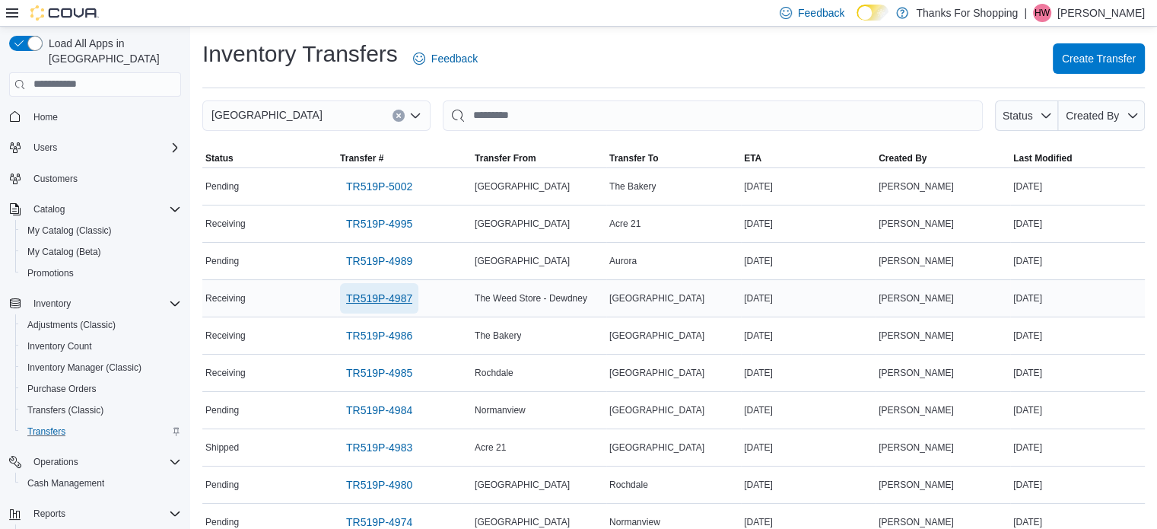
click at [380, 288] on span "TR519P-4987" at bounding box center [379, 298] width 66 height 30
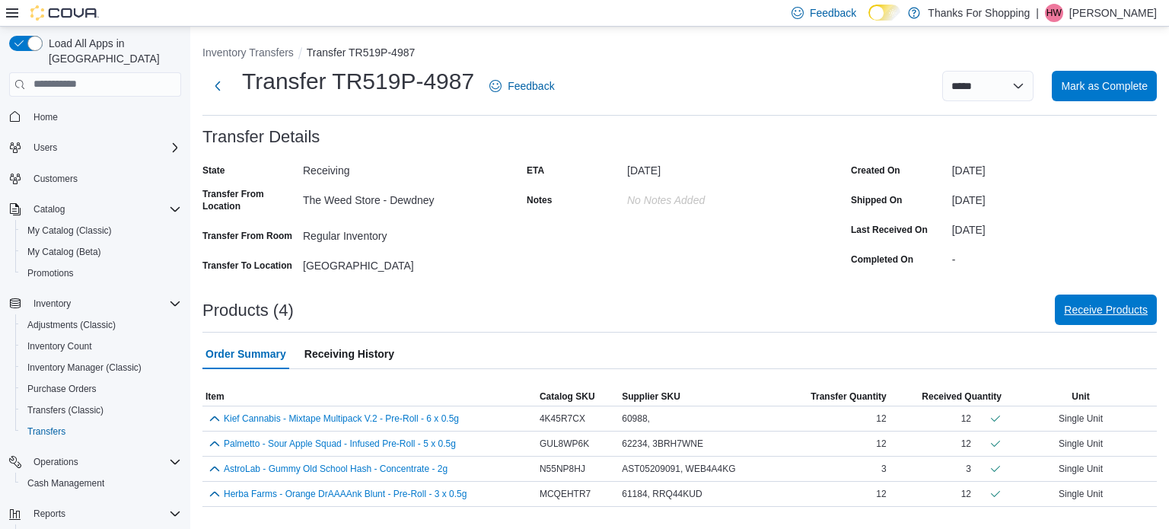
click at [1096, 314] on span "Receive Products" at bounding box center [1106, 309] width 84 height 15
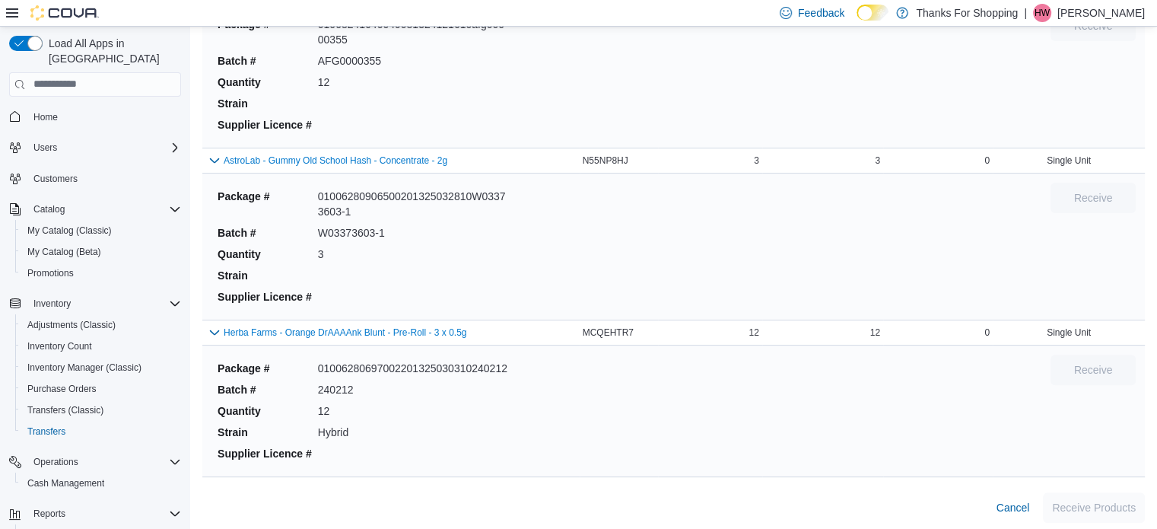
scroll to position [398, 0]
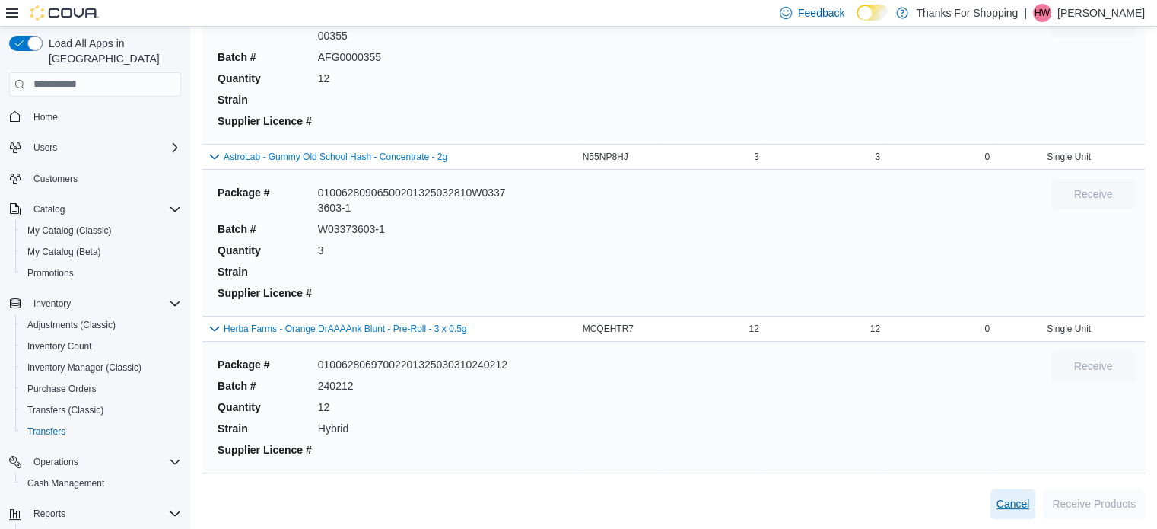
click at [1005, 494] on button "Cancel" at bounding box center [1014, 503] width 46 height 30
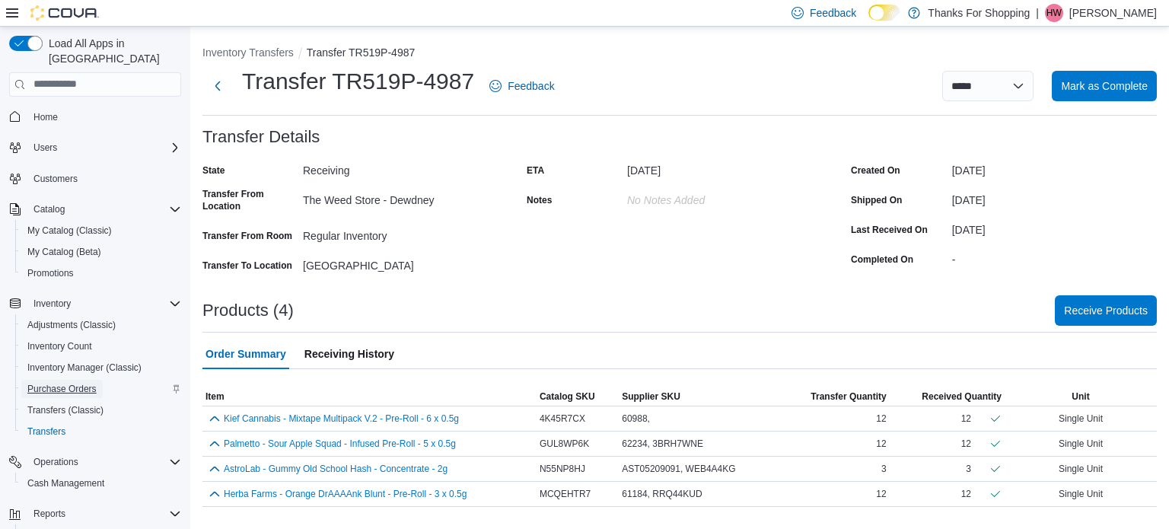
click at [70, 383] on span "Purchase Orders" at bounding box center [61, 389] width 69 height 12
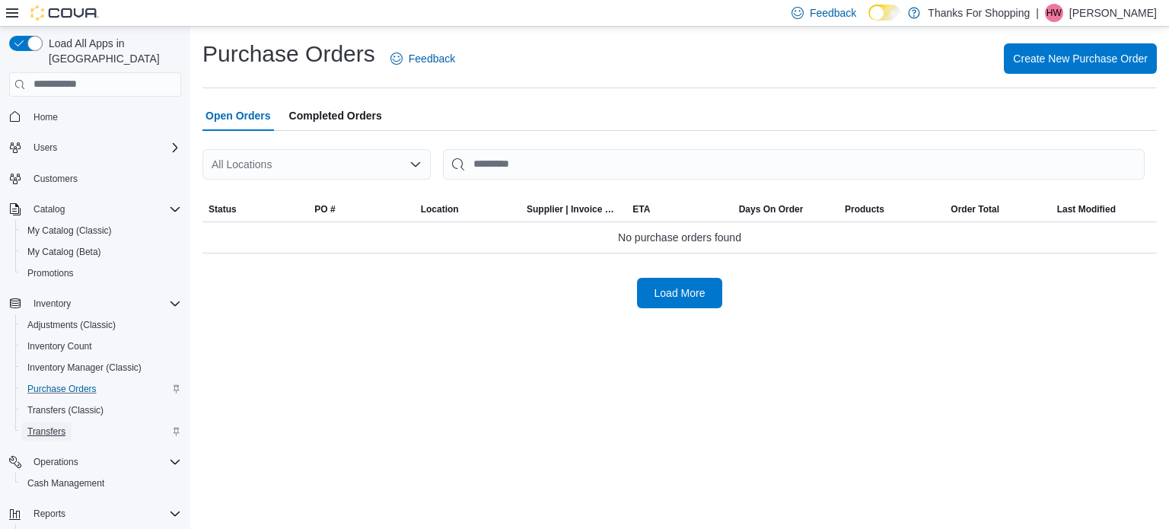
click at [60, 425] on span "Transfers" at bounding box center [46, 431] width 38 height 12
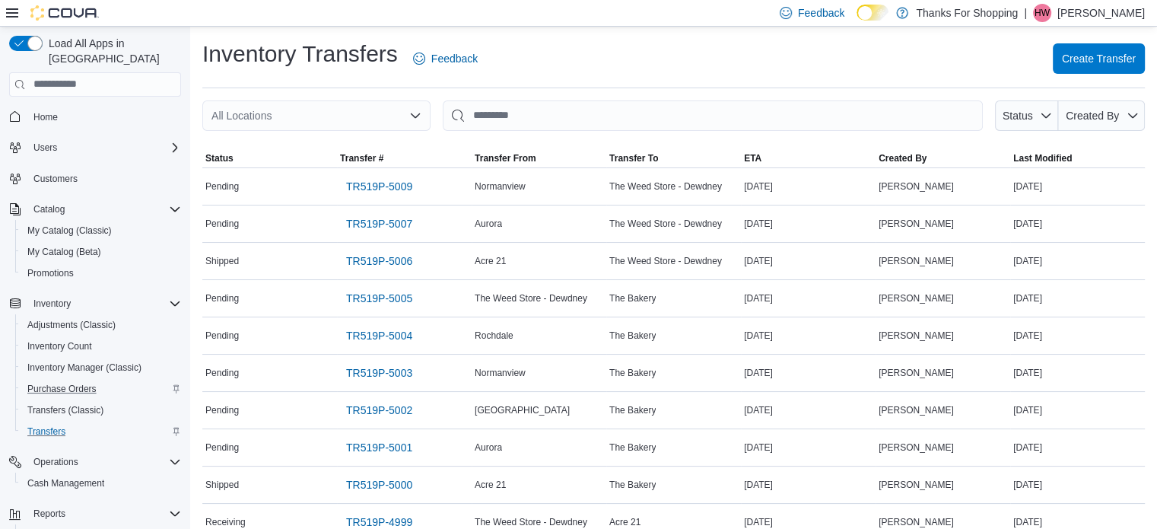
click at [278, 110] on div "All Locations" at bounding box center [316, 115] width 228 height 30
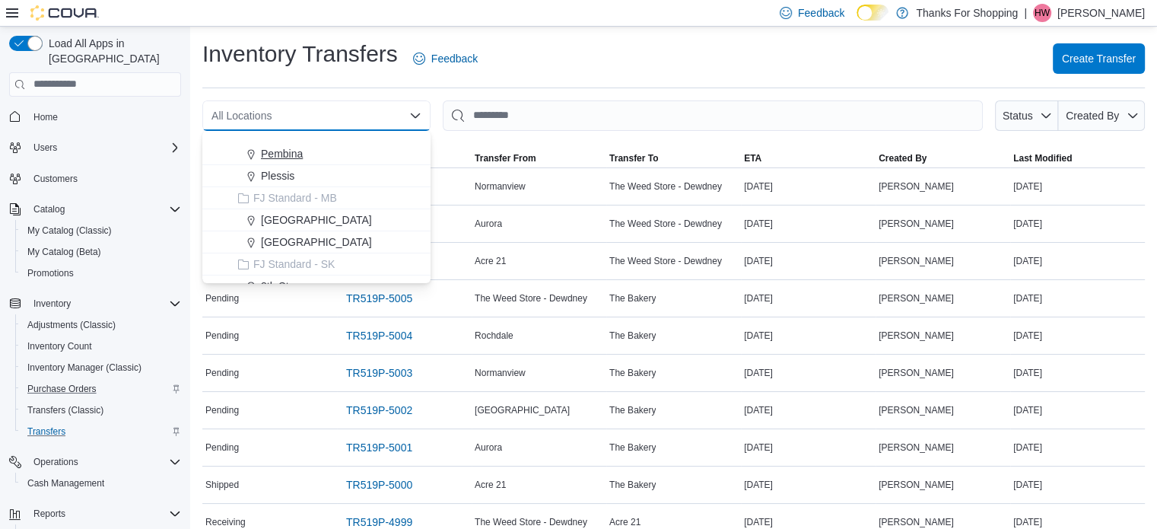
scroll to position [152, 0]
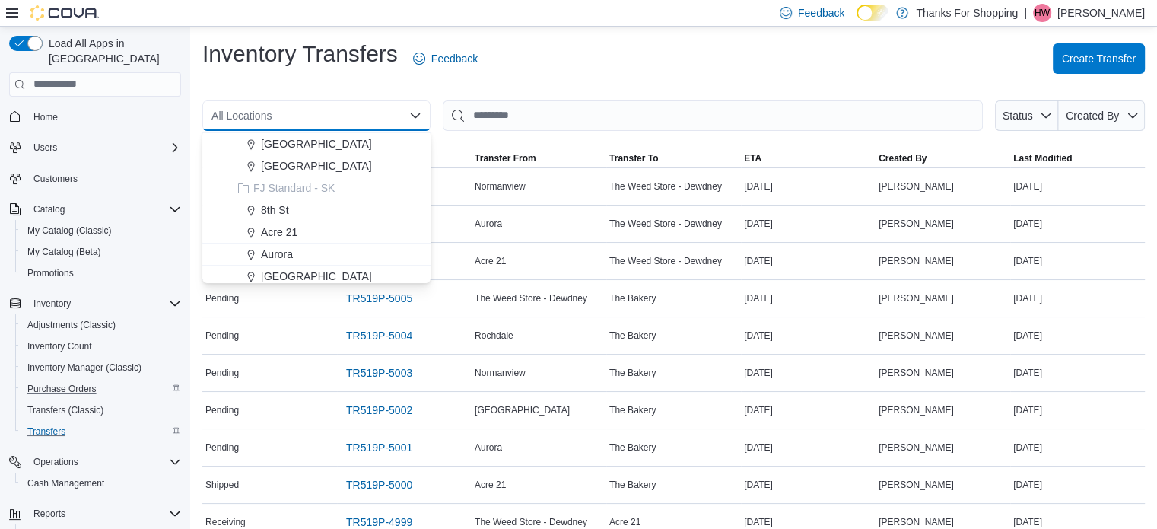
click at [411, 102] on div "All Locations Combo box. Selected. Combo box input. All Locations. Type some te…" at bounding box center [316, 115] width 228 height 30
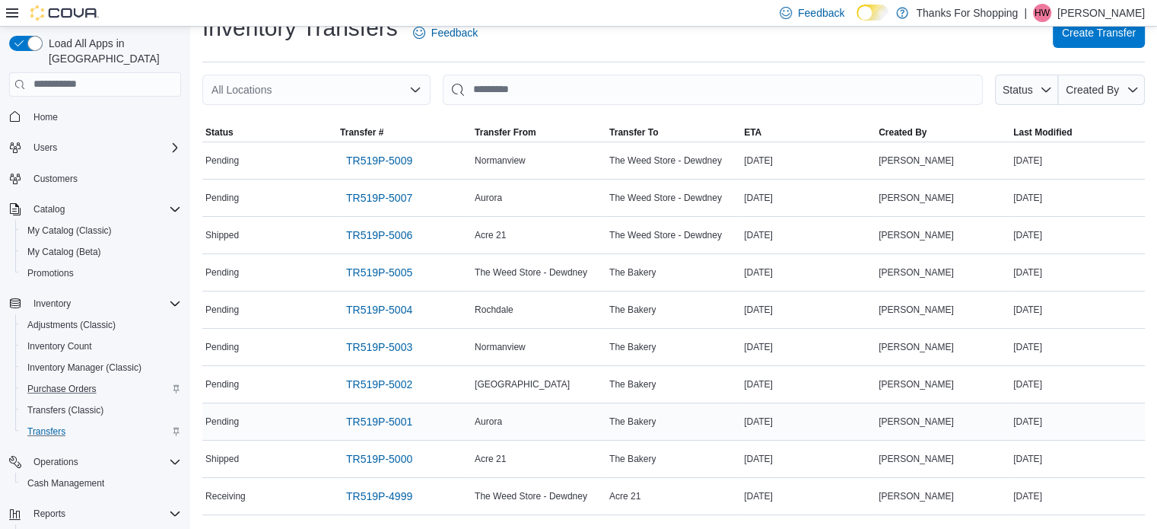
scroll to position [0, 0]
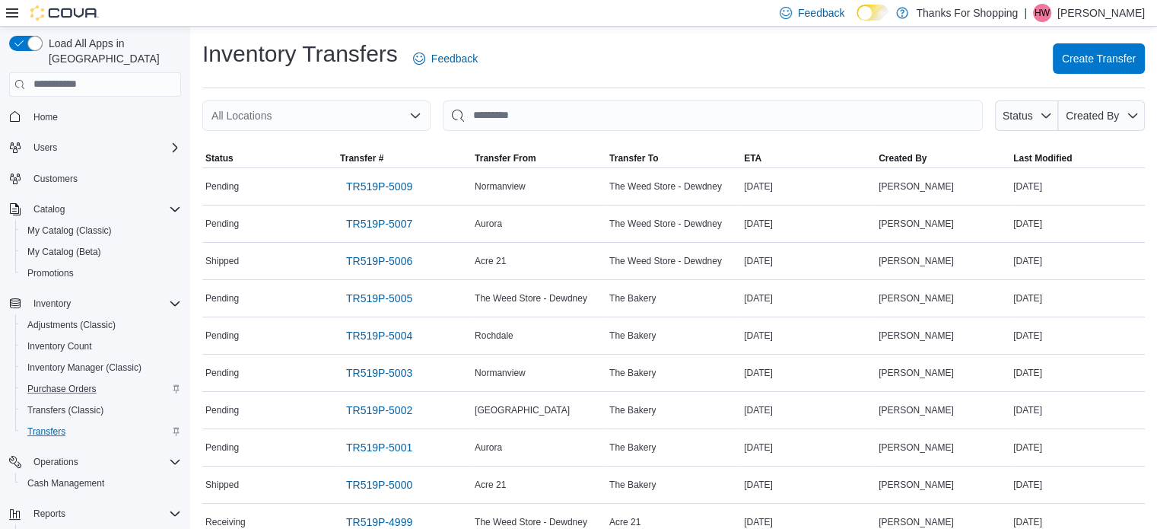
click at [482, 81] on div "Inventory Transfers Feedback Create Transfer" at bounding box center [673, 63] width 943 height 49
